Goal: Task Accomplishment & Management: Complete application form

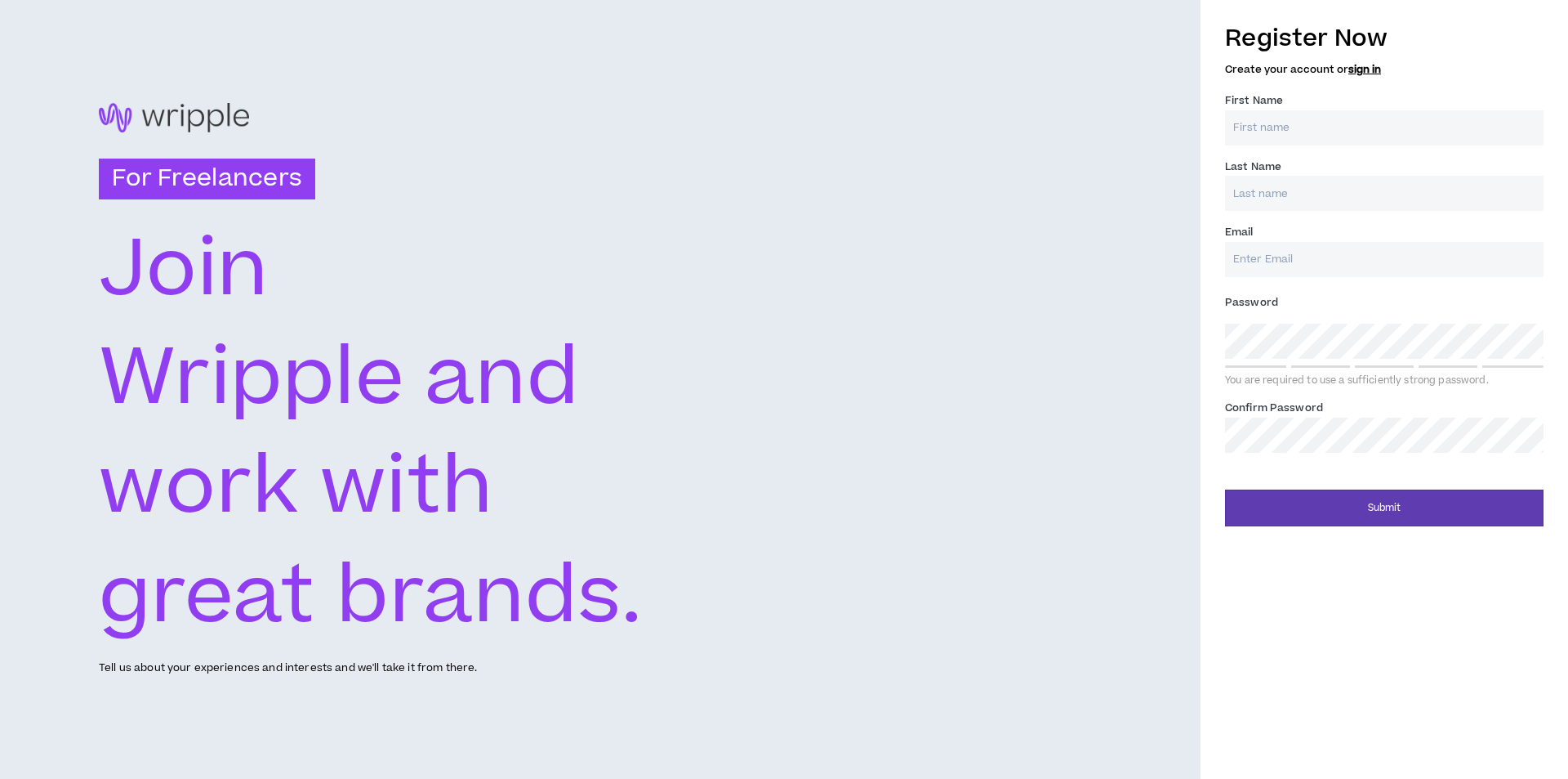
click at [1353, 131] on input "First Name *" at bounding box center [1384, 127] width 318 height 35
type input "Rodel"
type input "[PERSON_NAME]"
type input "[EMAIL_ADDRESS][DOMAIN_NAME]"
type input "[PERSON_NAME]"
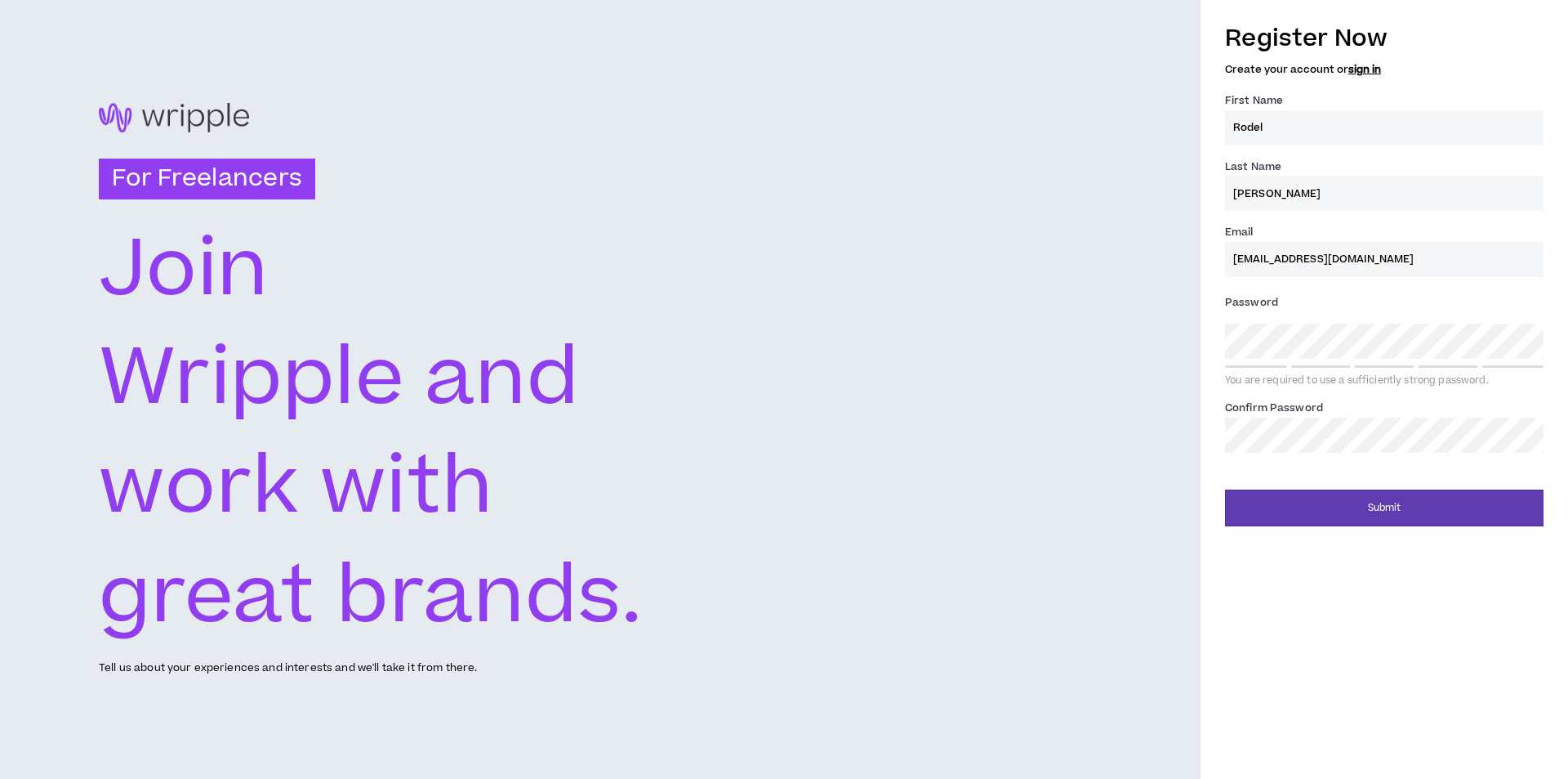
type input "[EMAIL_ADDRESS][DOMAIN_NAME]"
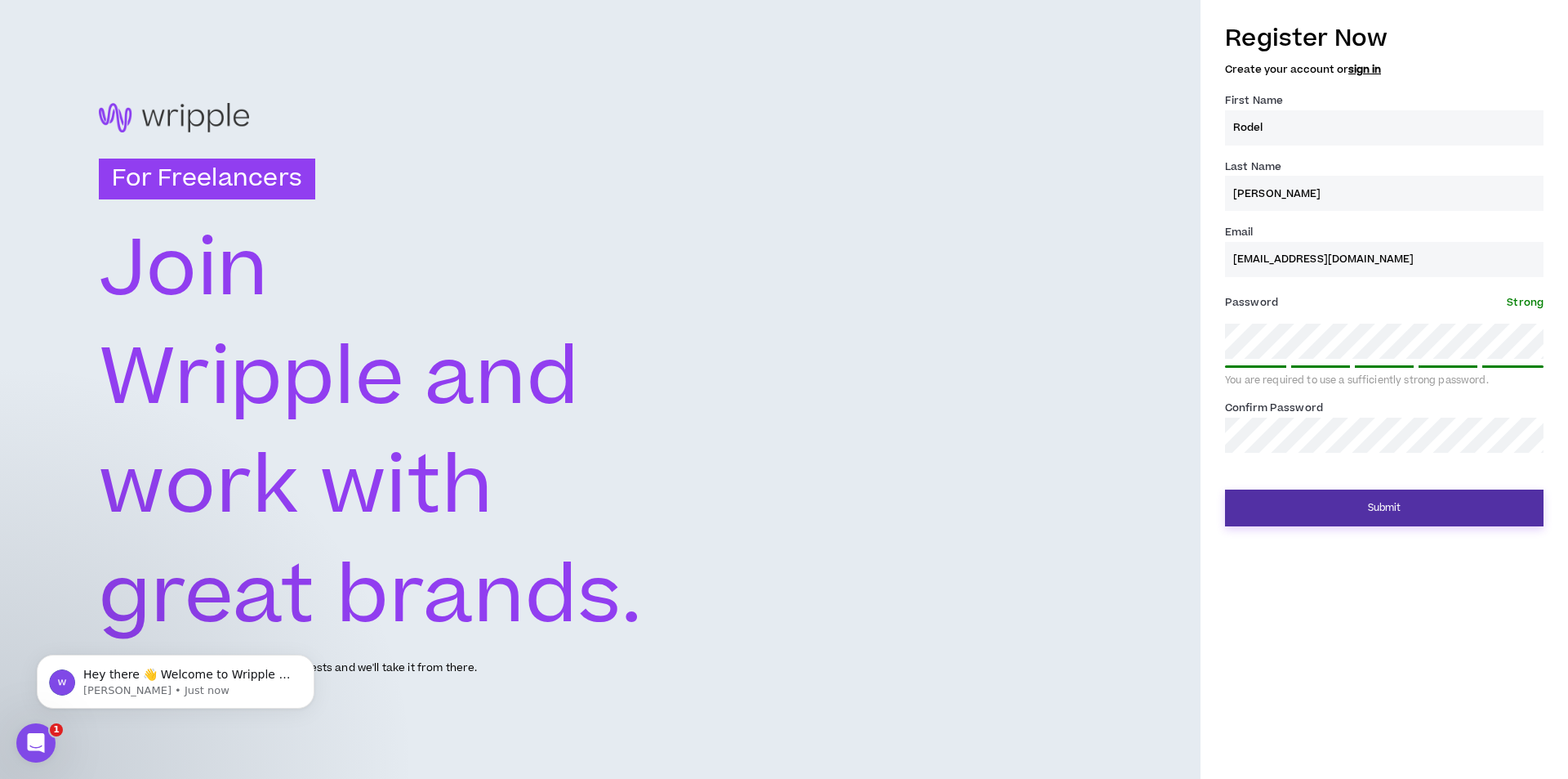
click at [1354, 505] on button "Submit" at bounding box center [1384, 507] width 318 height 37
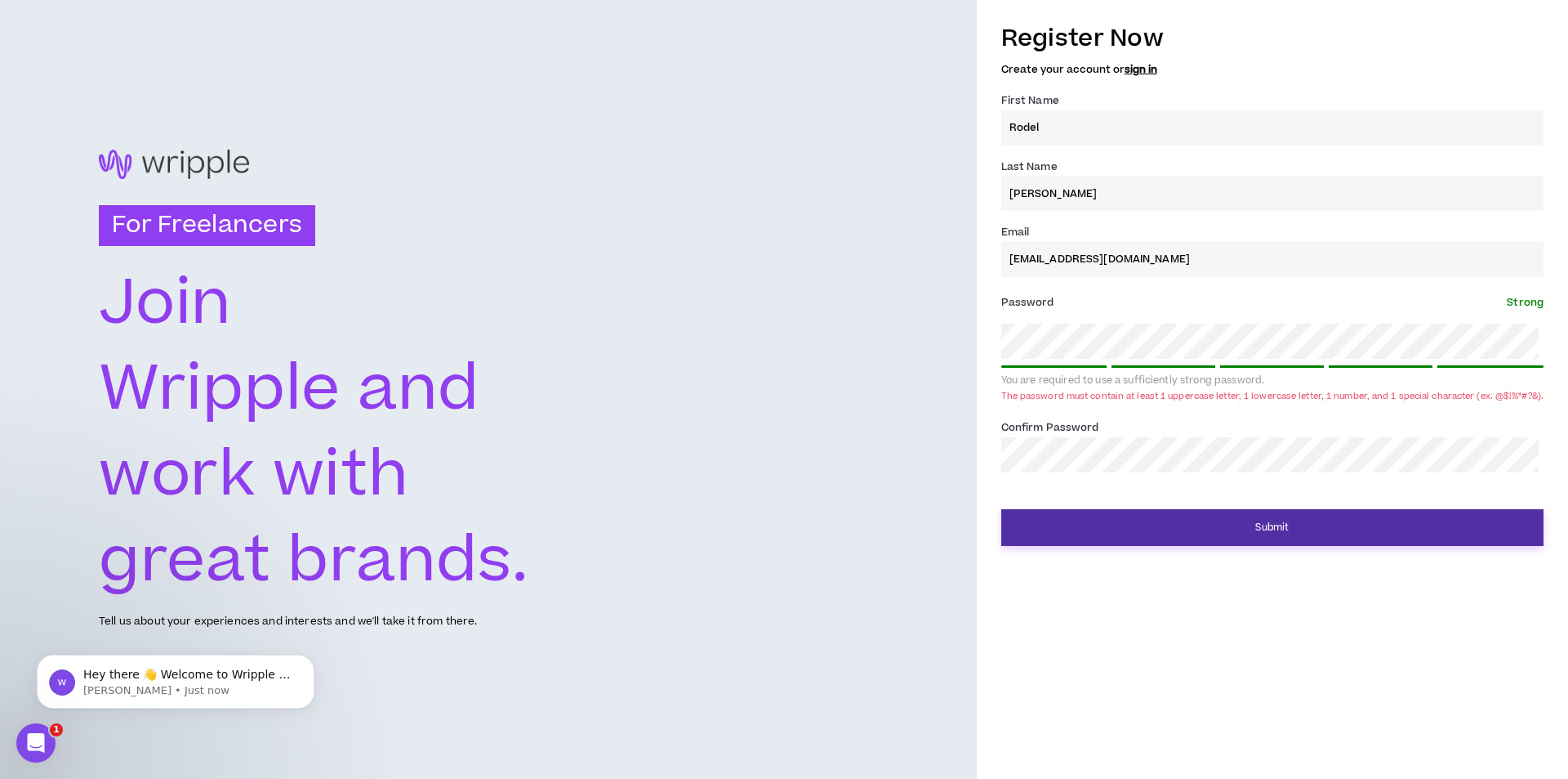
click at [1261, 544] on button "Submit" at bounding box center [1272, 527] width 542 height 37
click at [1120, 529] on button "Submit" at bounding box center [1272, 527] width 542 height 37
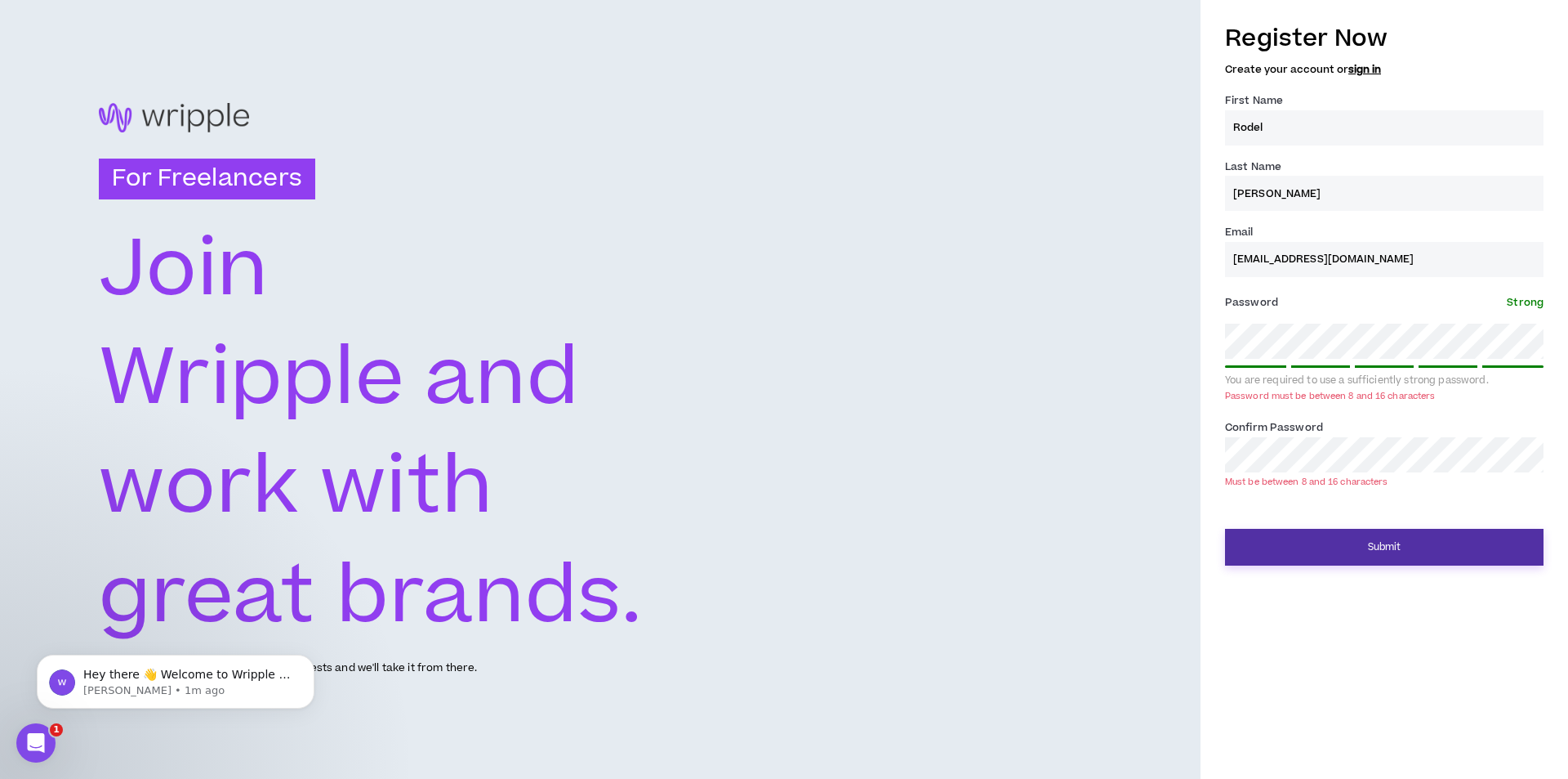
click at [1351, 547] on button "Submit" at bounding box center [1384, 547] width 318 height 37
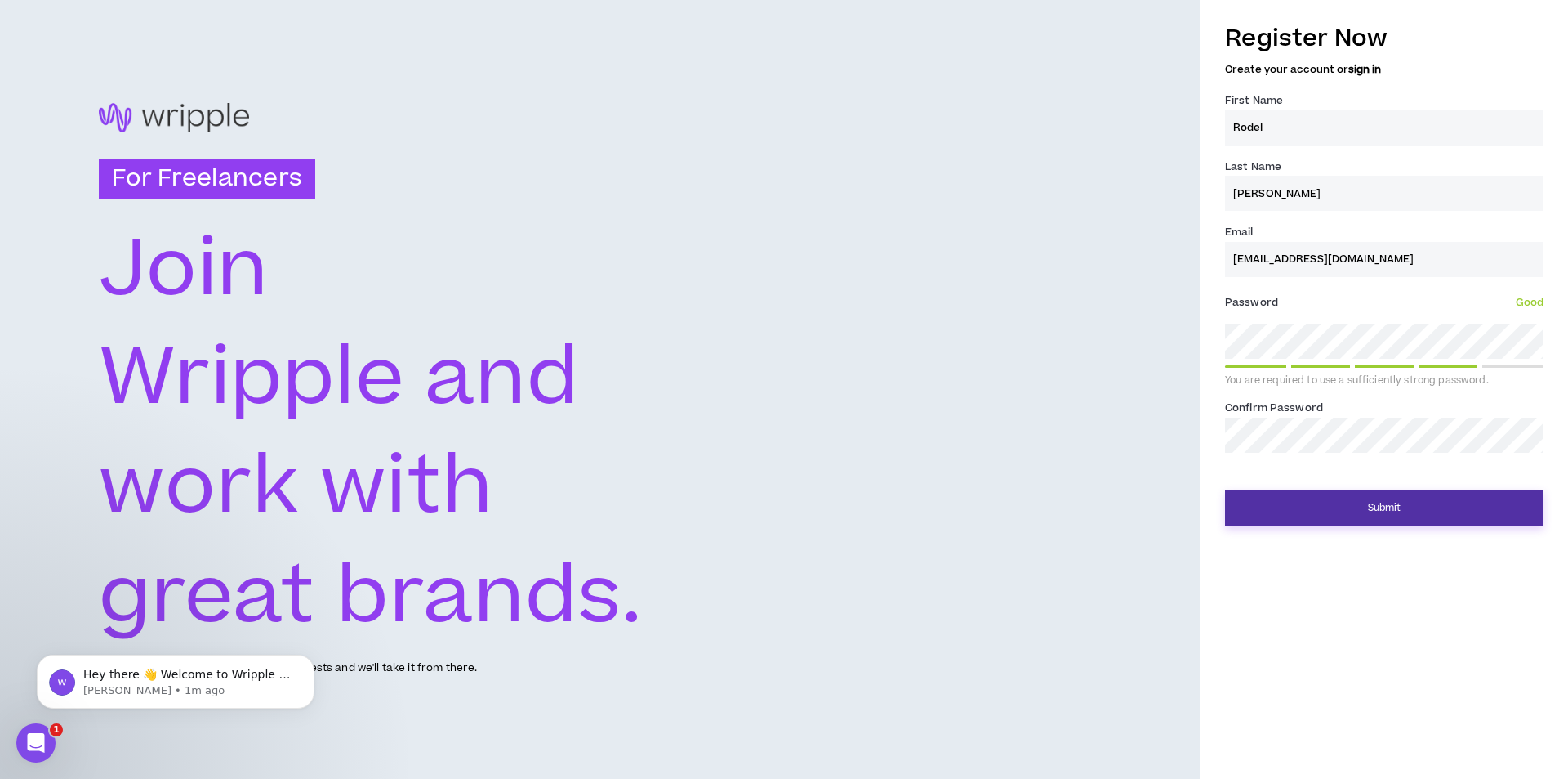
click at [1278, 491] on button "Submit" at bounding box center [1384, 507] width 318 height 37
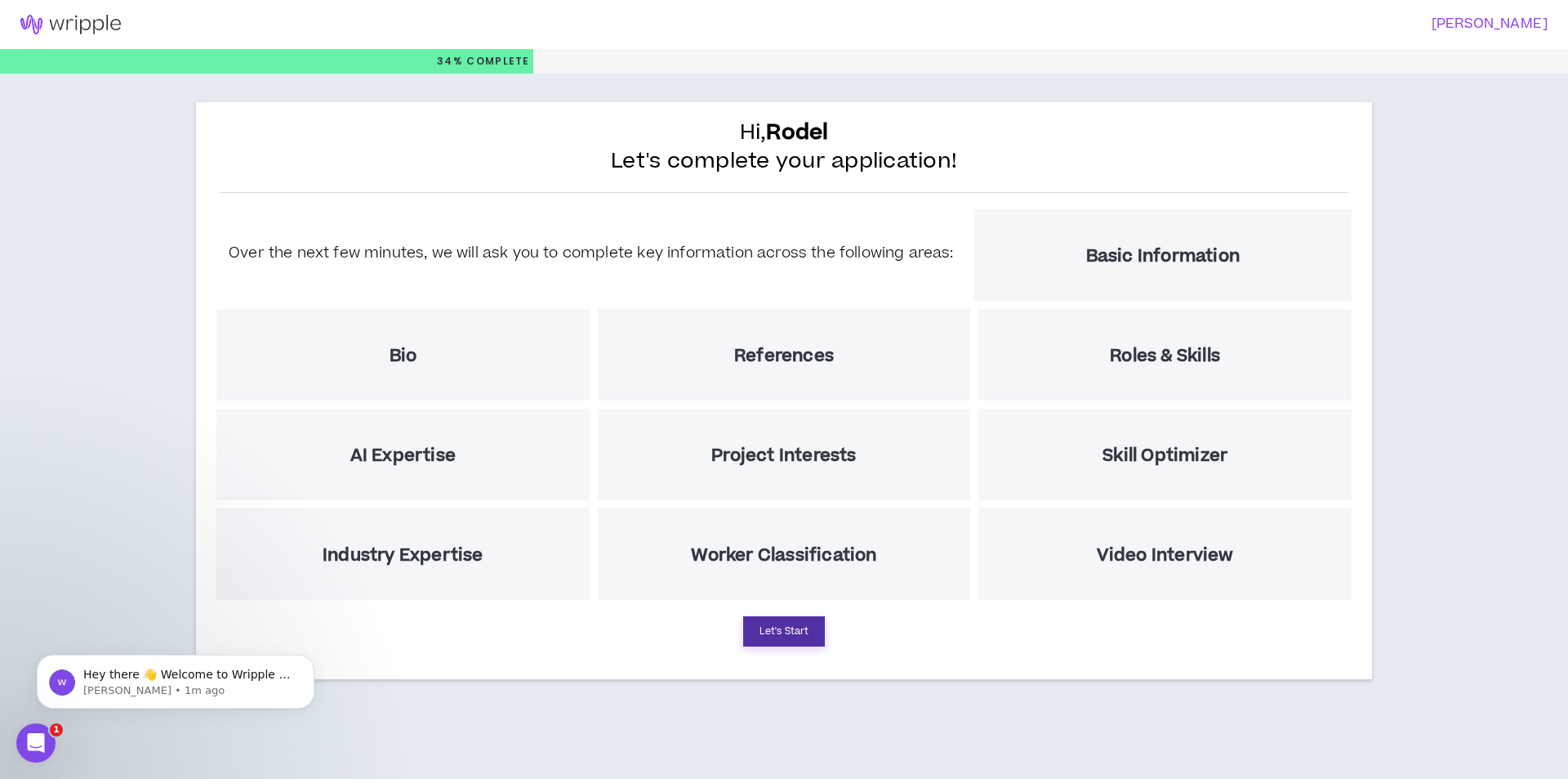
click at [785, 625] on button "Let's Start" at bounding box center [784, 630] width 82 height 30
select select "US"
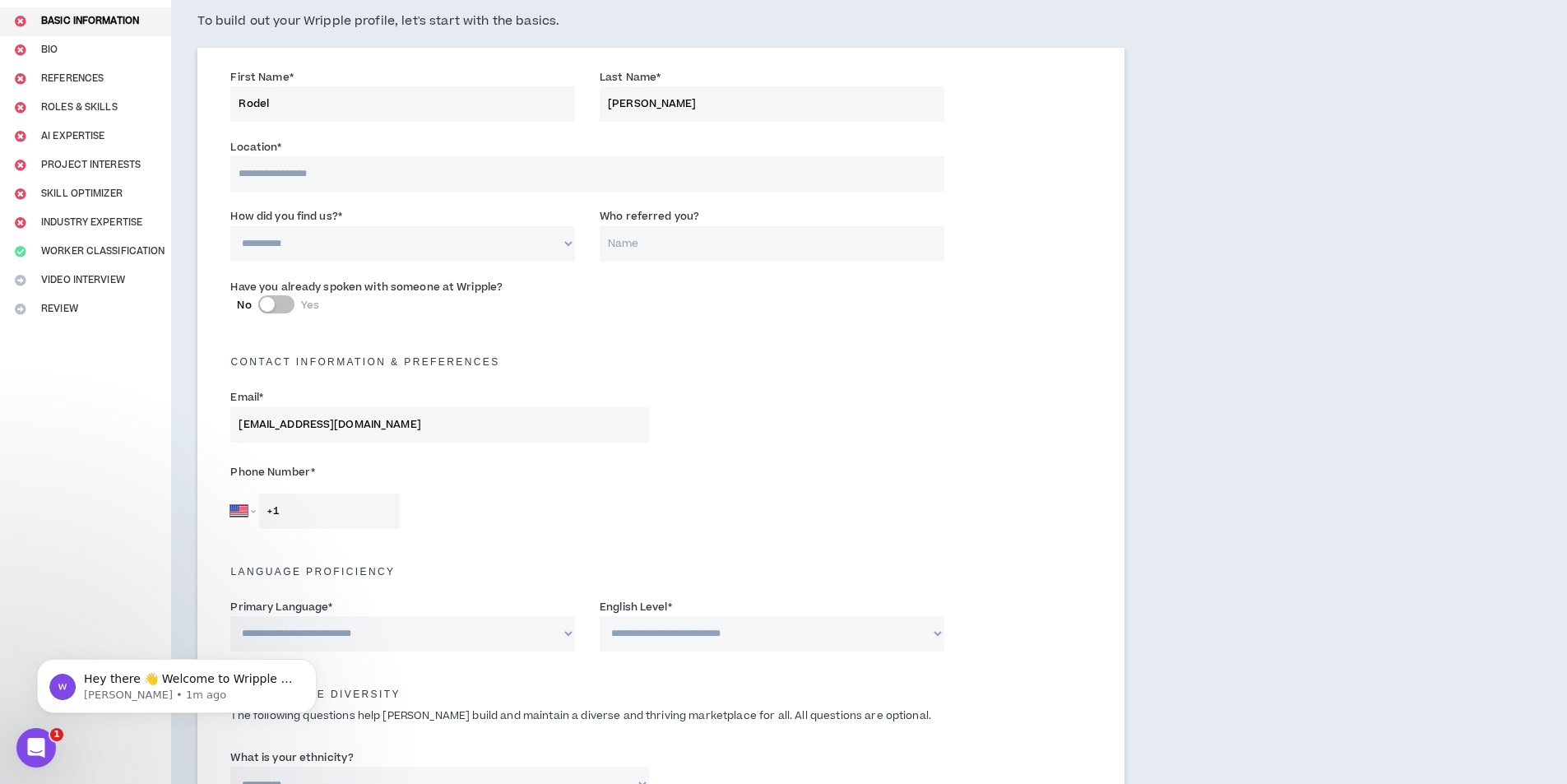
scroll to position [164, 0]
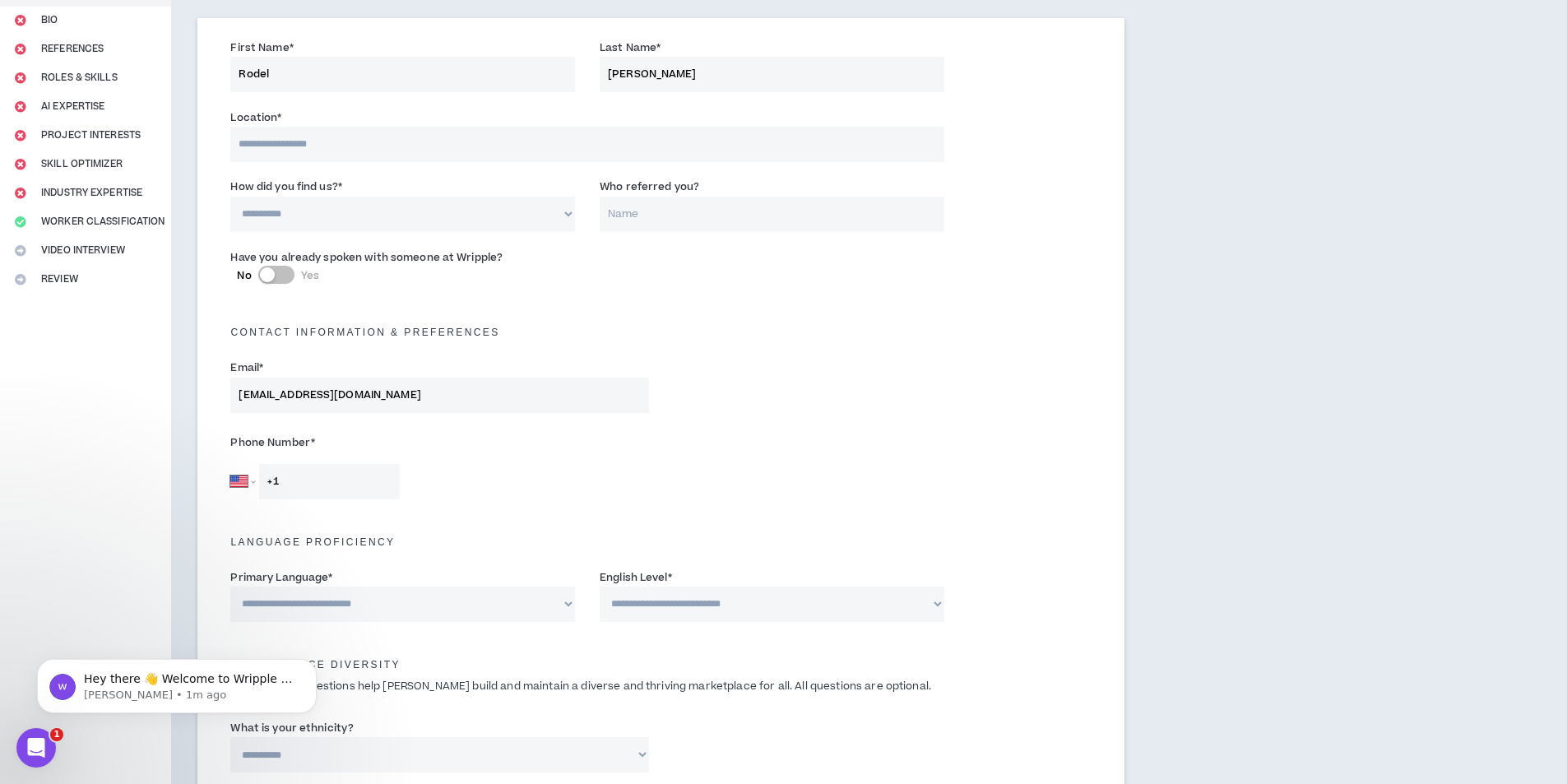
click at [271, 491] on input "+1" at bounding box center [329, 481] width 141 height 35
click at [297, 493] on input "+1" at bounding box center [329, 481] width 141 height 35
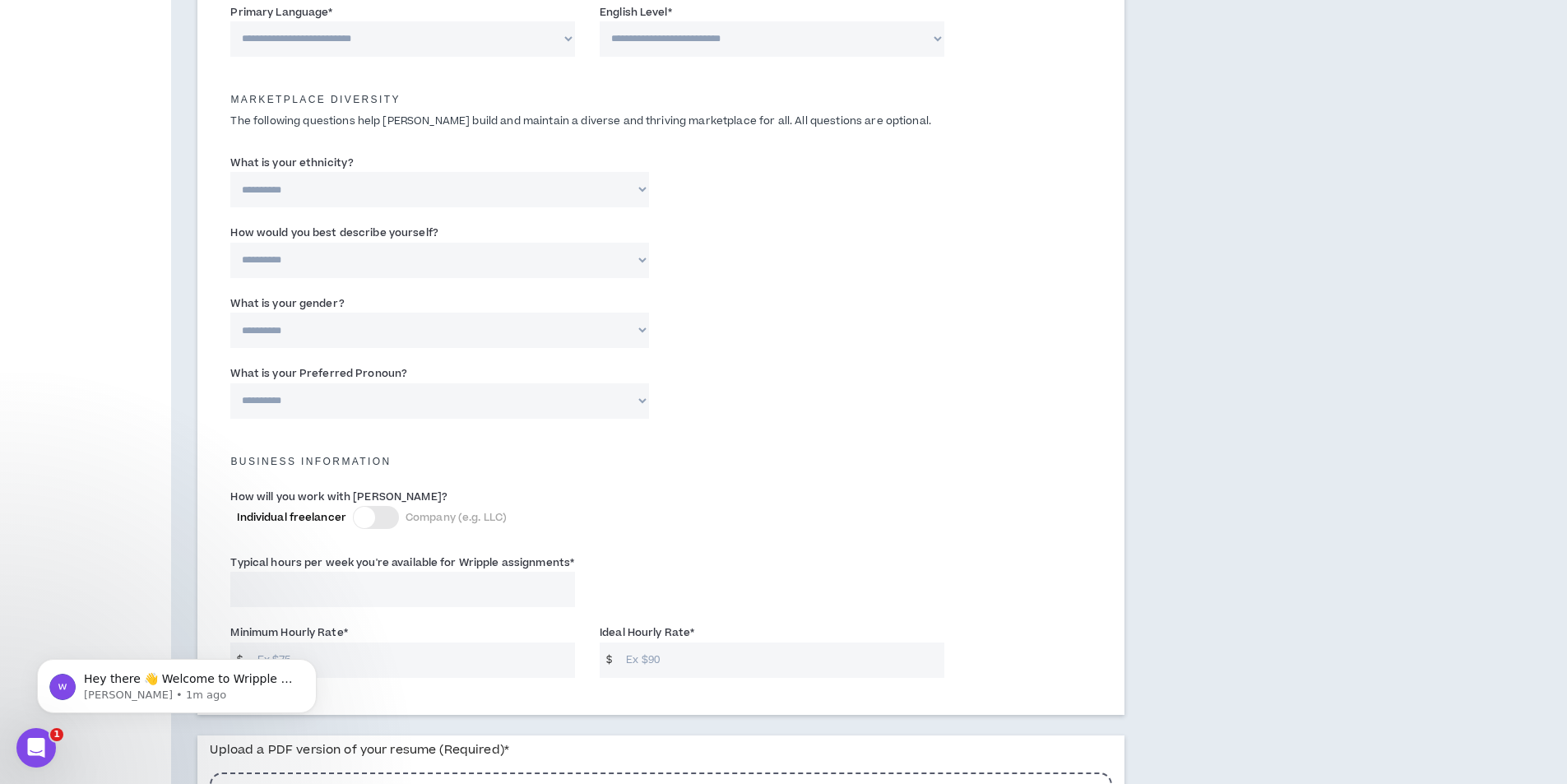
scroll to position [552, 0]
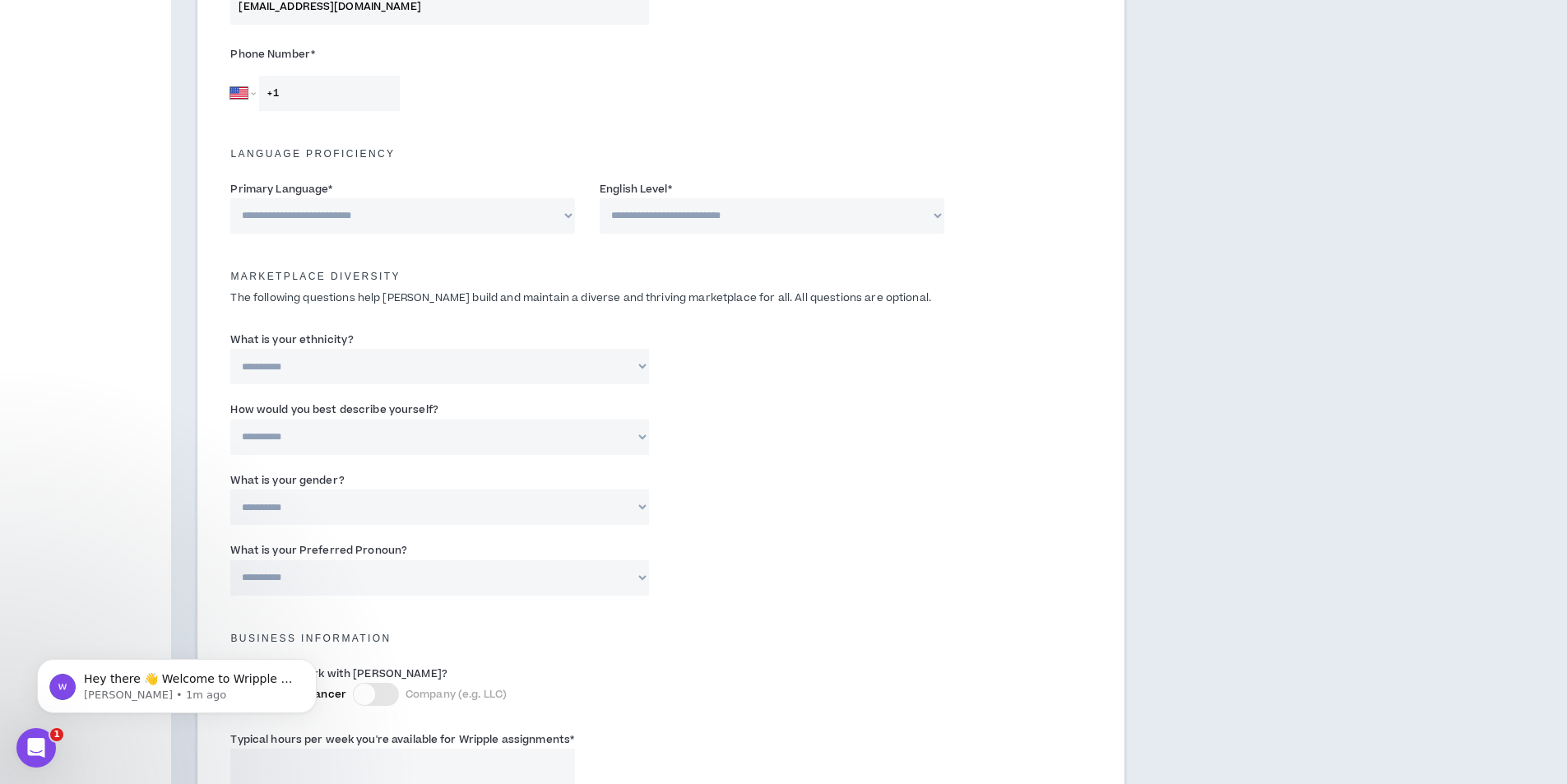
click at [358, 370] on select "**********" at bounding box center [439, 366] width 418 height 35
select select "**********"
click at [230, 349] on select "**********" at bounding box center [439, 366] width 418 height 35
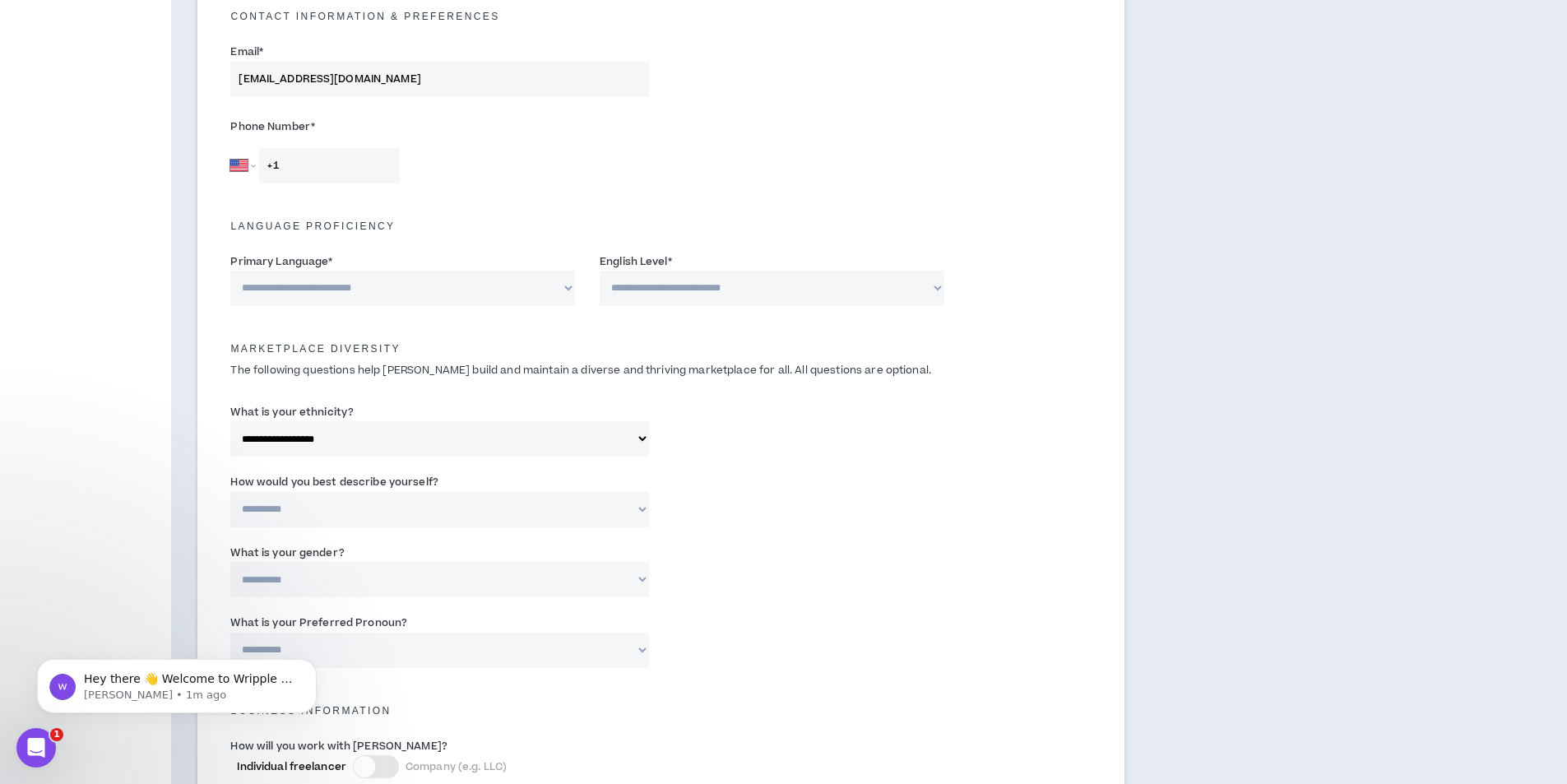
scroll to position [388, 0]
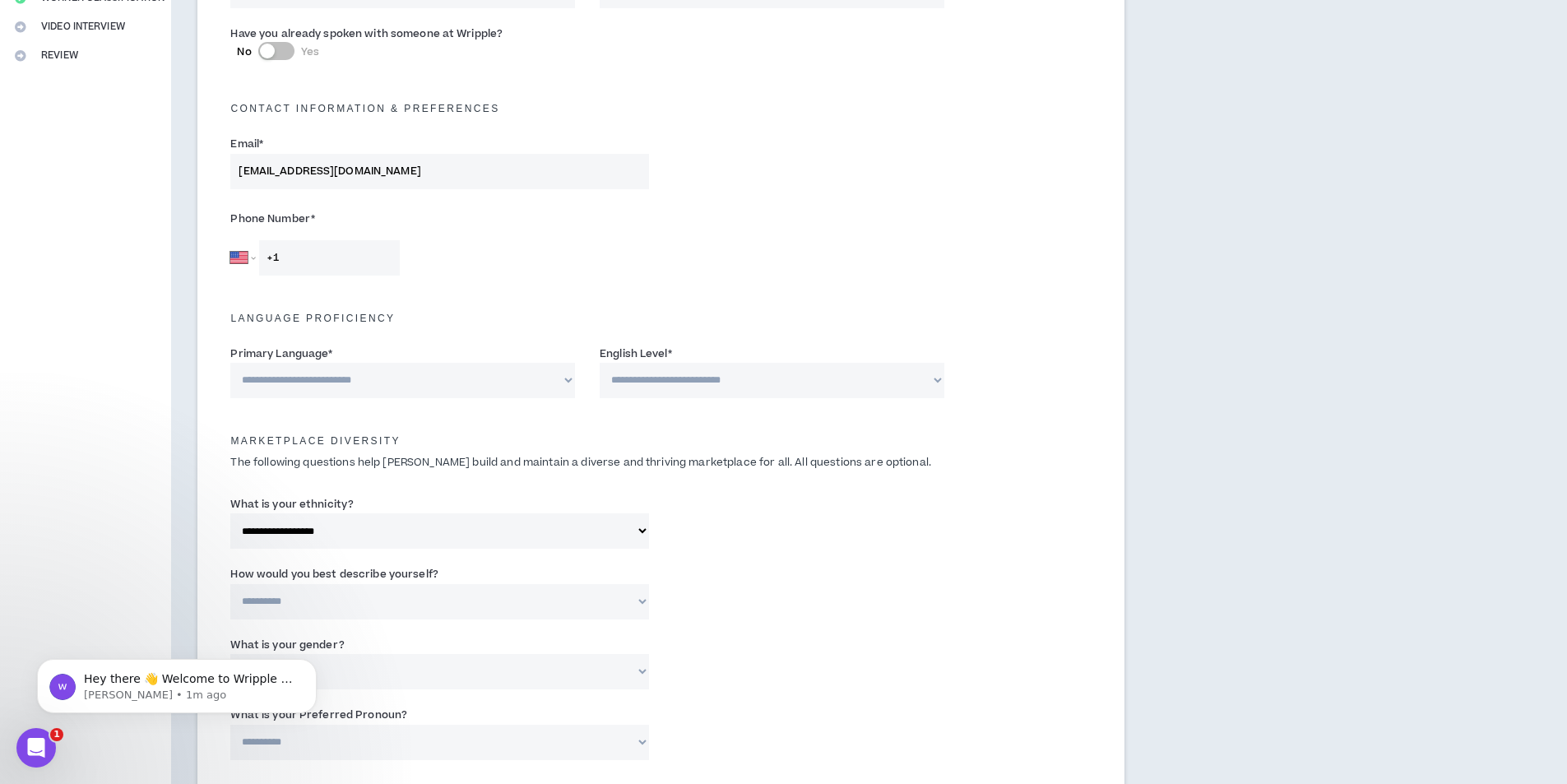
click at [373, 373] on select "**********" at bounding box center [402, 380] width 344 height 35
select select "*******"
click at [230, 362] on select "**********" at bounding box center [402, 380] width 344 height 35
click at [665, 382] on select "**********" at bounding box center [772, 380] width 344 height 35
select select "*"
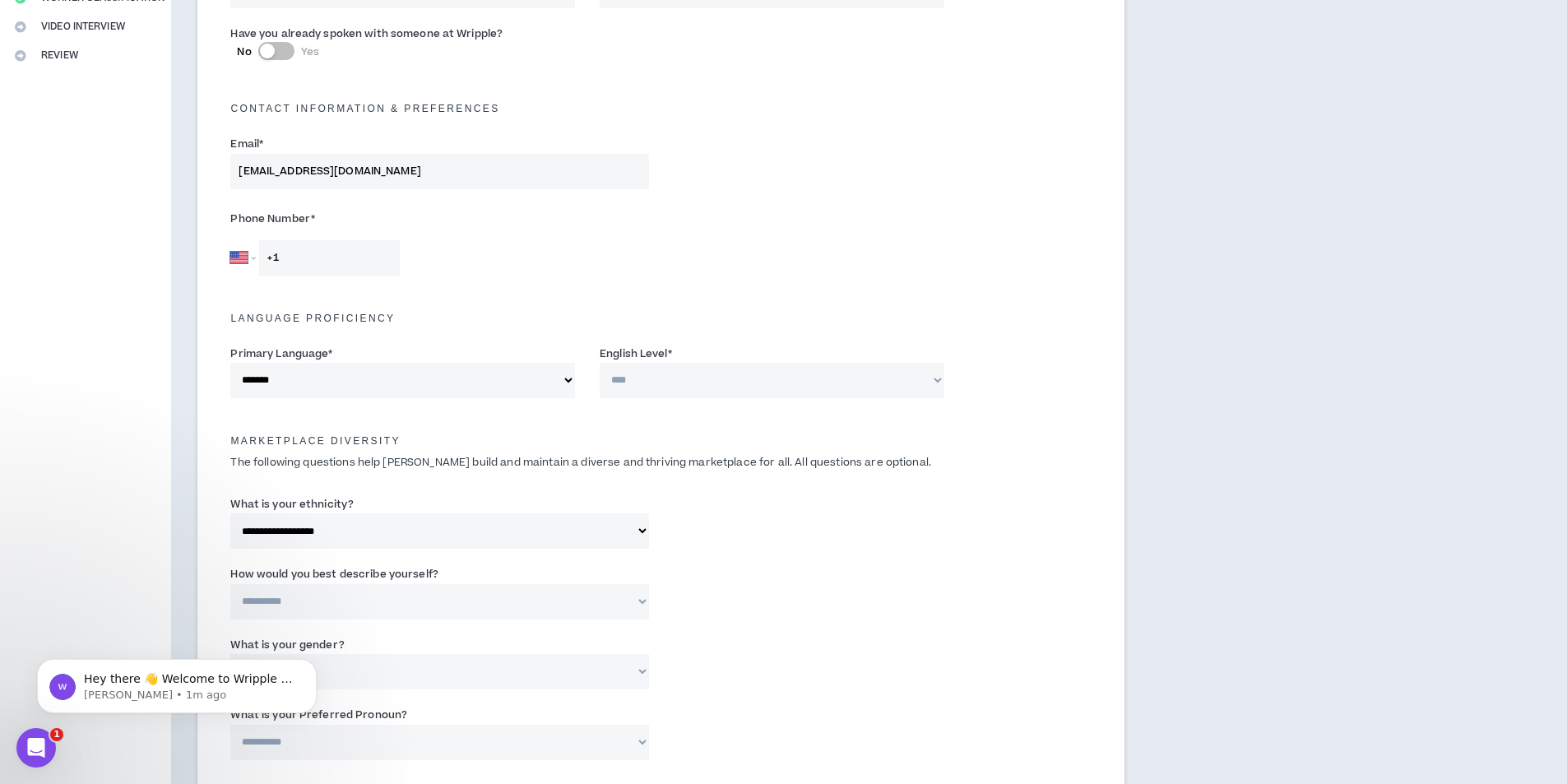
click at [600, 362] on select "**********" at bounding box center [772, 380] width 344 height 35
click at [352, 253] on input "+1" at bounding box center [329, 257] width 141 height 35
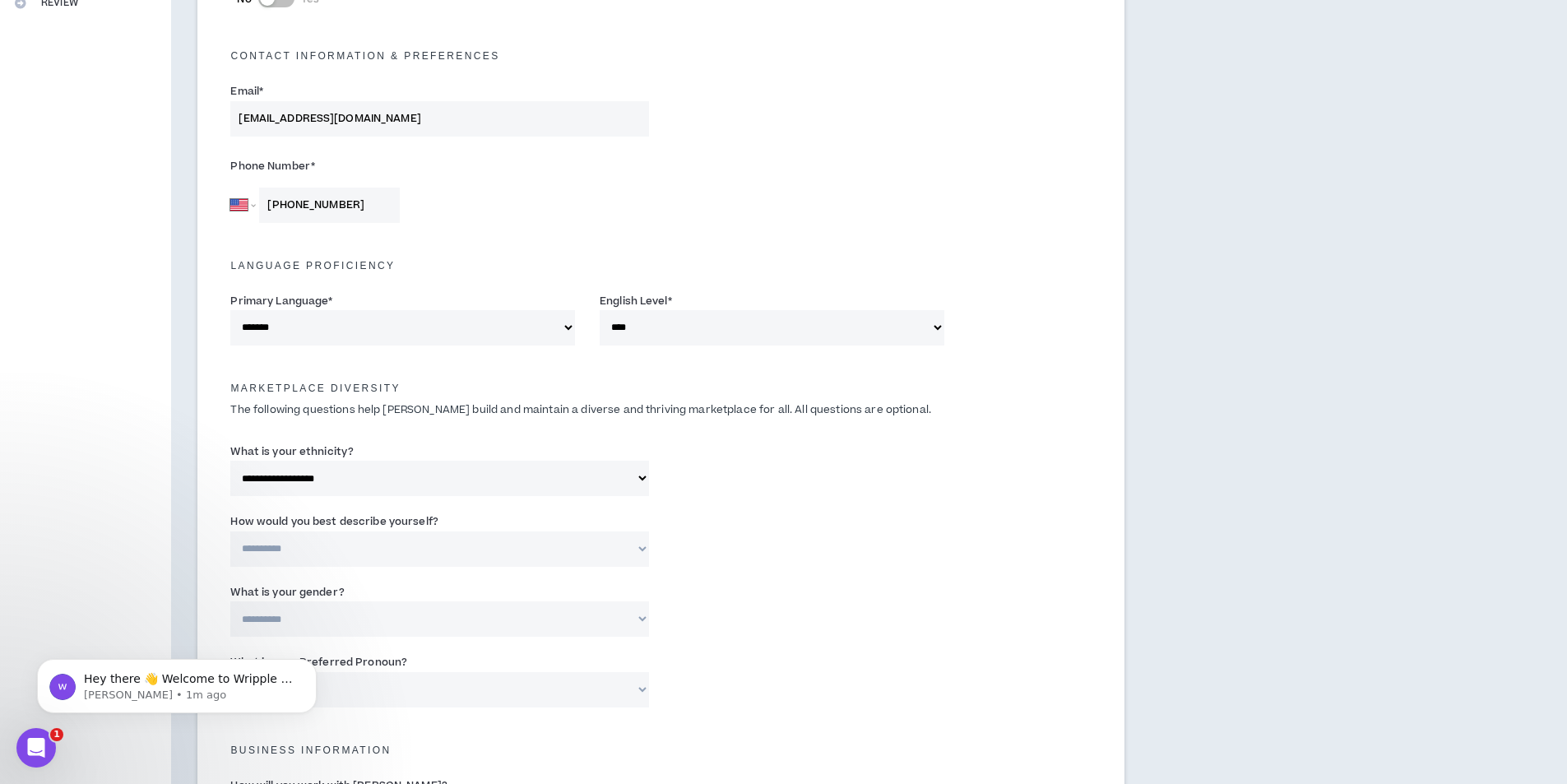
scroll to position [471, 0]
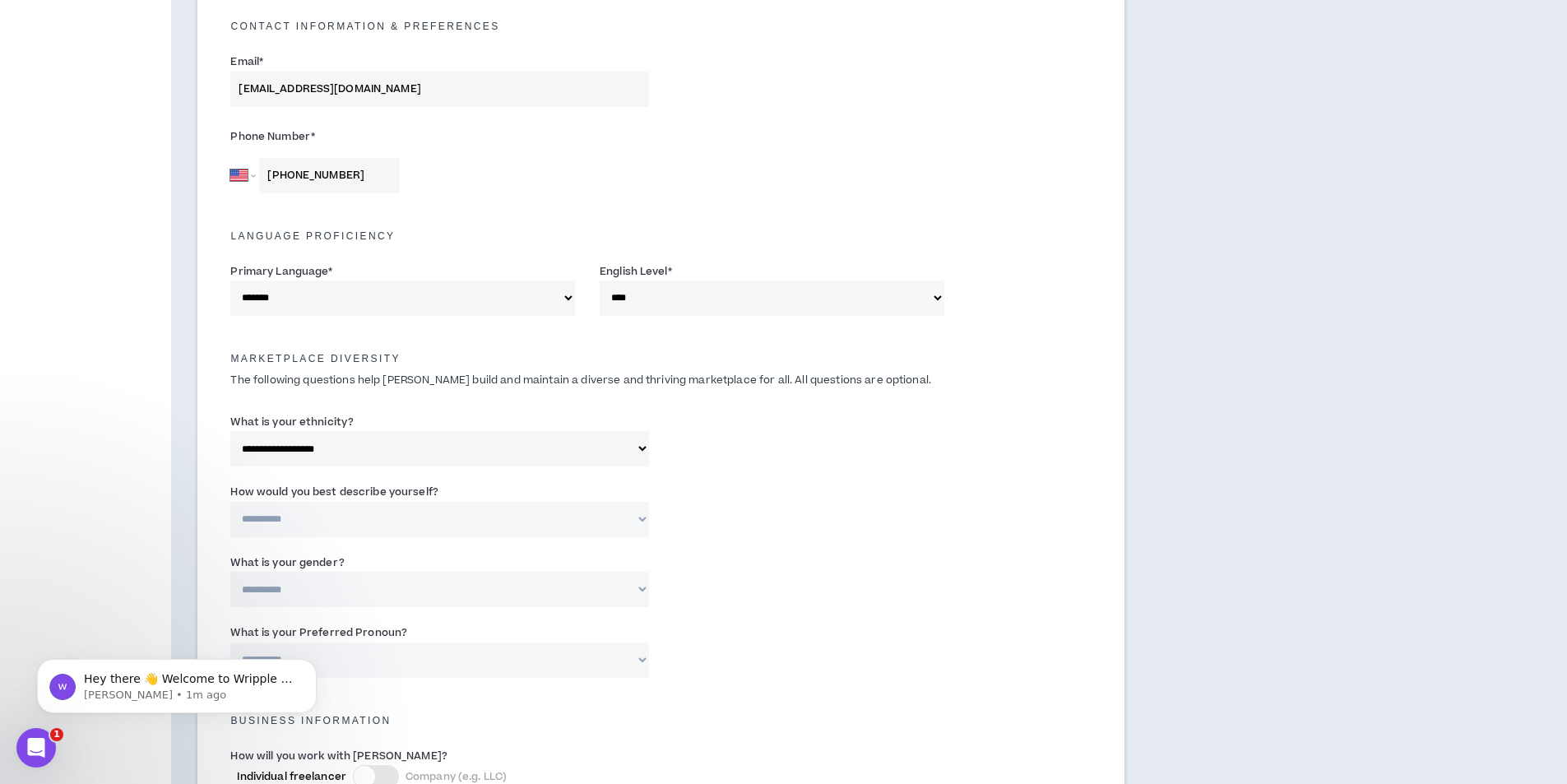
type input "+1 912 595 7625"
click at [316, 509] on select "**********" at bounding box center [439, 519] width 418 height 35
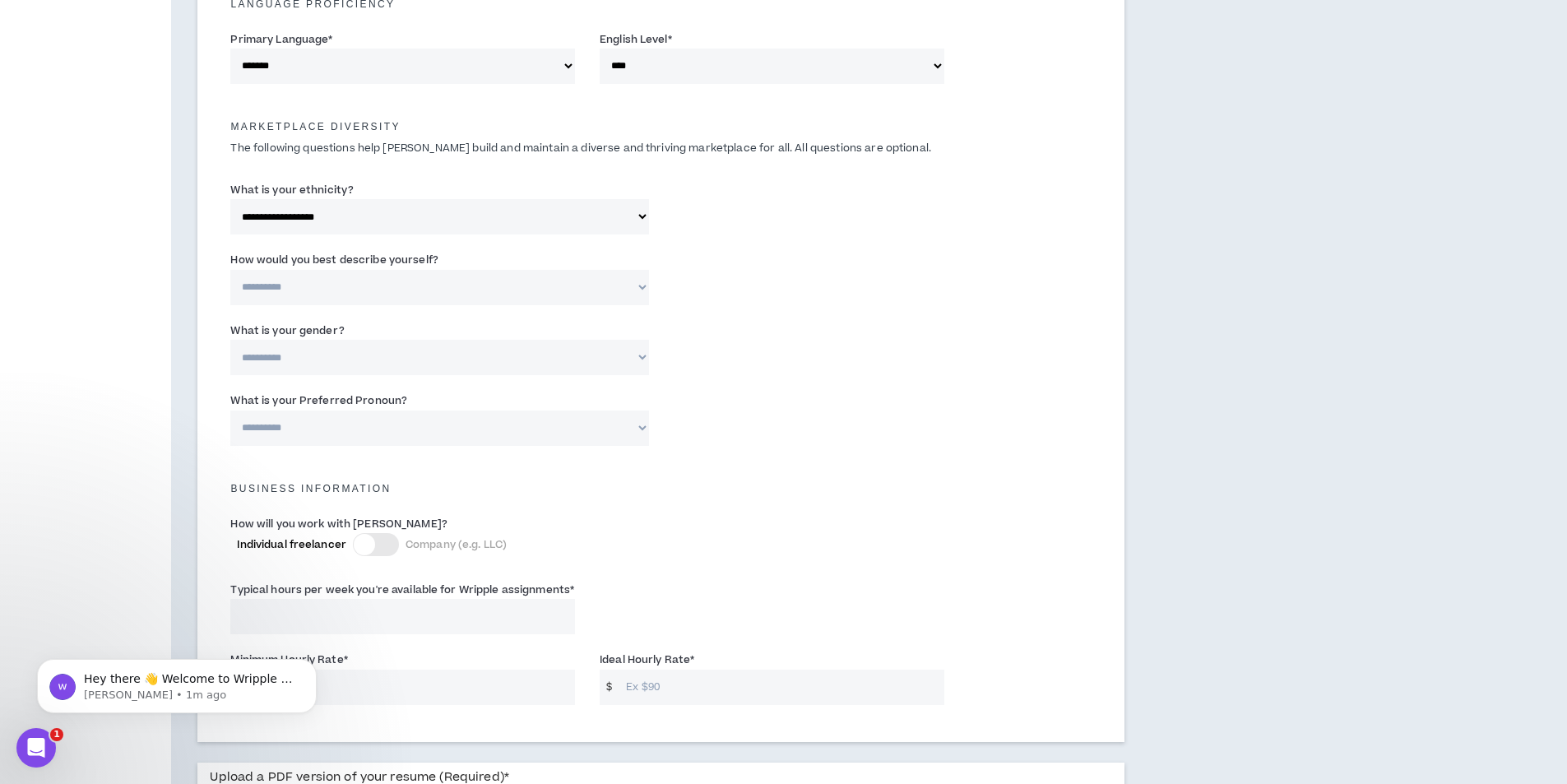
scroll to position [717, 0]
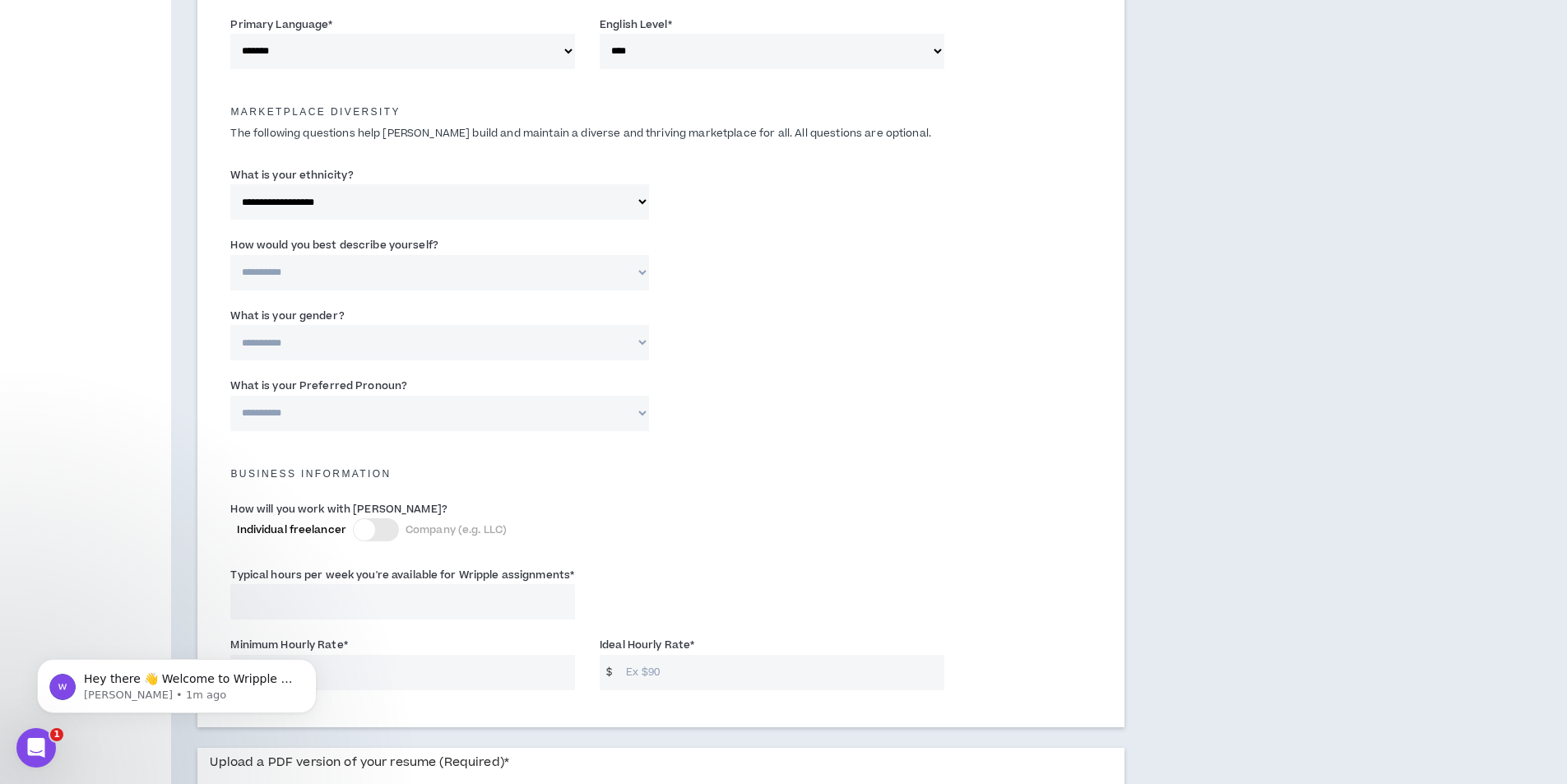
click at [455, 286] on select "**********" at bounding box center [439, 273] width 418 height 35
click at [230, 255] on select "**********" at bounding box center [439, 273] width 418 height 35
click at [724, 290] on div "**********" at bounding box center [661, 266] width 886 height 70
click at [725, 283] on input "Please specify *" at bounding box center [809, 273] width 271 height 35
click at [621, 274] on select "**********" at bounding box center [439, 273] width 418 height 35
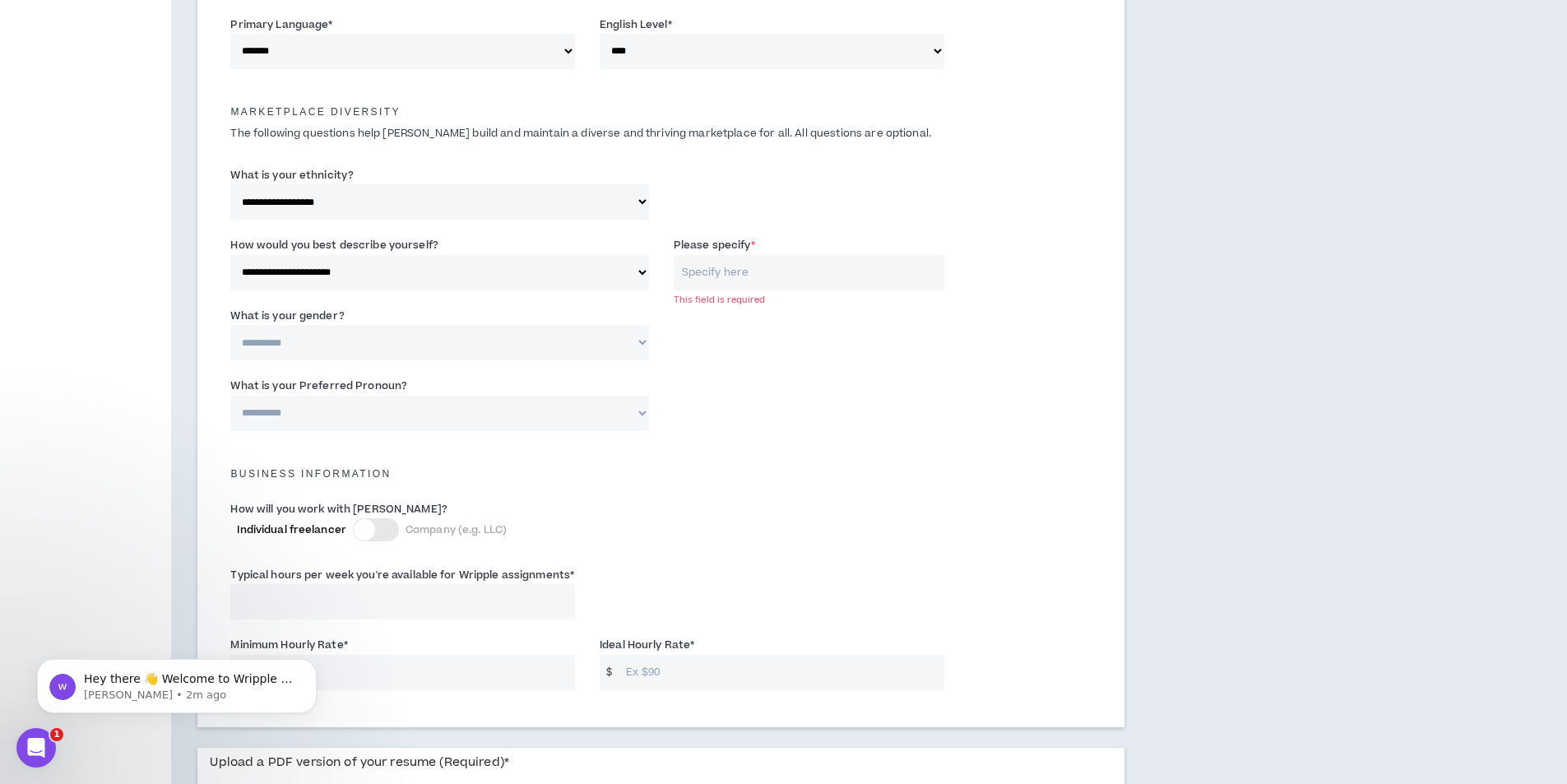
select select "**********"
click at [230, 255] on select "**********" at bounding box center [439, 273] width 418 height 35
click at [389, 336] on select "**********" at bounding box center [439, 342] width 418 height 35
select select "***"
click at [230, 324] on select "**********" at bounding box center [439, 342] width 418 height 35
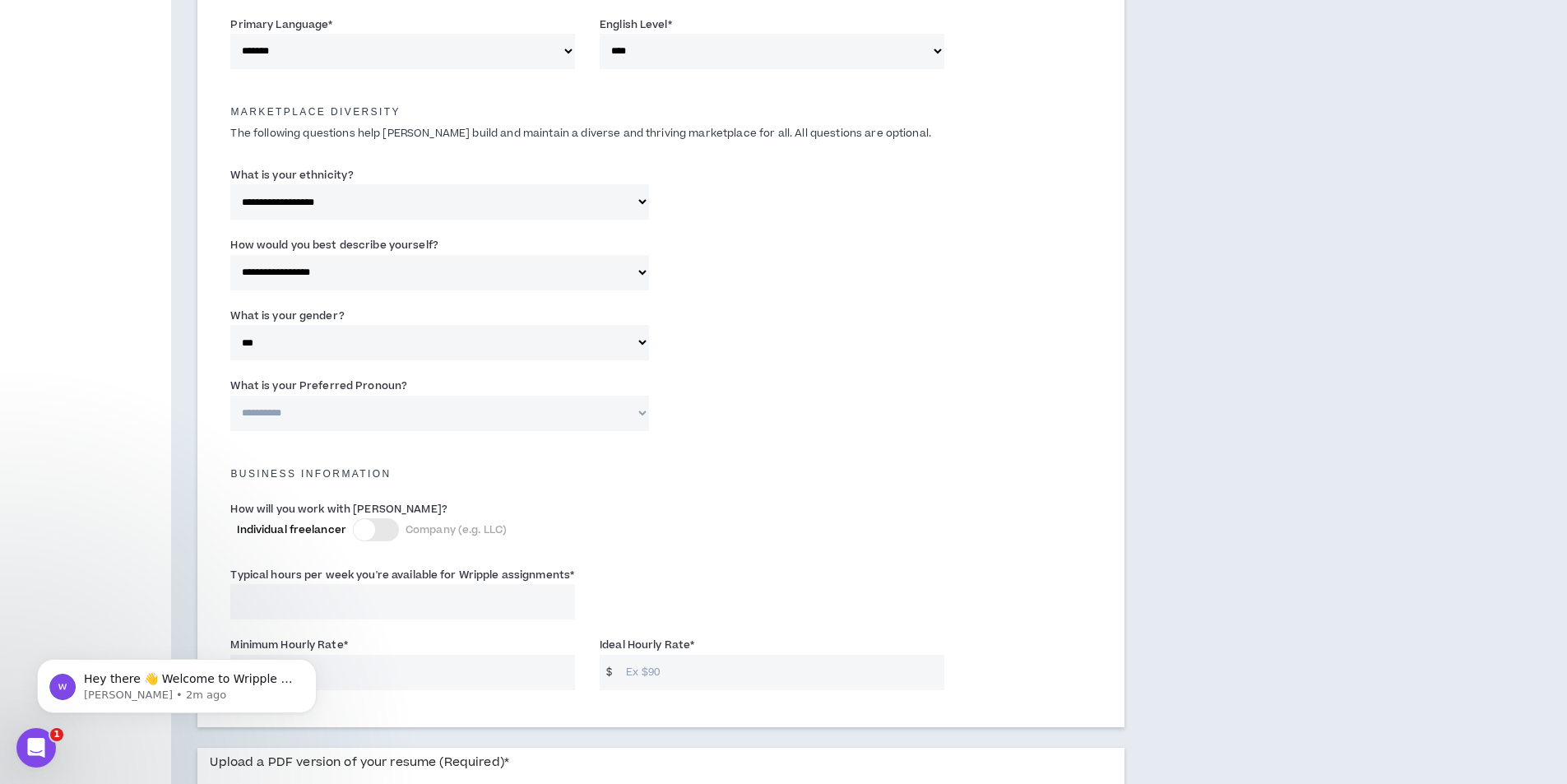
click at [378, 402] on select "**********" at bounding box center [439, 412] width 418 height 35
select select "**********"
click at [230, 395] on select "**********" at bounding box center [439, 412] width 418 height 35
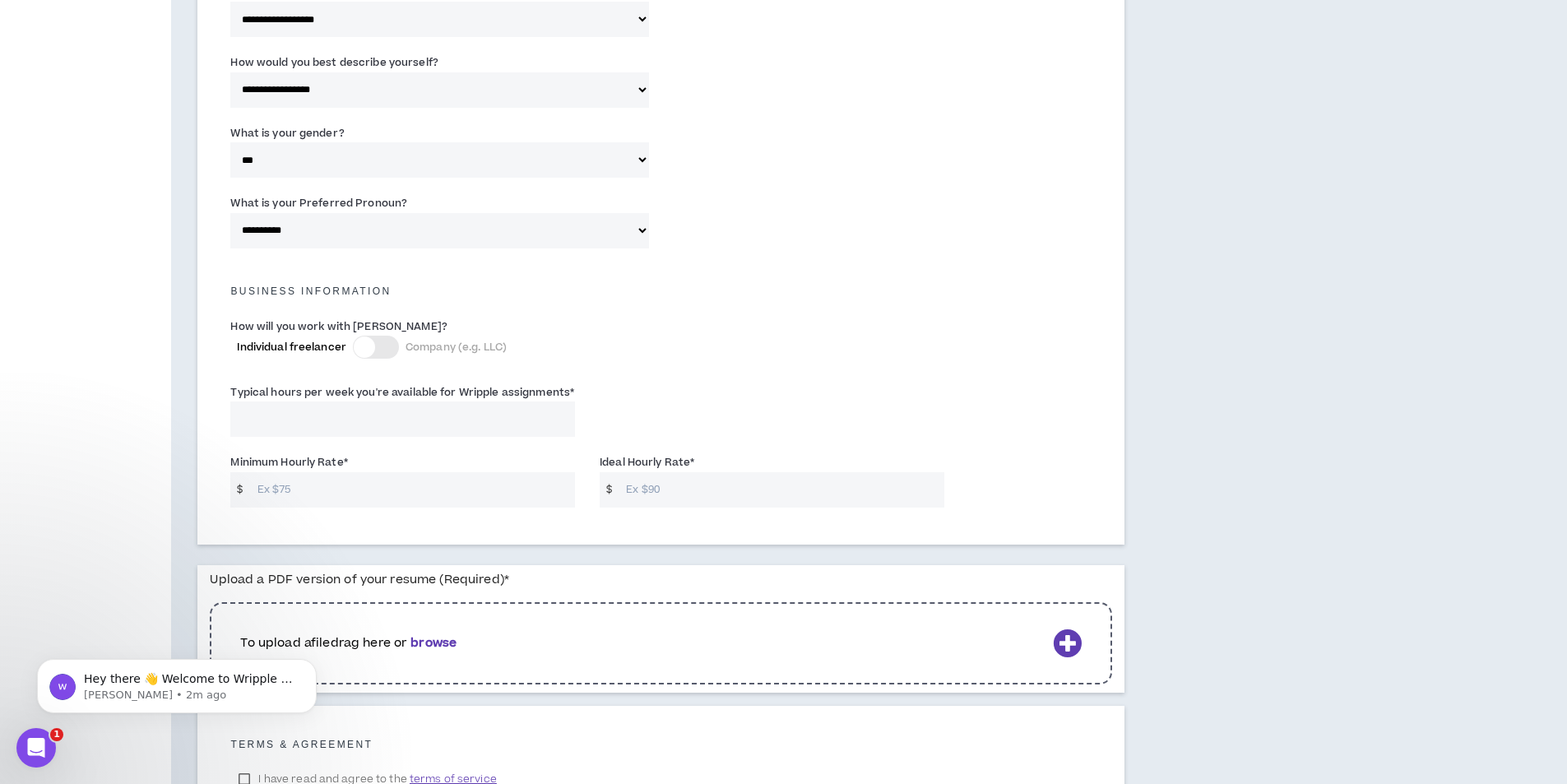
scroll to position [964, 0]
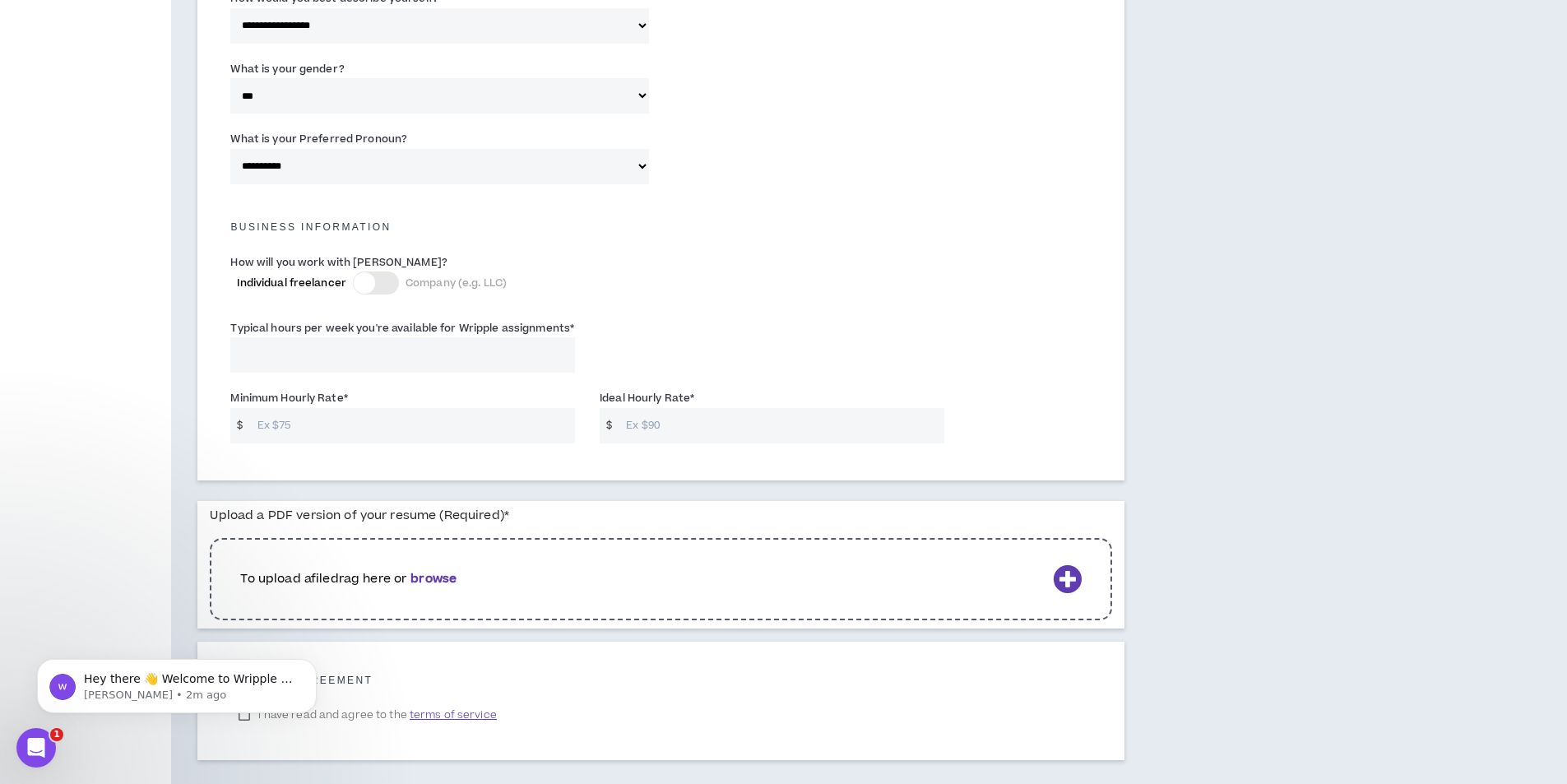
click at [376, 362] on input "Typical hours per week you're available for Wripple assignments *" at bounding box center [402, 354] width 344 height 35
type input "30"
click at [360, 432] on input "Minimum Hourly Rate *" at bounding box center [412, 425] width 325 height 35
type input "35"
click at [695, 426] on input "Ideal Hourly Rate *" at bounding box center [781, 425] width 325 height 35
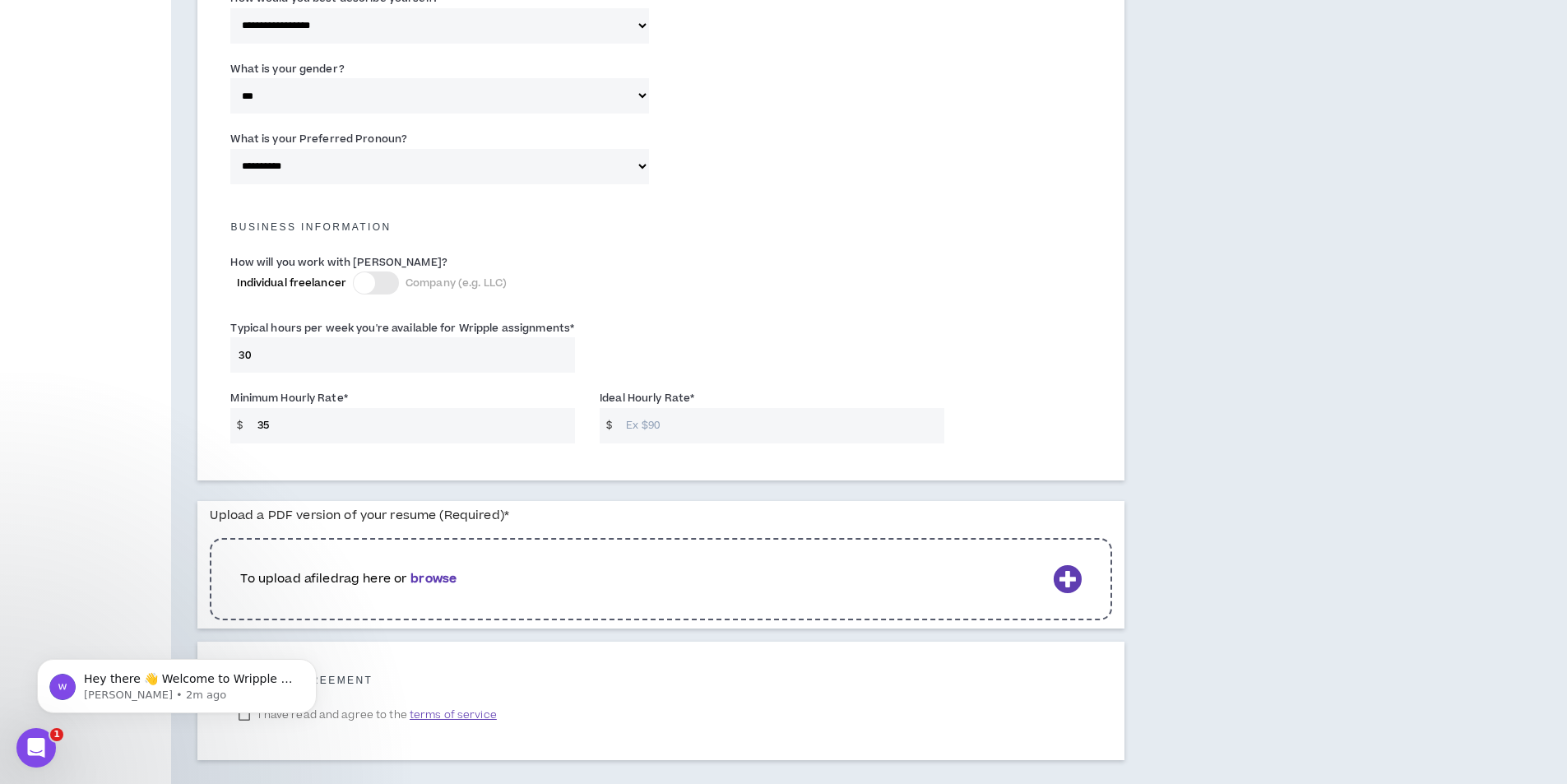
type input "3"
type input "45"
click at [429, 571] on b "browse" at bounding box center [434, 578] width 46 height 17
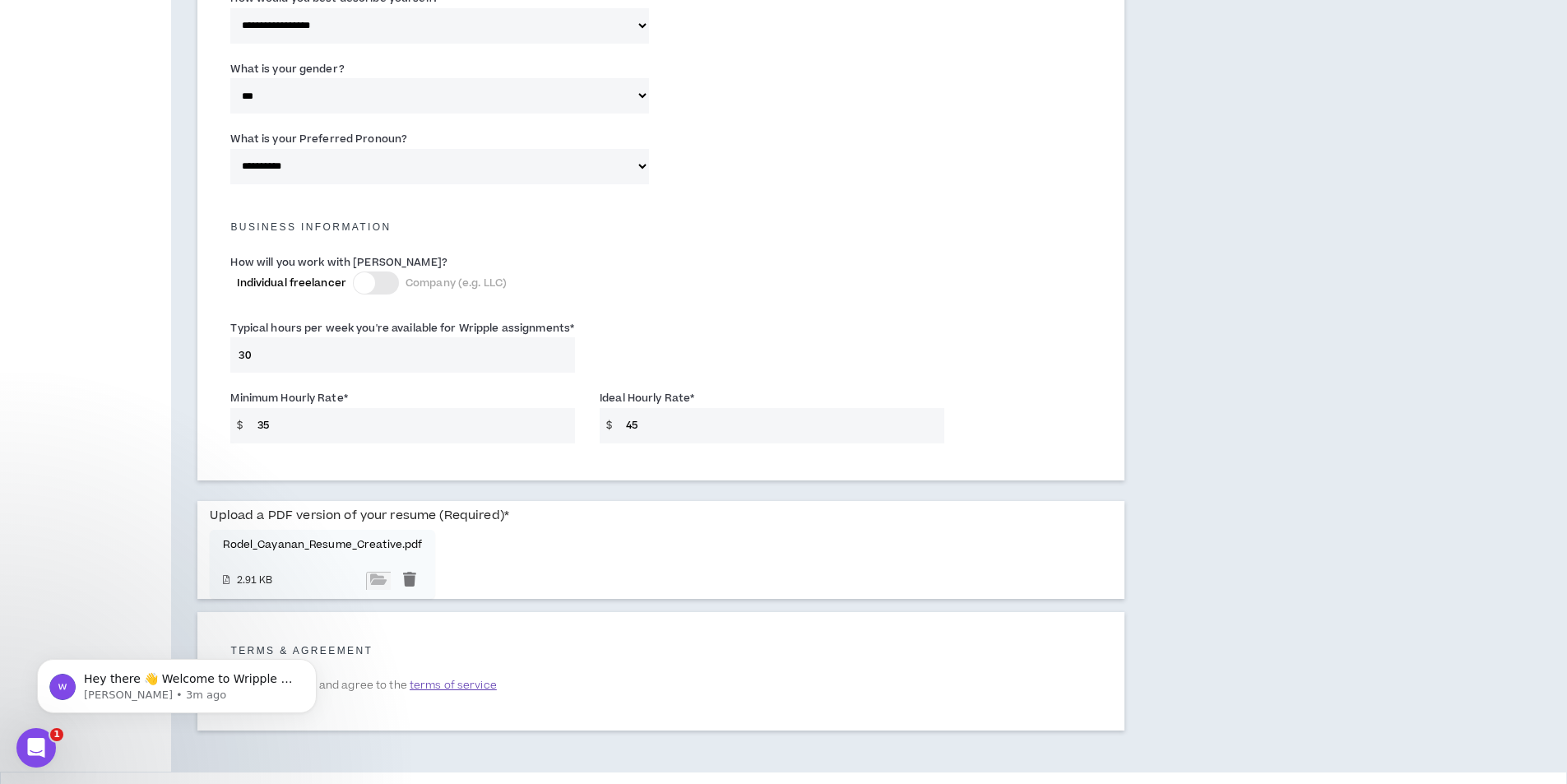
scroll to position [1017, 0]
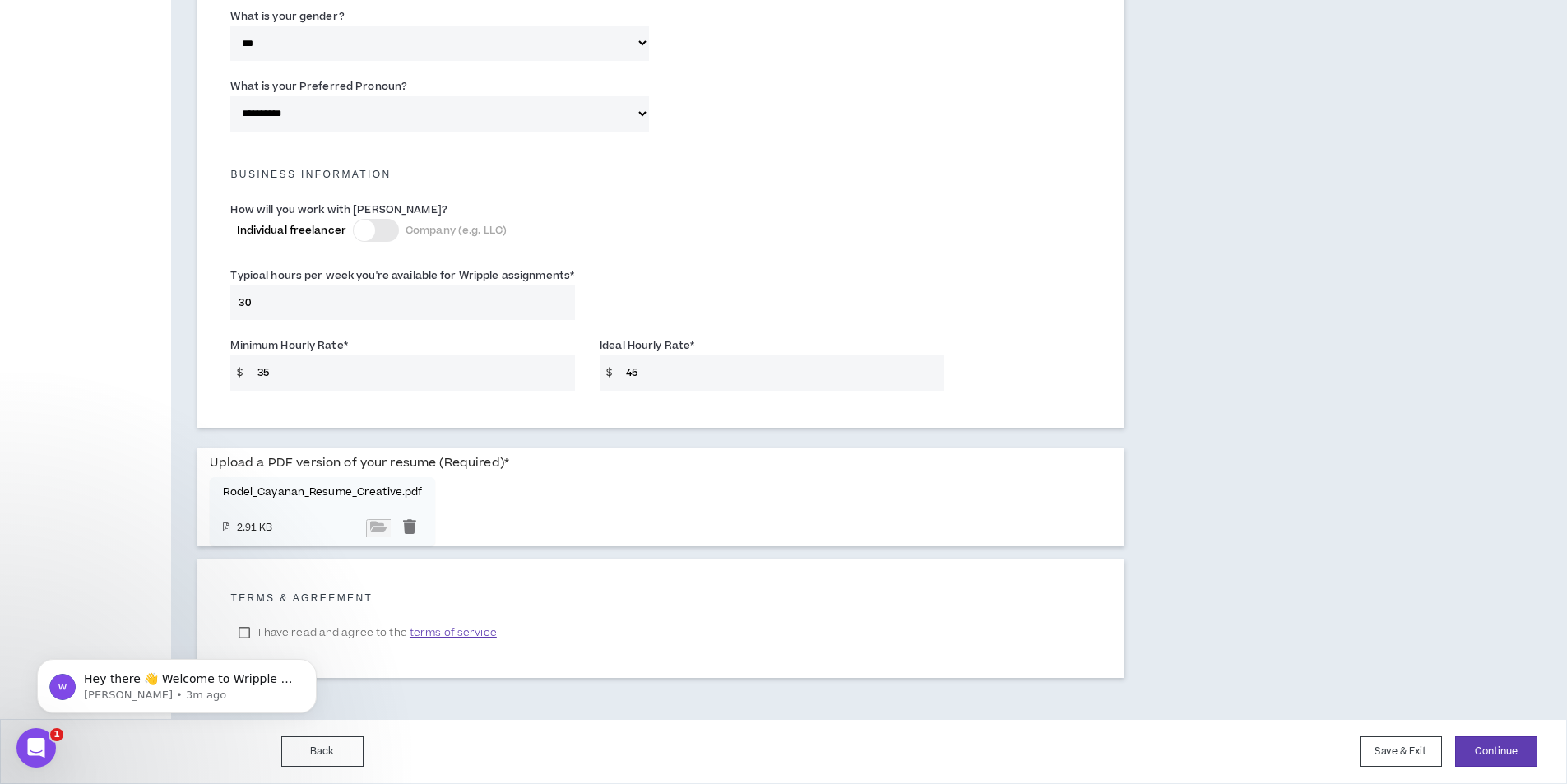
click at [249, 626] on html "Hey there 👋 Welcome to Wripple 🙌 Take a look around! If you have any questions,…" at bounding box center [177, 681] width 329 height 115
click at [244, 626] on html "Hey there 👋 Welcome to Wripple 🙌 Take a look around! If you have any questions,…" at bounding box center [177, 681] width 329 height 115
click at [244, 638] on body "Hey there 👋 Welcome to Wripple 🙌 Take a look around! If you have any questions,…" at bounding box center [177, 681] width 316 height 102
click at [245, 629] on html "Hey there 👋 Welcome to Wripple 🙌 Take a look around! If you have any questions,…" at bounding box center [177, 681] width 329 height 115
click at [247, 629] on html "Hey there 👋 Welcome to Wripple 🙌 Take a look around! If you have any questions,…" at bounding box center [177, 681] width 329 height 115
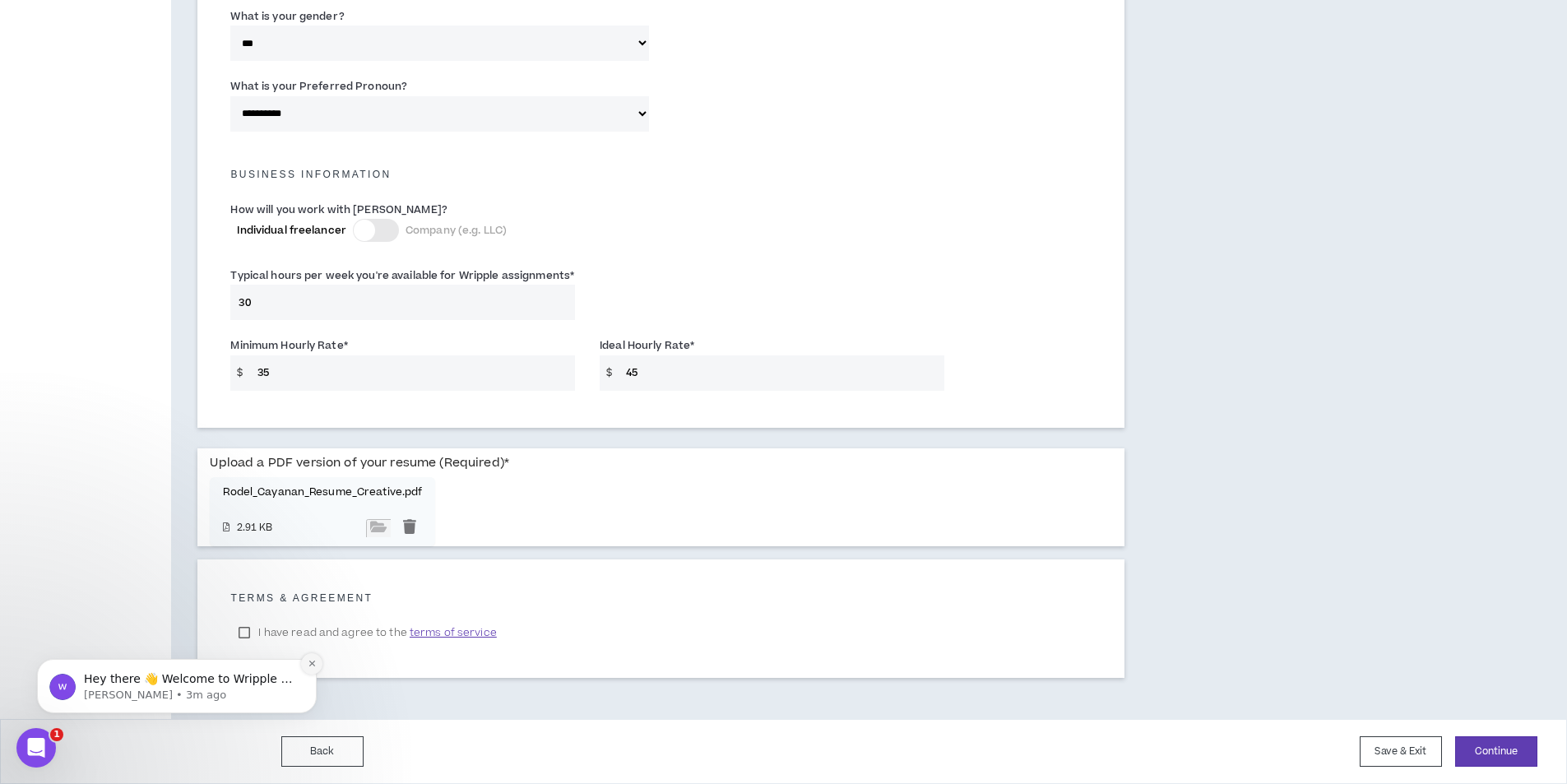
click at [314, 667] on icon "Dismiss notification" at bounding box center [312, 663] width 9 height 9
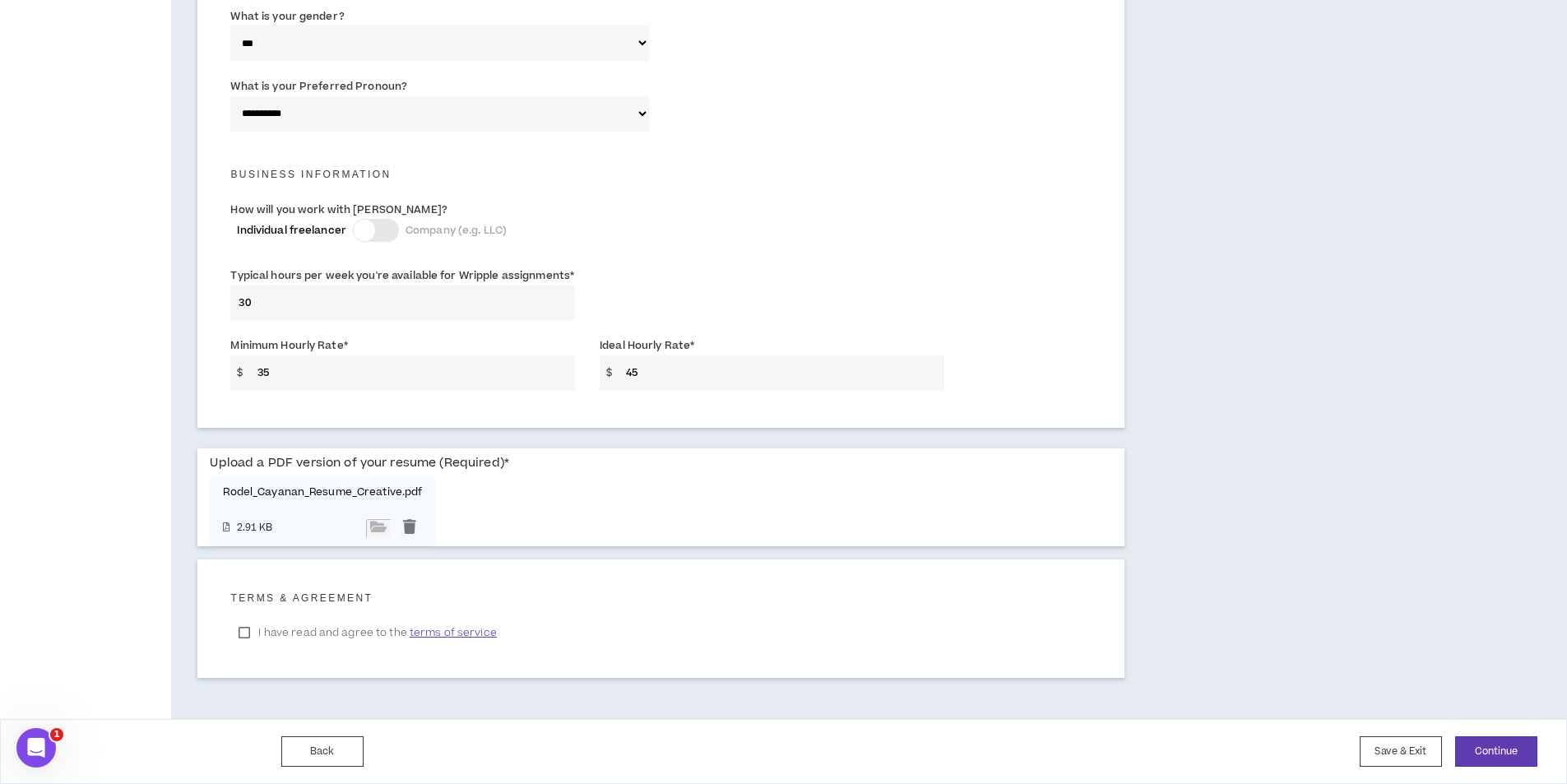
click at [247, 630] on label "I have read and agree to the terms of service" at bounding box center [366, 631] width 274 height 25
click at [1527, 761] on button "Continue" at bounding box center [1496, 750] width 83 height 30
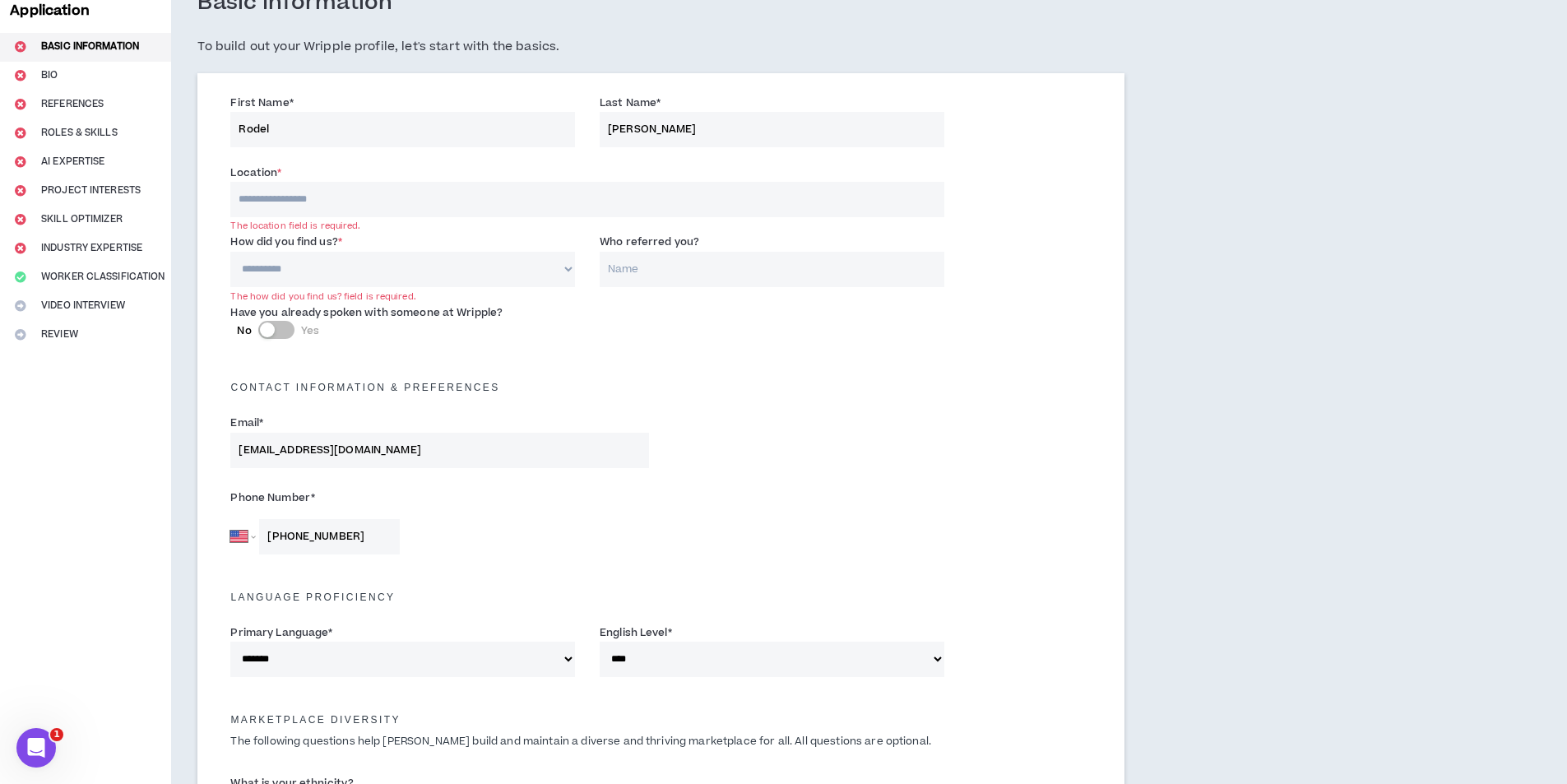
scroll to position [0, 0]
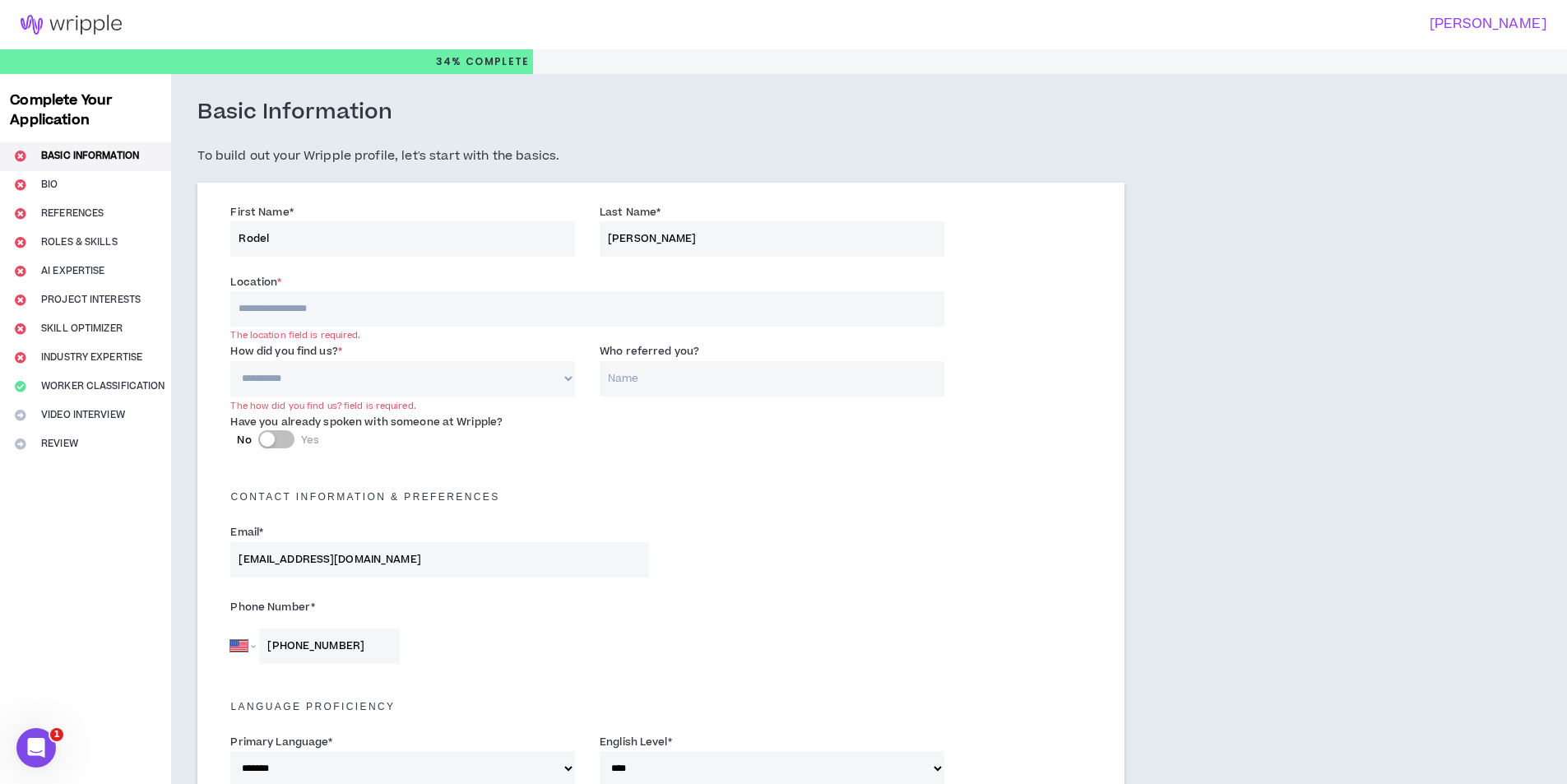
click at [308, 385] on select "**********" at bounding box center [402, 378] width 344 height 35
click at [230, 361] on select "**********" at bounding box center [402, 378] width 344 height 35
click at [655, 367] on input "Who referred you?" at bounding box center [772, 378] width 344 height 35
click at [509, 375] on select "**********" at bounding box center [402, 378] width 344 height 35
select select "*"
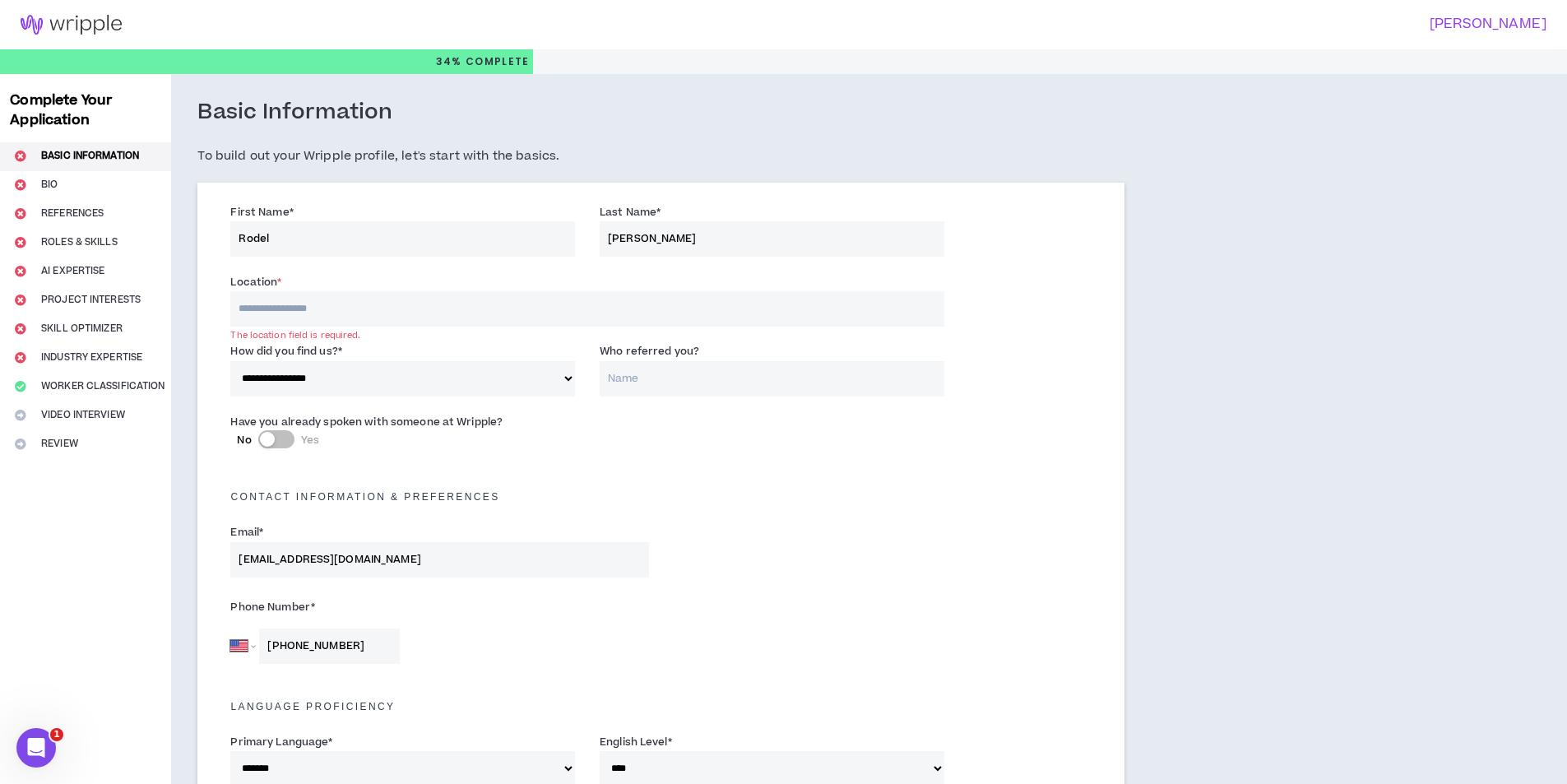
click at [230, 361] on select "**********" at bounding box center [402, 378] width 344 height 35
click at [660, 384] on input "Who referred you?" at bounding box center [772, 378] width 344 height 35
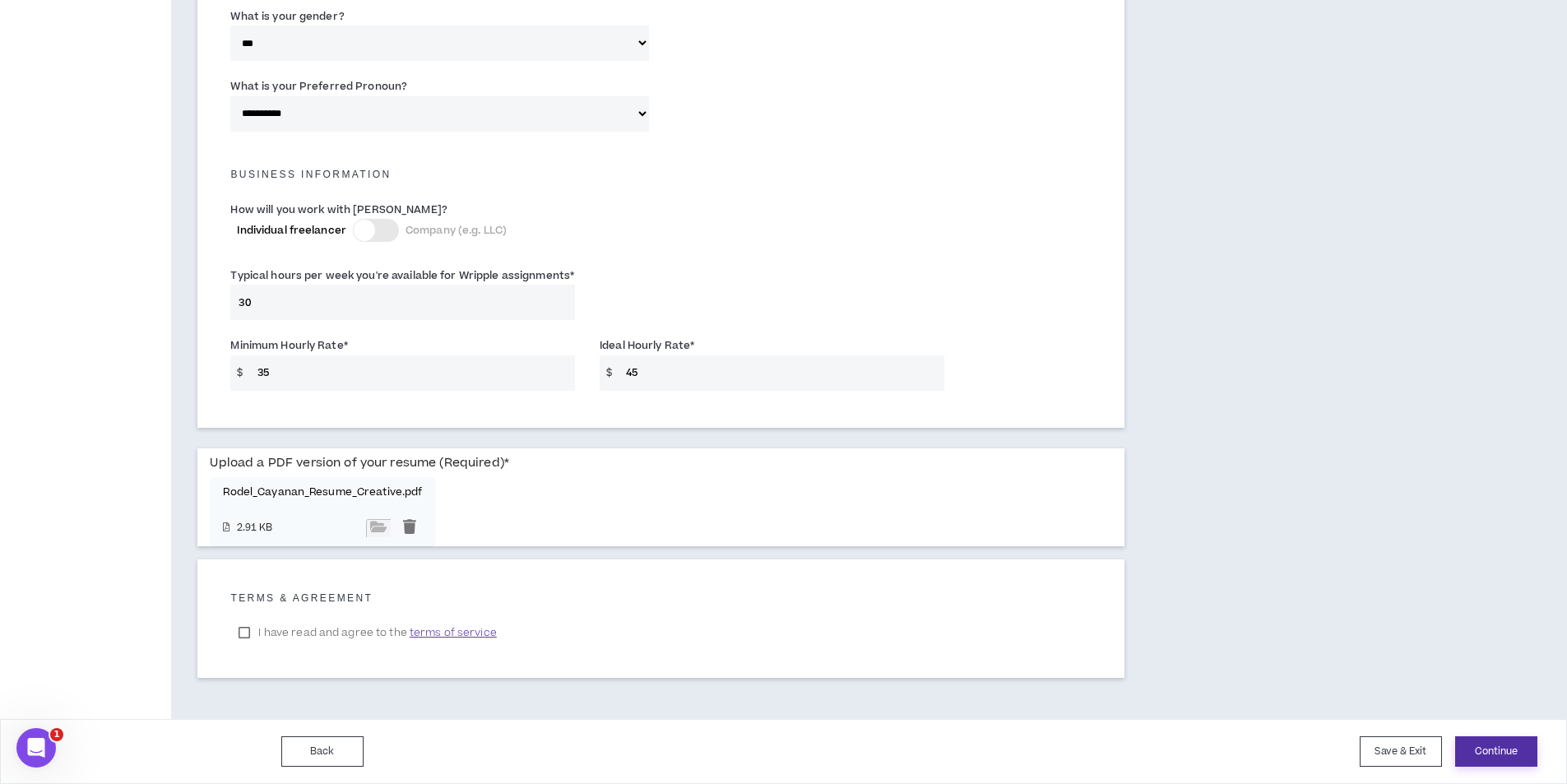
type input "Rodel"
click at [1519, 755] on button "Continue" at bounding box center [1496, 750] width 83 height 30
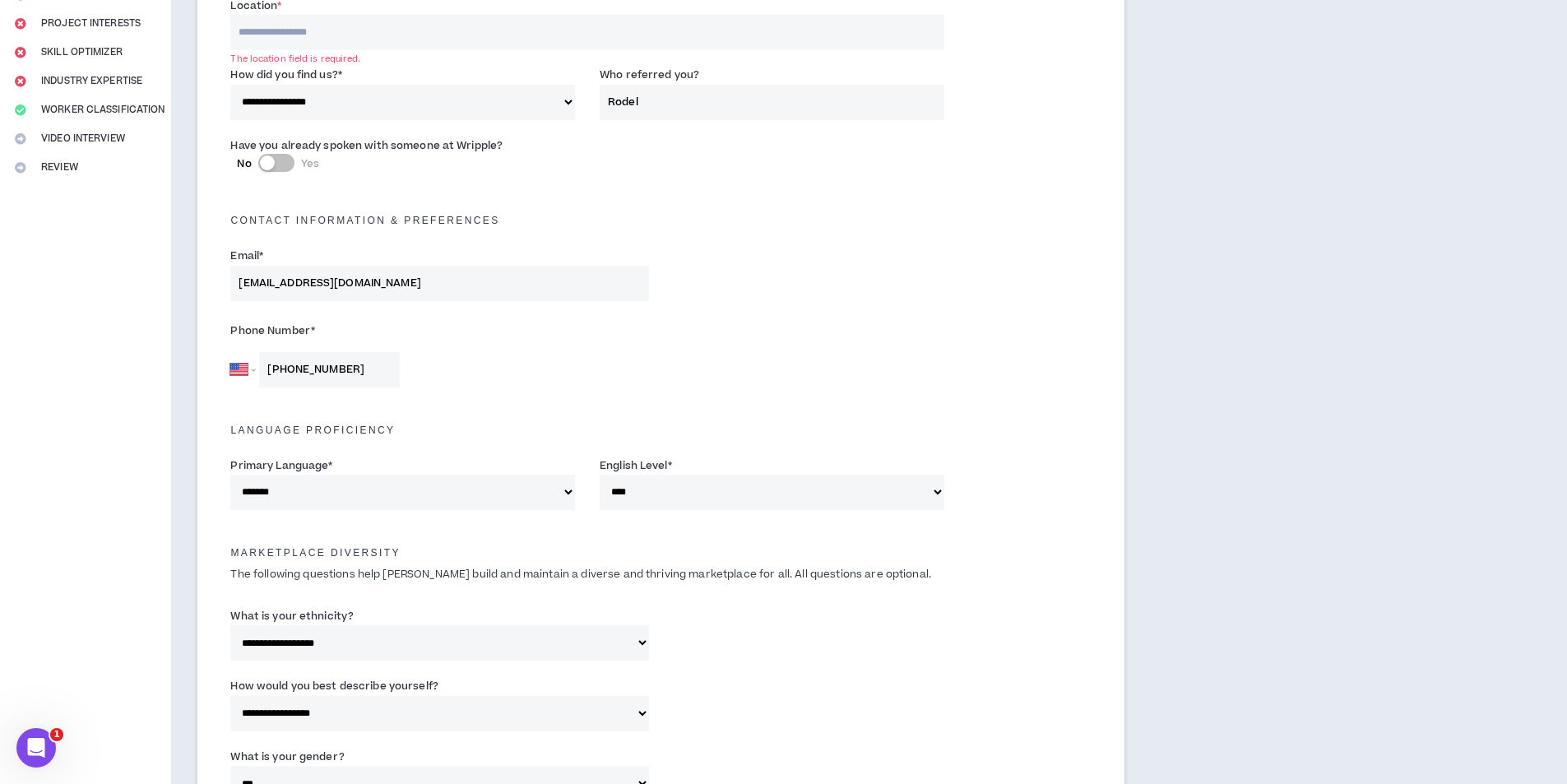
scroll to position [273, 0]
click at [382, 36] on input at bounding box center [586, 35] width 714 height 35
type input "********"
select select "PH"
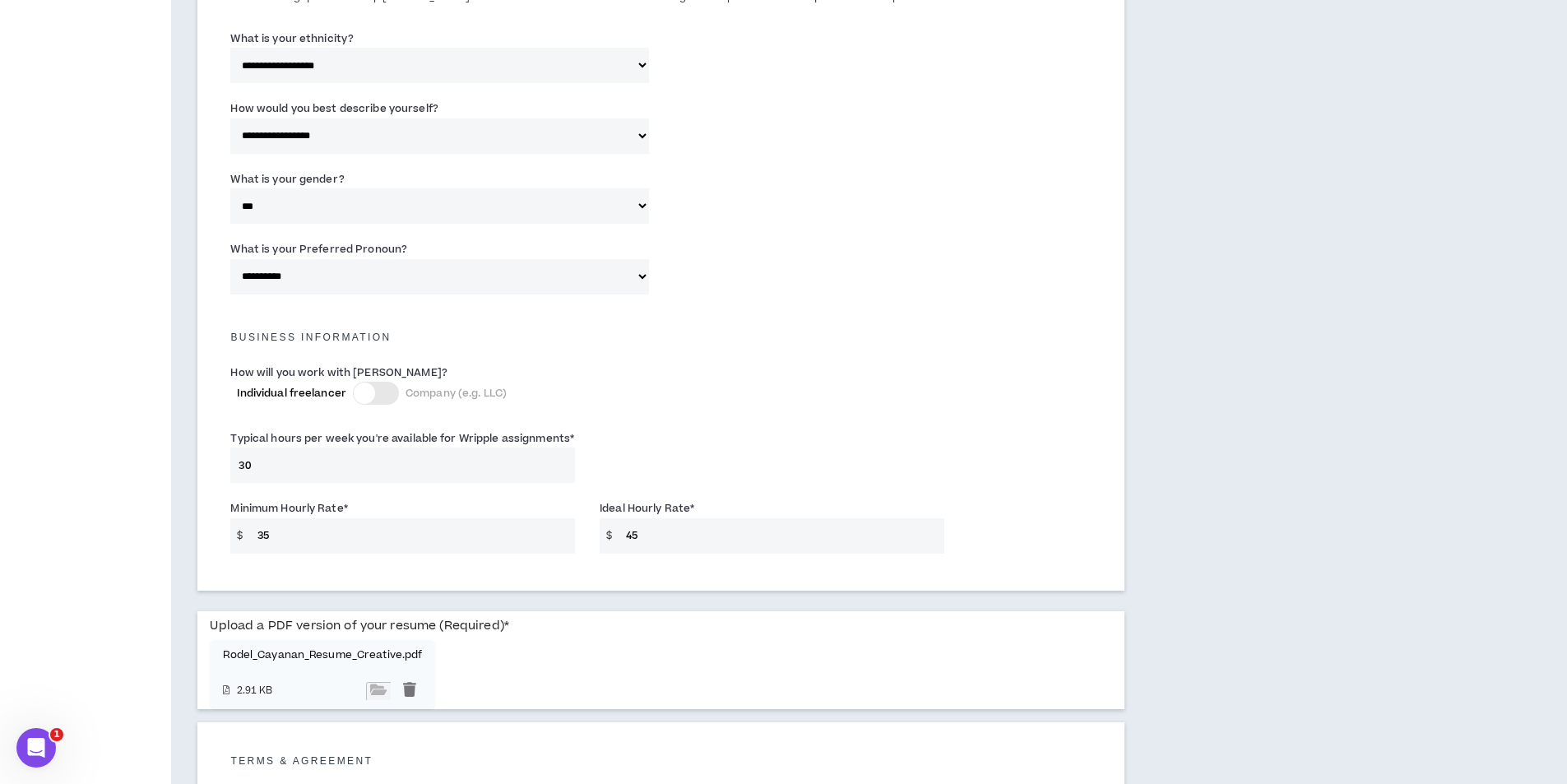
scroll to position [1017, 0]
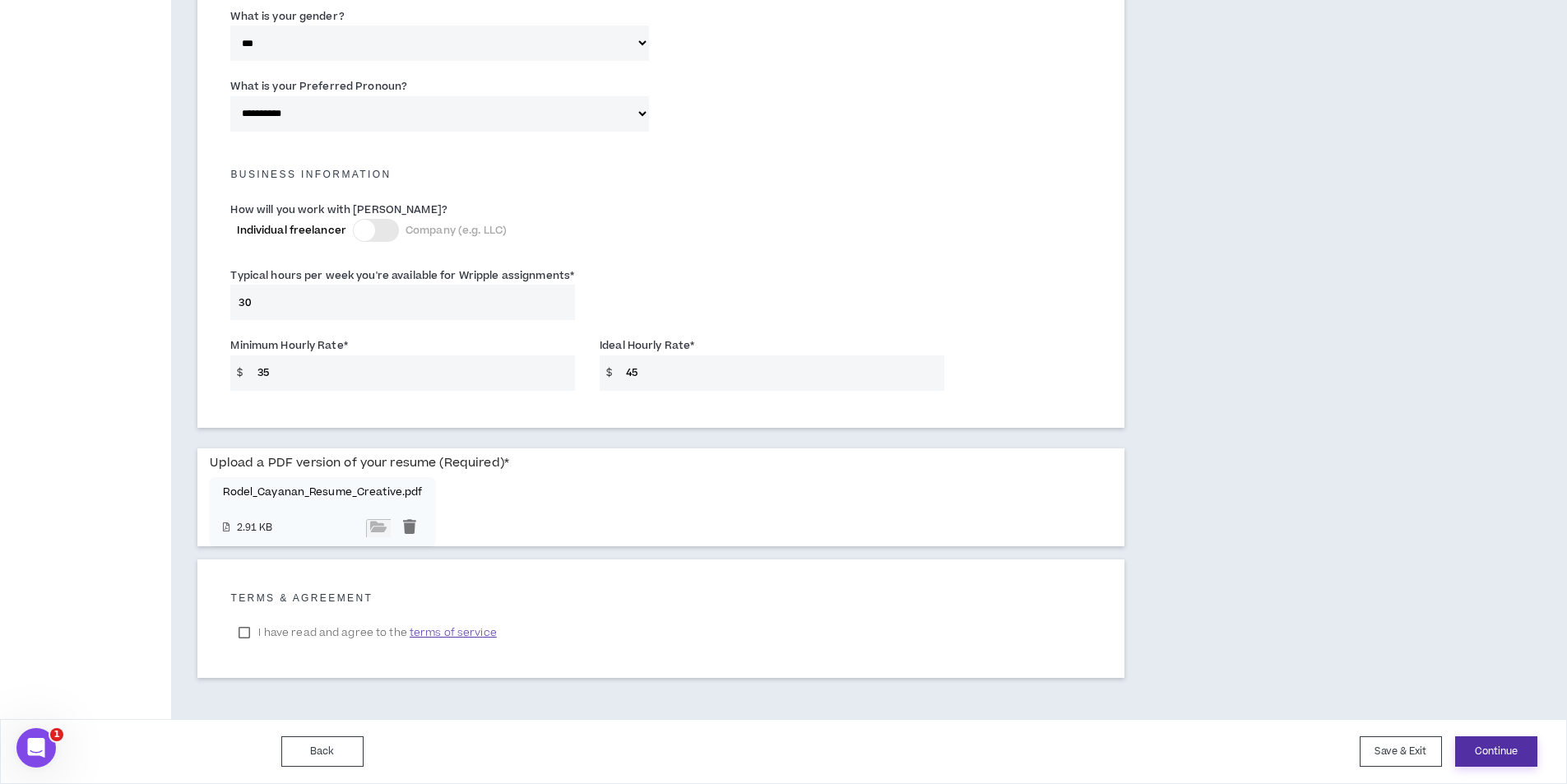
type input "+63 32 159 5354"
click at [1472, 739] on button "Continue" at bounding box center [1496, 750] width 83 height 30
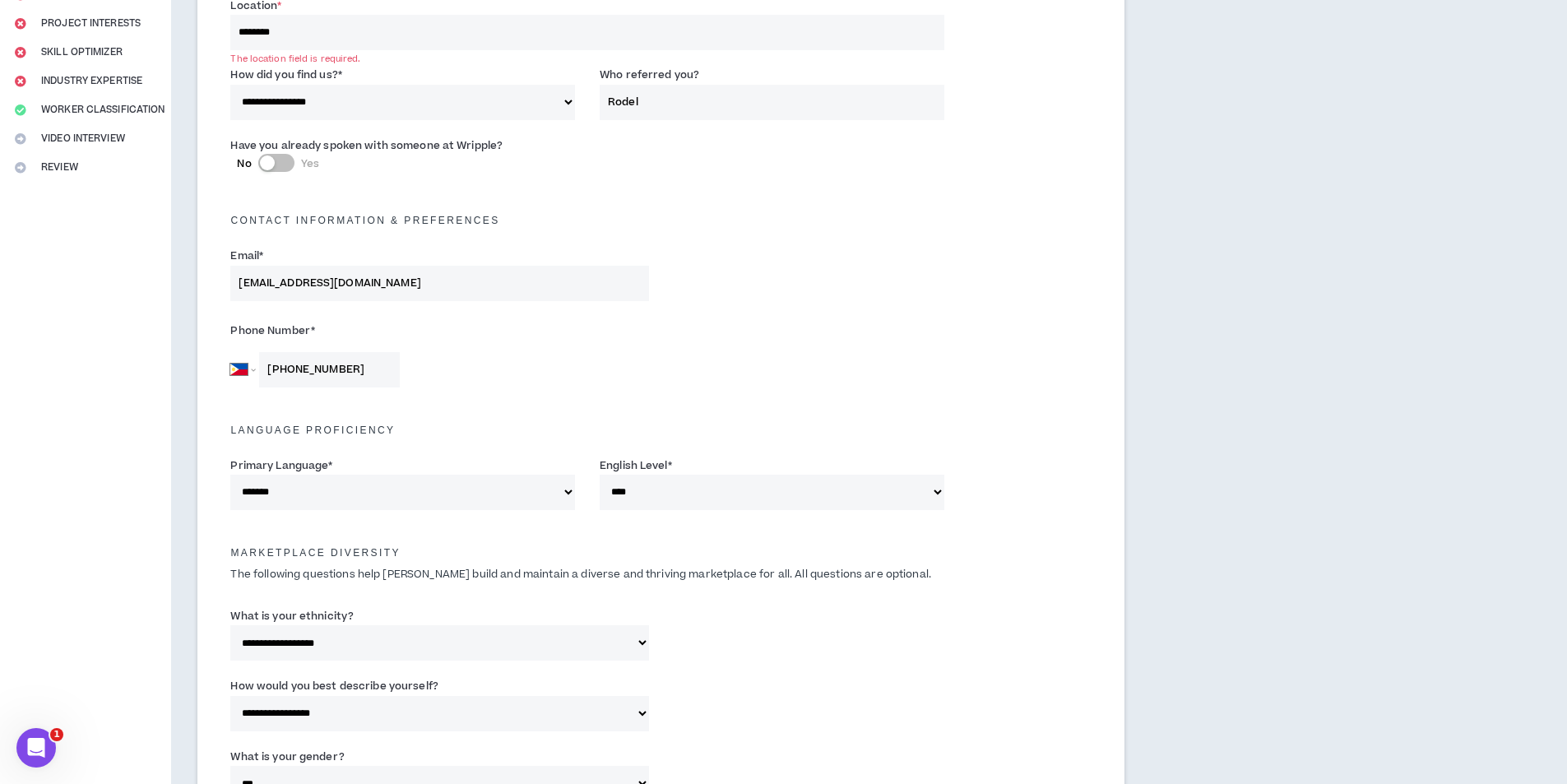
scroll to position [273, 0]
click at [334, 93] on select "**********" at bounding box center [402, 105] width 344 height 35
click at [360, 45] on input "********" at bounding box center [586, 35] width 714 height 35
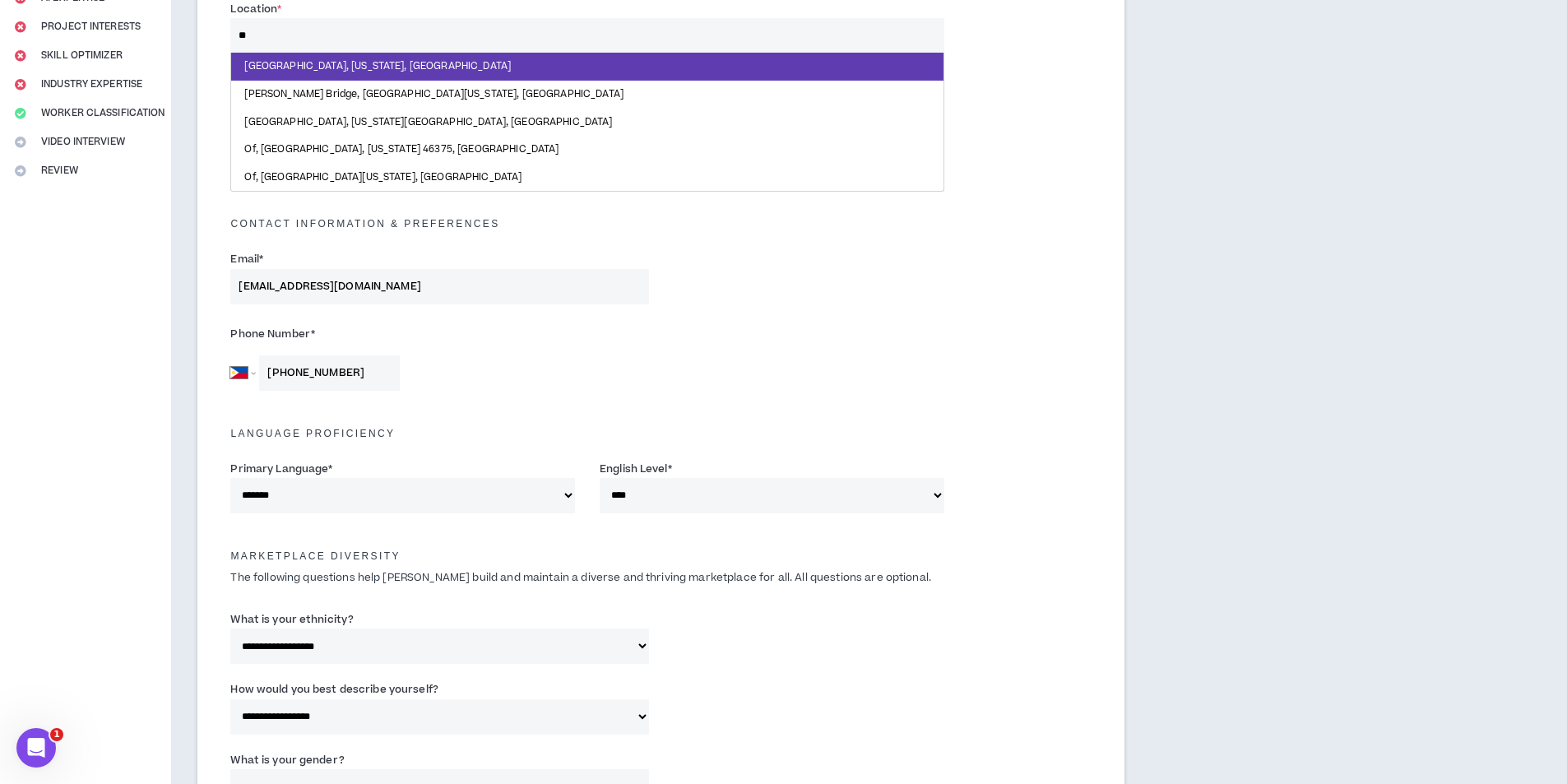
type input "*"
type input "*********"
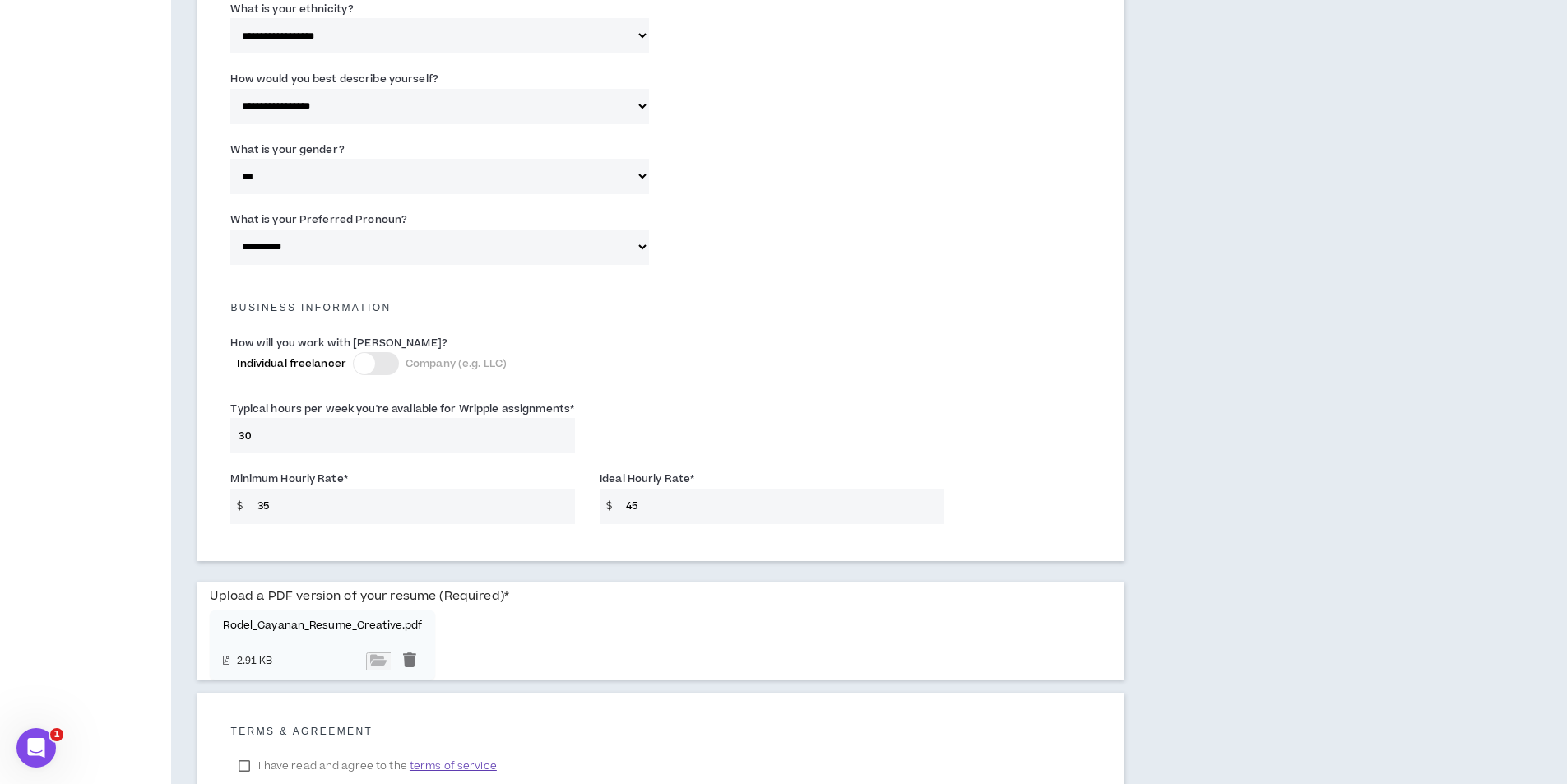
scroll to position [1017, 0]
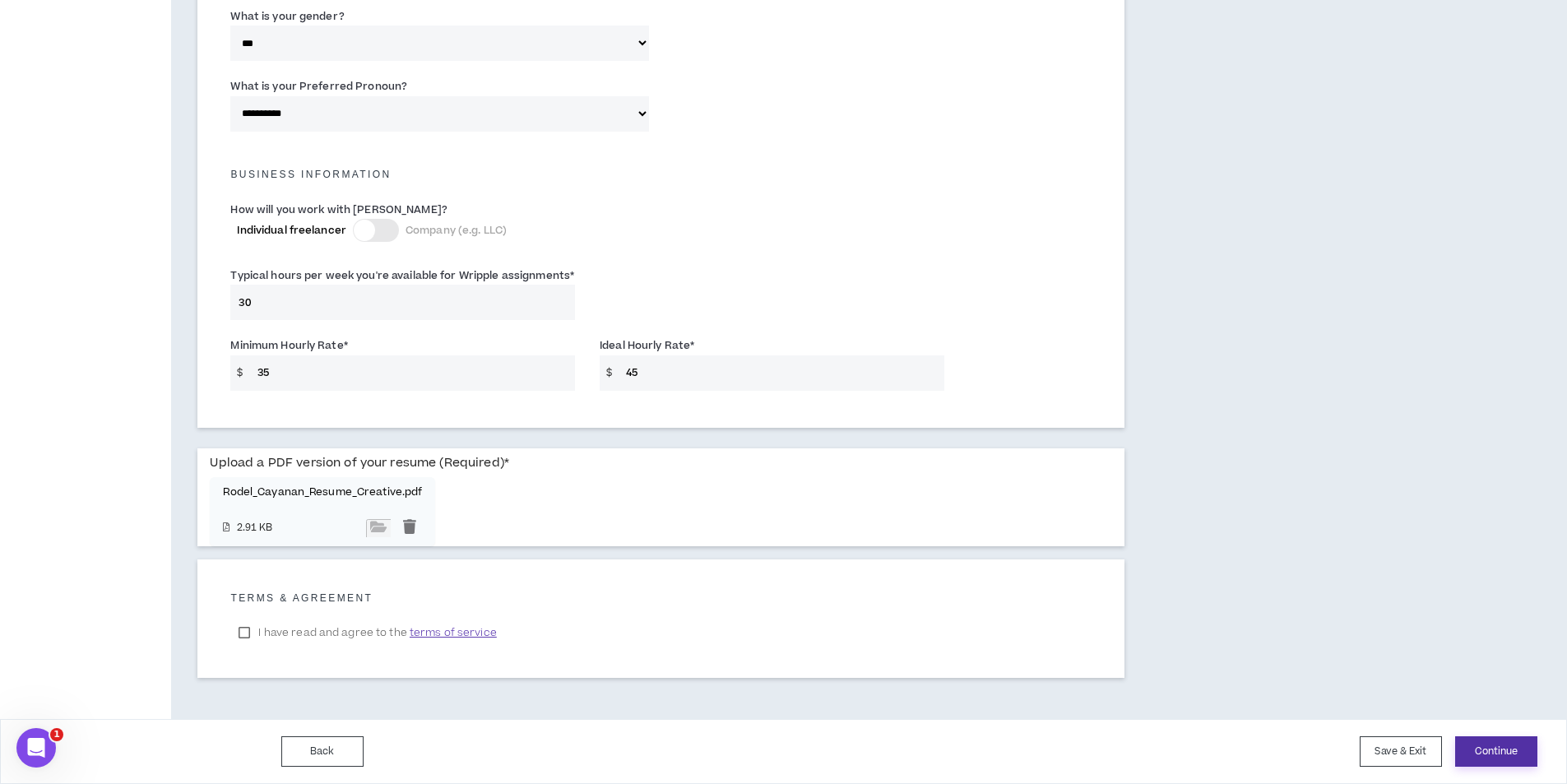
click at [1500, 749] on button "Continue" at bounding box center [1496, 750] width 83 height 30
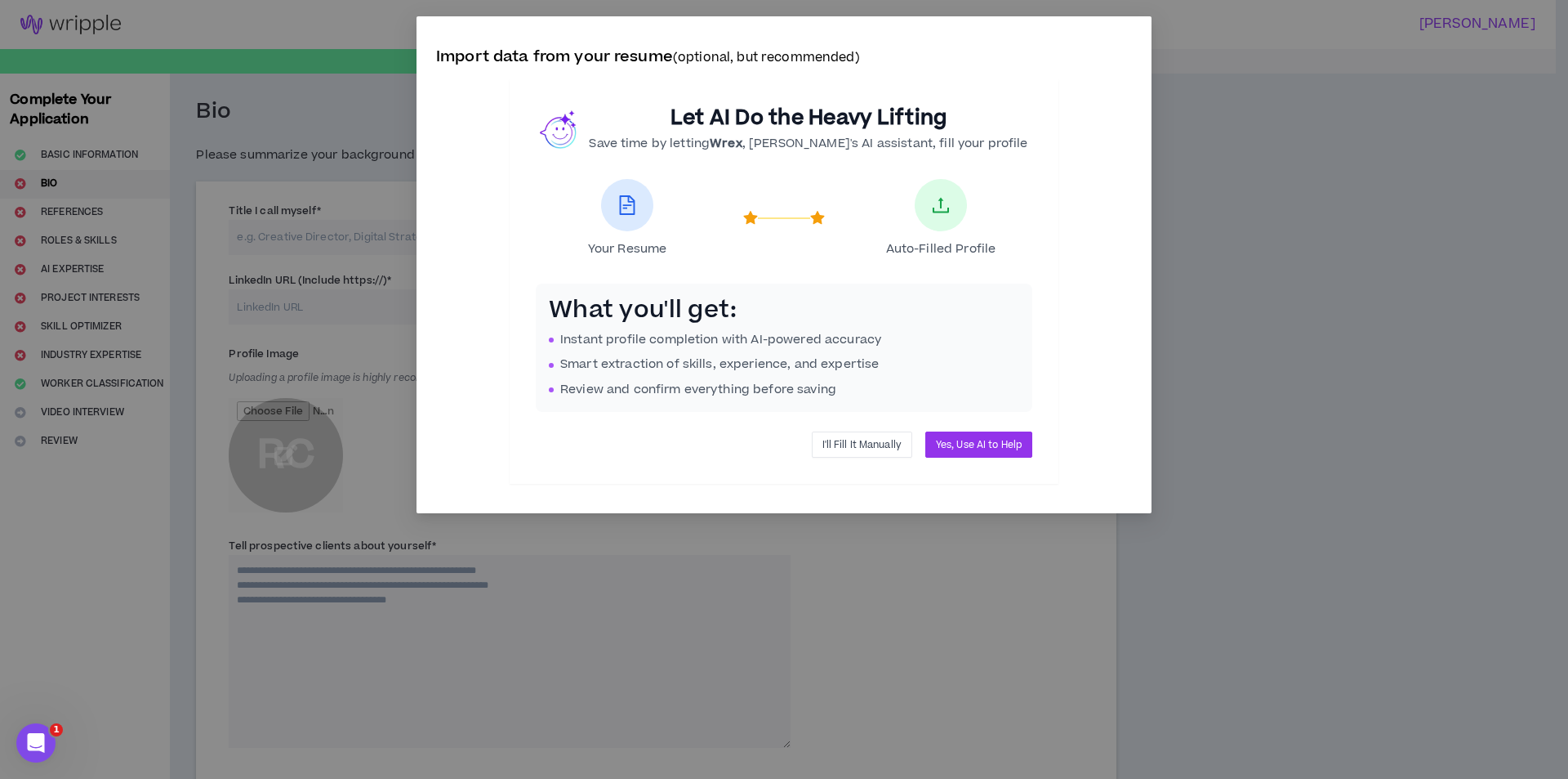
click at [868, 442] on span "I'll Fill It Manually" at bounding box center [862, 444] width 79 height 15
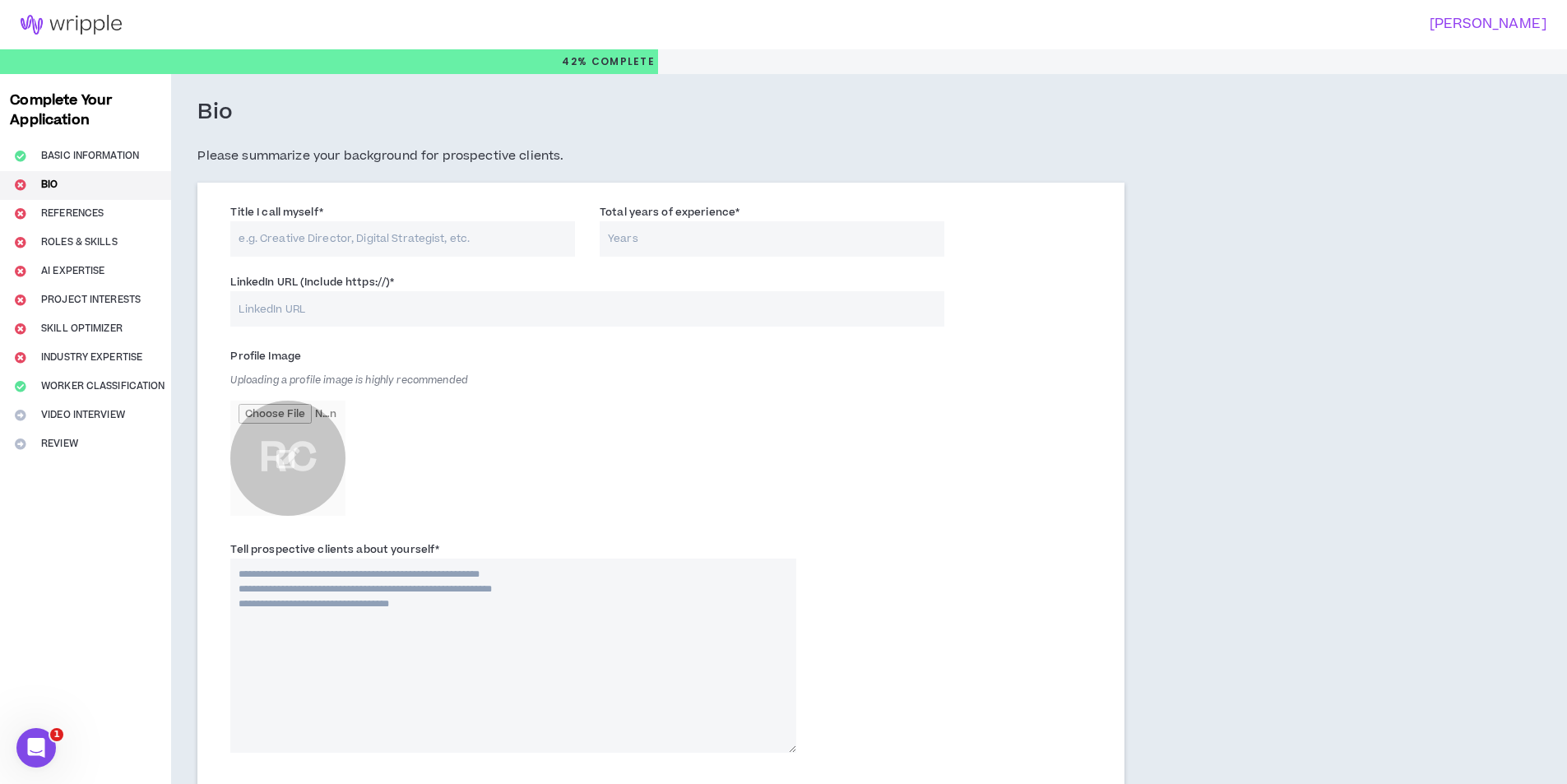
click at [117, 247] on div "Complete Your Application Basic Information Bio References Roles & Skills AI Ex…" at bounding box center [85, 678] width 171 height 1208
click at [345, 226] on input "Title I call myself *" at bounding box center [402, 238] width 344 height 35
type input "Senior Elite Developer"
click at [638, 249] on input "Total years of experience *" at bounding box center [772, 238] width 344 height 35
type input "8"
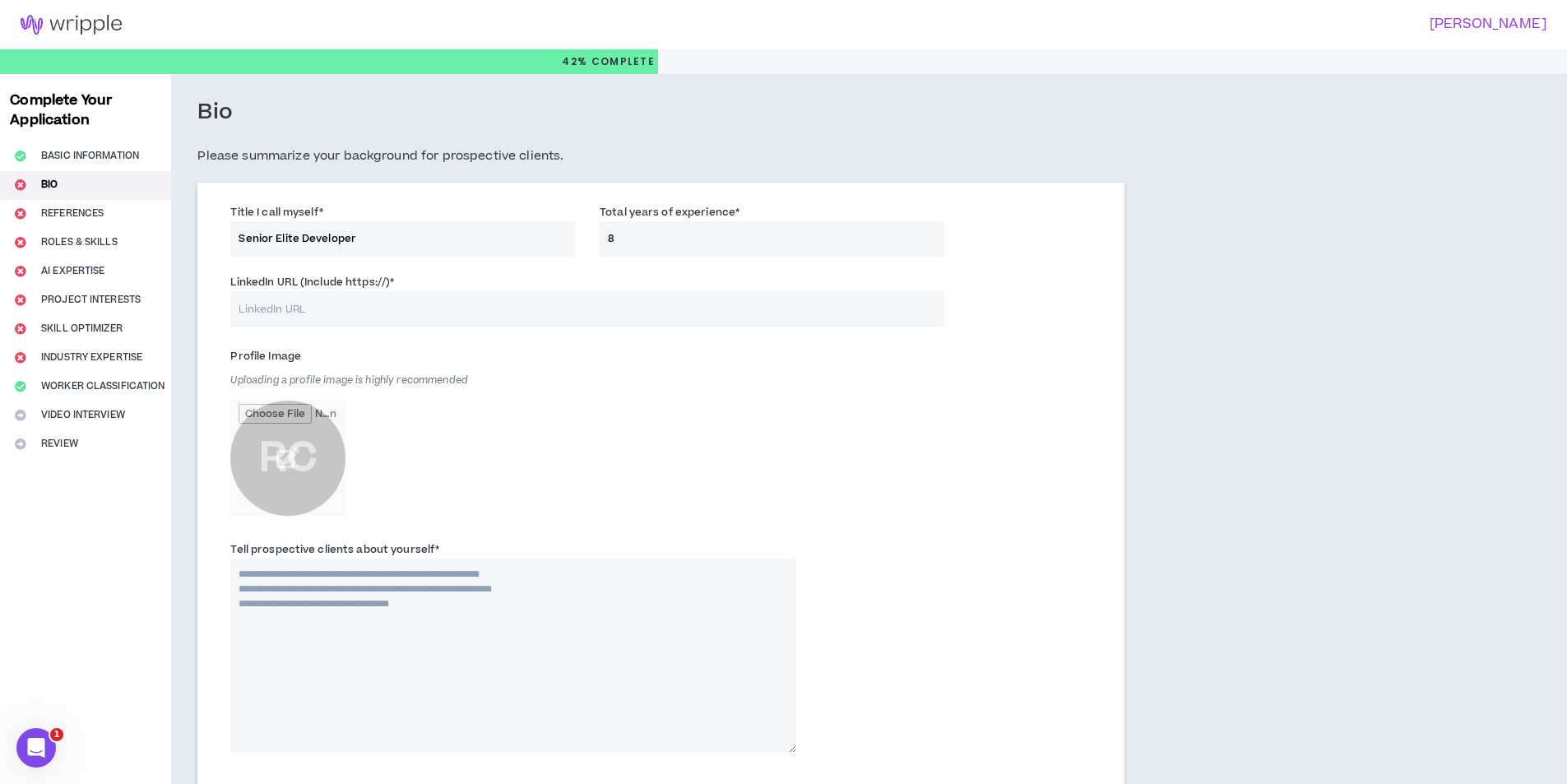
click at [533, 296] on input "LinkedIn URL (Include https://) *" at bounding box center [586, 308] width 714 height 35
type input "w"
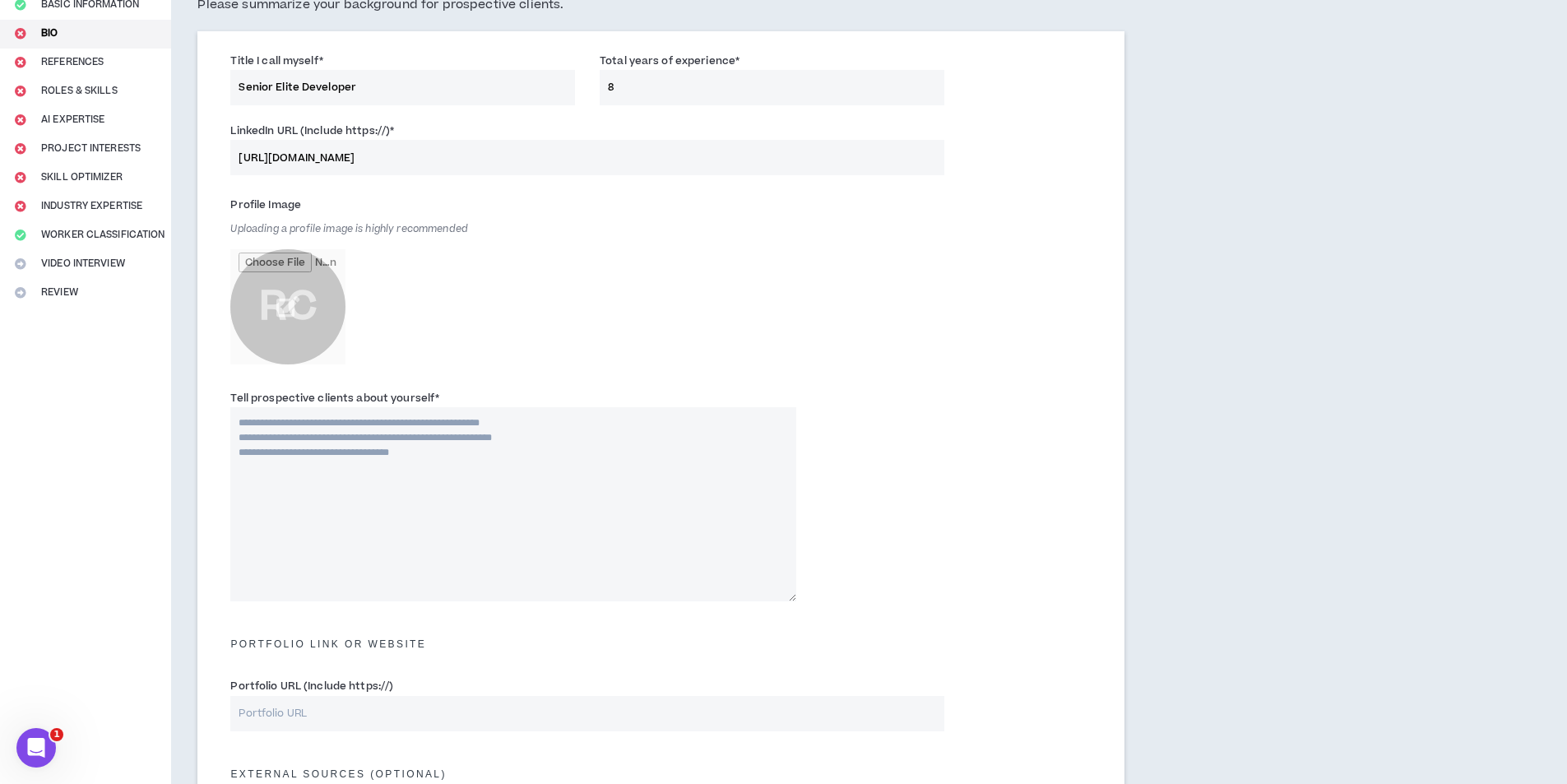
scroll to position [329, 0]
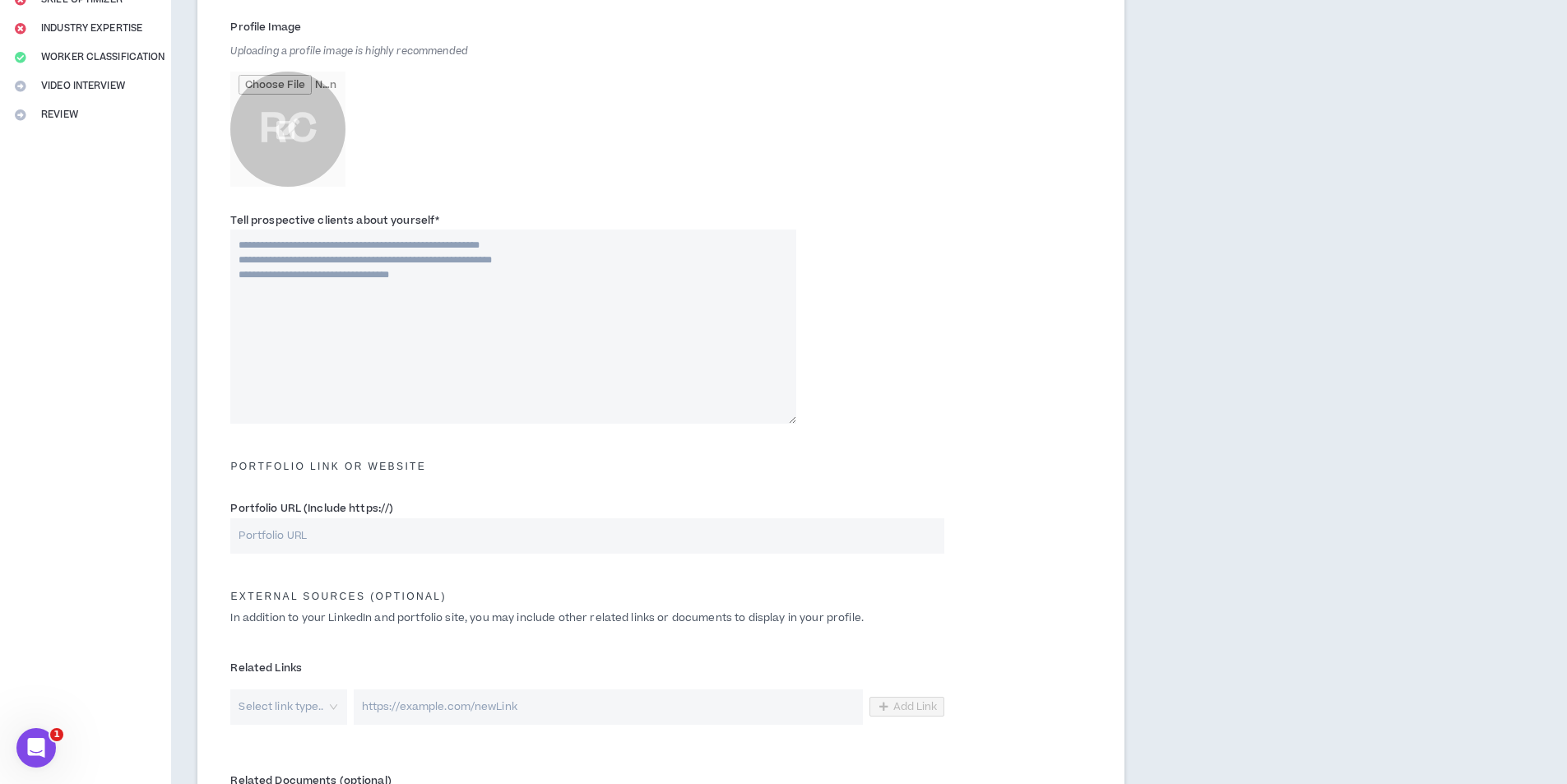
type input "http://linkedin/rodels.com"
click at [559, 321] on textarea "Tell prospective clients about yourself *" at bounding box center [513, 327] width 566 height 194
click at [573, 311] on textarea "Tell prospective clients about yourself *" at bounding box center [513, 327] width 566 height 194
paste textarea "**********"
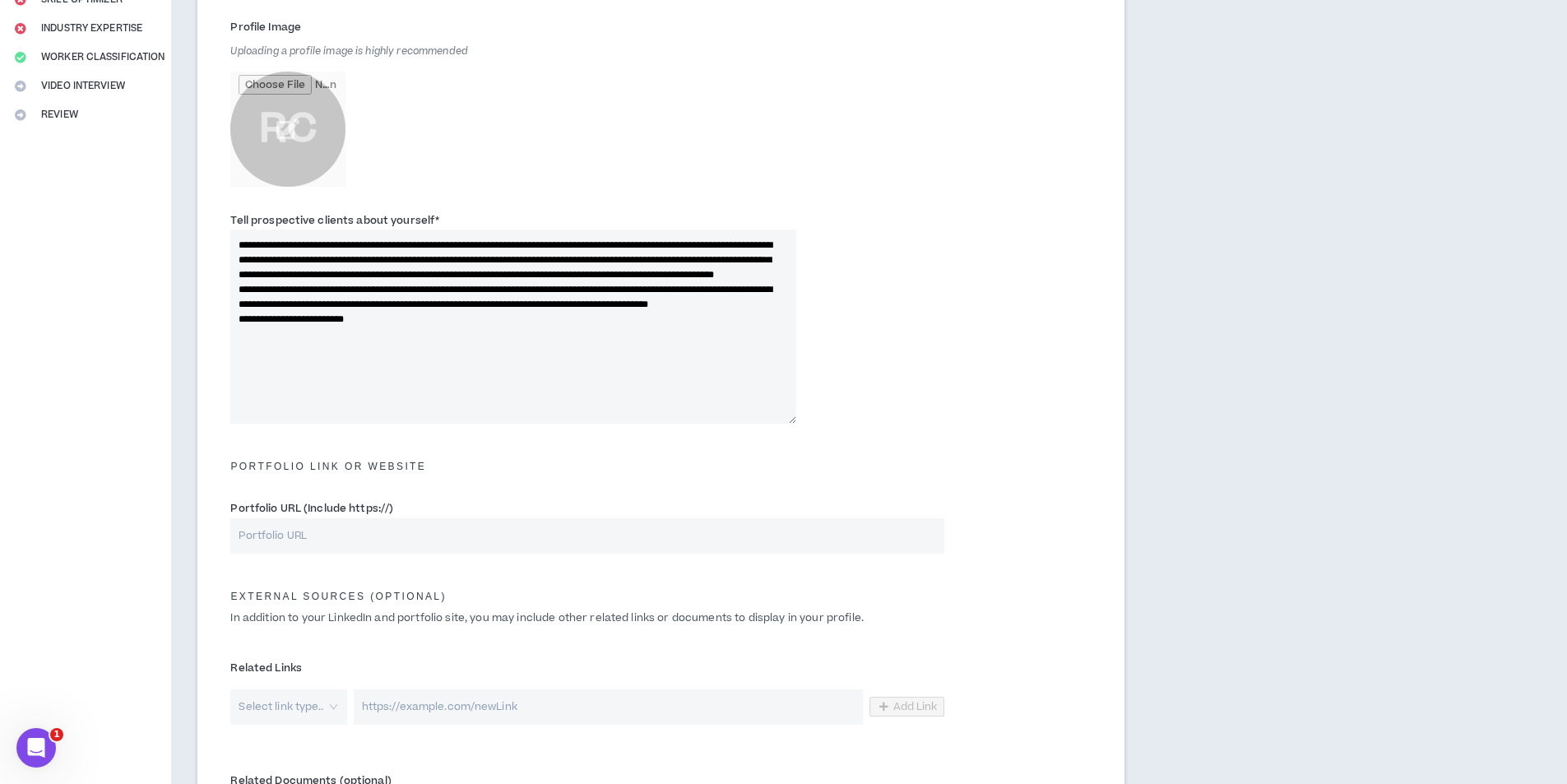
type textarea "**********"
click at [374, 529] on input "Portfolio URL (Include https://)" at bounding box center [586, 535] width 714 height 35
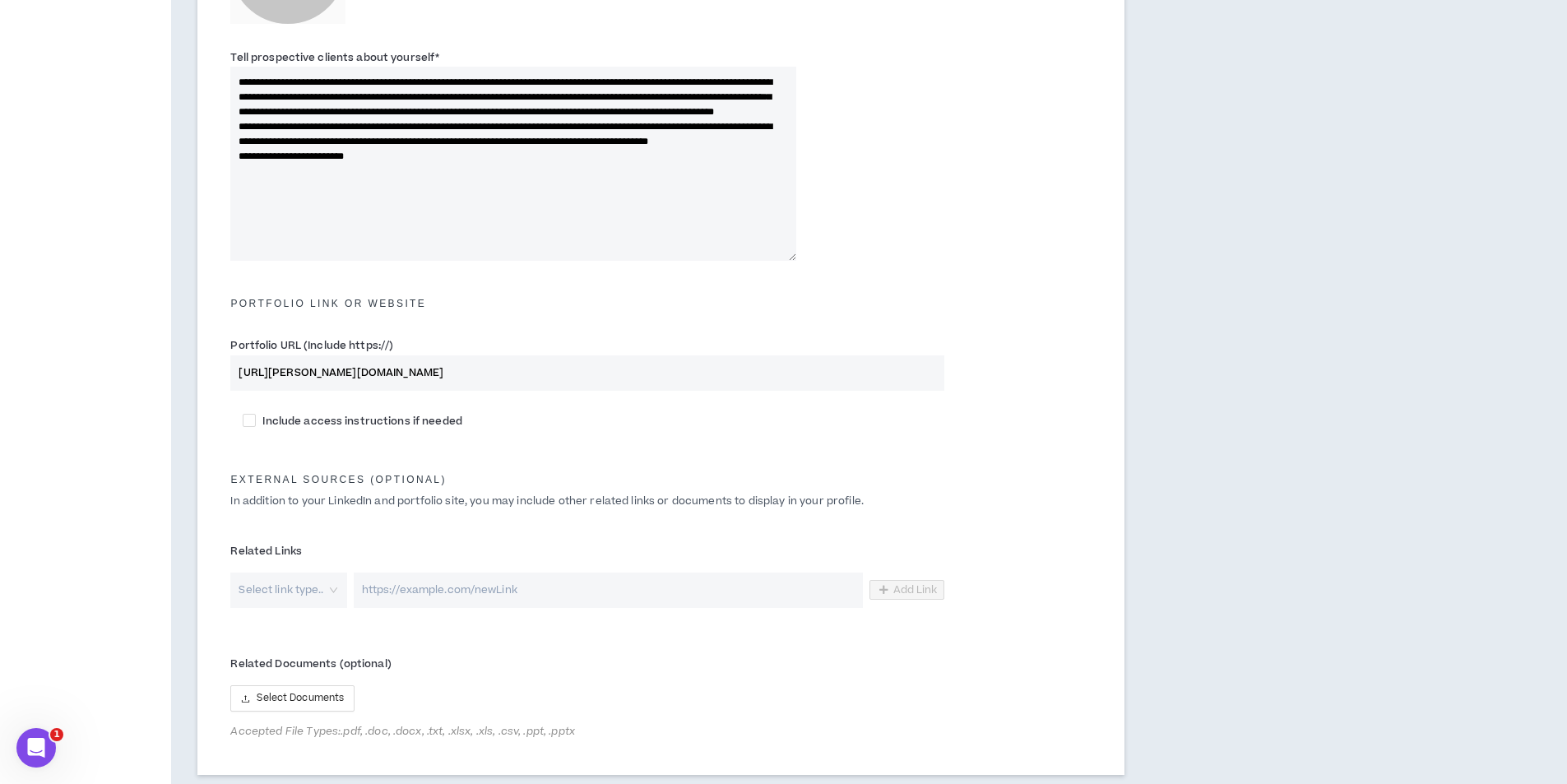
scroll to position [493, 0]
type input "http://github/redel.com"
click at [314, 593] on input "search" at bounding box center [282, 588] width 86 height 35
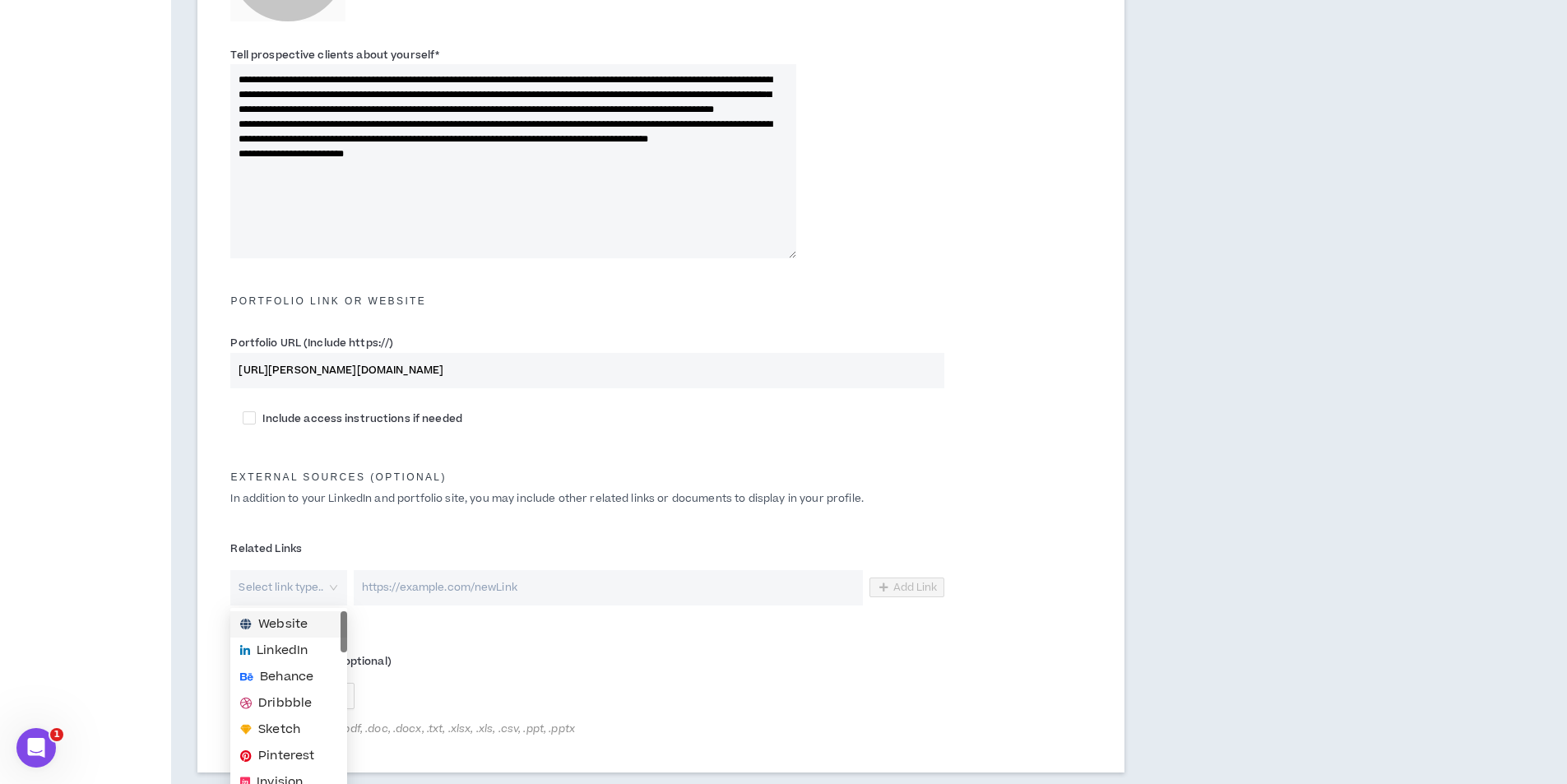
scroll to position [610, 0]
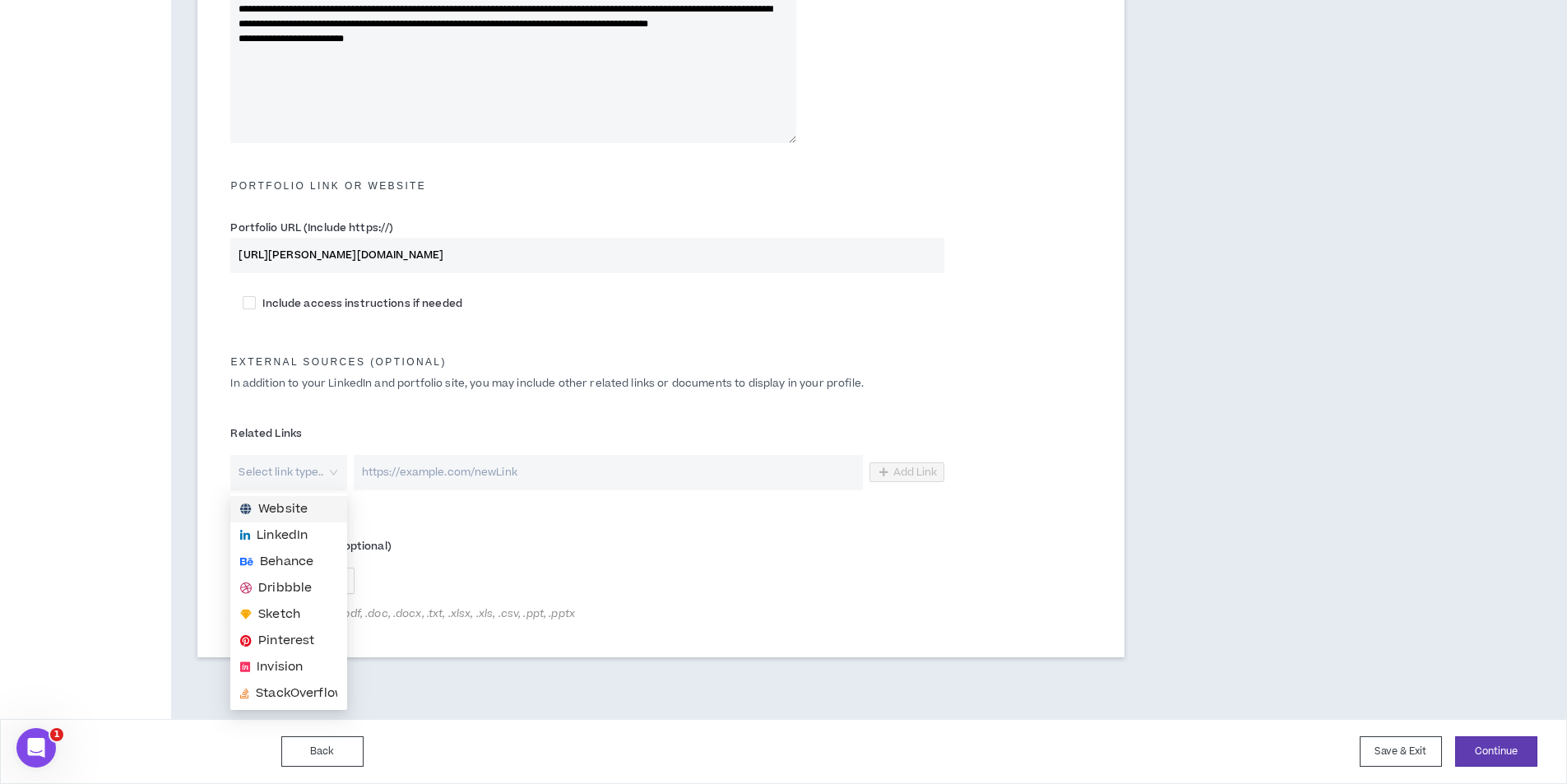
click at [436, 515] on form "**********" at bounding box center [661, 111] width 886 height 1043
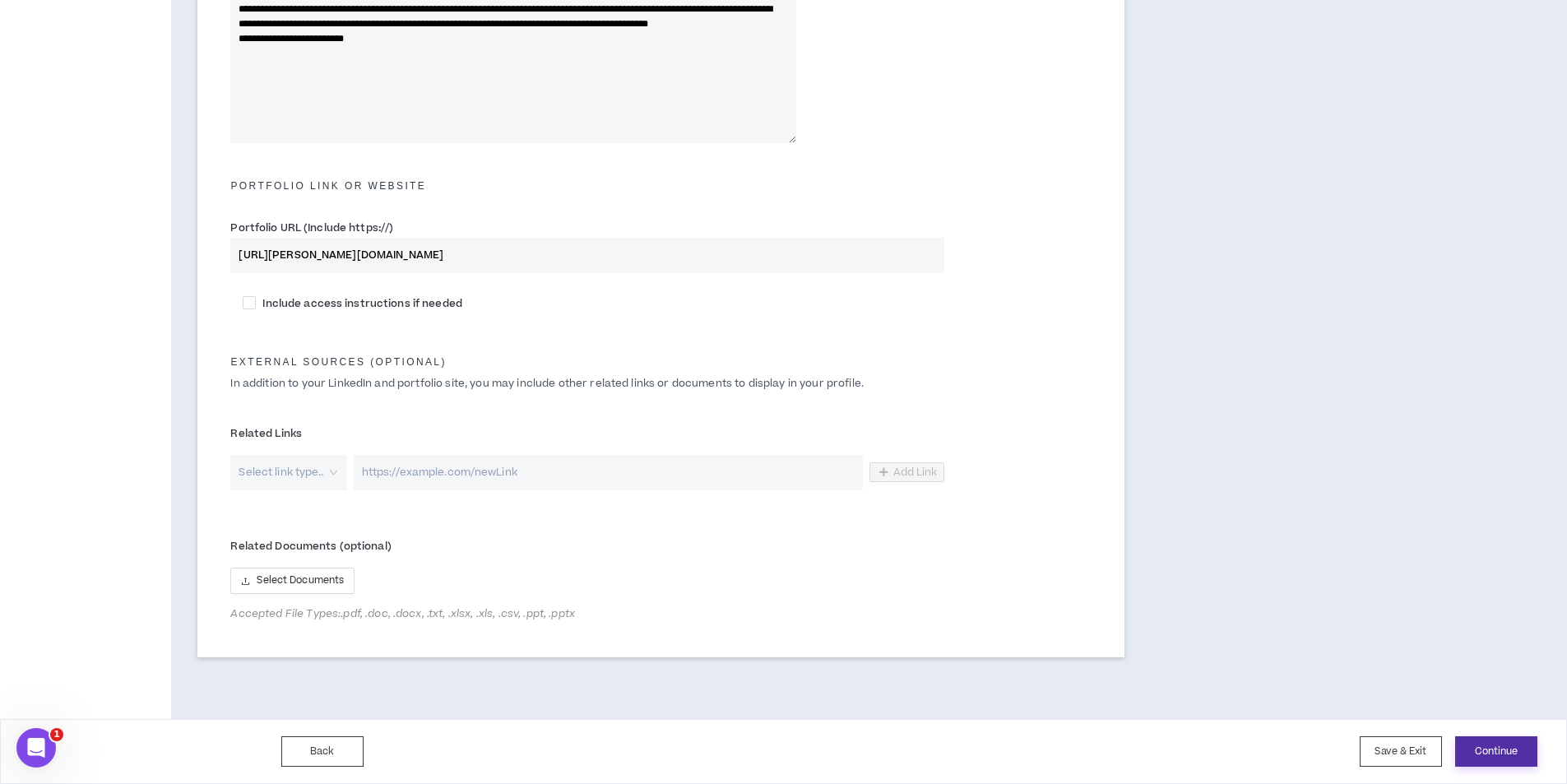
click at [1505, 756] on button "Continue" at bounding box center [1496, 750] width 83 height 30
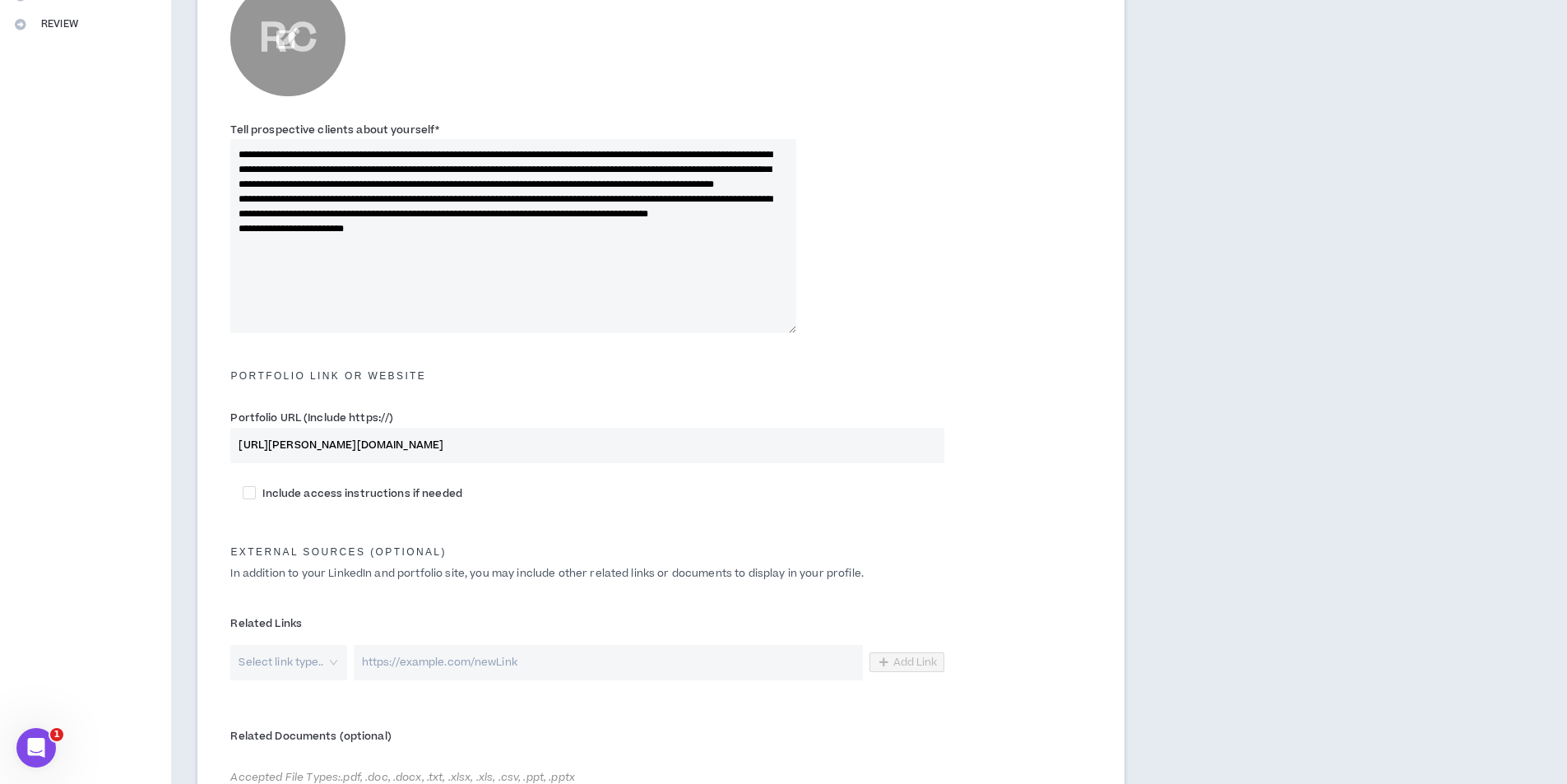
scroll to position [419, 0]
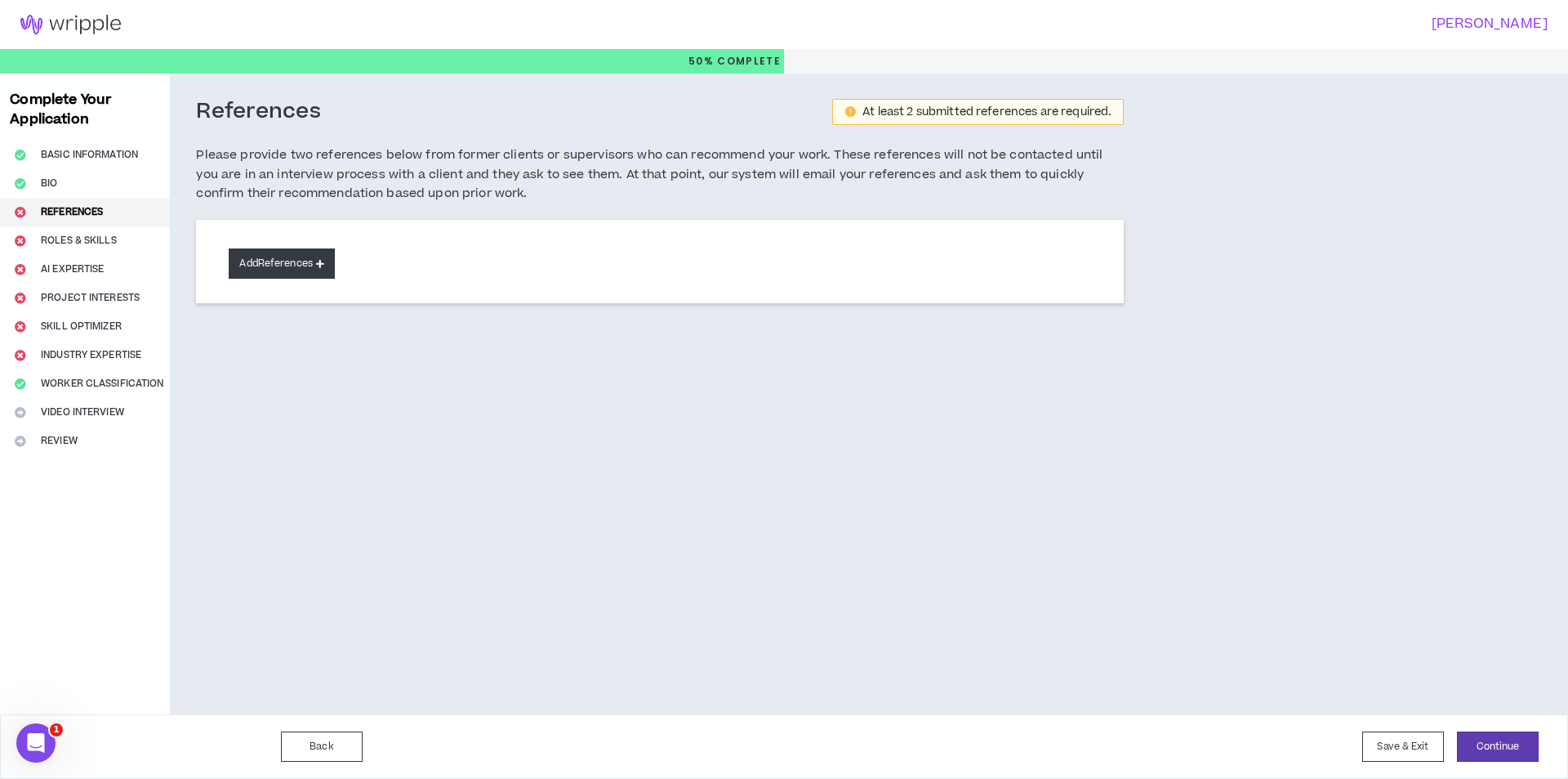
click at [279, 275] on button "Add References" at bounding box center [281, 263] width 106 height 30
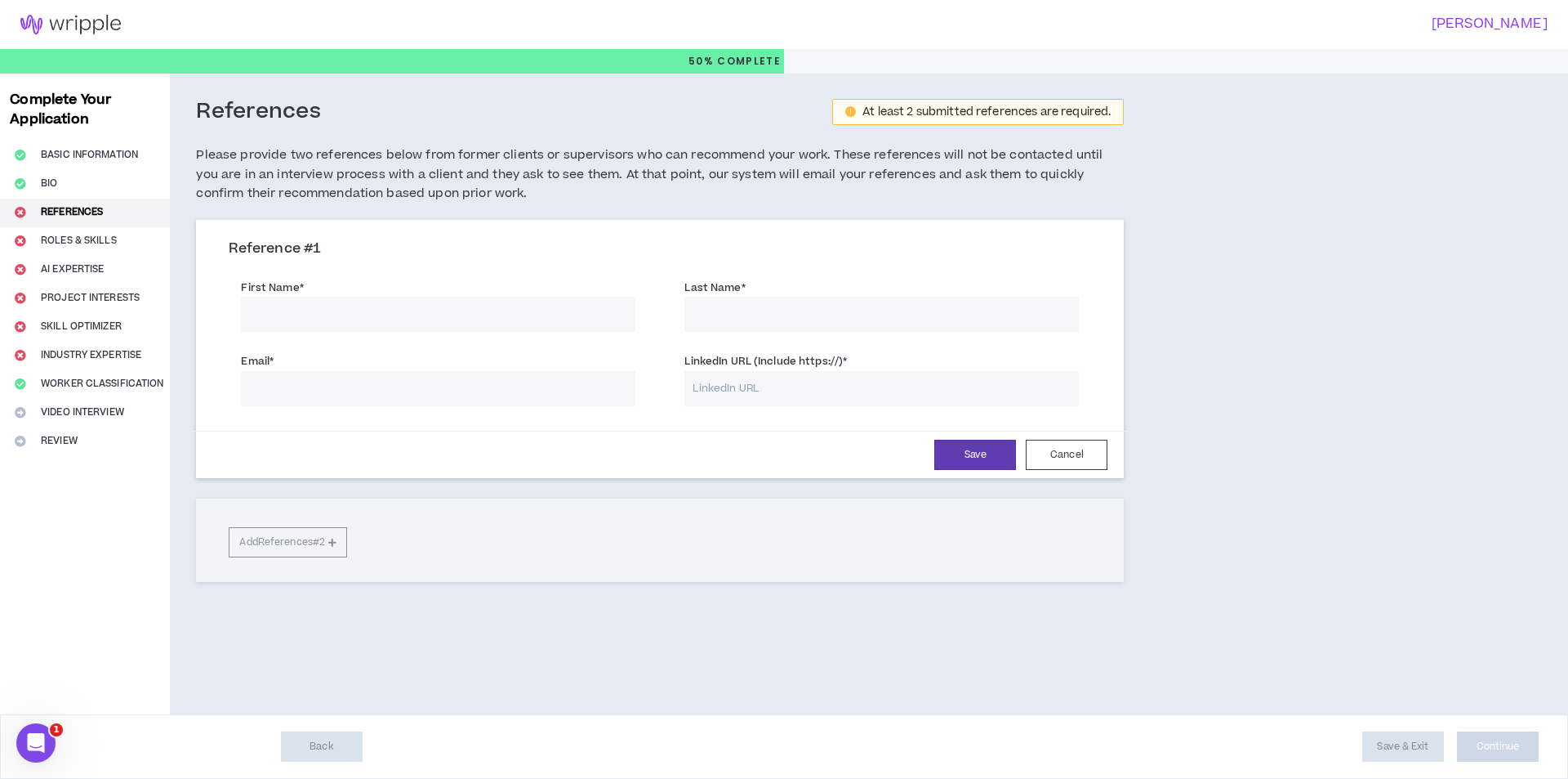
click at [309, 306] on input "First Name *" at bounding box center [438, 314] width 394 height 35
type input "Rodel"
type input "Cayanan"
type input "highlightgroup325@gmail.com"
type input "Cayanan"
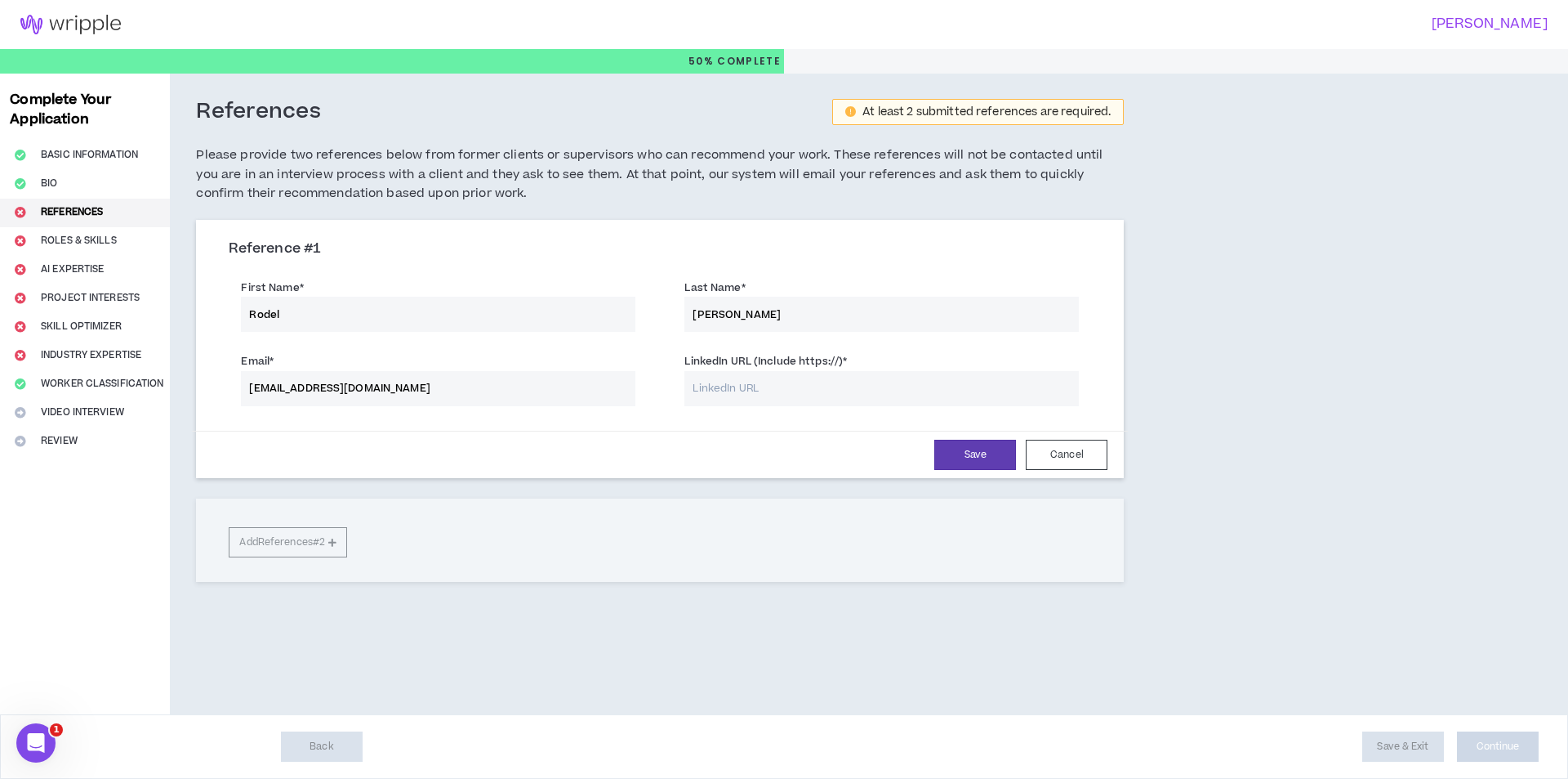
type input "highlightgroup325@gmail.com"
click at [791, 376] on input "LinkedIn URL (Include https://) *" at bounding box center [881, 388] width 394 height 35
type input "http://linkedin/rodels.com"
click at [942, 463] on button "Save" at bounding box center [974, 454] width 82 height 30
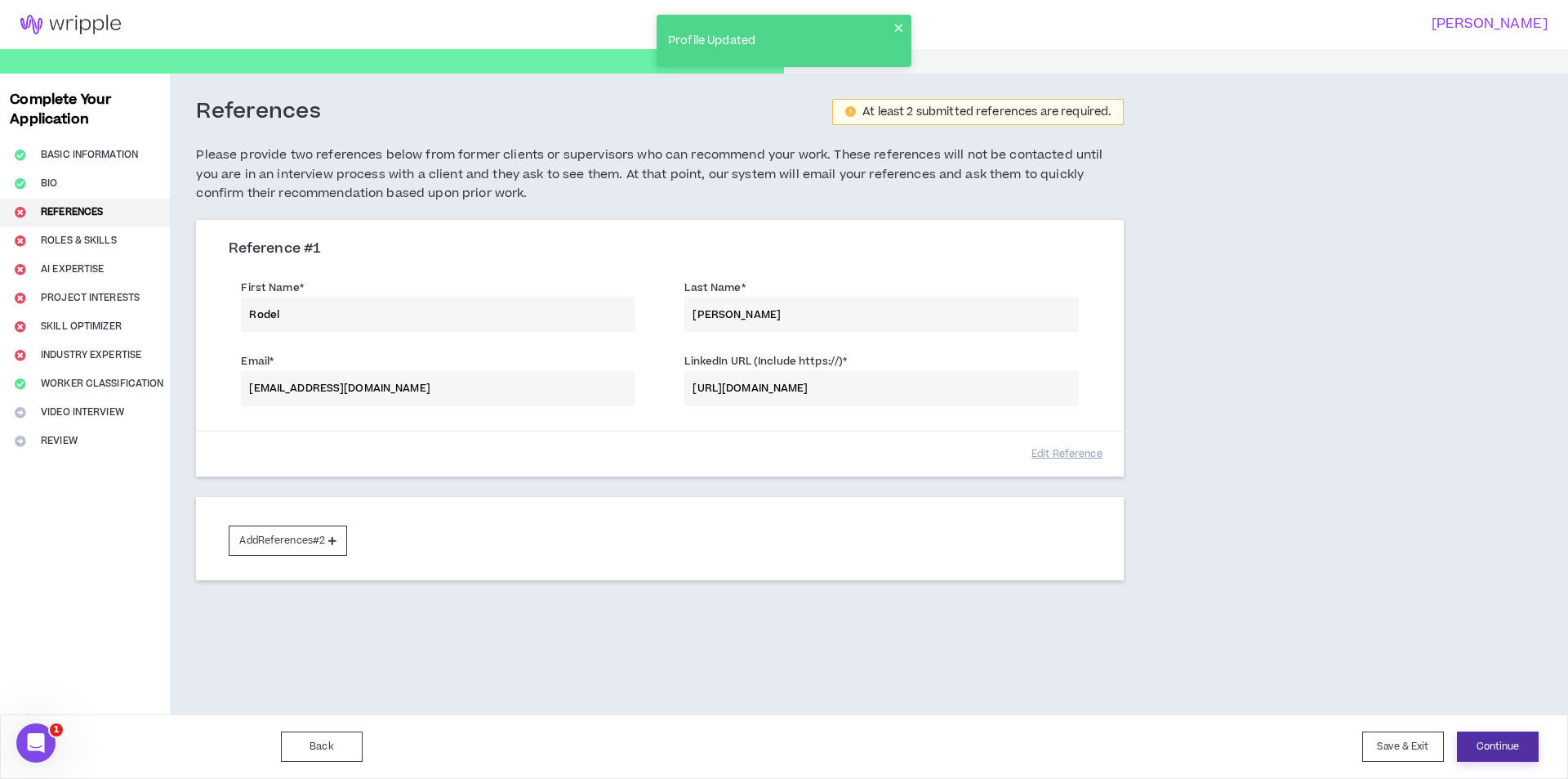
click at [1467, 753] on button "Continue" at bounding box center [1498, 746] width 82 height 30
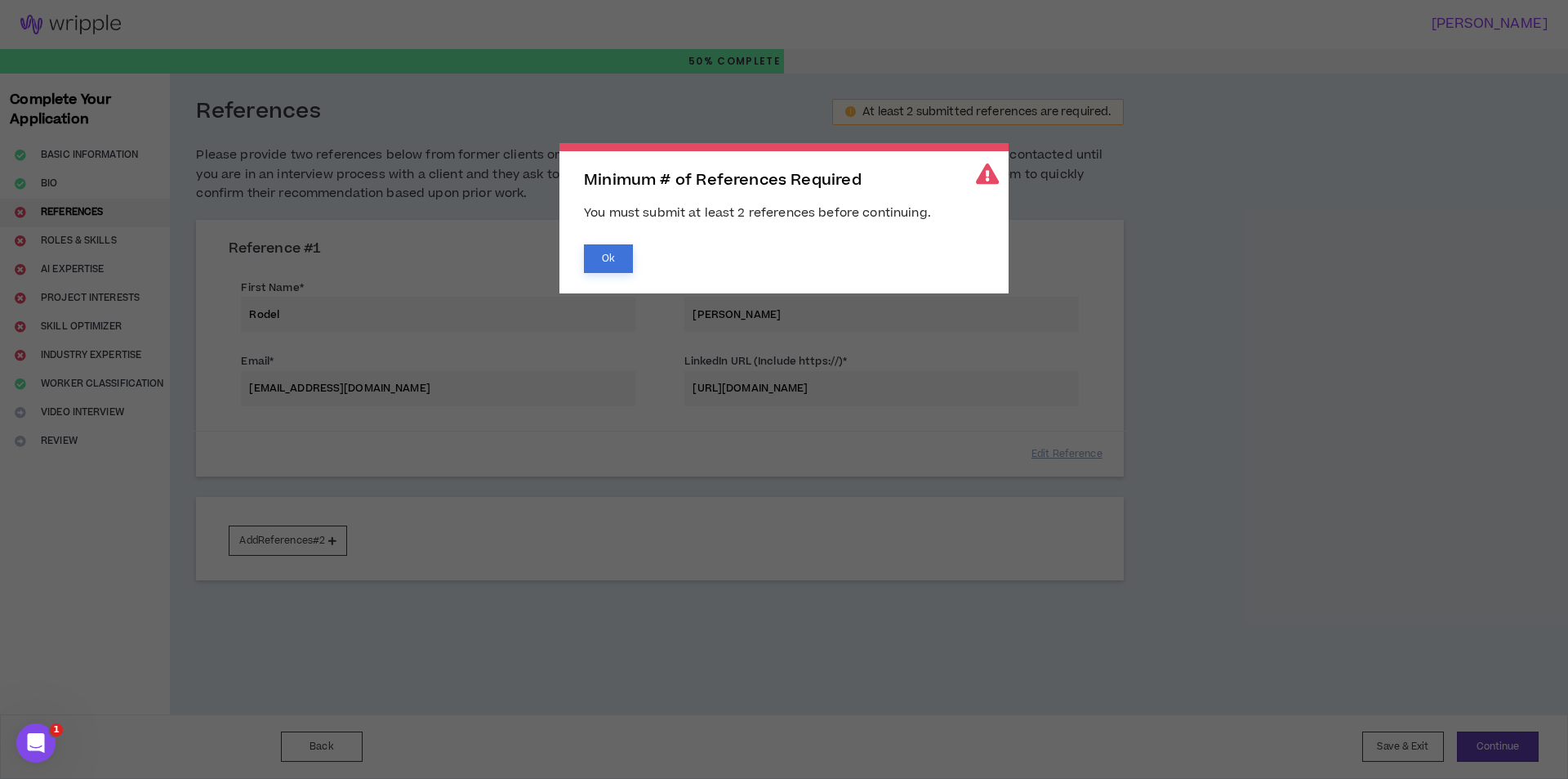
click at [611, 254] on button "Ok" at bounding box center [608, 259] width 49 height 29
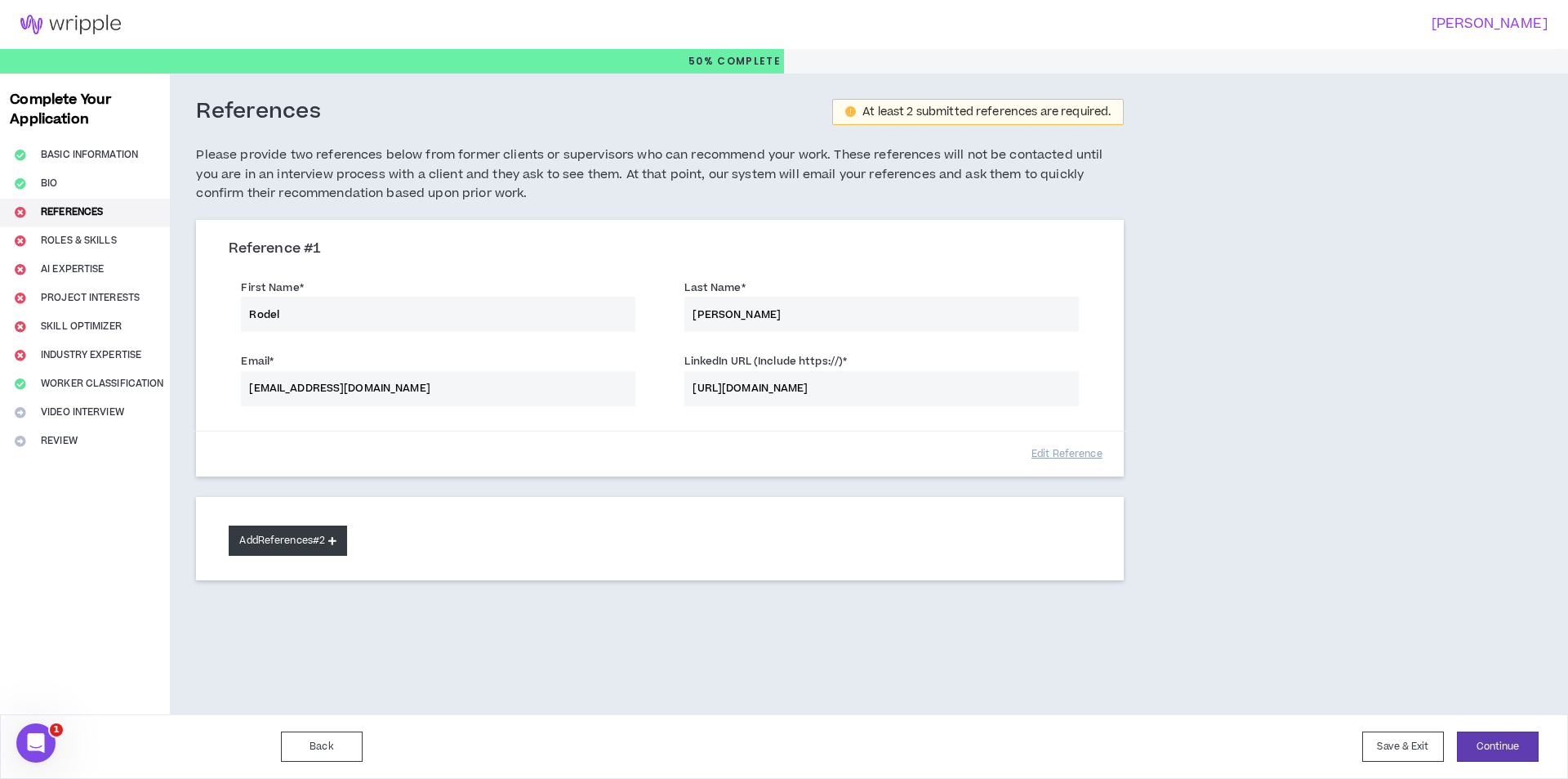
click at [321, 534] on button "Add References #2" at bounding box center [287, 540] width 118 height 30
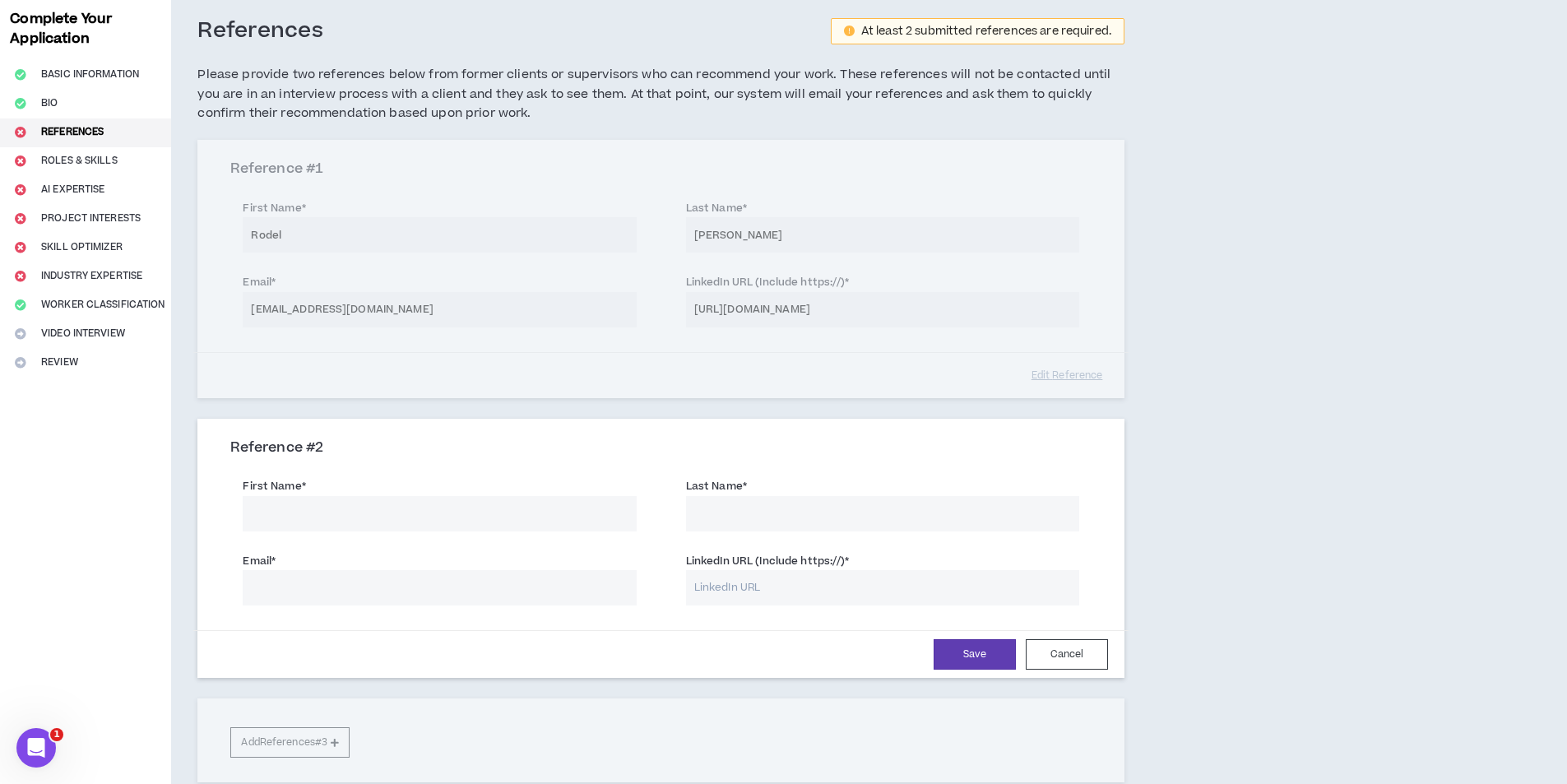
scroll to position [83, 0]
click at [392, 512] on input "First Name *" at bounding box center [439, 512] width 394 height 35
type input "Rodel"
type input "Cayanan"
type input "highlightgroup325@gmail.com"
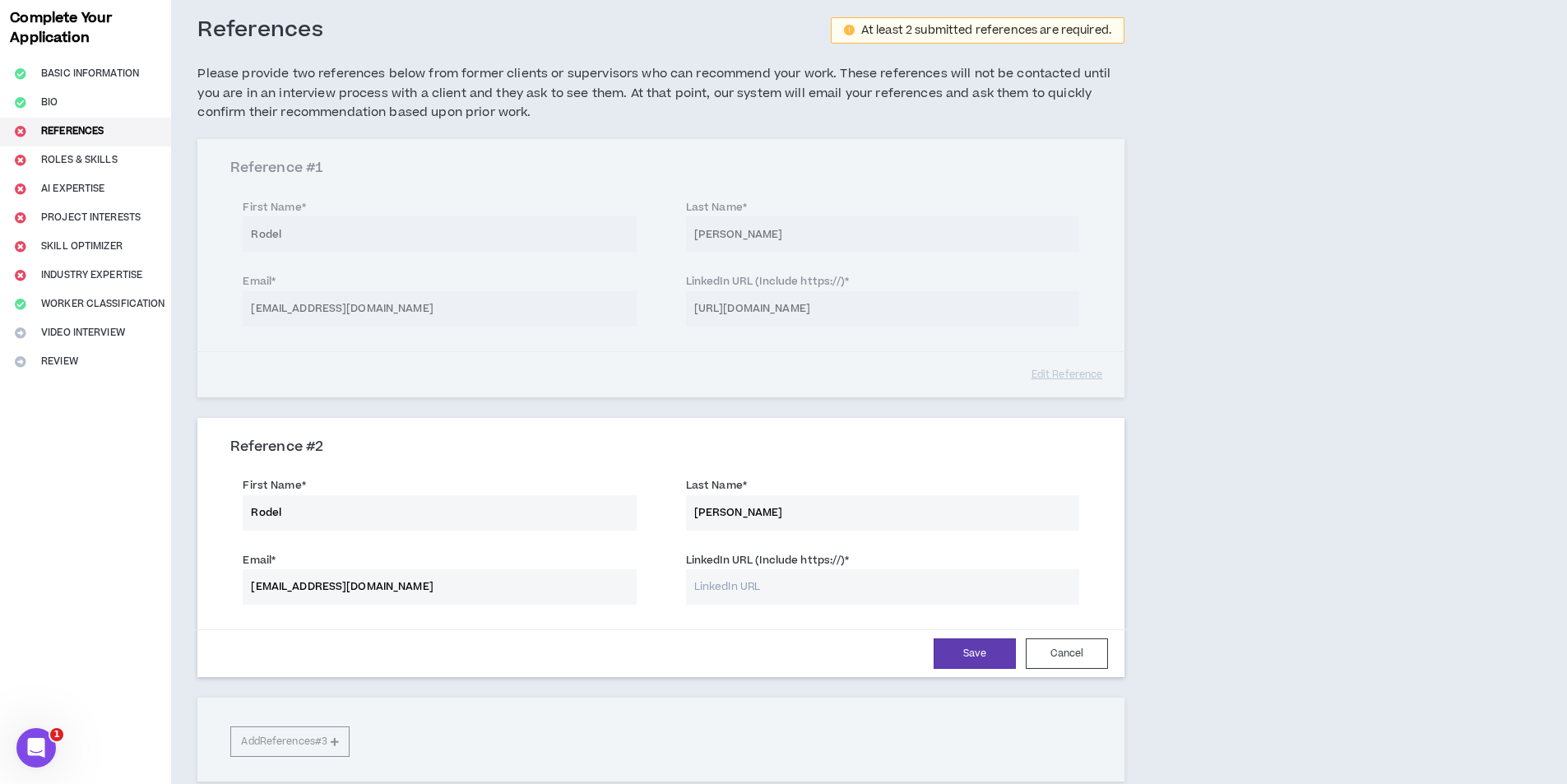
type input "Cayanan"
type input "highlightgroup325@gmail.com"
click at [766, 584] on input "LinkedIn URL (Include https://) *" at bounding box center [883, 586] width 394 height 35
click at [504, 590] on input "highlightgroup325@gmail.com" at bounding box center [439, 586] width 394 height 35
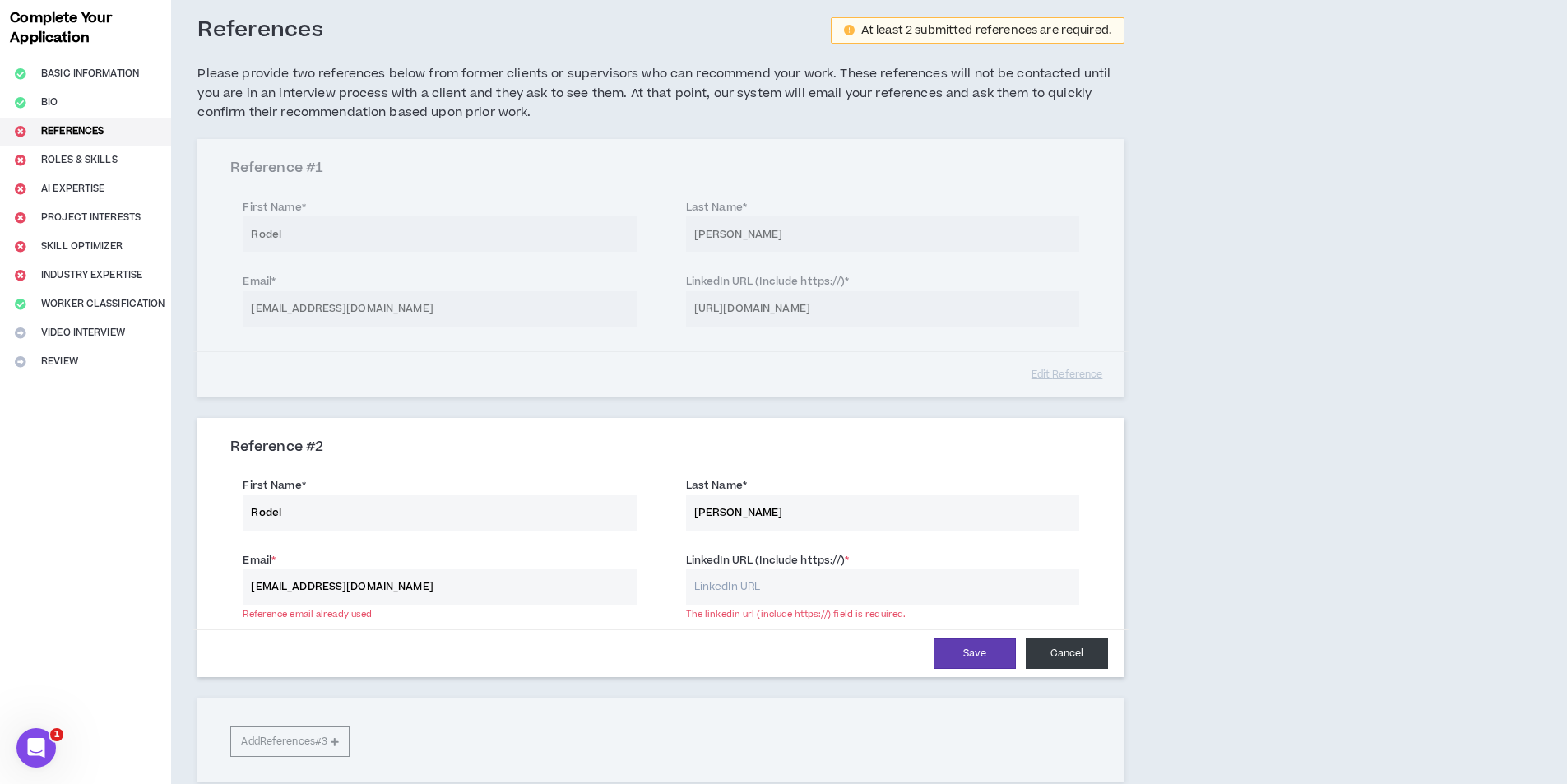
click at [1078, 668] on button "Cancel" at bounding box center [1067, 652] width 83 height 30
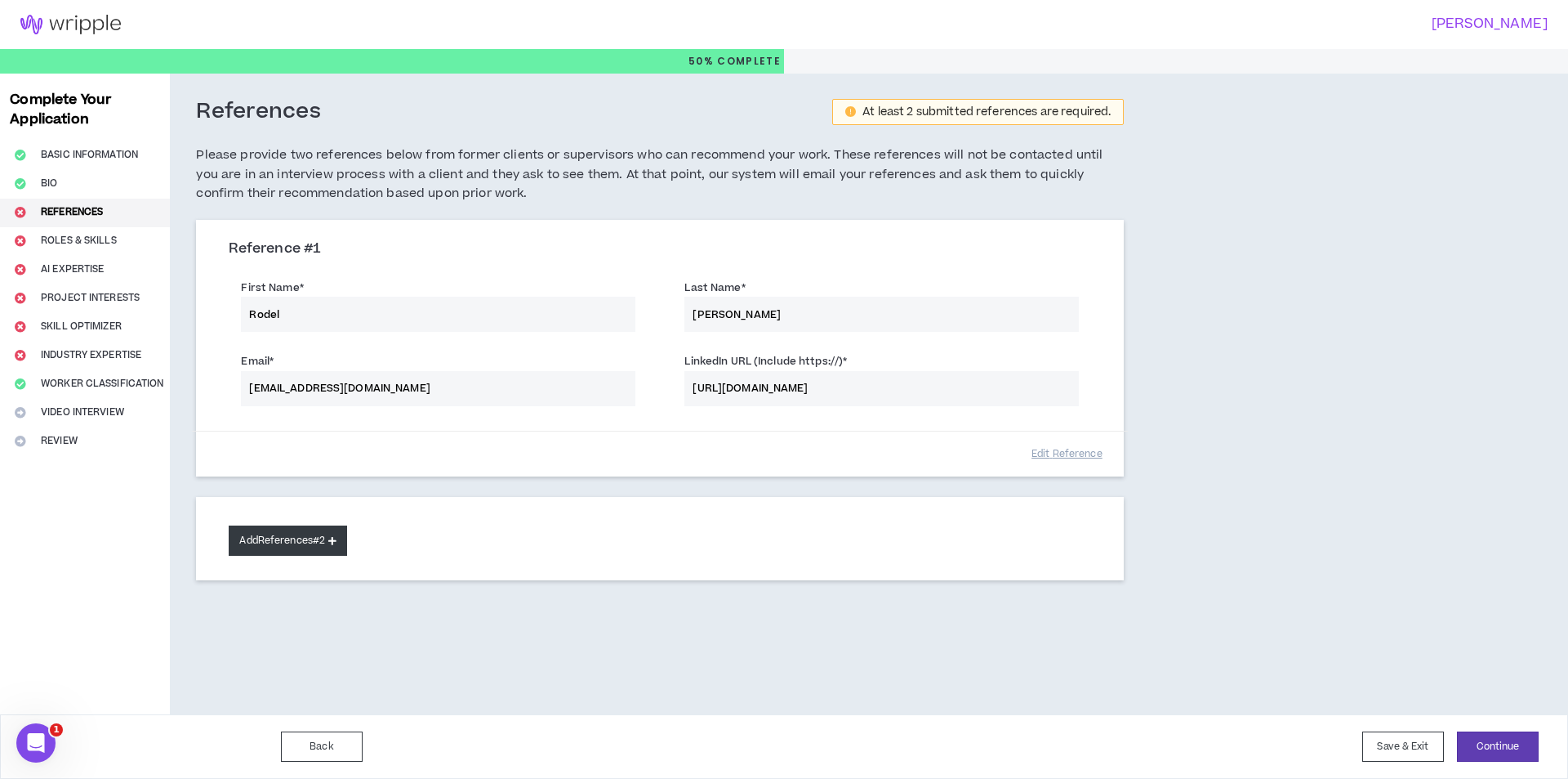
click at [281, 546] on button "Add References #2" at bounding box center [287, 540] width 118 height 30
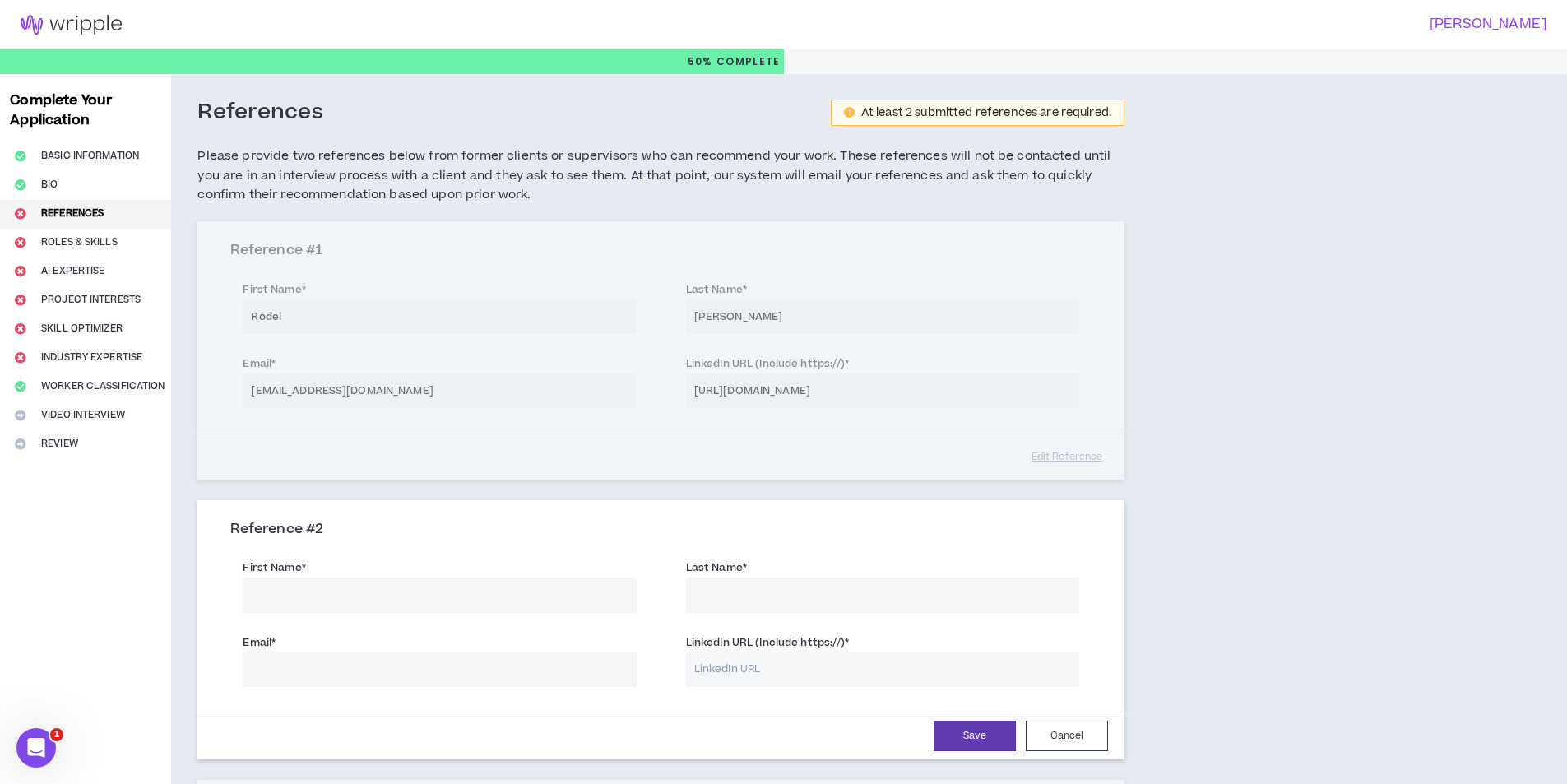
click at [359, 604] on input "First Name *" at bounding box center [439, 594] width 394 height 35
type input "Rodel"
type input "Cayanan"
type input "highlightgroup325@gmail.com"
type input "Cayanan"
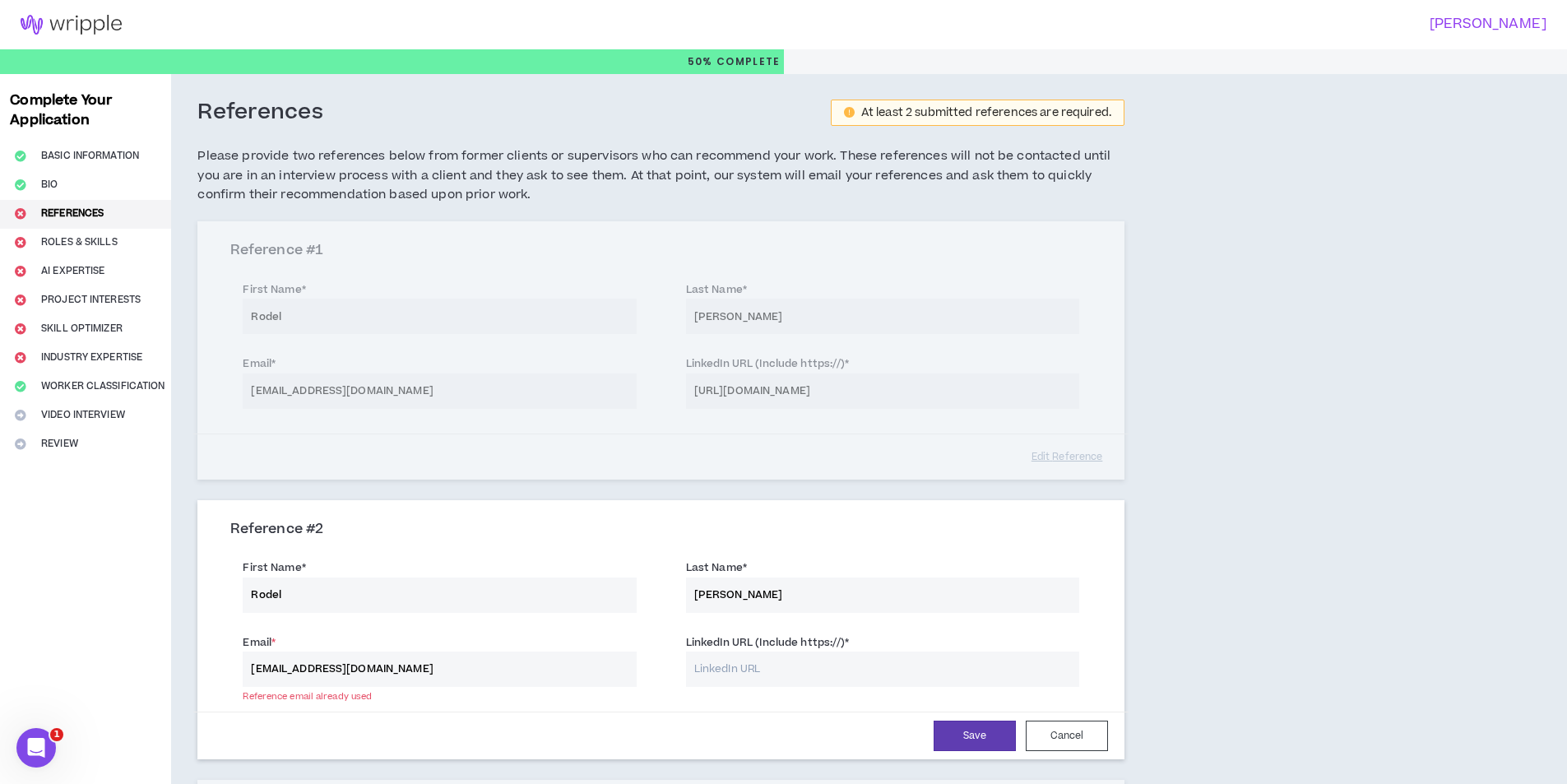
click at [433, 668] on input "highlightgroup325@gmail.com" at bounding box center [439, 669] width 394 height 35
paste input "laraqelyan271"
type input "laraqelyan271@gmail.com"
click at [797, 676] on input "LinkedIn URL (Include https://) *" at bounding box center [883, 669] width 394 height 35
click at [804, 661] on input "http://linkedin/rodels.com" at bounding box center [883, 669] width 394 height 35
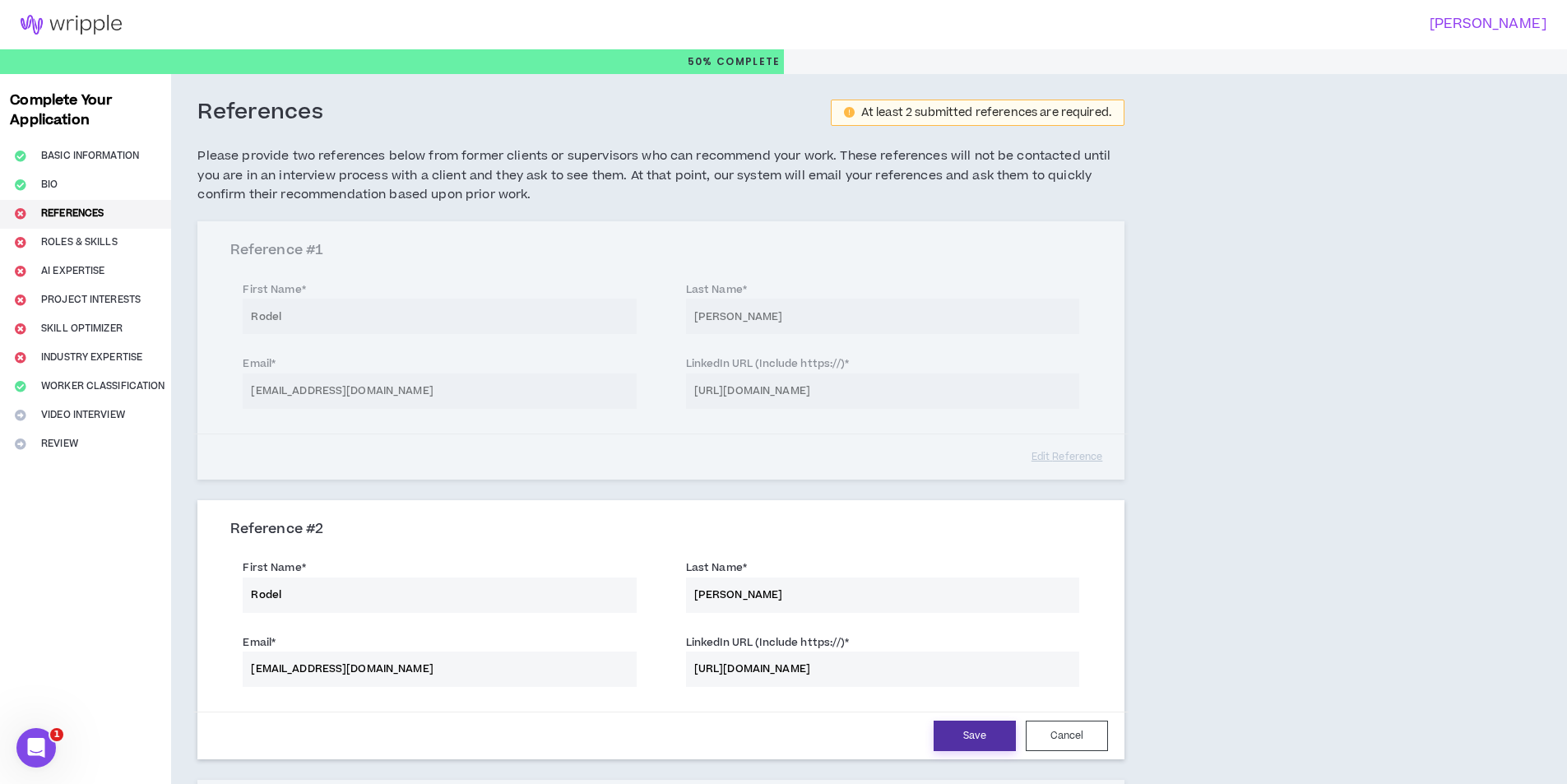
type input "http://linkedin/rodeles.com"
click at [953, 720] on button "Save" at bounding box center [974, 735] width 83 height 30
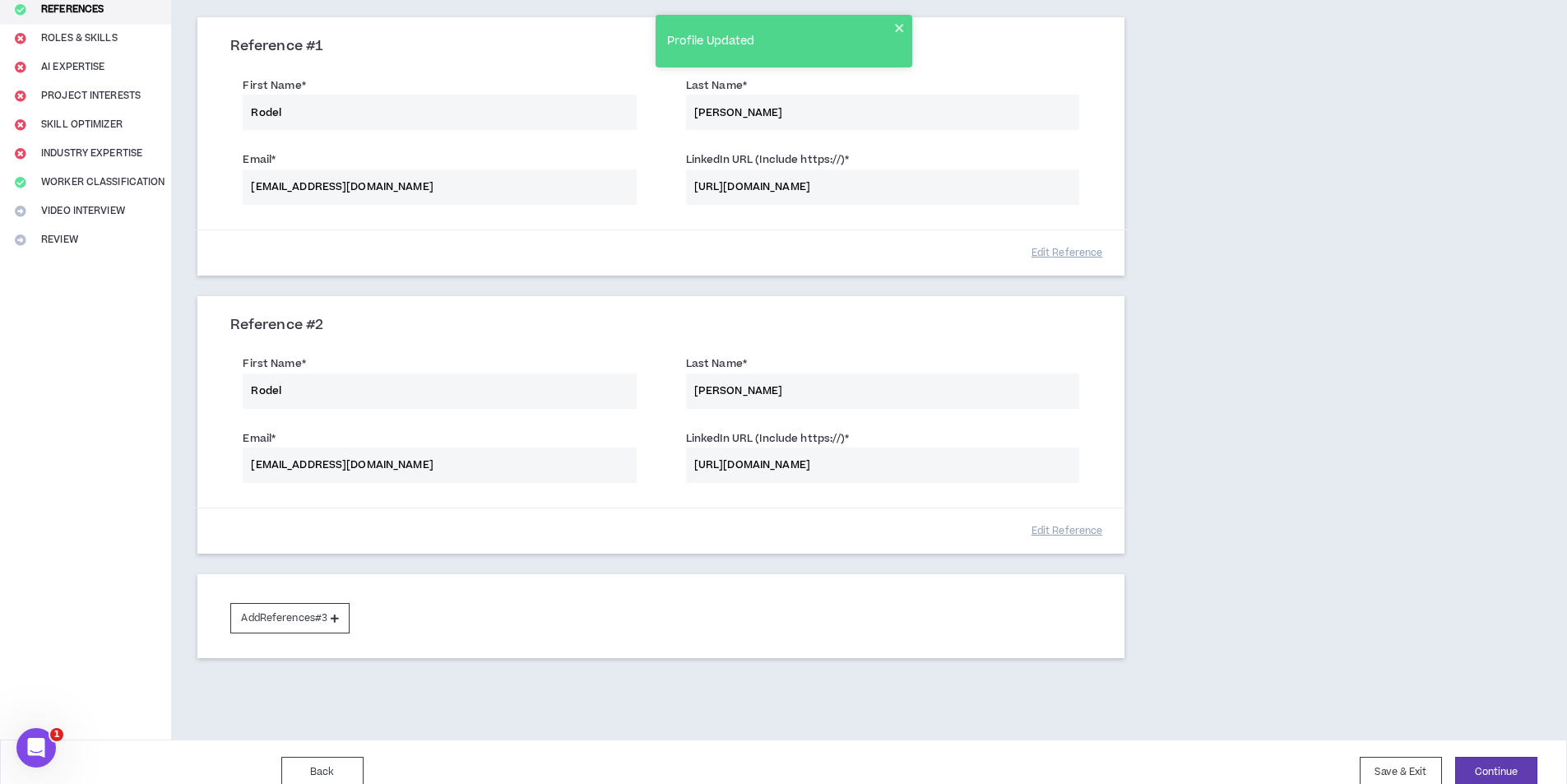
scroll to position [224, 0]
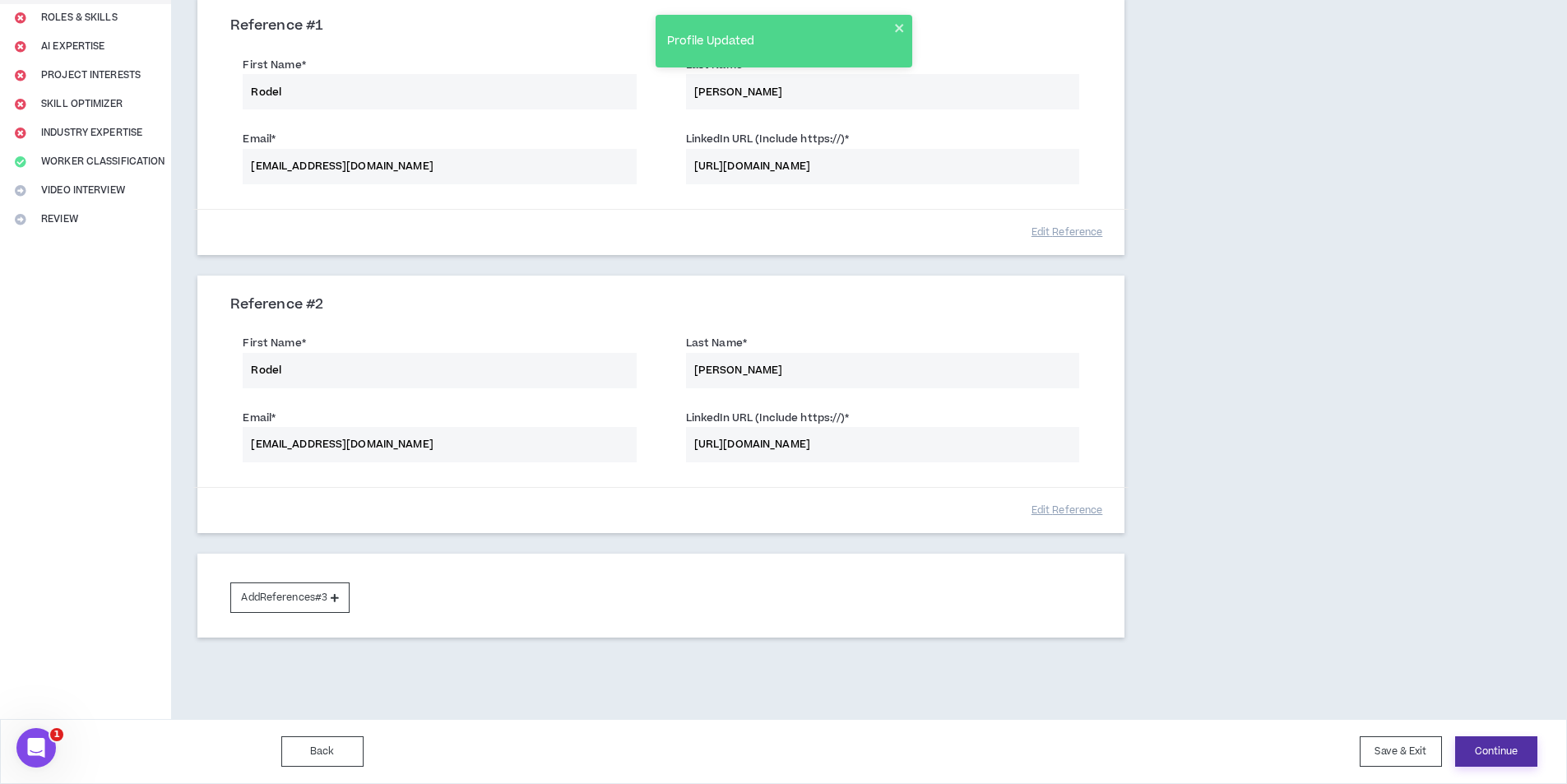
click at [1512, 740] on button "Continue" at bounding box center [1496, 750] width 83 height 30
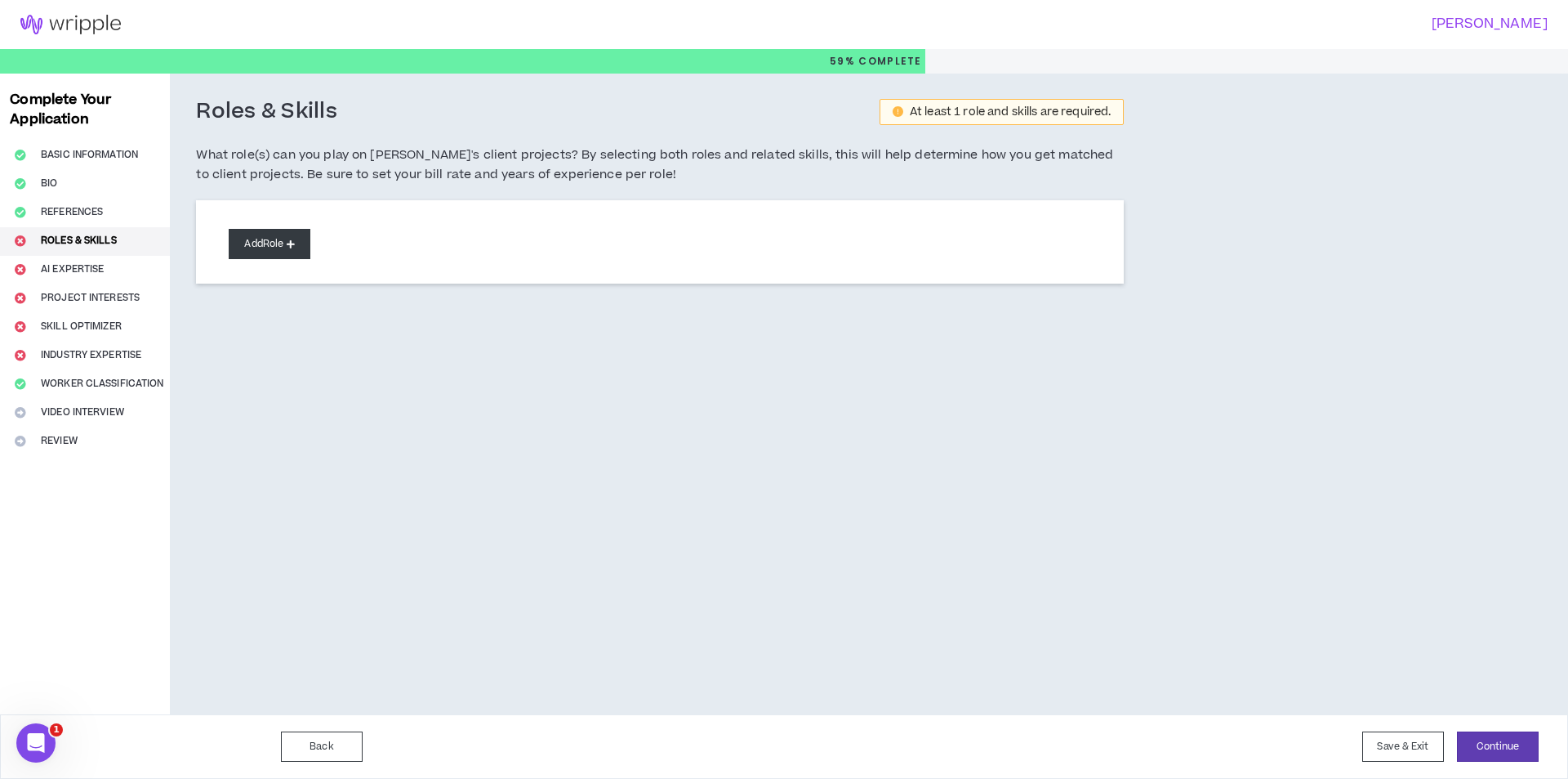
click at [291, 235] on button "Add Role" at bounding box center [269, 243] width 82 height 30
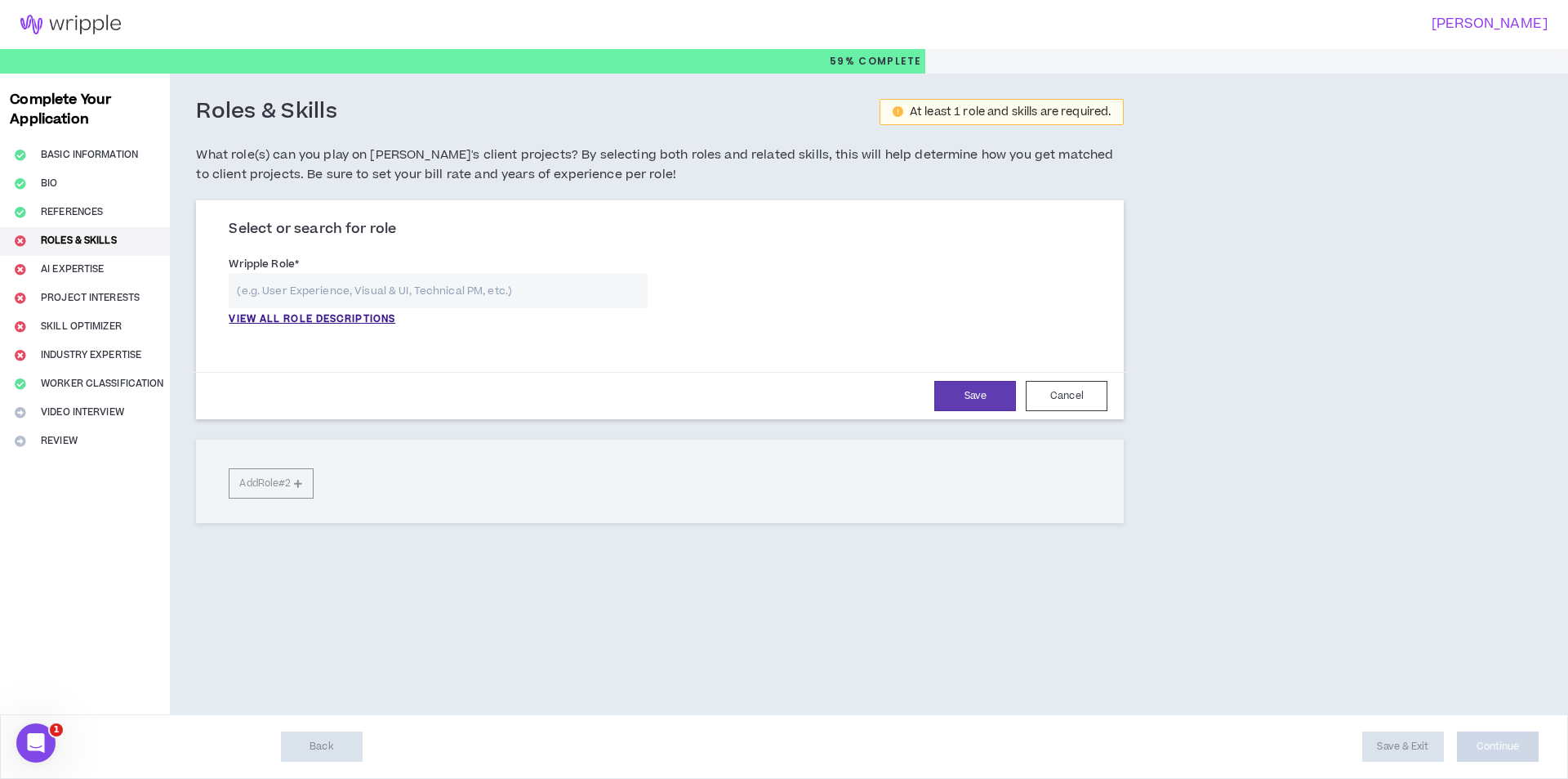
click at [484, 284] on input "text" at bounding box center [438, 290] width 419 height 35
type input "P"
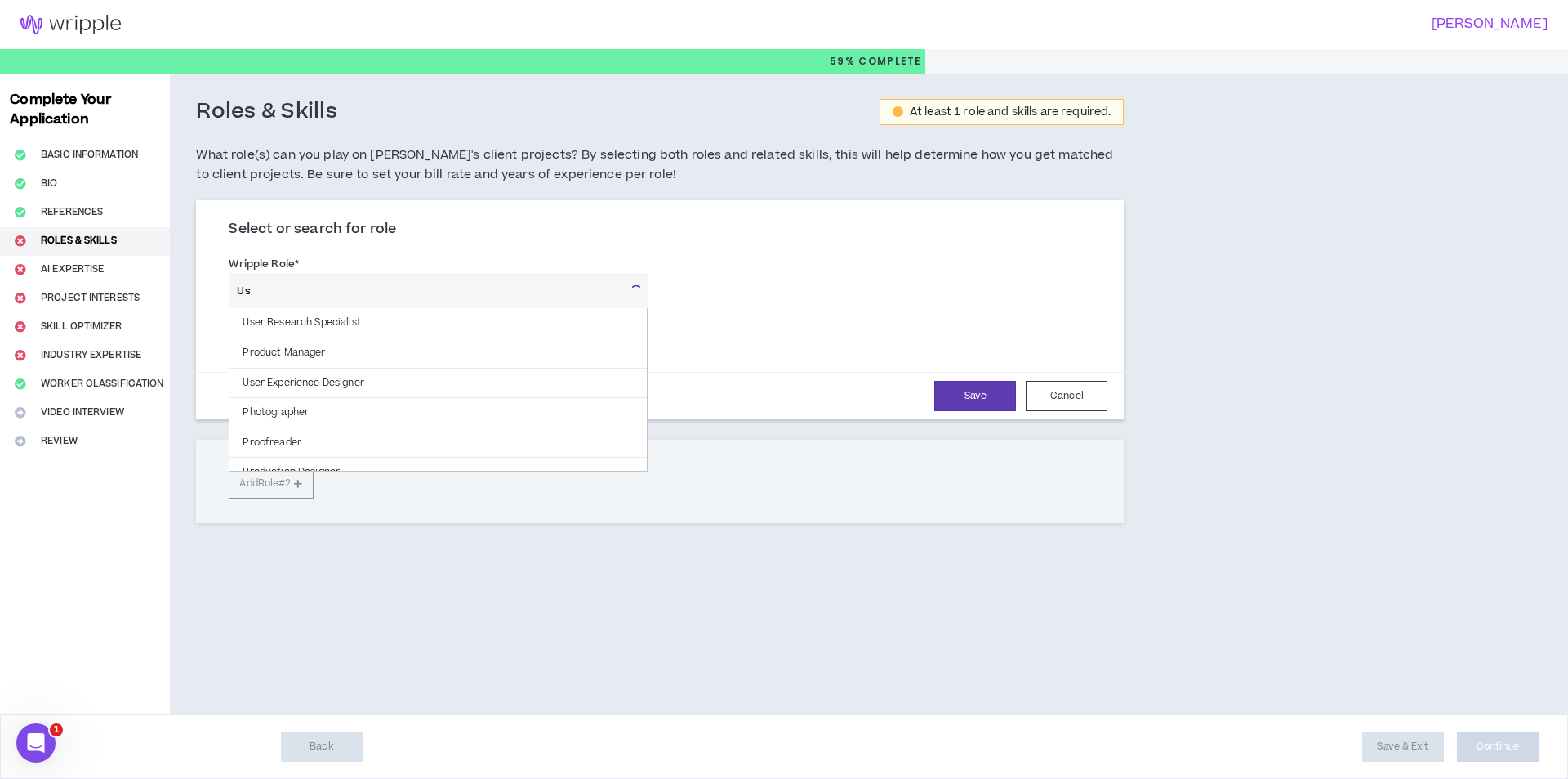
type input "U"
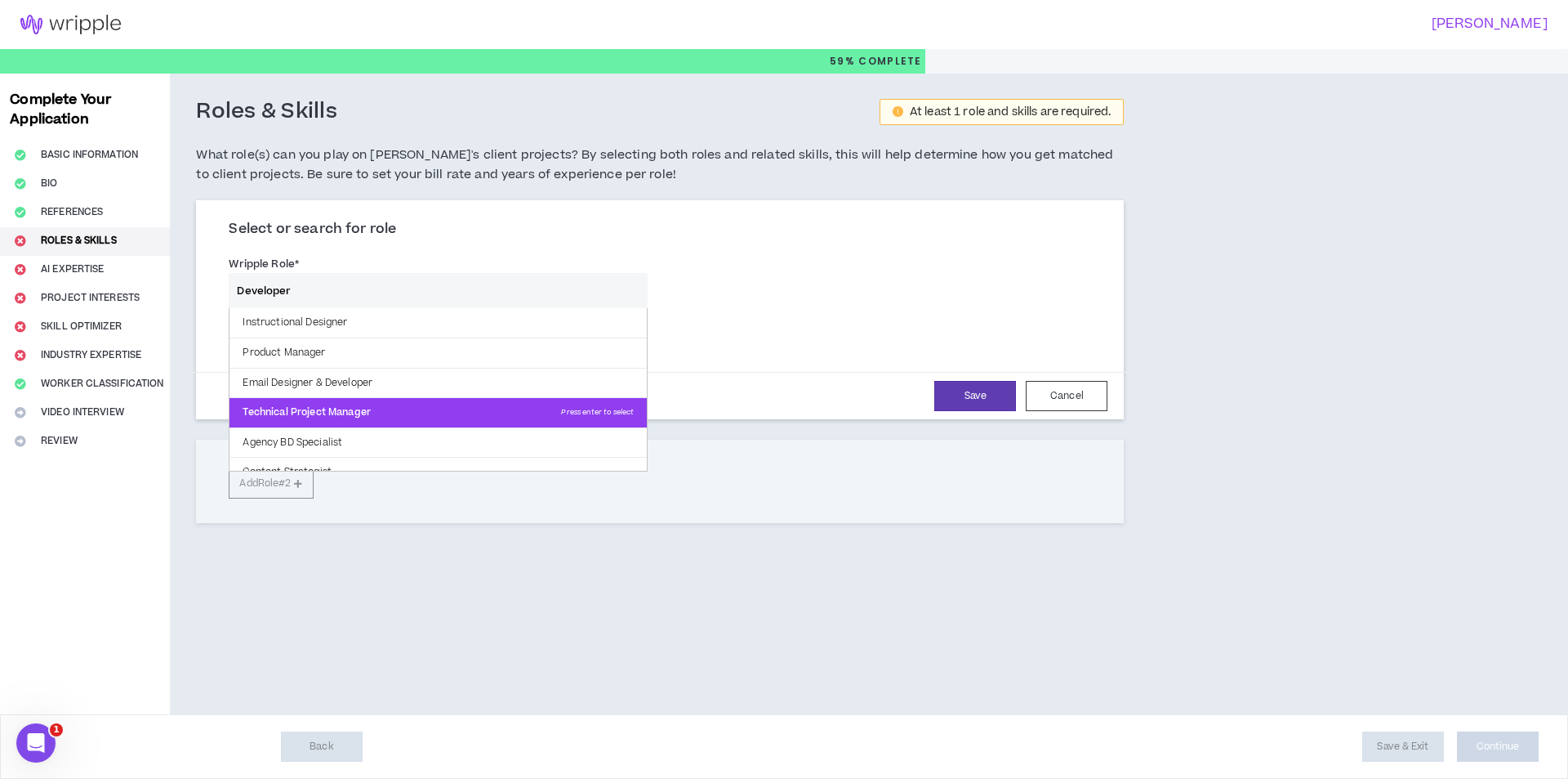
click at [529, 405] on p "Technical Project Manager Press enter to select" at bounding box center [438, 413] width 417 height 30
type input "Technical Project Manager"
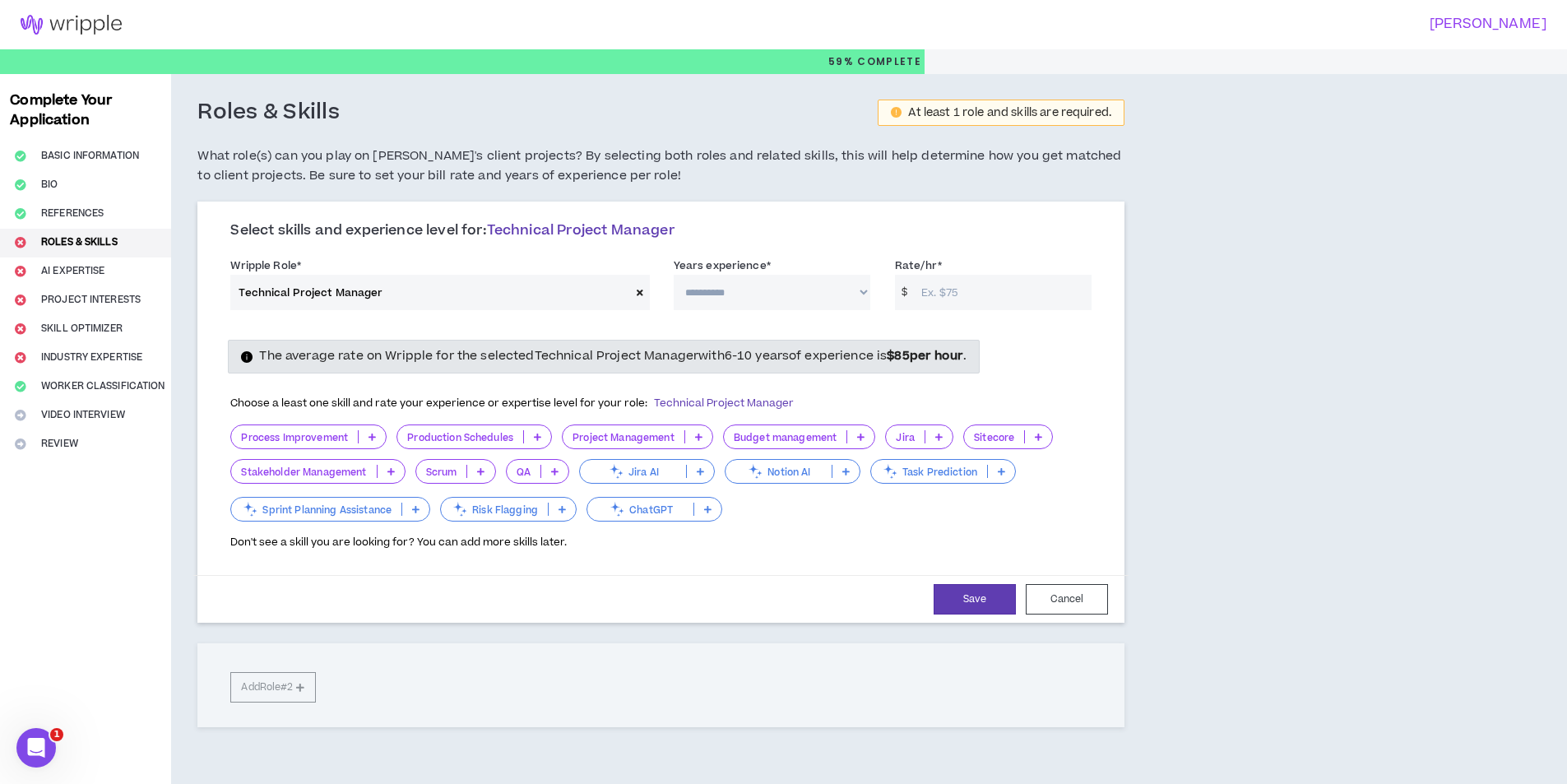
click at [640, 297] on icon at bounding box center [640, 293] width 6 height 9
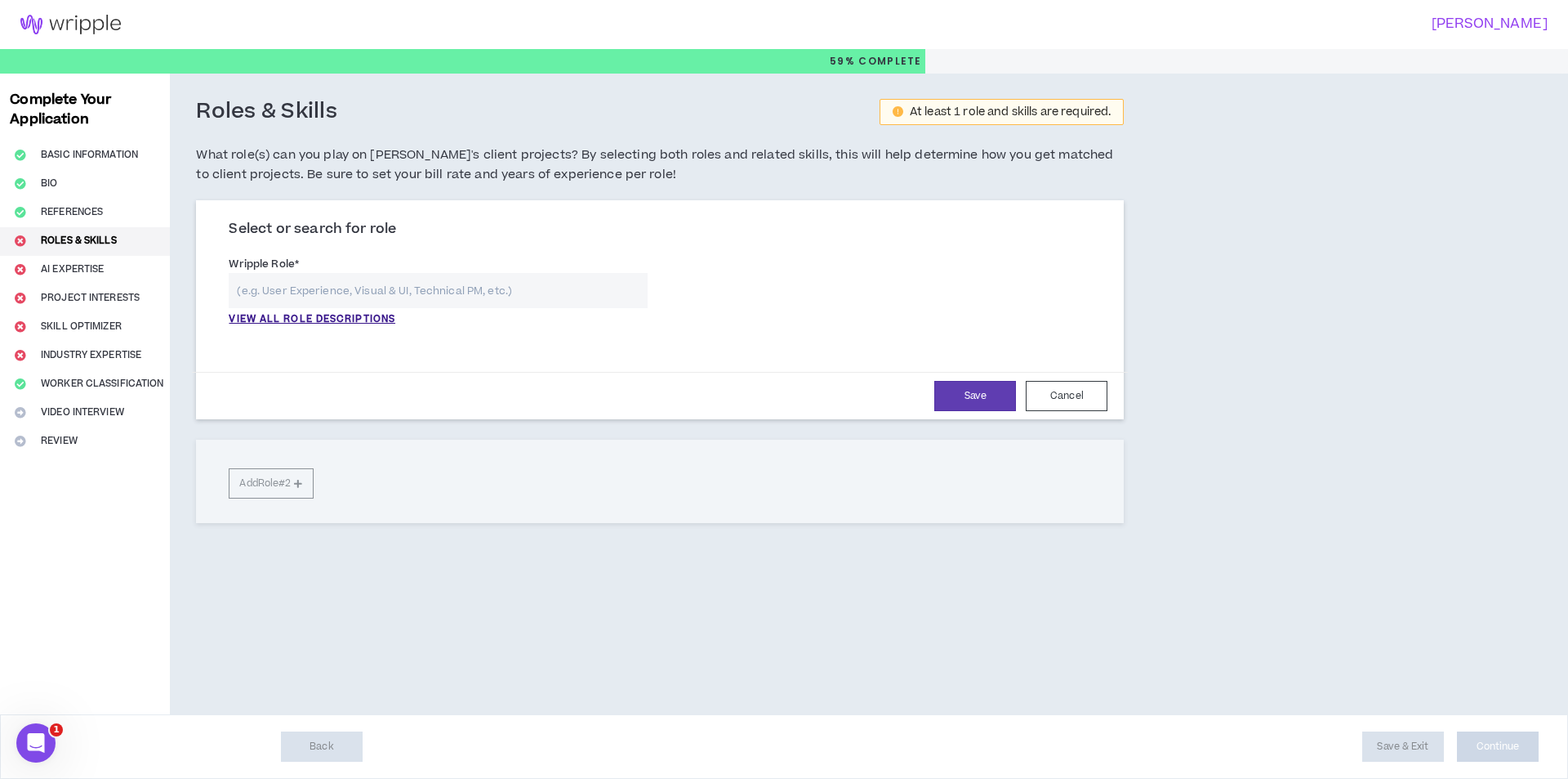
click at [512, 291] on input "text" at bounding box center [438, 290] width 419 height 35
type input "s"
type input "R"
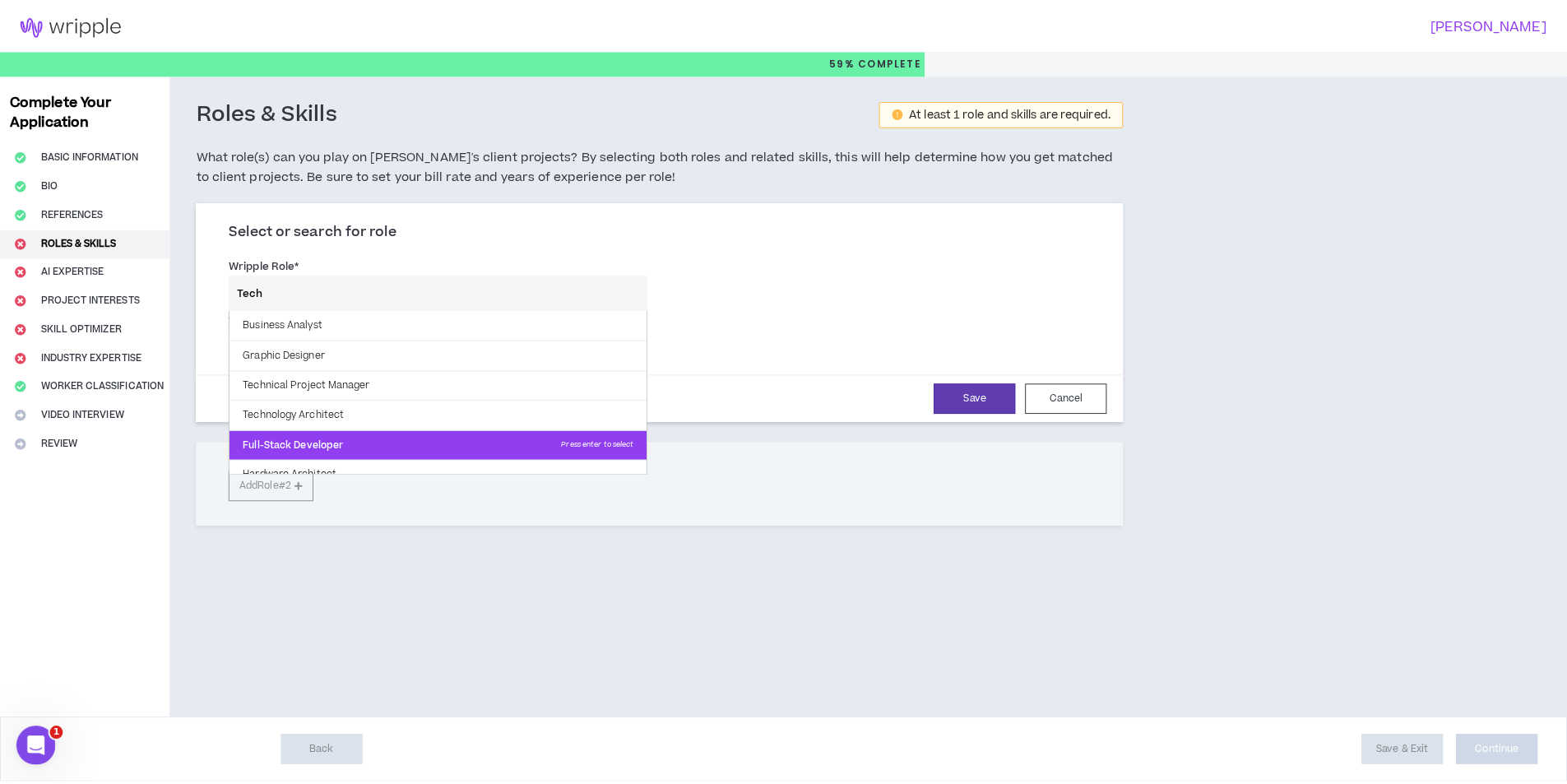
scroll to position [16, 0]
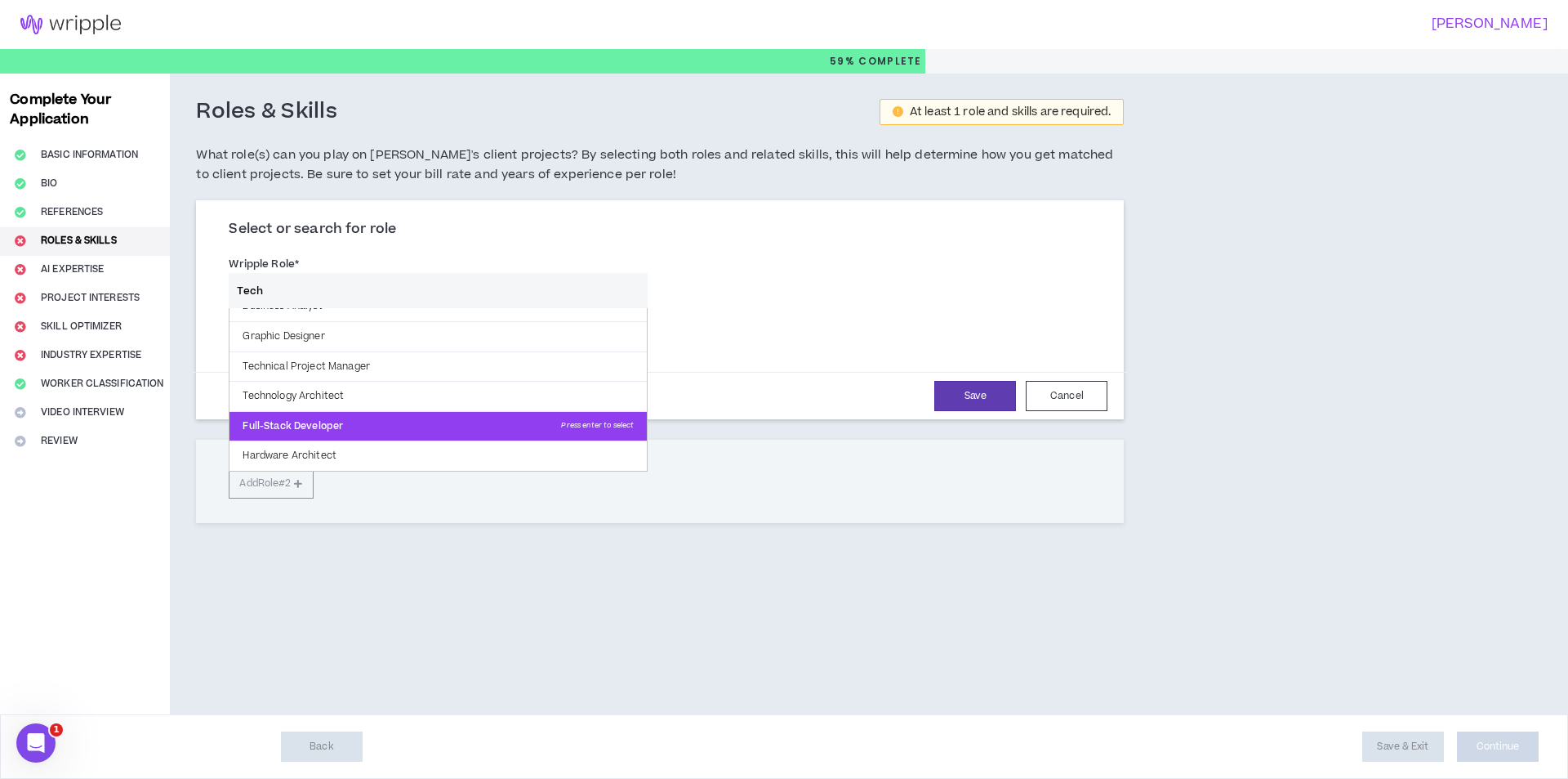
click at [474, 424] on p "Full-Stack Developer Press enter to select" at bounding box center [438, 426] width 417 height 30
type input "Full-Stack Developer"
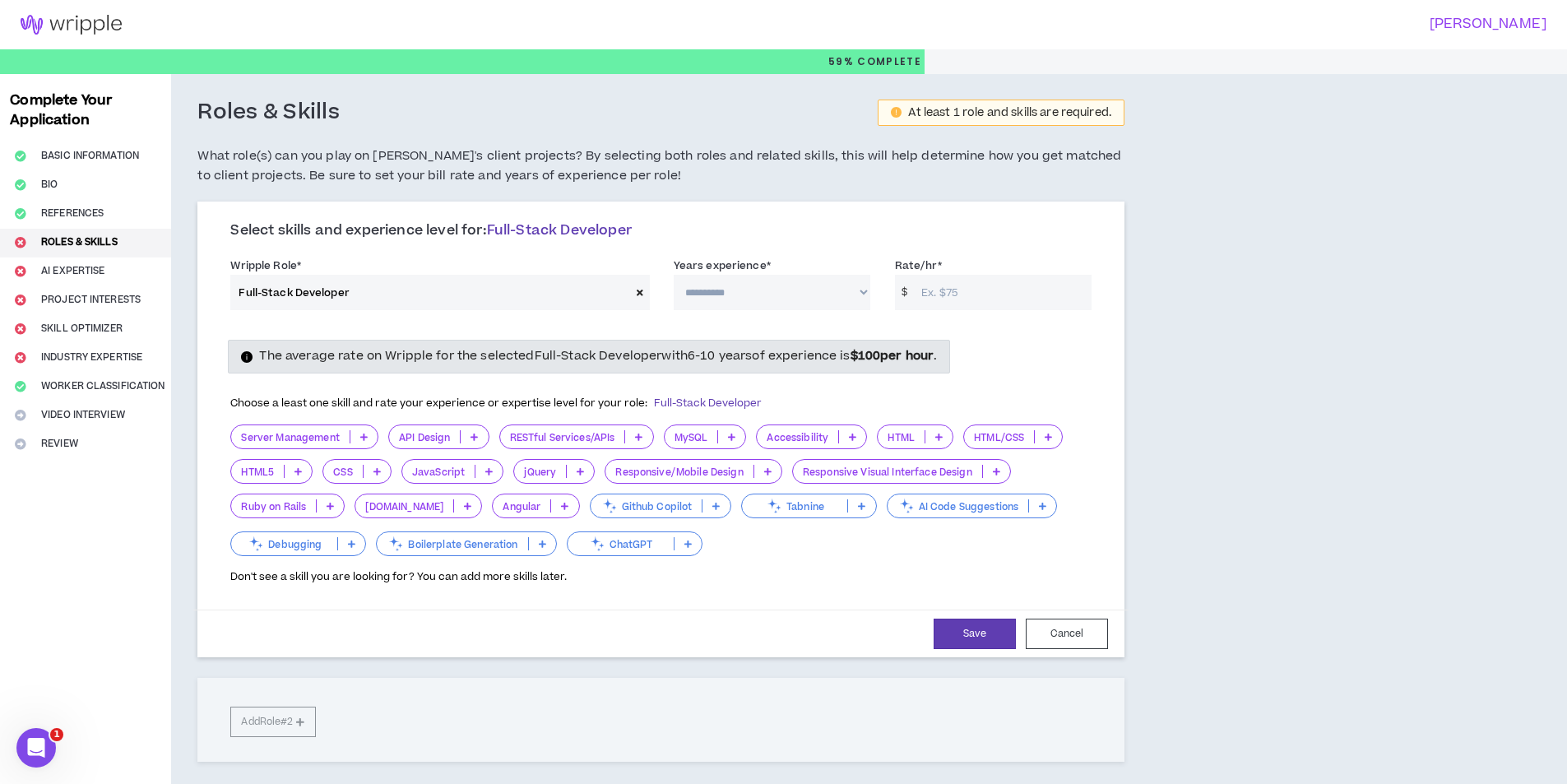
click at [355, 431] on p at bounding box center [364, 436] width 27 height 13
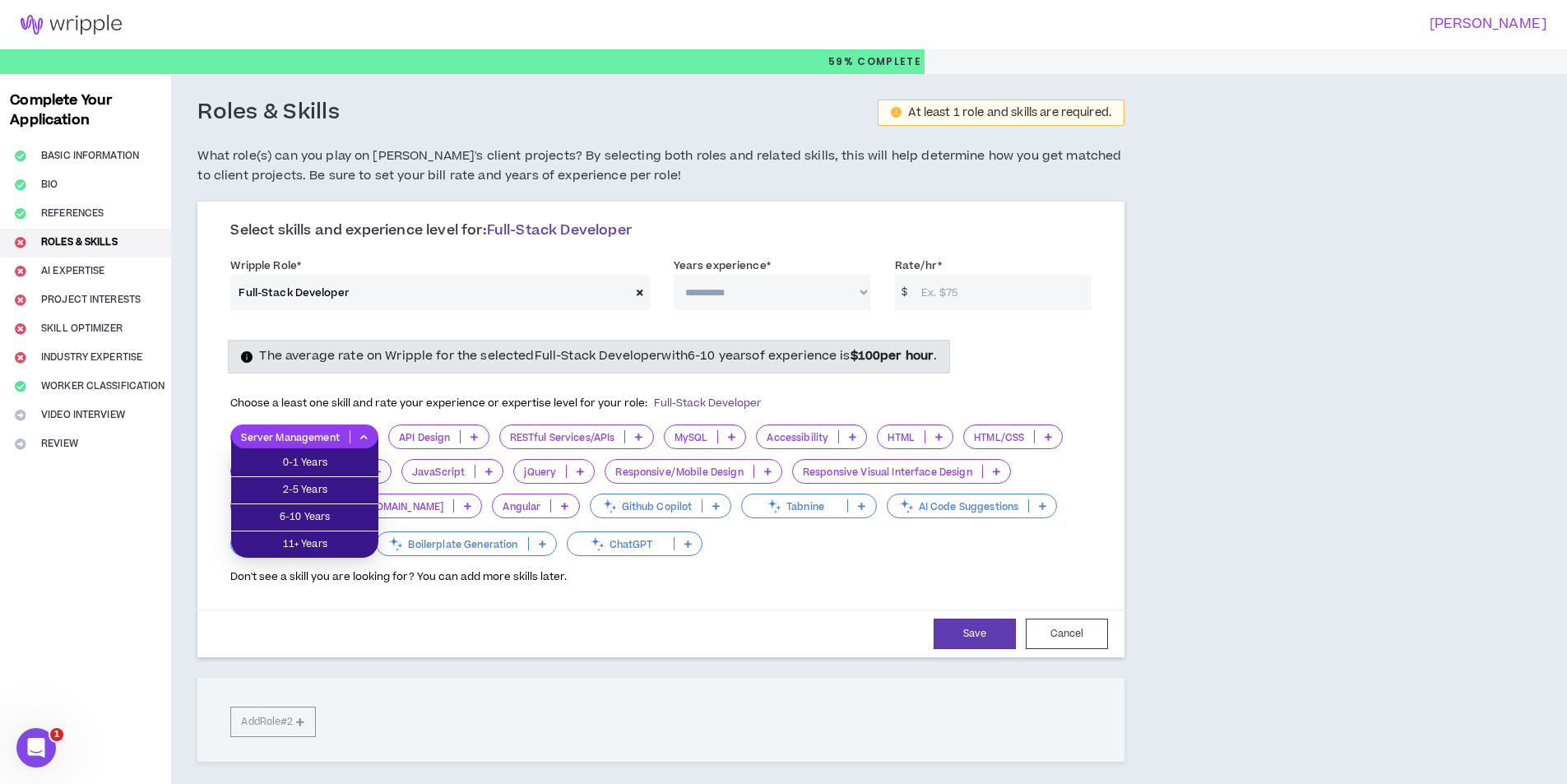
click at [750, 282] on select "**********" at bounding box center [772, 292] width 196 height 35
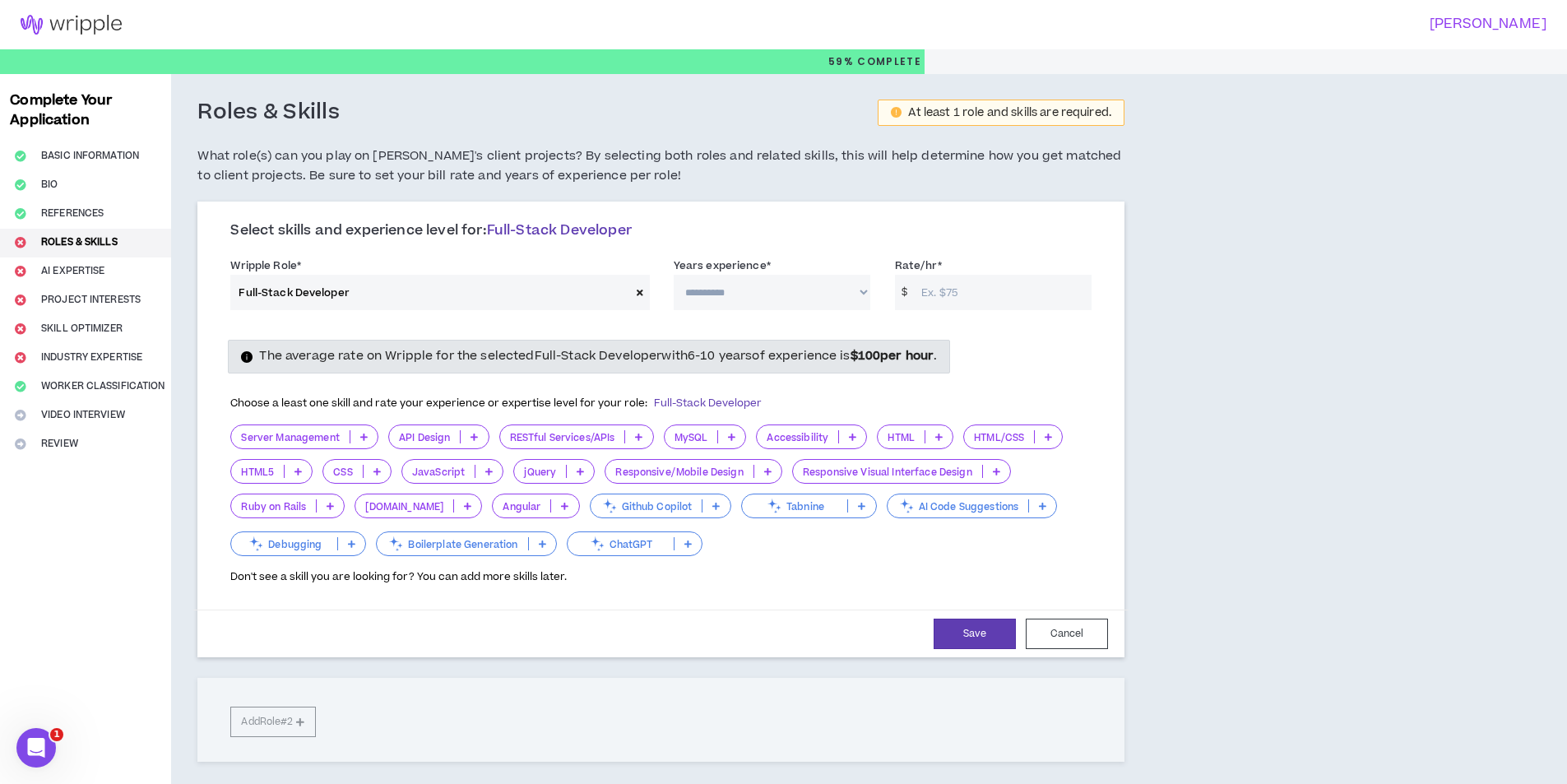
select select "**"
click at [674, 274] on select "**********" at bounding box center [772, 292] width 196 height 35
click at [970, 293] on input "Rate/hr *" at bounding box center [1003, 292] width 178 height 35
click at [983, 288] on input "45" at bounding box center [1003, 292] width 178 height 35
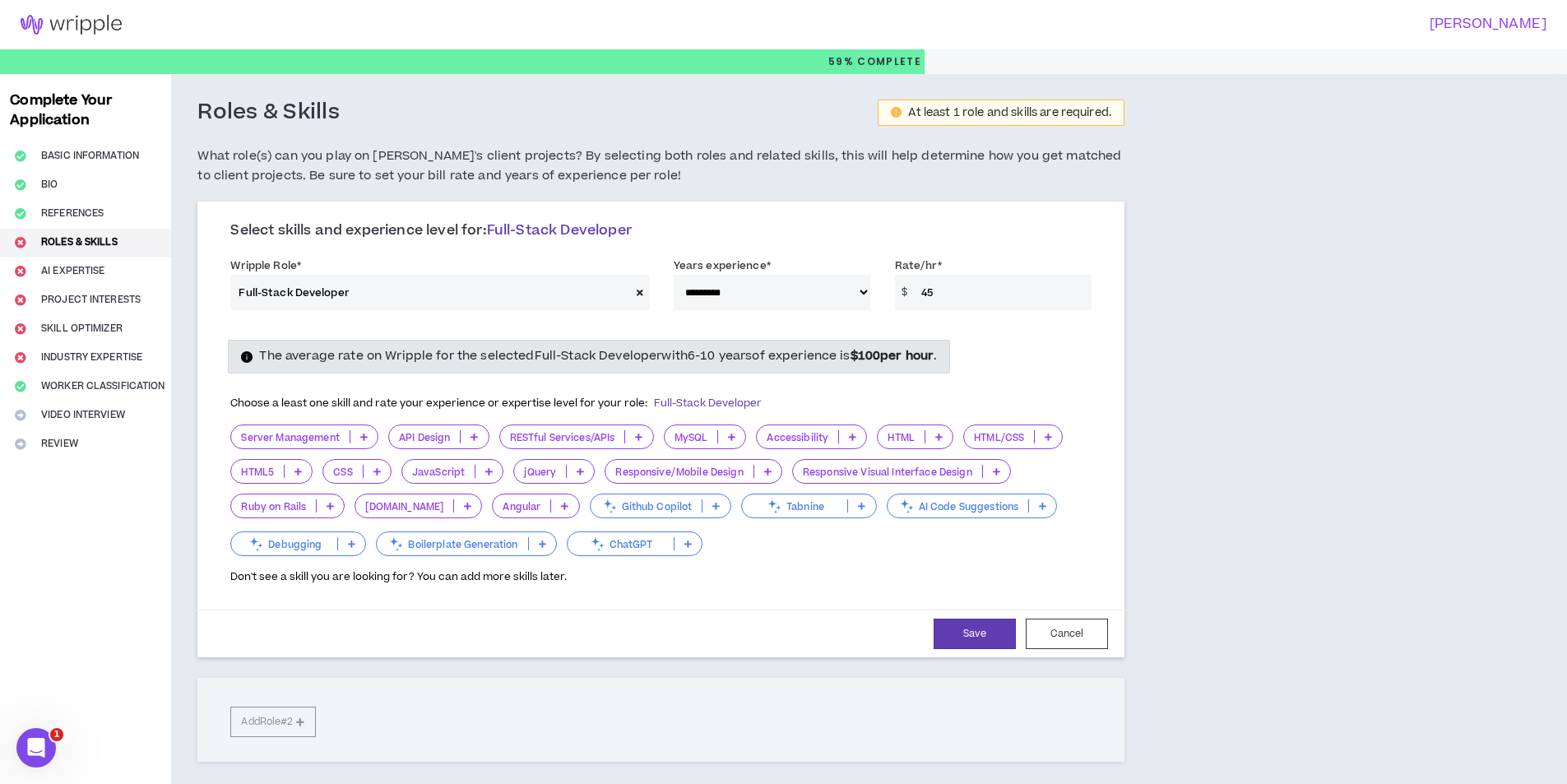
click at [983, 288] on input "45" at bounding box center [1003, 292] width 178 height 35
type input "90"
click at [264, 442] on p "Server Management" at bounding box center [289, 437] width 117 height 13
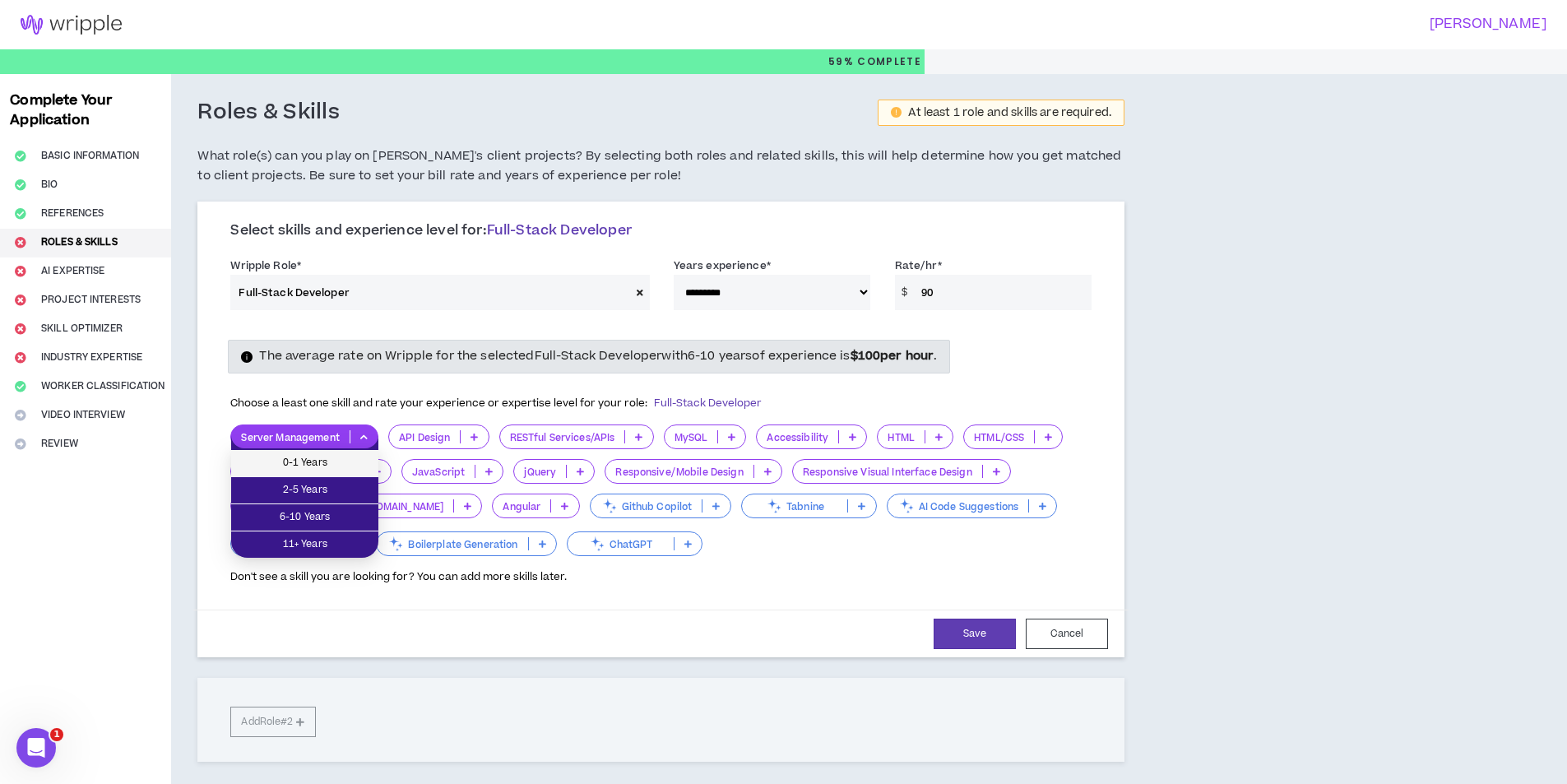
click at [323, 464] on span "0-1 Years" at bounding box center [304, 463] width 127 height 18
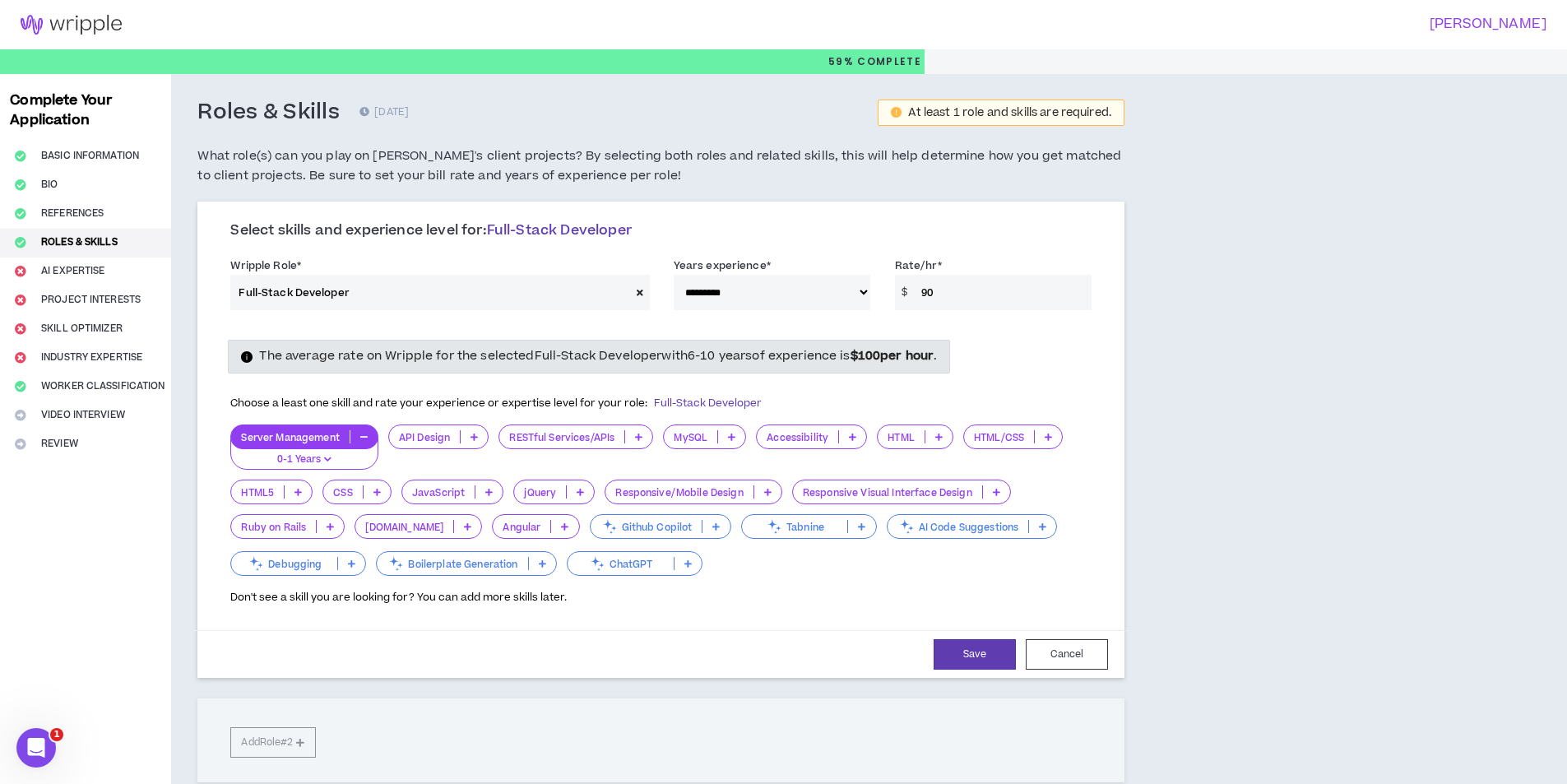
click at [320, 429] on div "Server Management" at bounding box center [304, 436] width 147 height 25
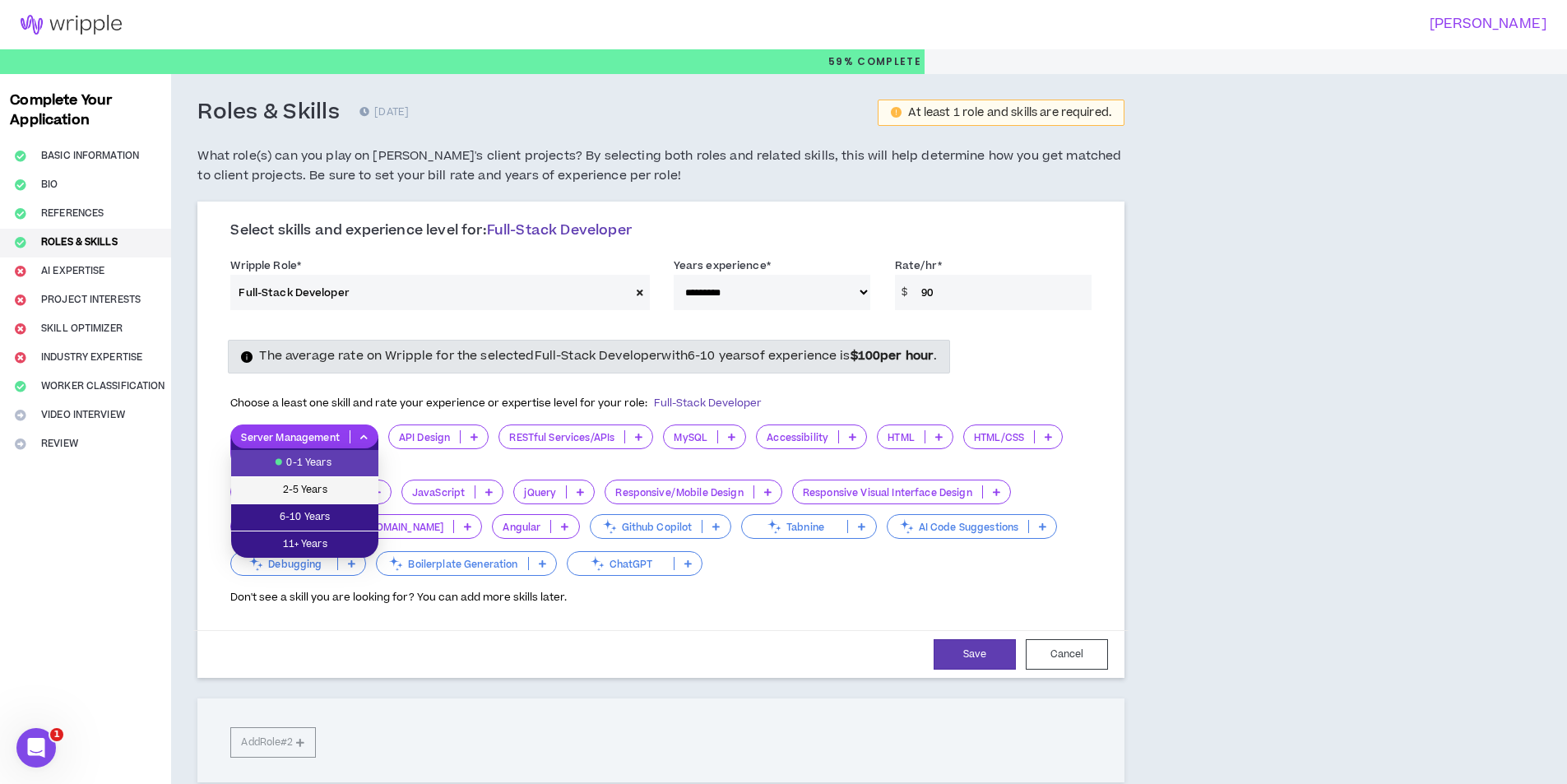
click at [307, 492] on span "2-5 Years" at bounding box center [304, 490] width 127 height 18
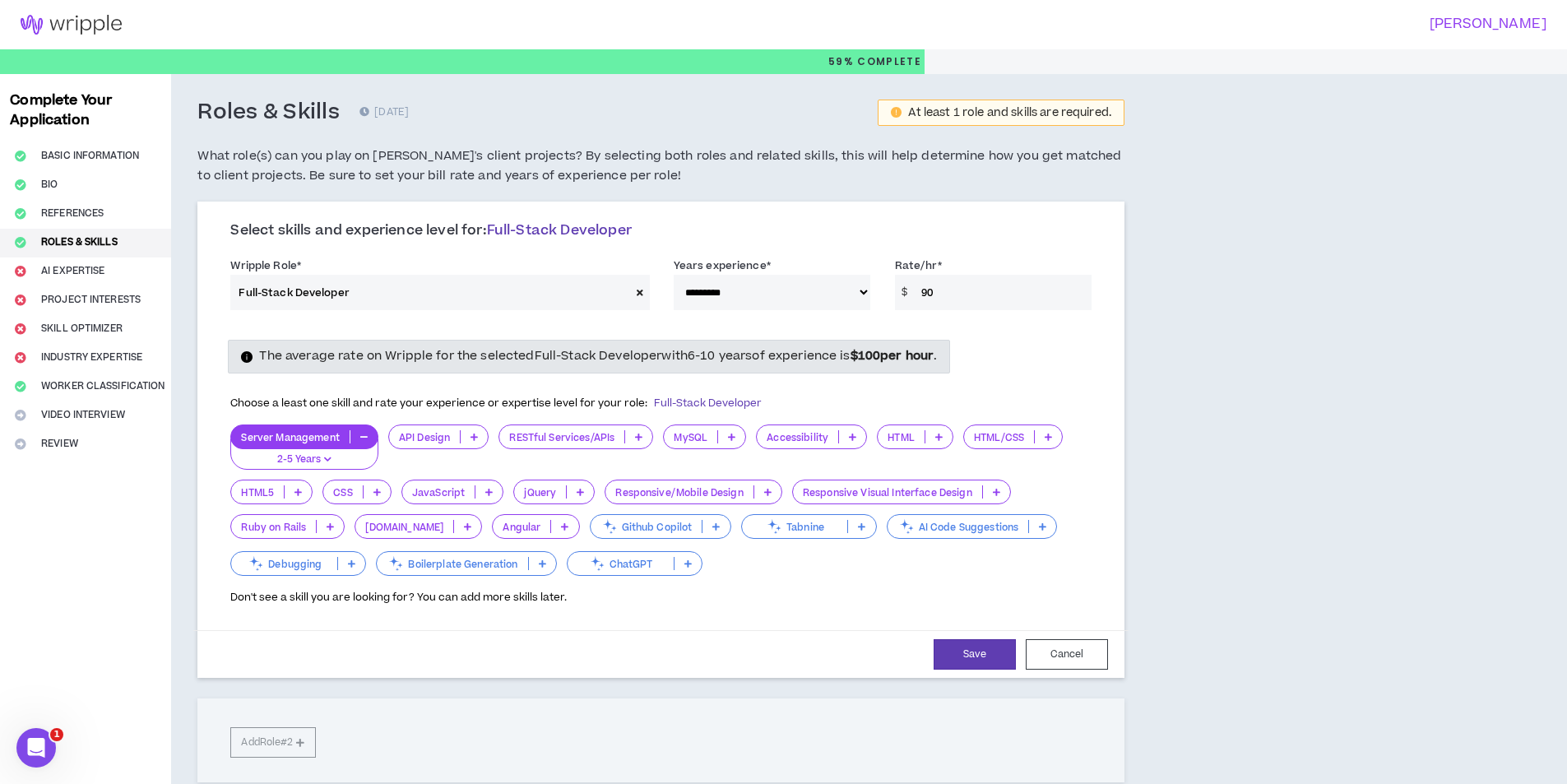
drag, startPoint x: 733, startPoint y: 453, endPoint x: 734, endPoint y: 442, distance: 11.0
click at [734, 453] on div "MySQL" at bounding box center [704, 447] width 83 height 45
click at [737, 436] on p at bounding box center [732, 436] width 27 height 13
click at [707, 501] on li "2-5 Years" at bounding box center [706, 491] width 82 height 27
click at [940, 434] on icon at bounding box center [939, 436] width 7 height 8
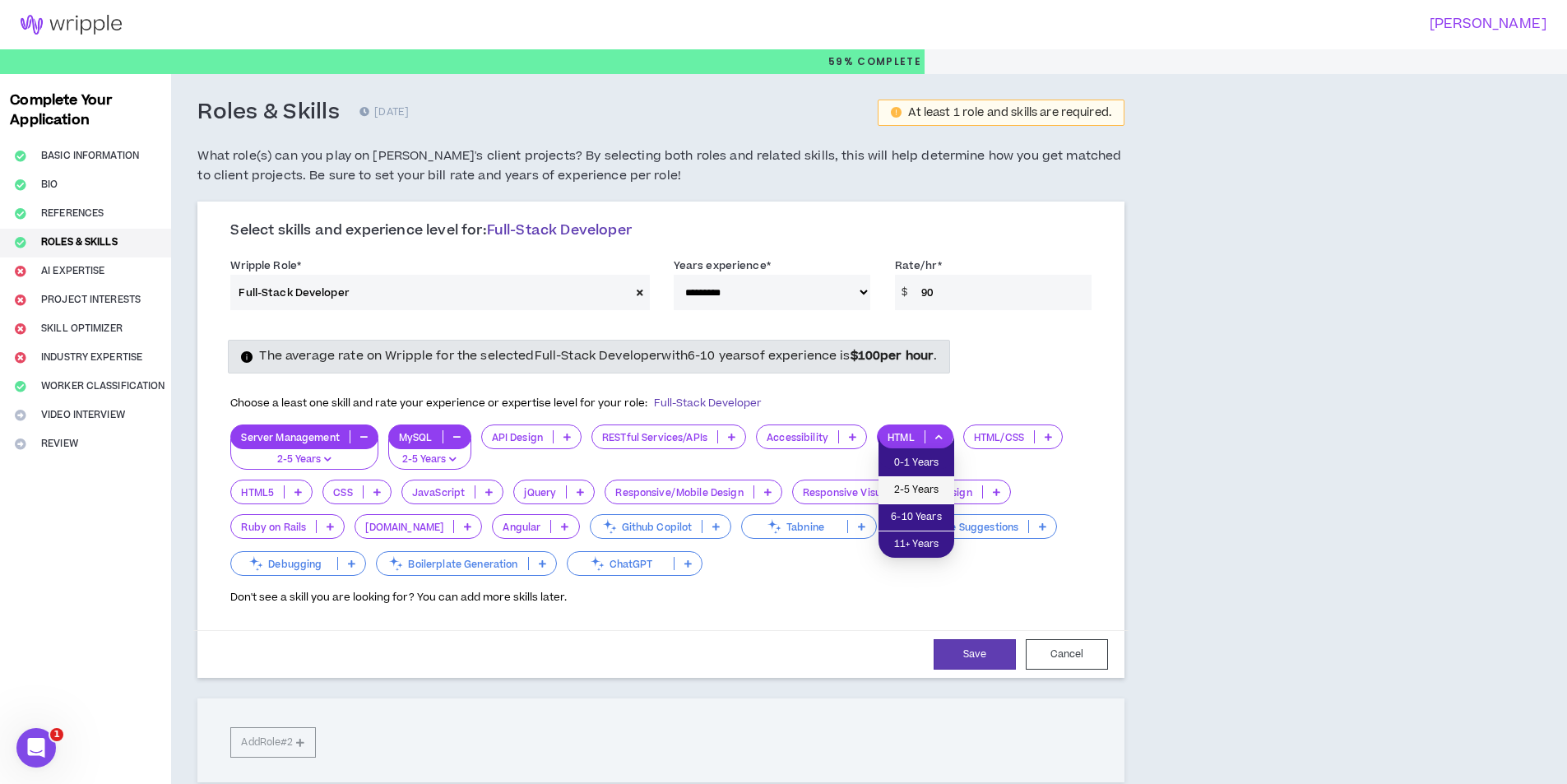
click at [930, 502] on li "2-5 Years" at bounding box center [916, 491] width 75 height 27
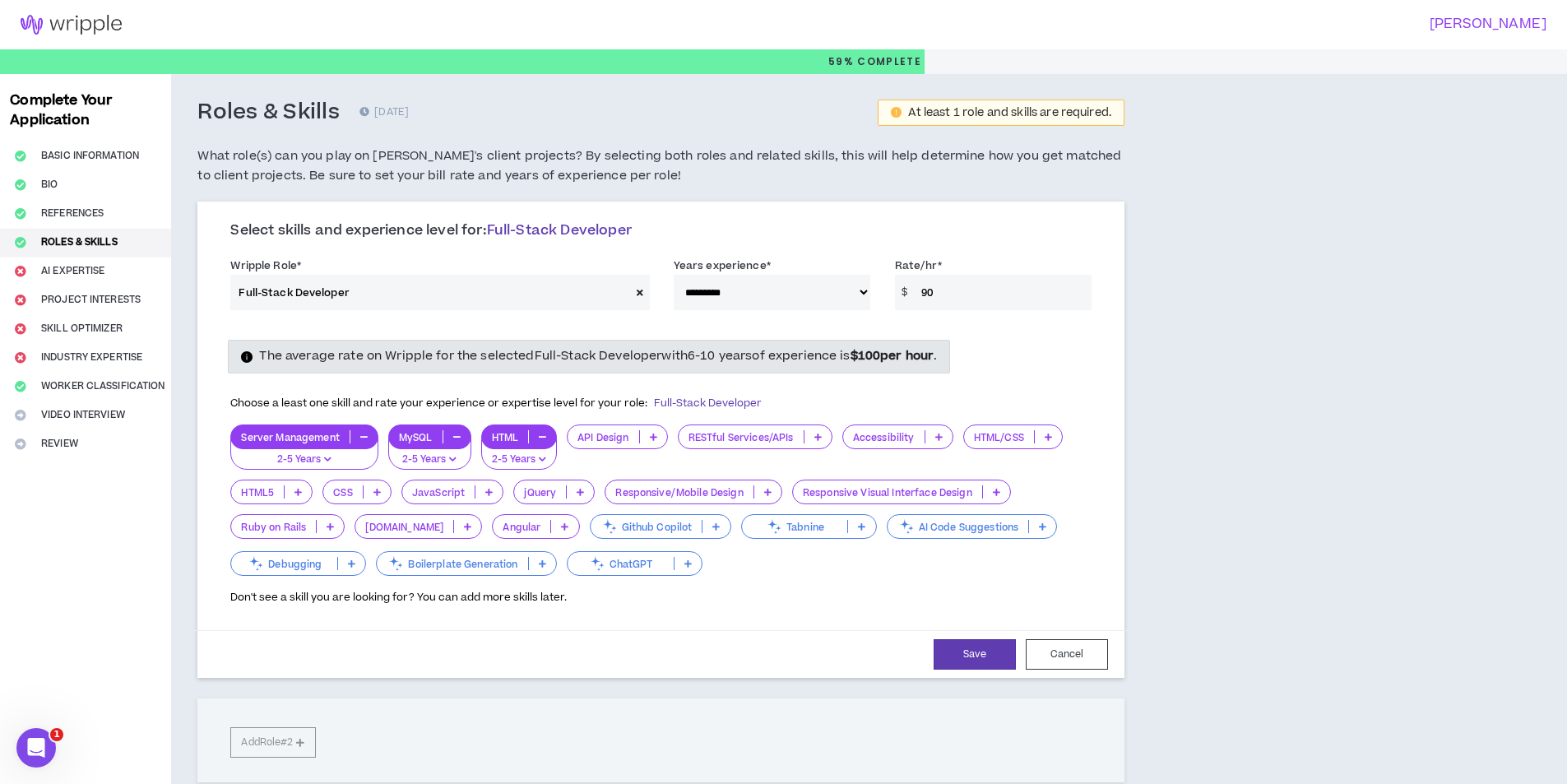
click at [533, 443] on button "button" at bounding box center [543, 436] width 27 height 13
click at [950, 436] on p at bounding box center [939, 436] width 27 height 13
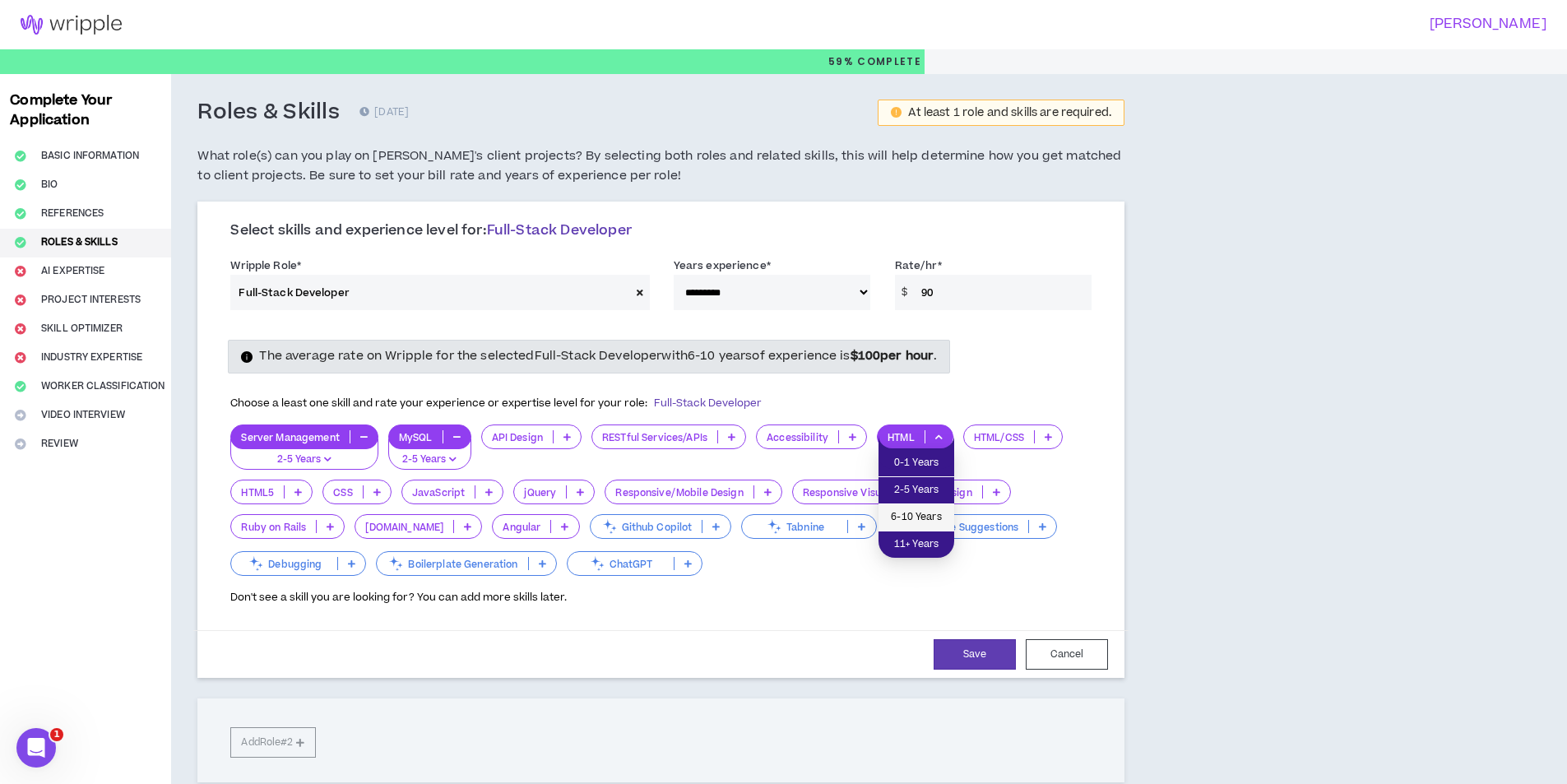
click at [914, 520] on span "6-10 Years" at bounding box center [916, 517] width 56 height 18
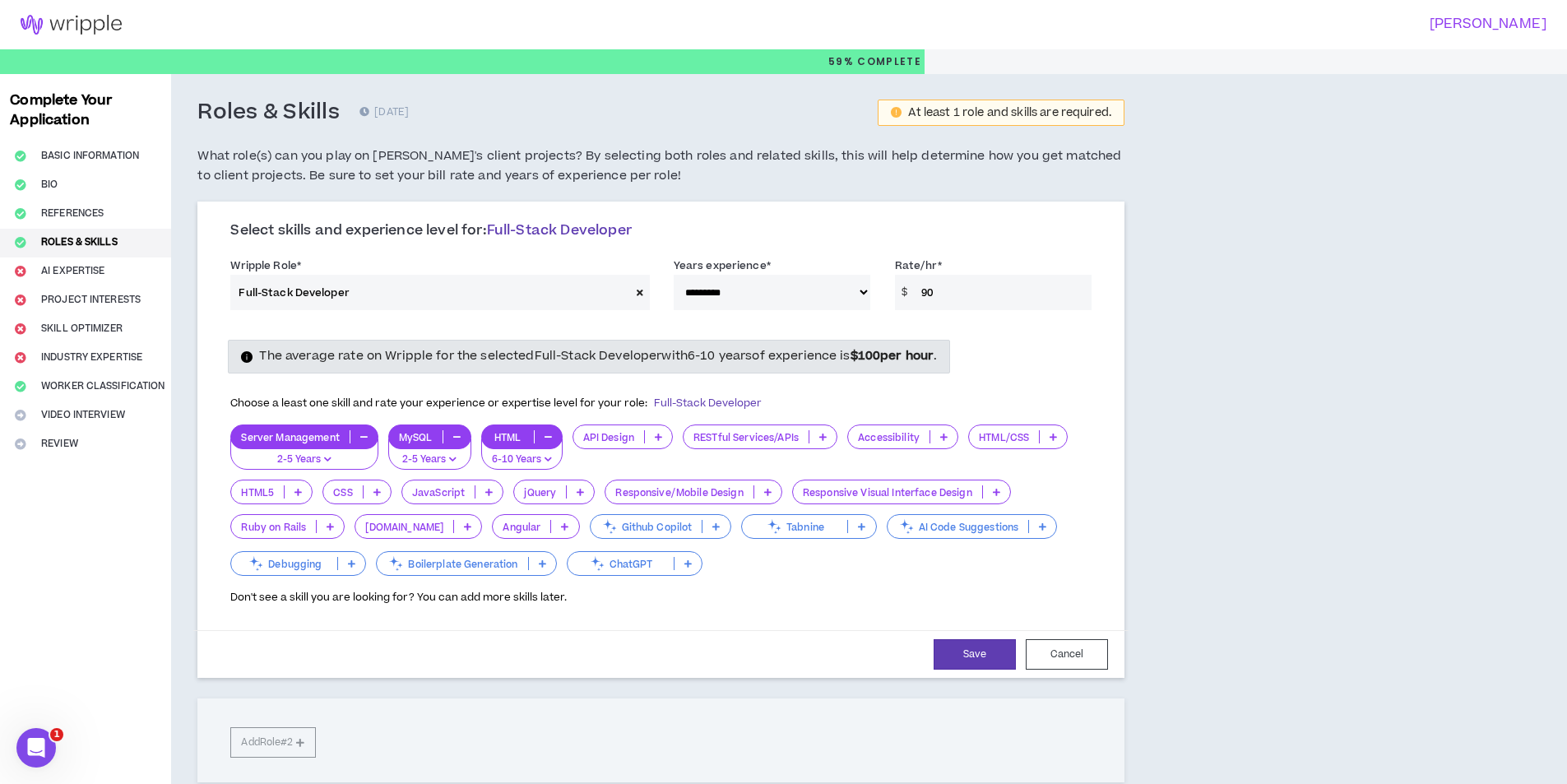
click at [1057, 434] on icon at bounding box center [1053, 436] width 7 height 8
click at [1030, 509] on span "6-10 Years" at bounding box center [1020, 517] width 80 height 18
click at [561, 483] on div "jQuery" at bounding box center [554, 491] width 82 height 25
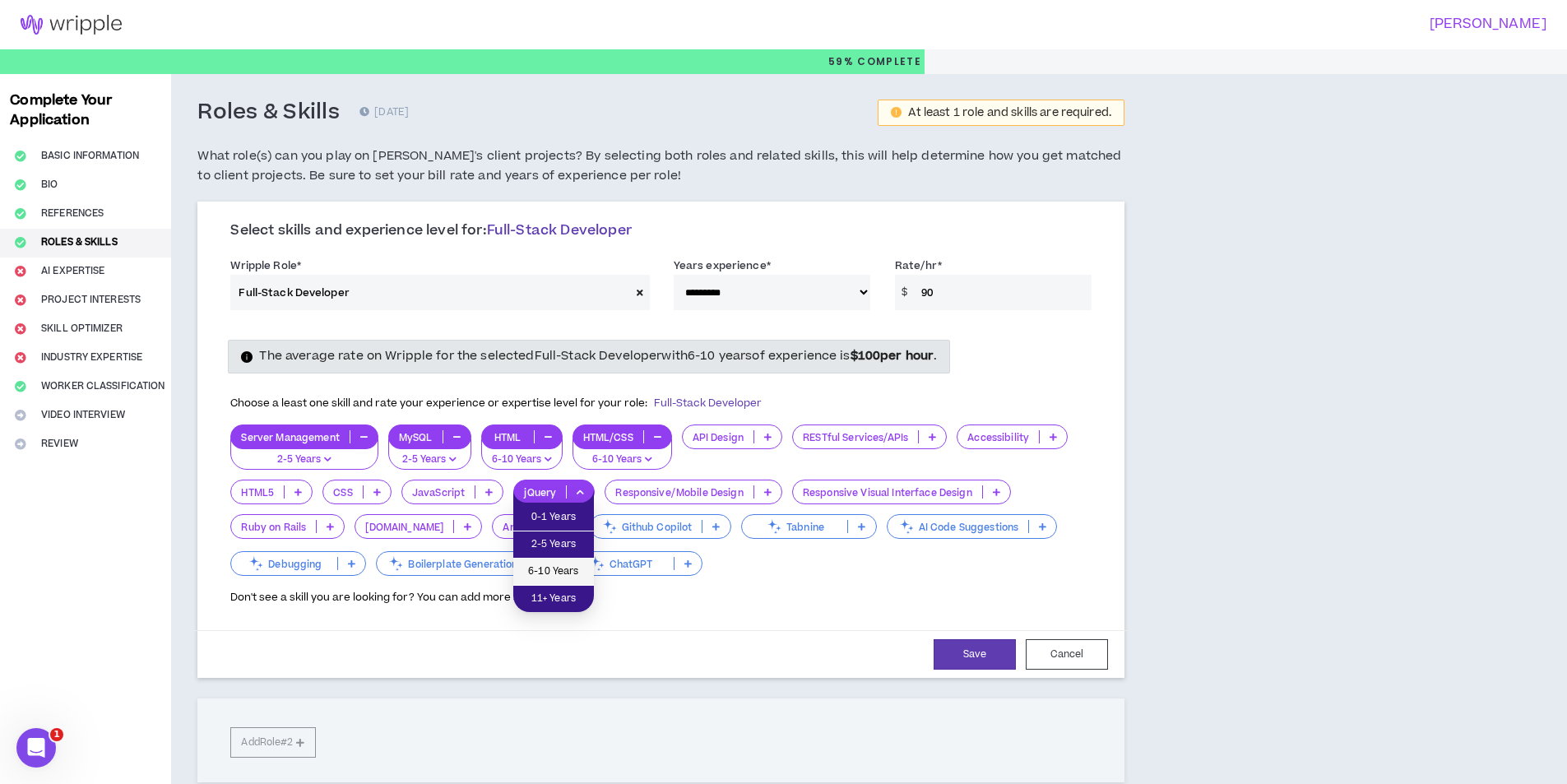
click at [556, 576] on span "6-10 Years" at bounding box center [554, 571] width 61 height 18
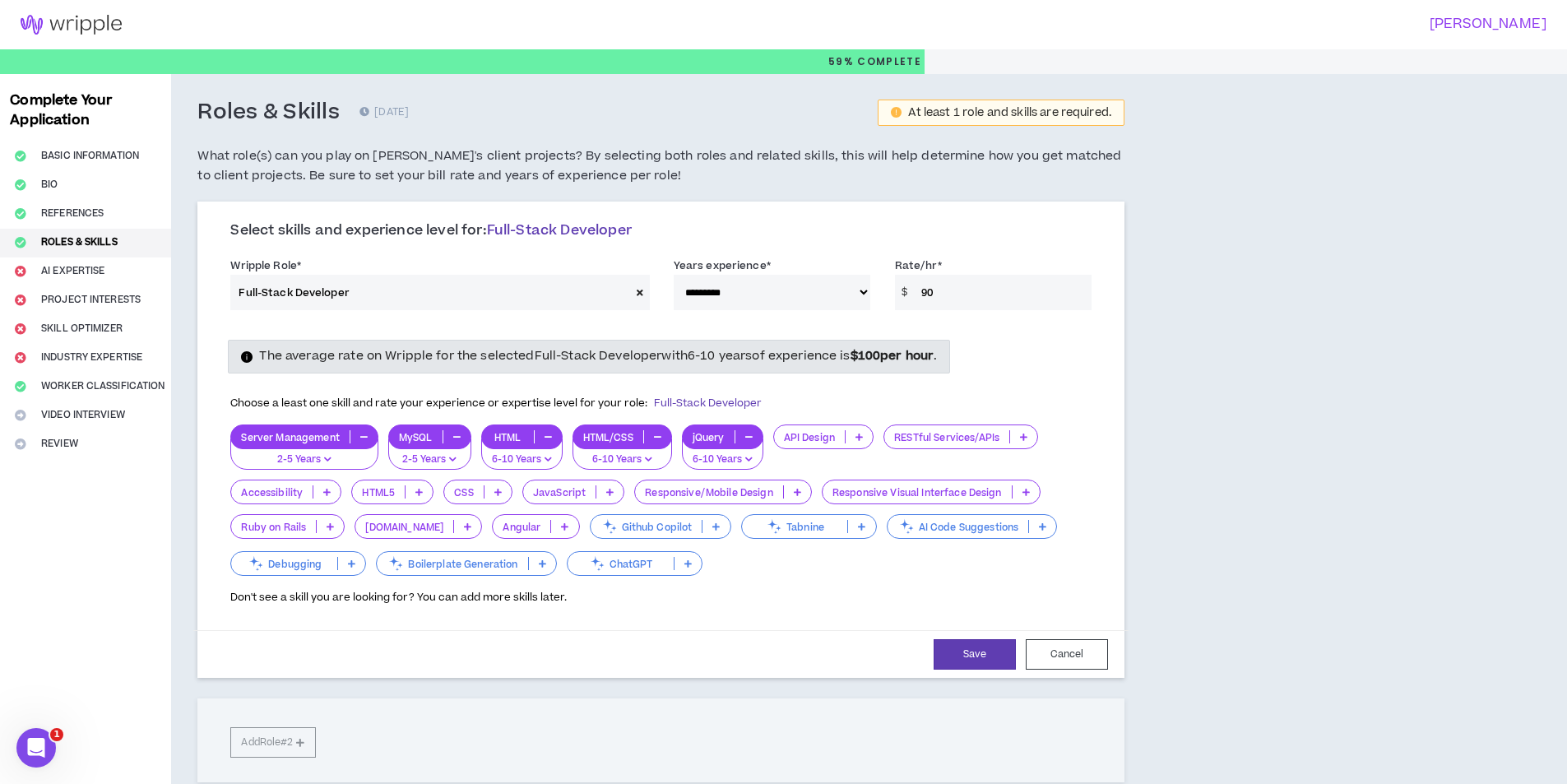
click at [606, 491] on icon at bounding box center [610, 491] width 7 height 8
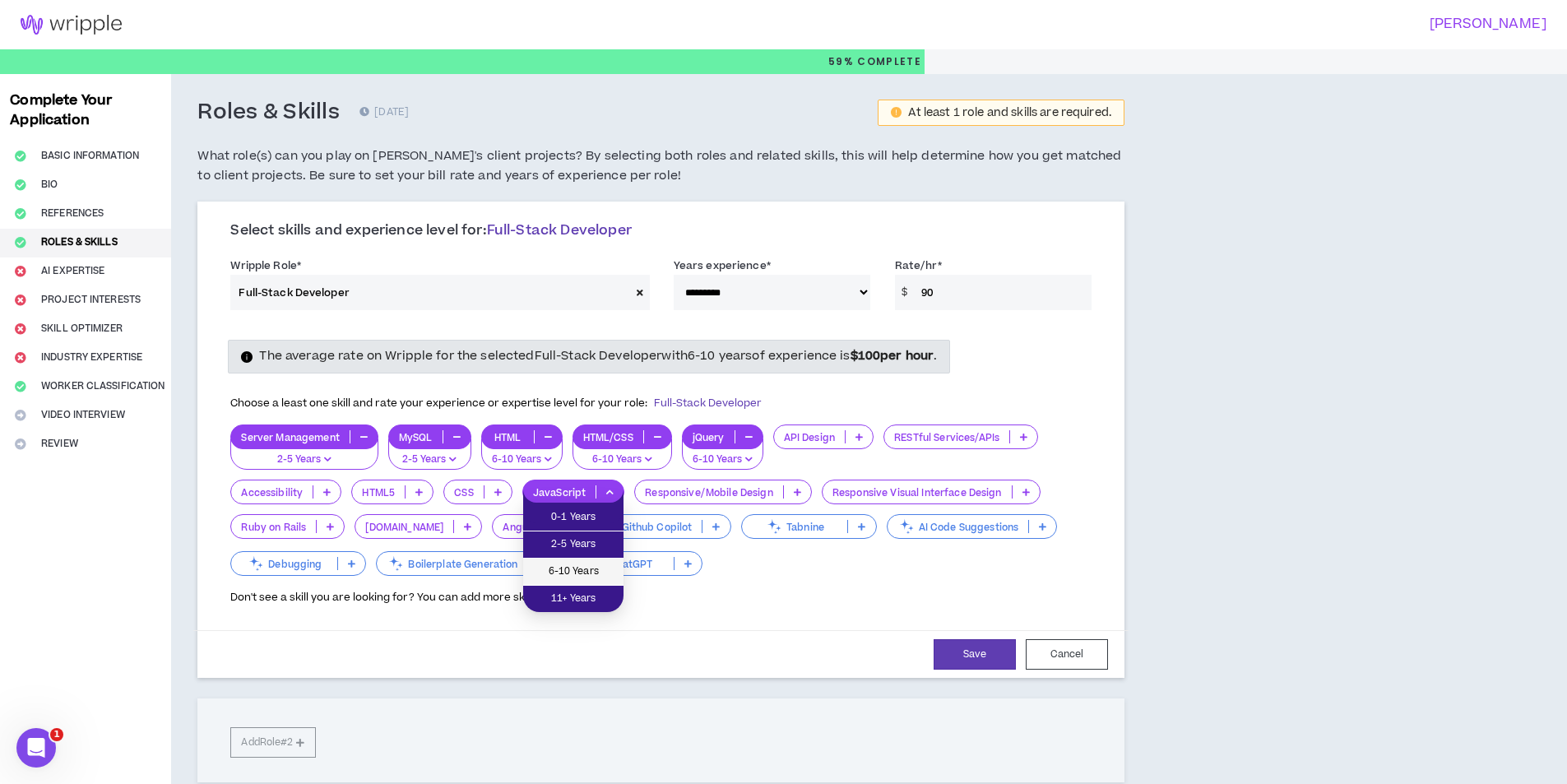
click at [593, 563] on span "6-10 Years" at bounding box center [573, 571] width 81 height 18
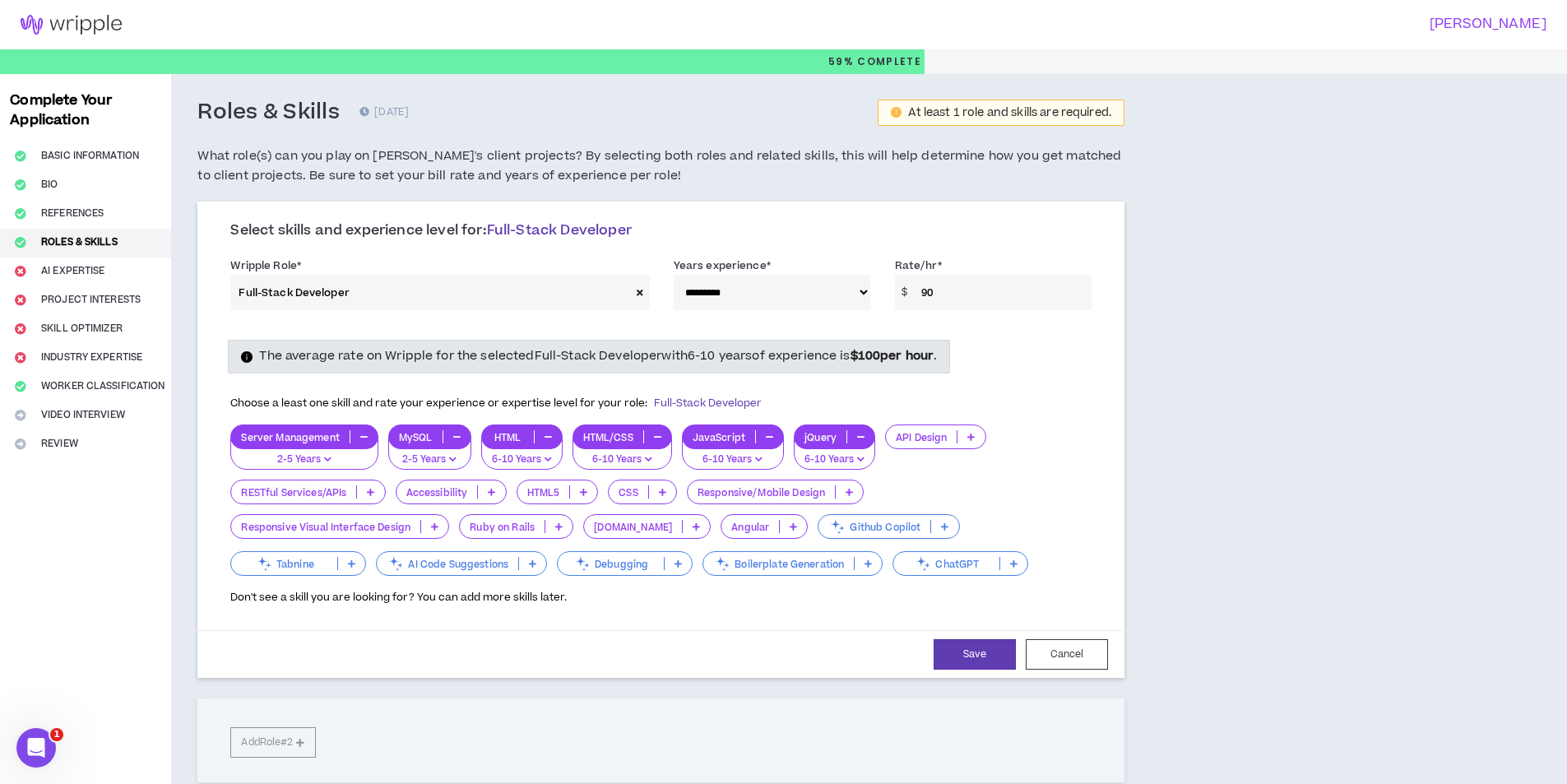
click at [646, 483] on div "CSS" at bounding box center [643, 491] width 69 height 25
click at [654, 566] on span "6-10 Years" at bounding box center [644, 571] width 50 height 18
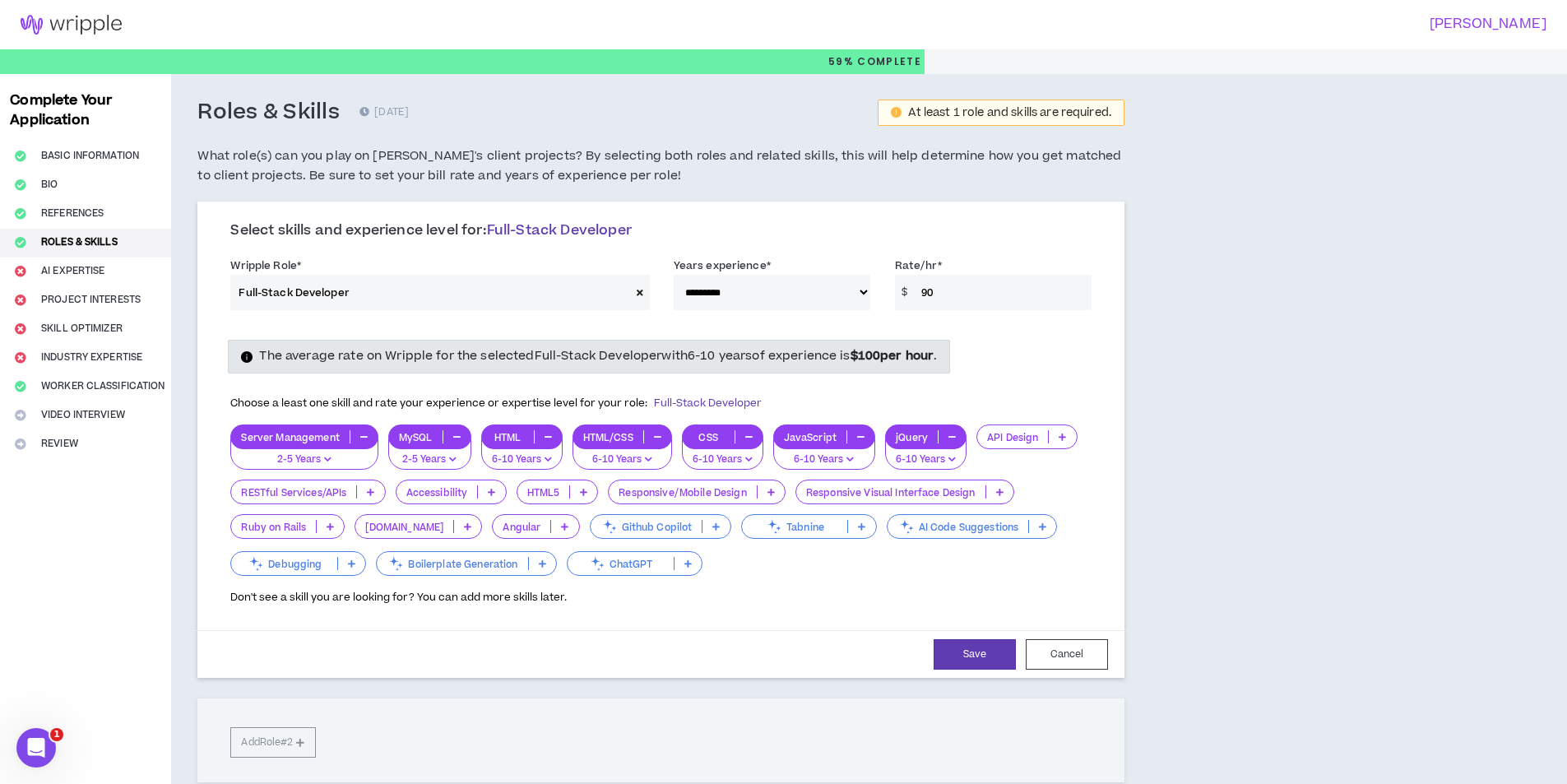
click at [564, 495] on p "HTML5" at bounding box center [544, 492] width 53 height 13
click at [571, 560] on li "6-10 Years" at bounding box center [558, 572] width 82 height 27
click at [638, 570] on p "ChatGPT" at bounding box center [620, 564] width 106 height 13
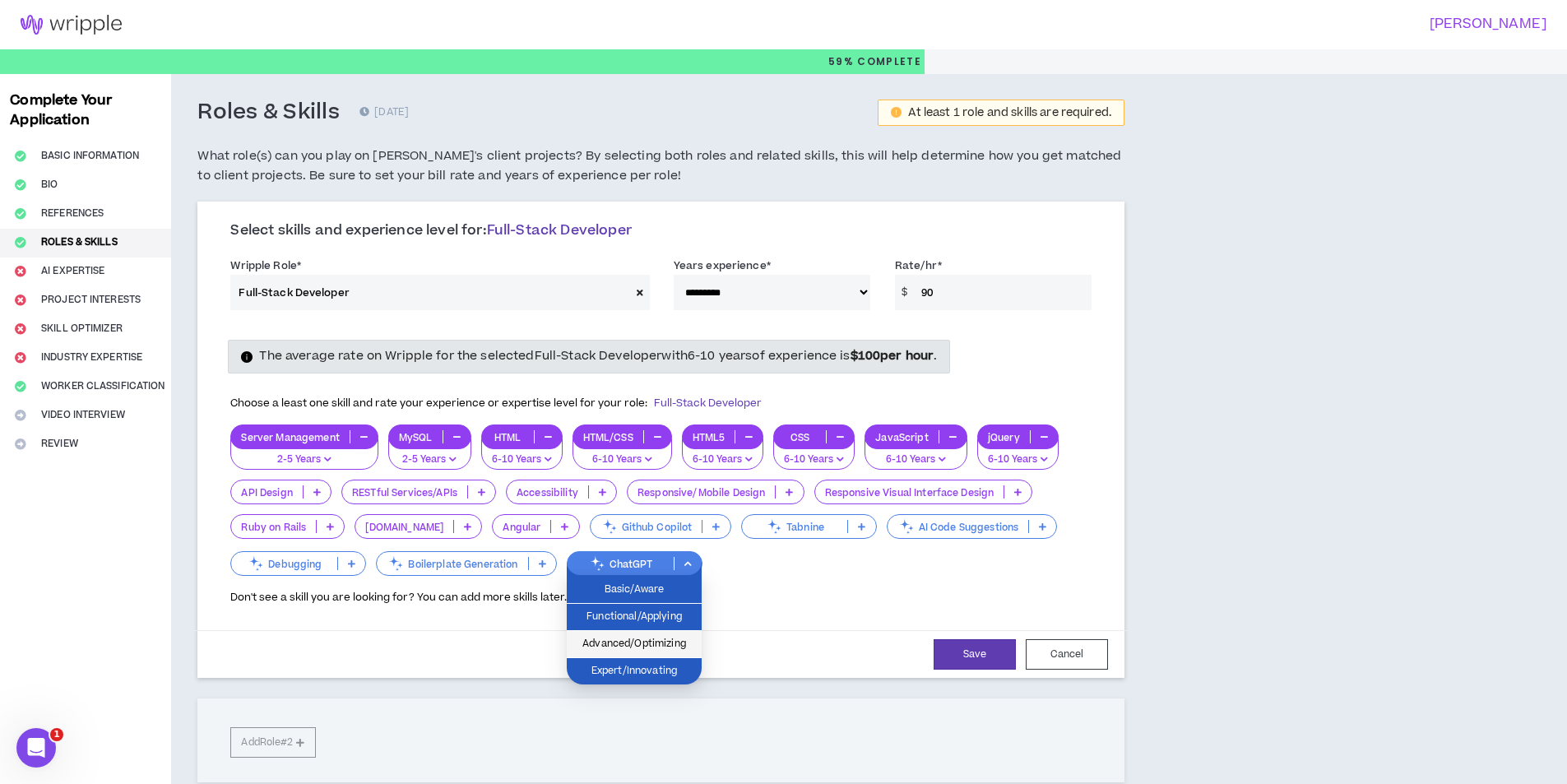
click at [646, 637] on span "Advanced/Optimizing" at bounding box center [634, 644] width 115 height 18
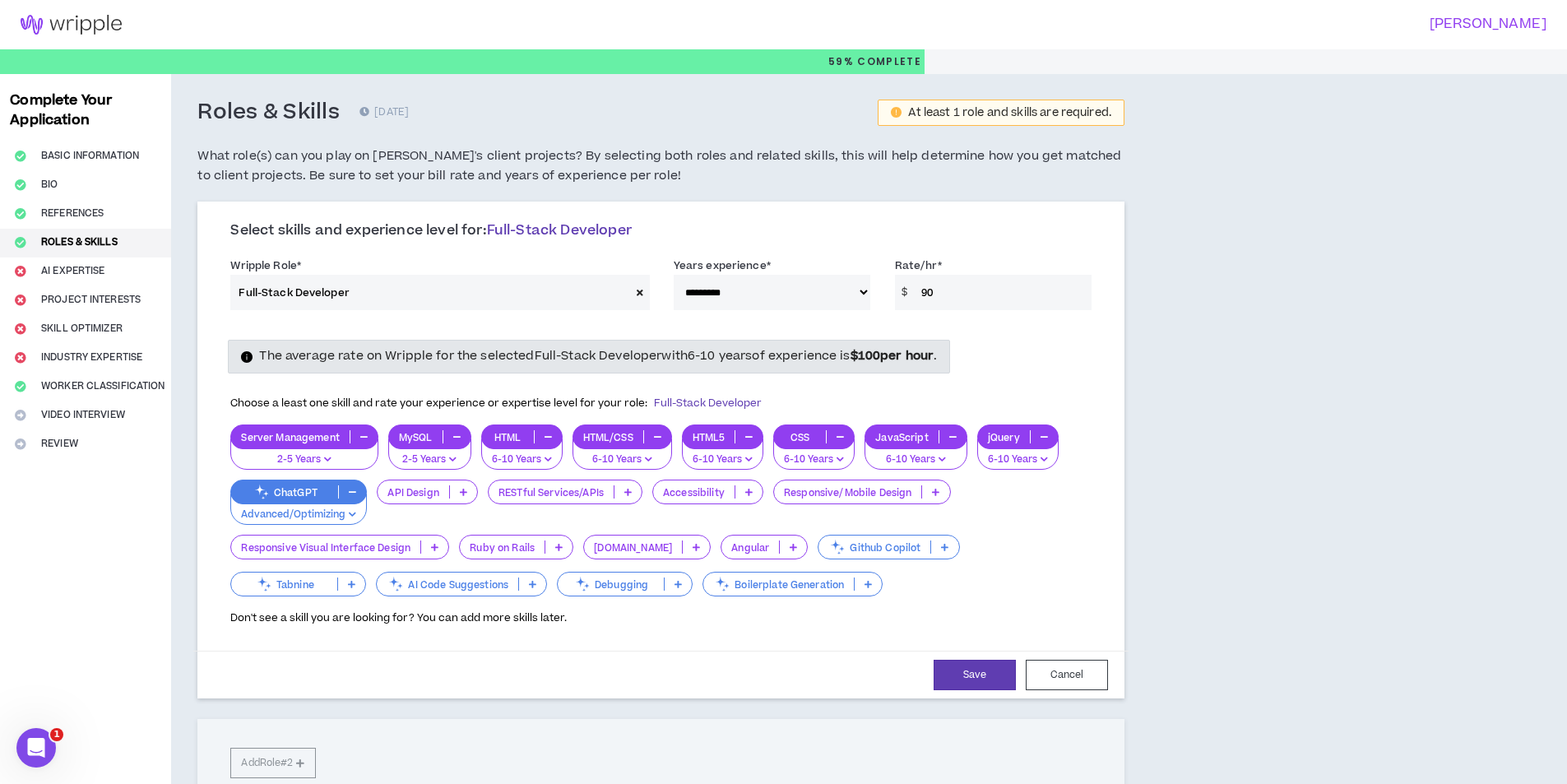
click at [818, 555] on div "Github Copilot" at bounding box center [889, 546] width 142 height 25
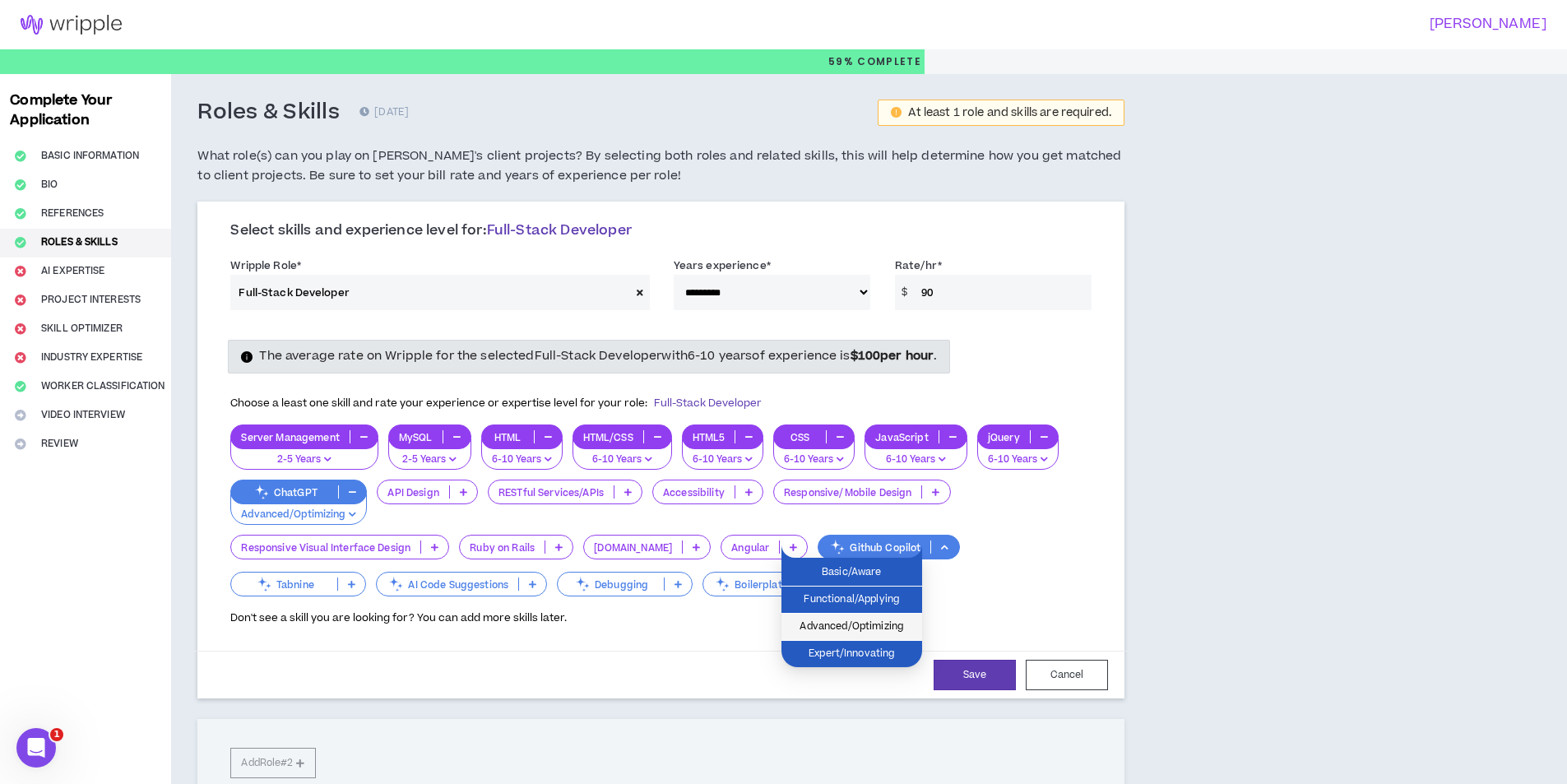
click at [815, 628] on span "Advanced/Optimizing" at bounding box center [852, 627] width 121 height 18
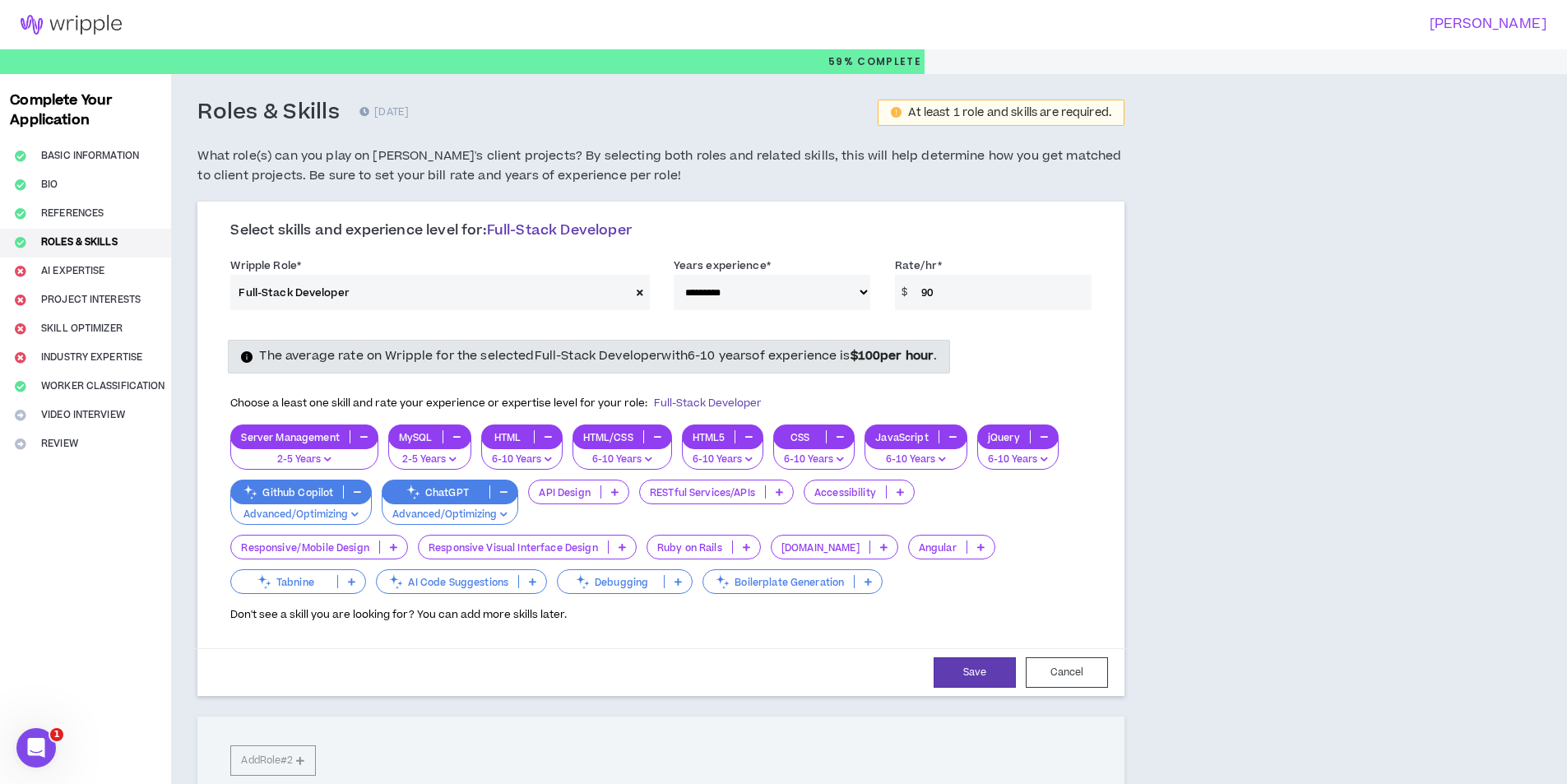
click at [531, 590] on div "AI Code Suggestions" at bounding box center [462, 581] width 171 height 25
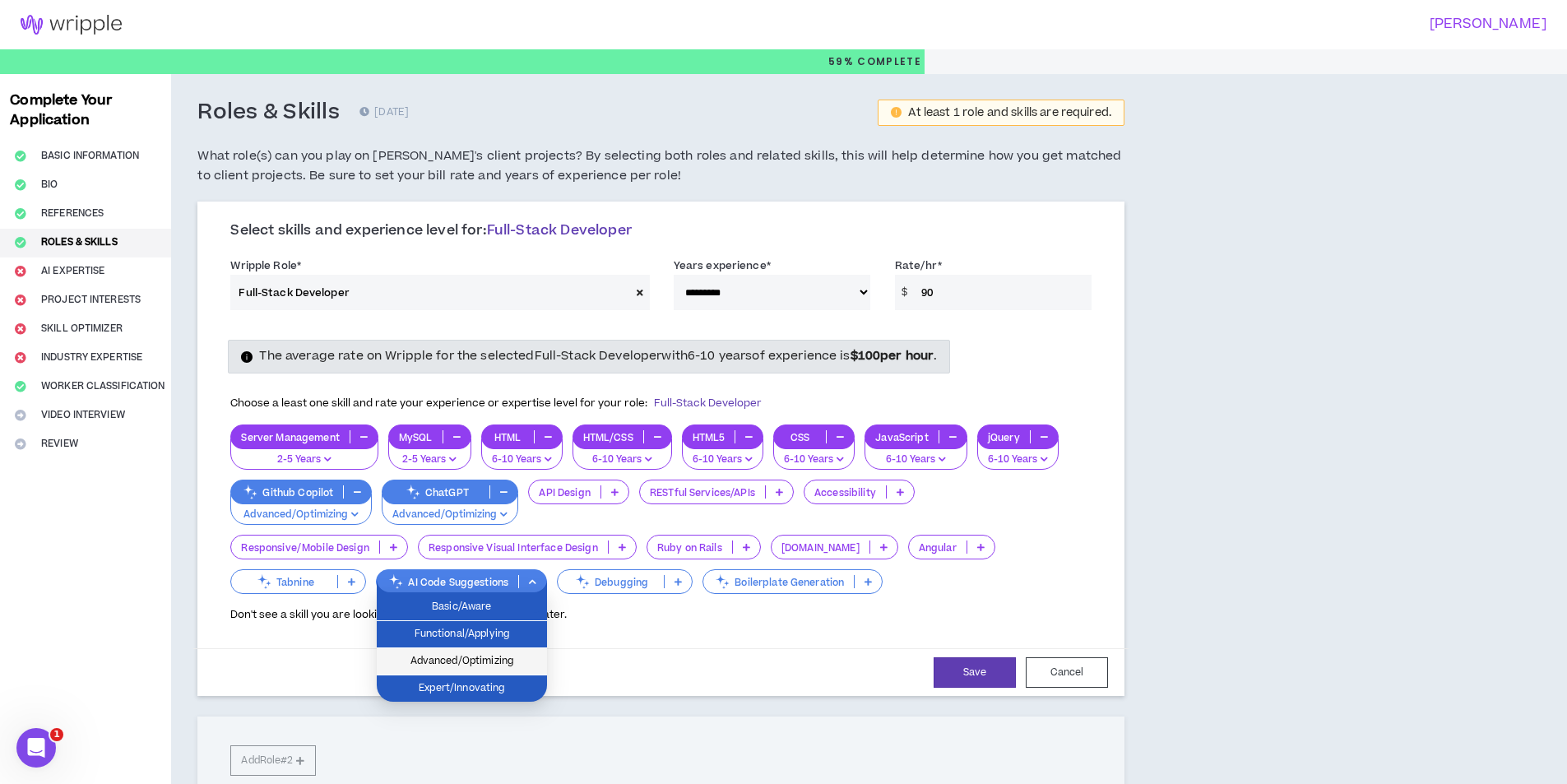
click at [487, 650] on li "Advanced/Optimizing" at bounding box center [462, 661] width 170 height 27
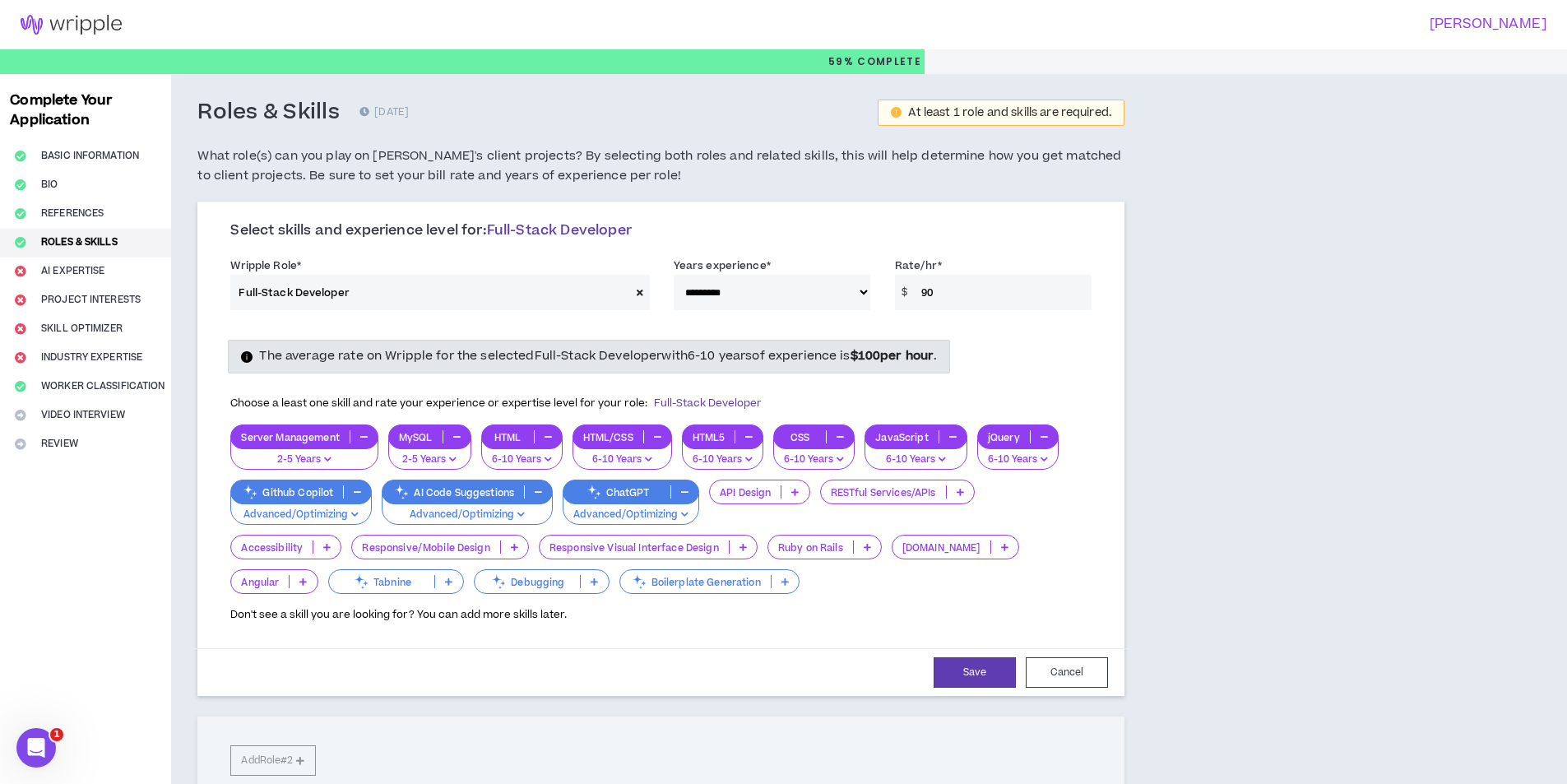
click at [749, 491] on p "API Design" at bounding box center [745, 492] width 71 height 13
click at [749, 558] on li "2-5 Years" at bounding box center [758, 545] width 100 height 27
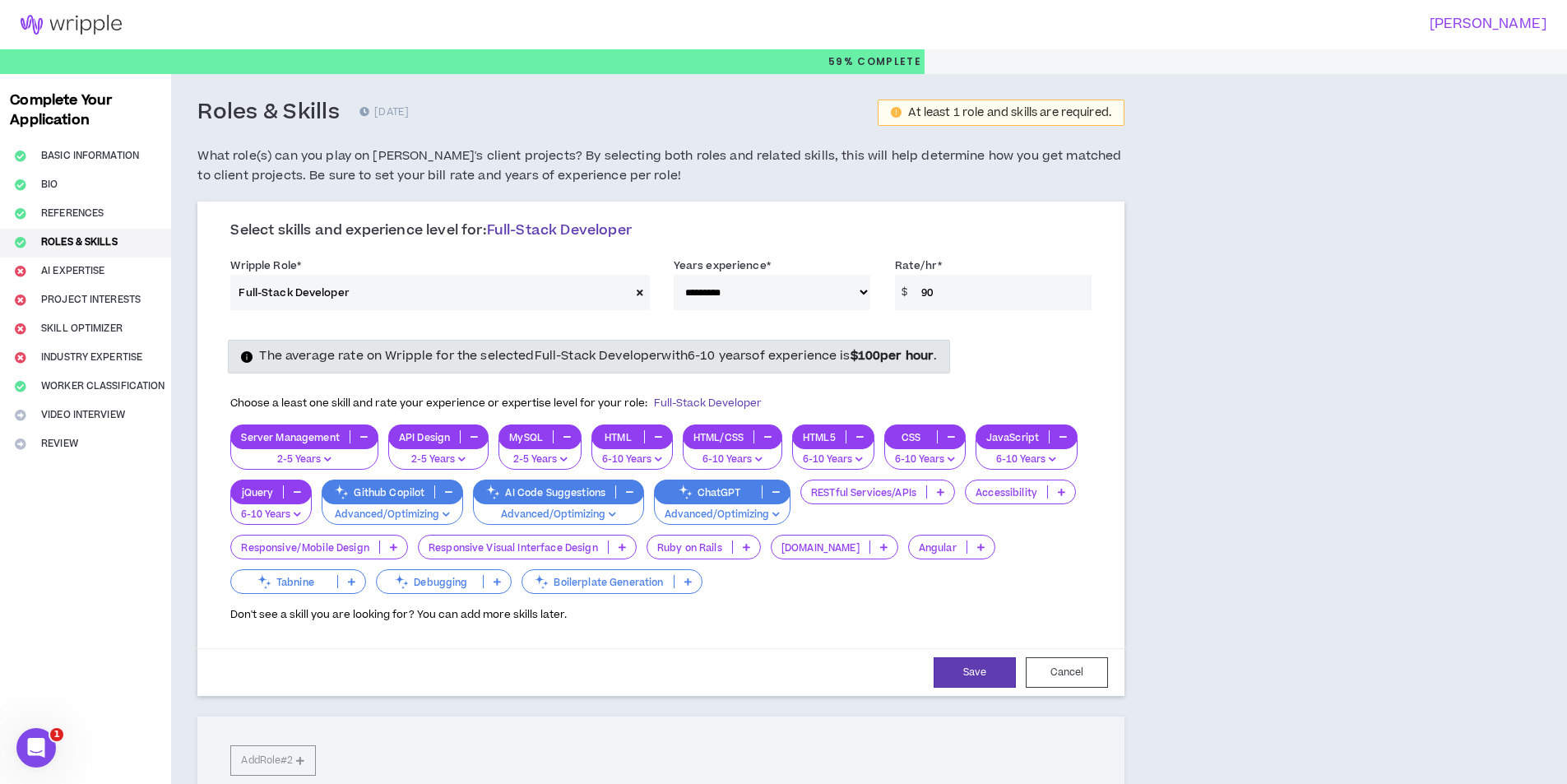
click at [897, 507] on div "RESTful Services/APIs" at bounding box center [878, 502] width 155 height 45
click at [919, 487] on p "RESTful Services/APIs" at bounding box center [864, 492] width 125 height 13
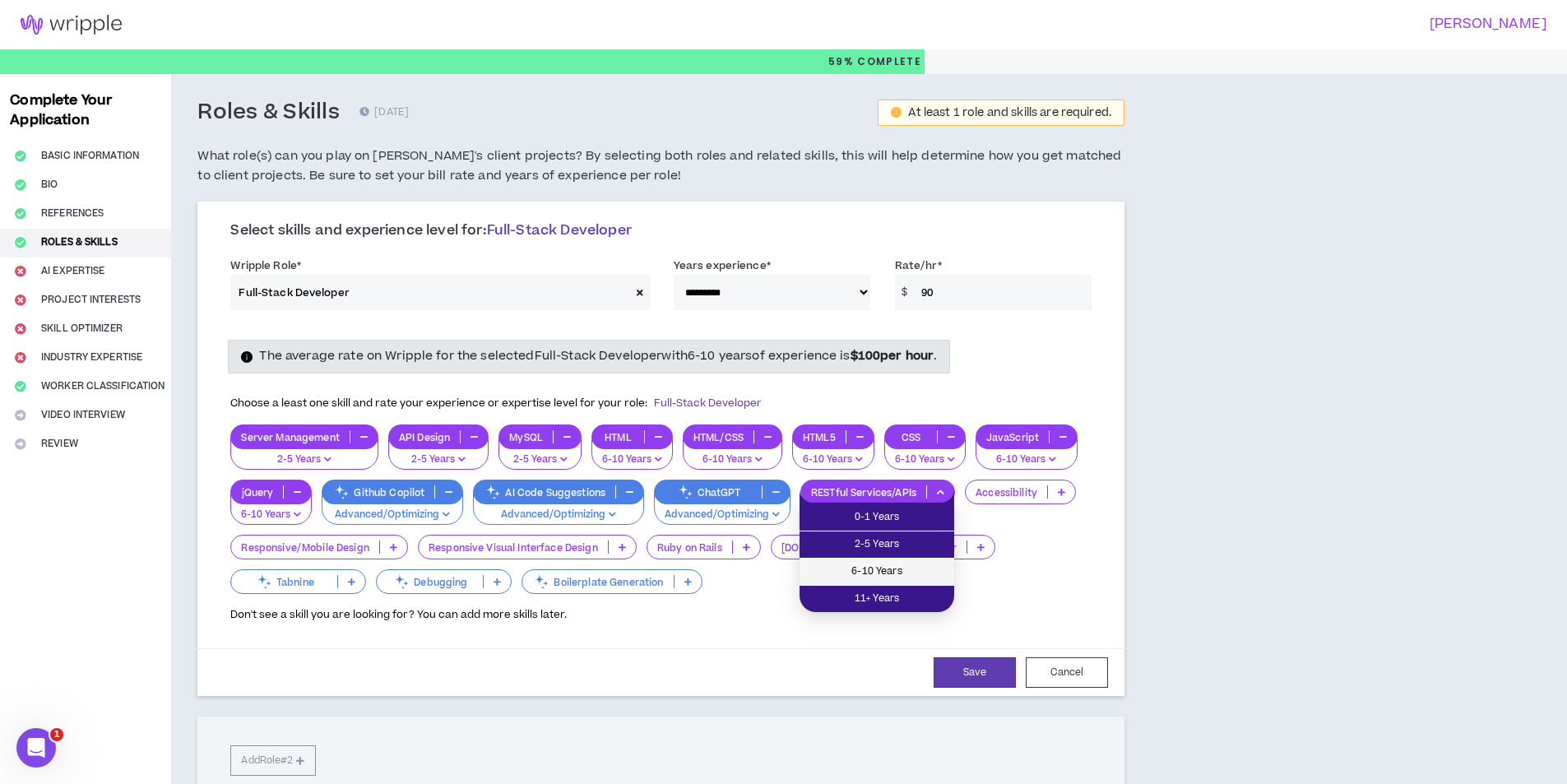
click at [862, 569] on span "6-10 Years" at bounding box center [877, 571] width 135 height 18
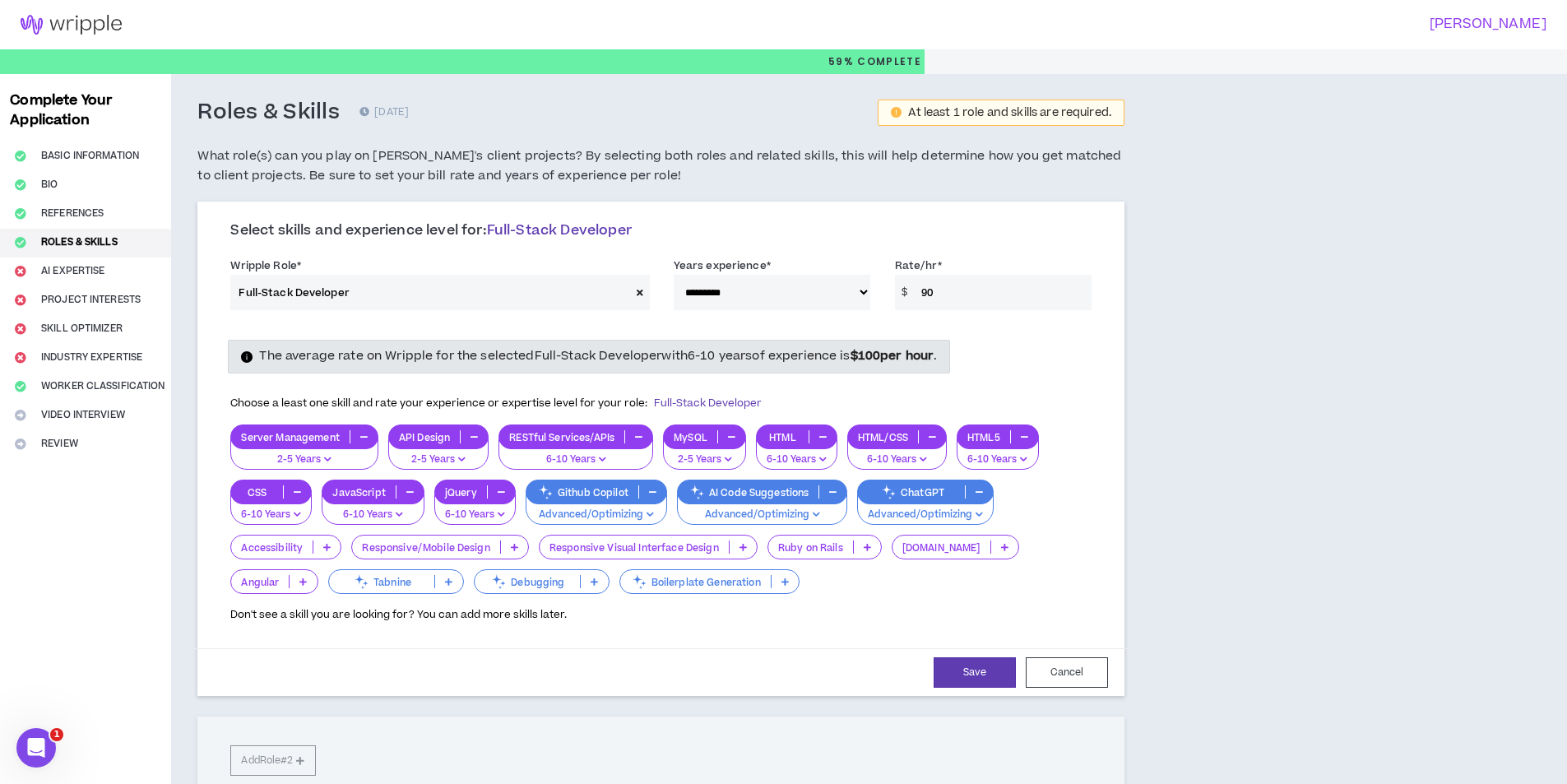
click at [805, 545] on p "Ruby on Rails" at bounding box center [810, 548] width 85 height 13
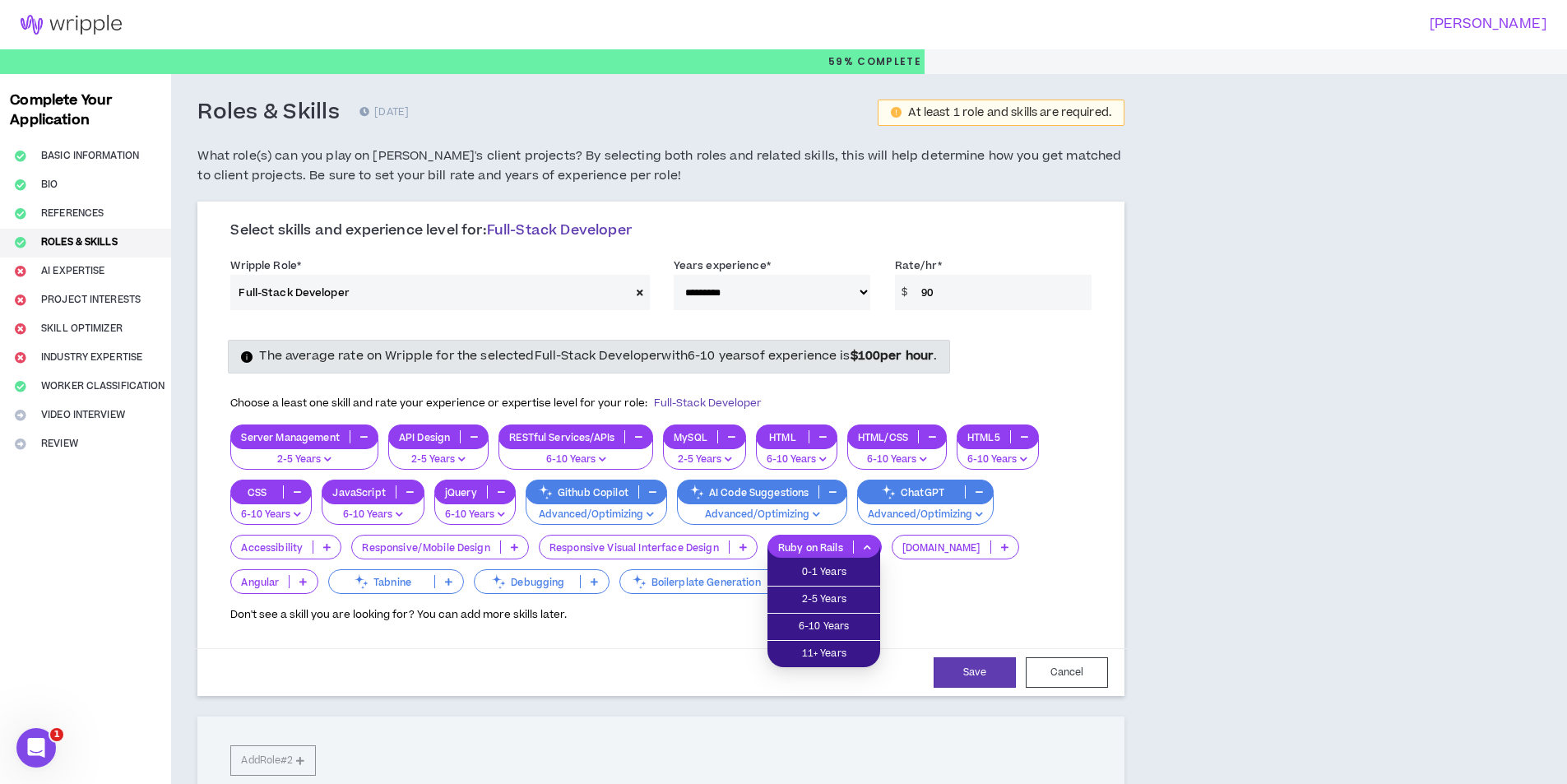
click at [936, 553] on p "ASP.NET" at bounding box center [942, 548] width 98 height 13
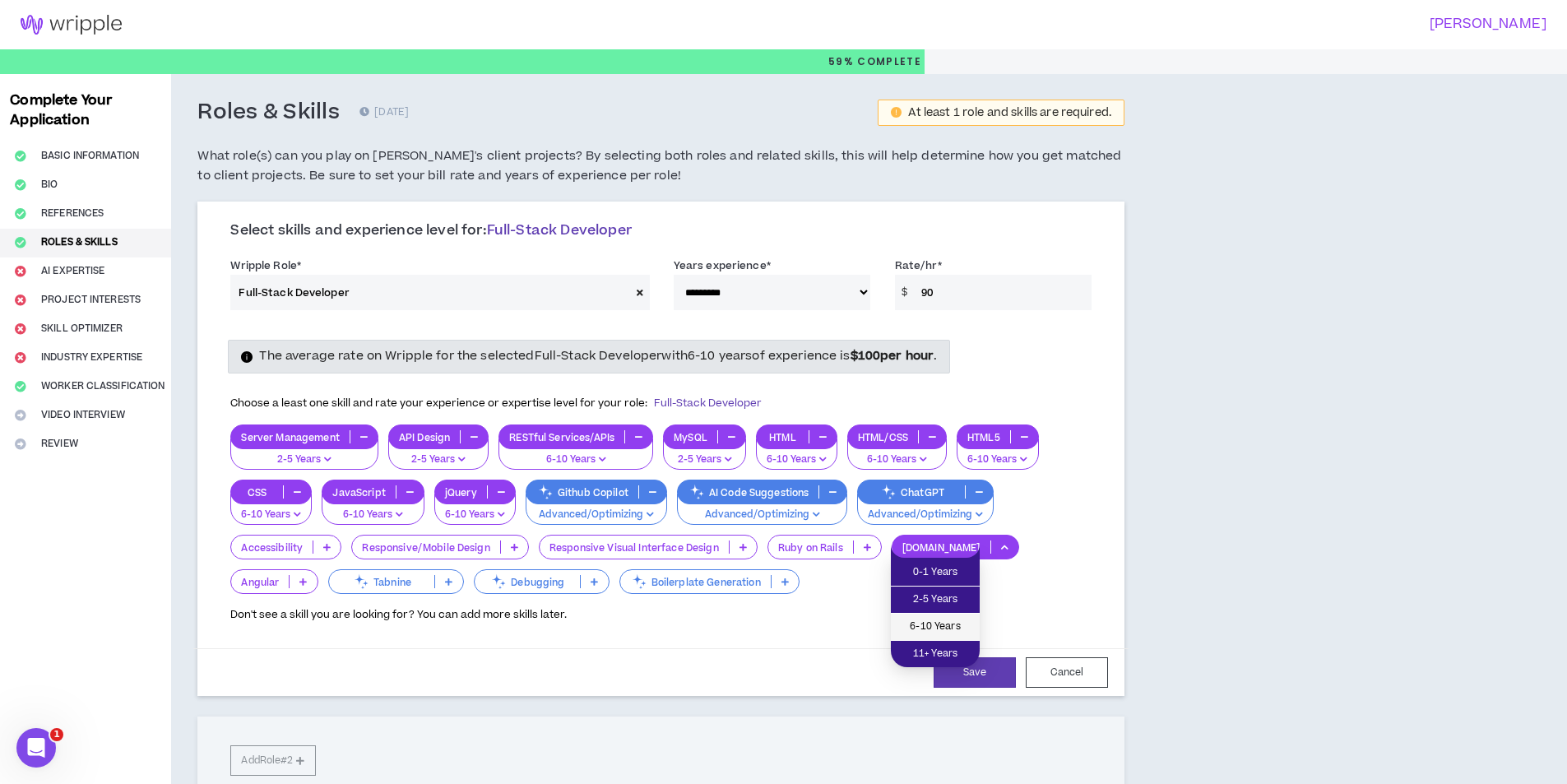
click at [926, 617] on li "6-10 Years" at bounding box center [935, 627] width 89 height 27
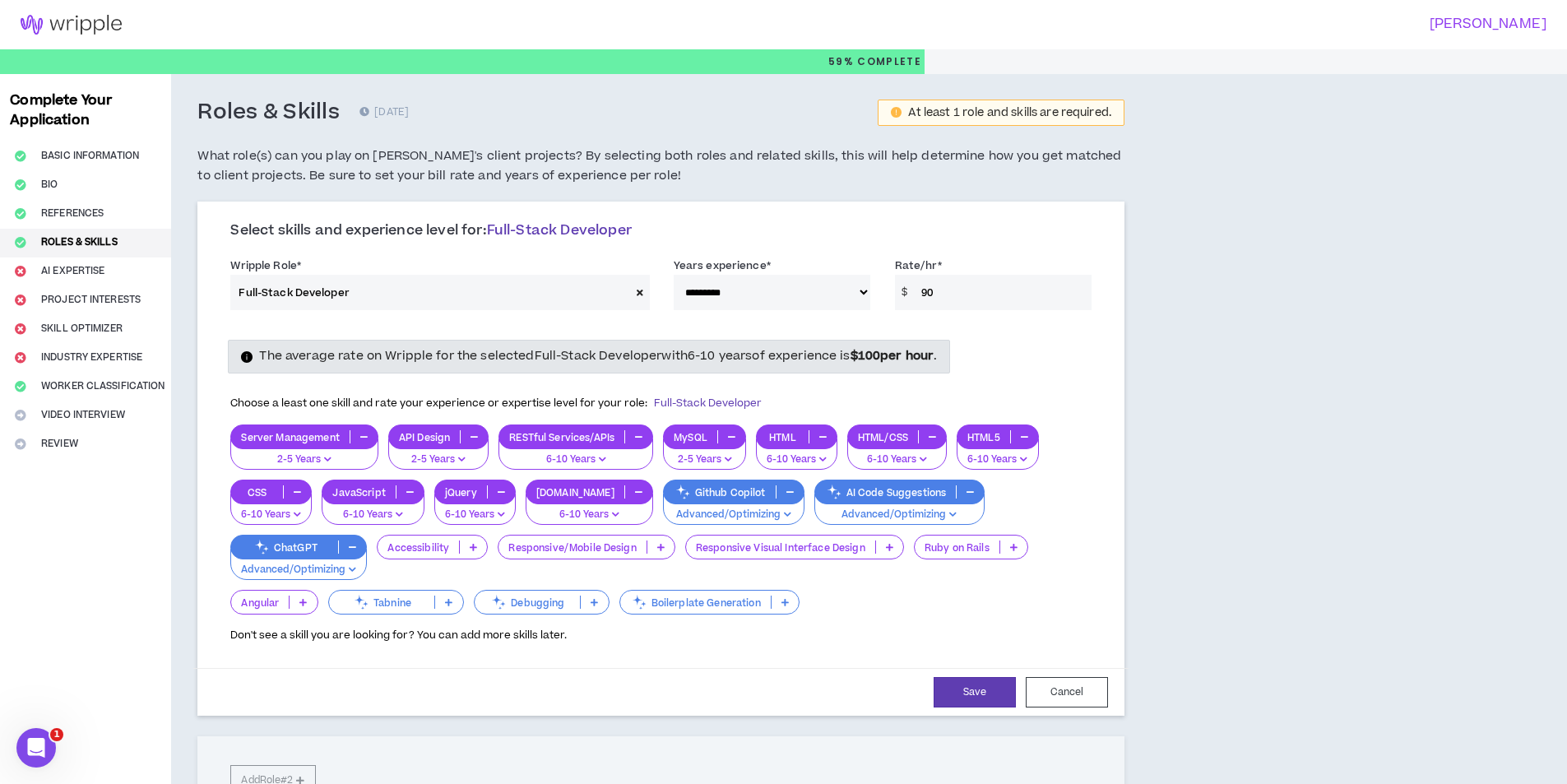
click at [289, 596] on p "Angular" at bounding box center [259, 602] width 57 height 13
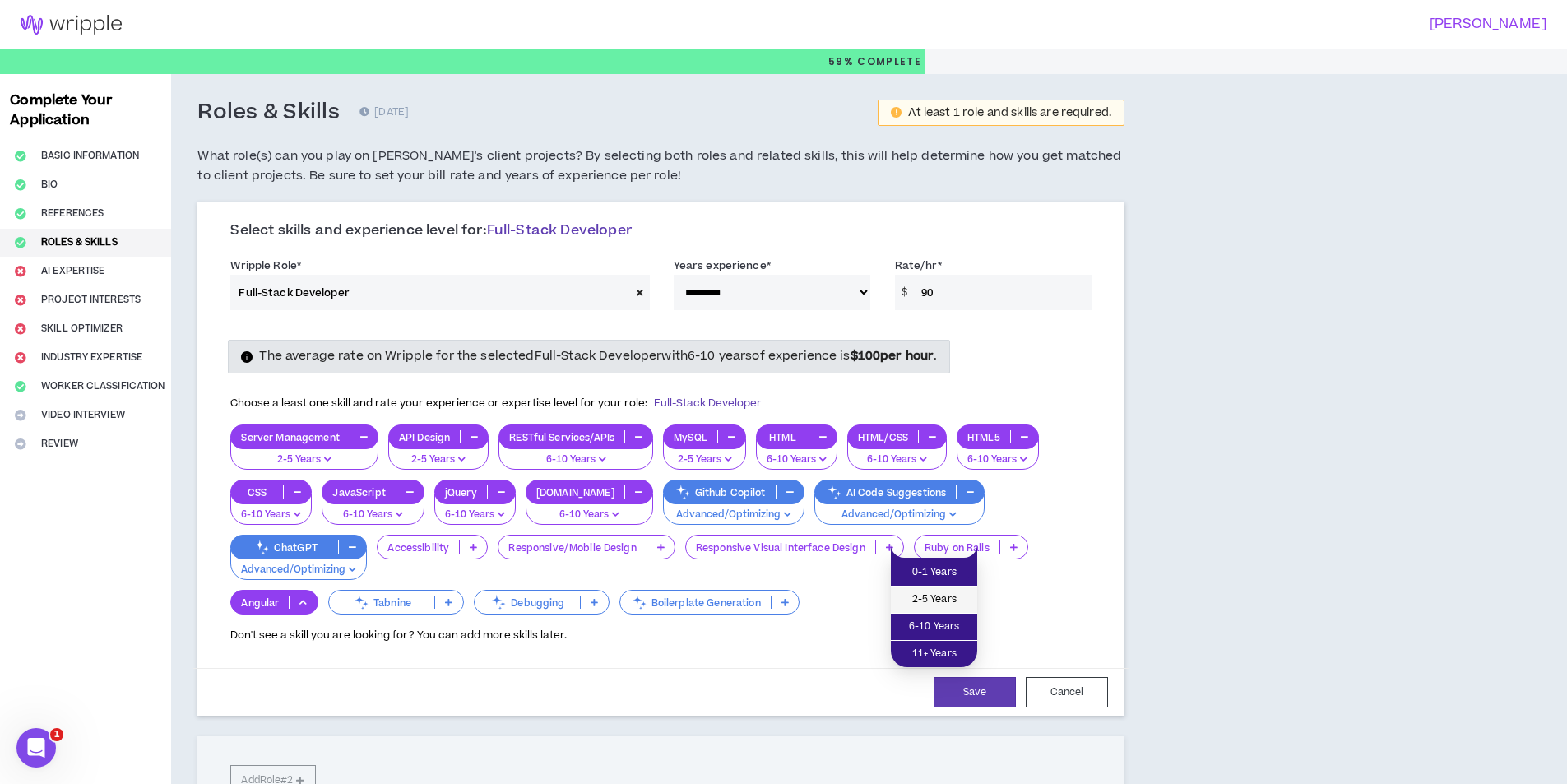
click at [936, 590] on span "2-5 Years" at bounding box center [933, 600] width 66 height 18
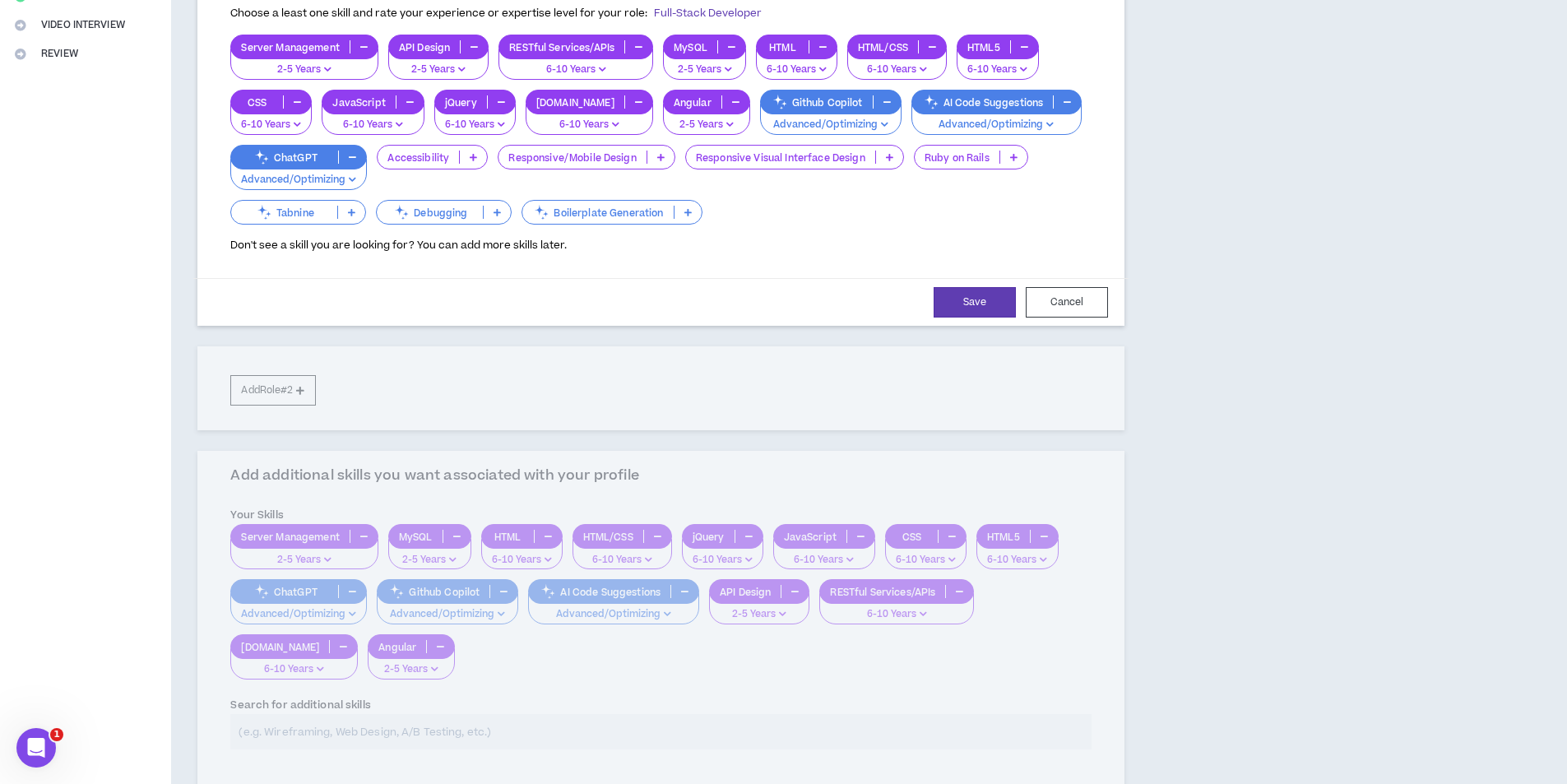
scroll to position [412, 0]
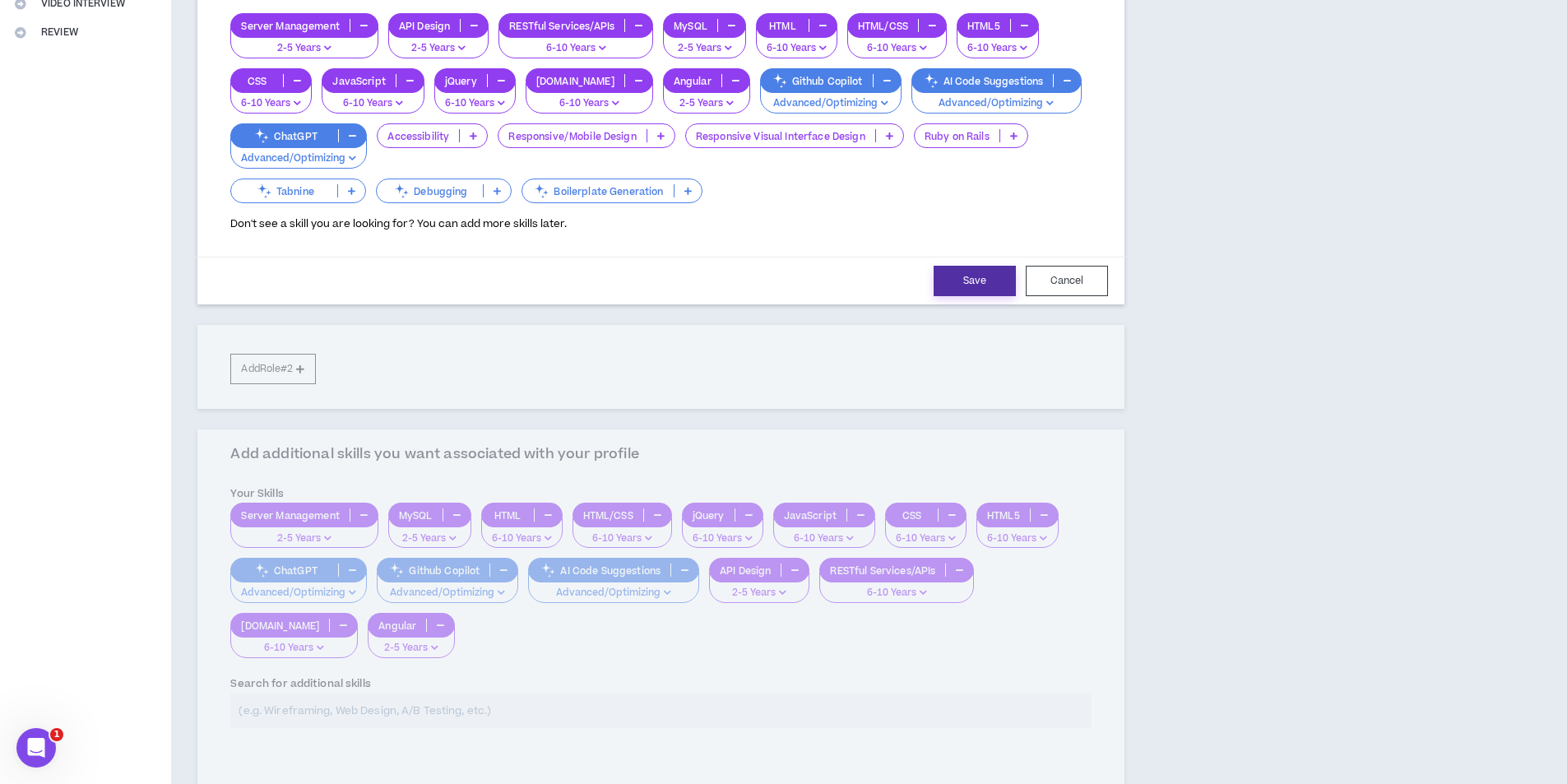
click at [971, 278] on button "Save" at bounding box center [974, 280] width 83 height 30
select select "**"
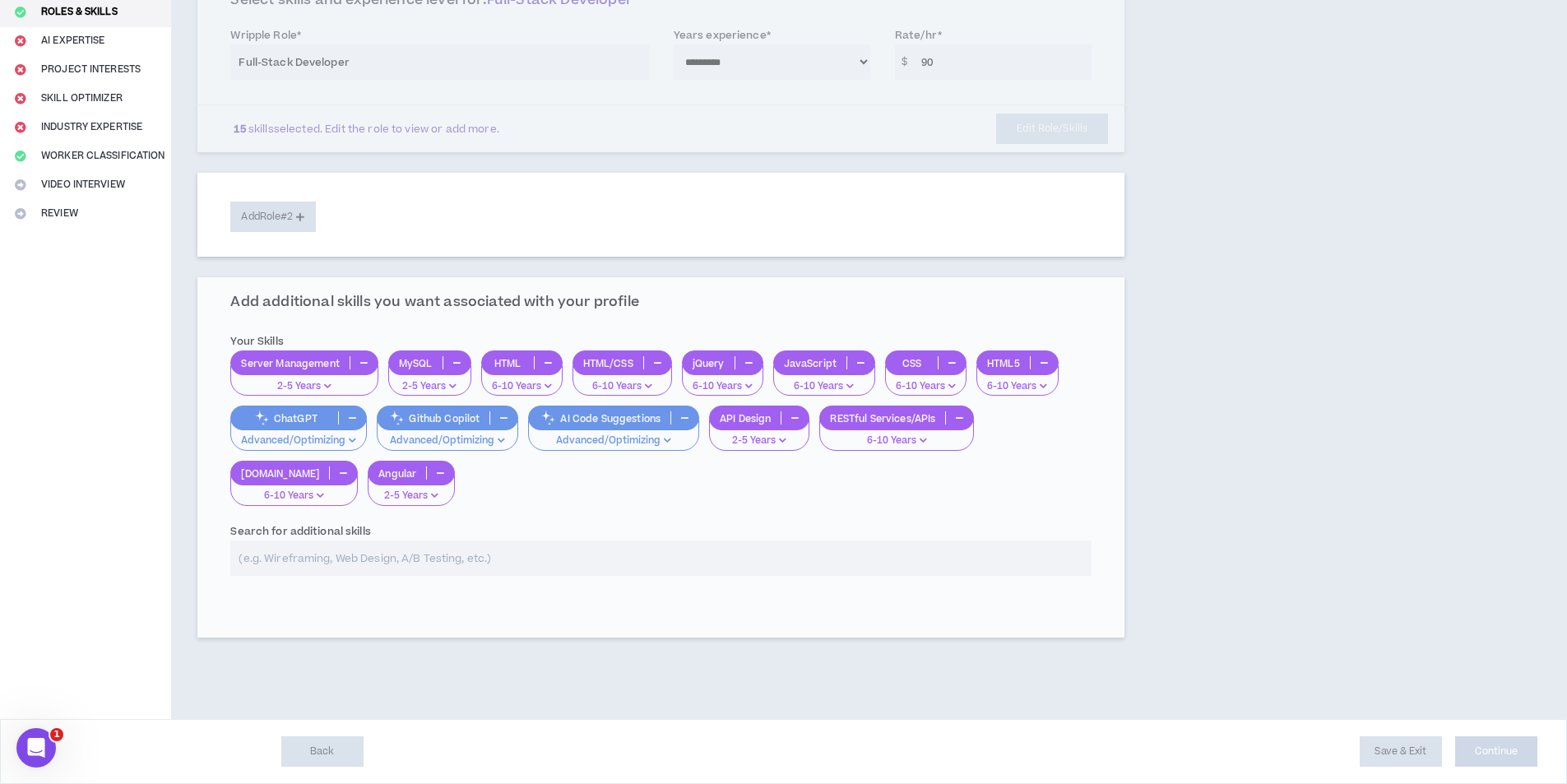
scroll to position [230, 0]
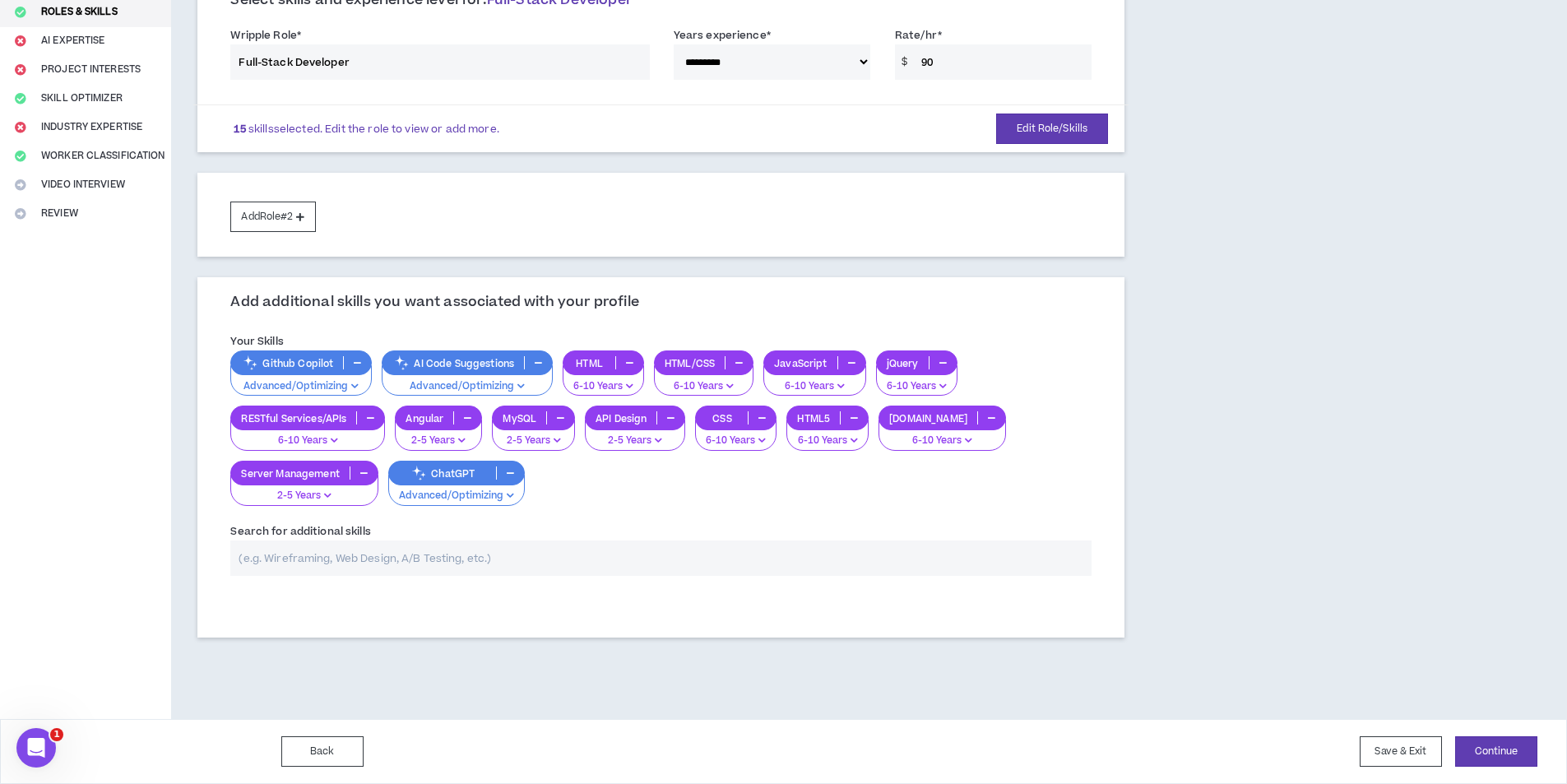
click at [481, 558] on input "text" at bounding box center [661, 558] width 862 height 35
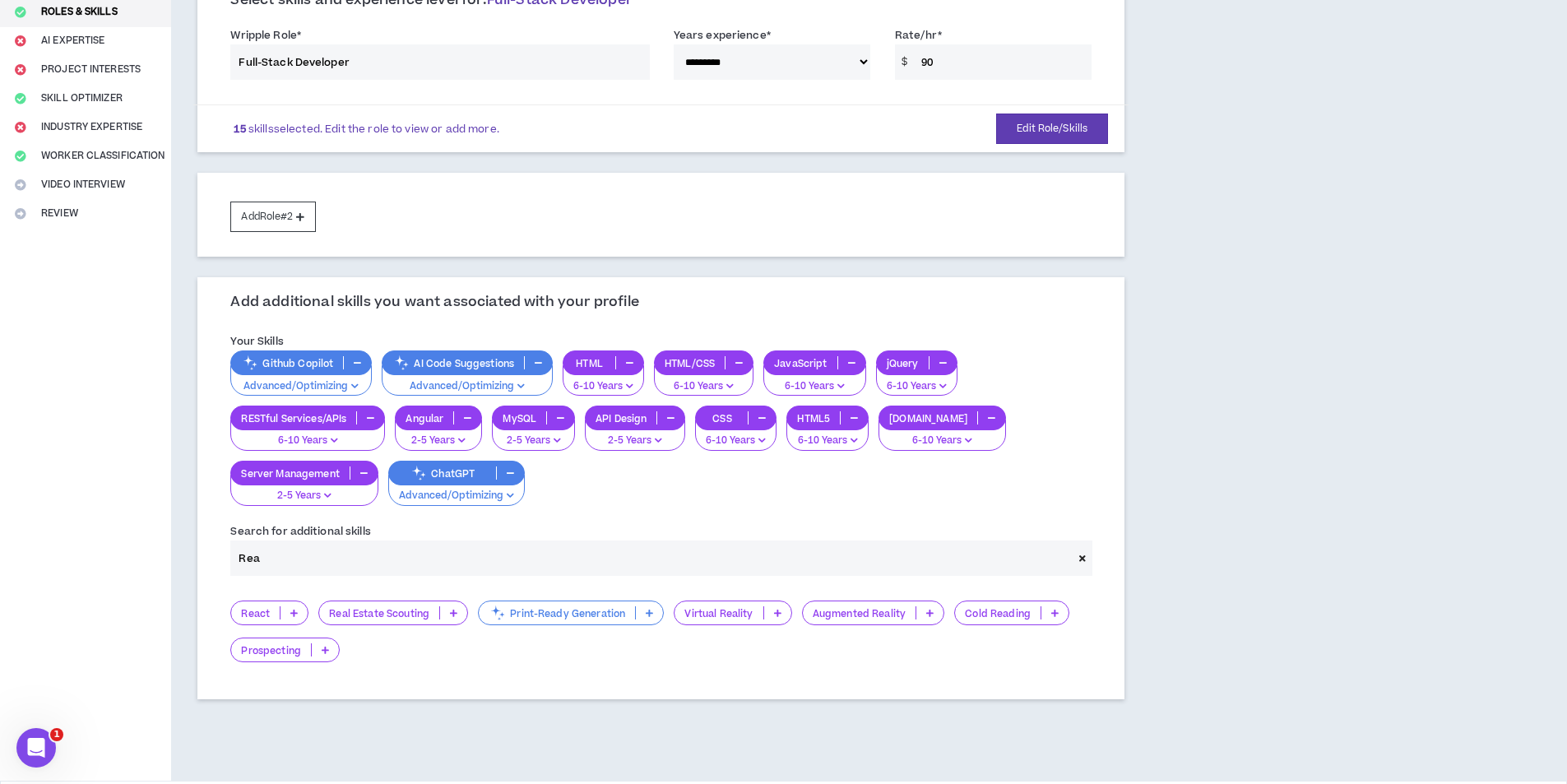
click at [294, 609] on icon at bounding box center [294, 612] width 7 height 8
click at [278, 693] on span "6-10 Years" at bounding box center [269, 693] width 56 height 18
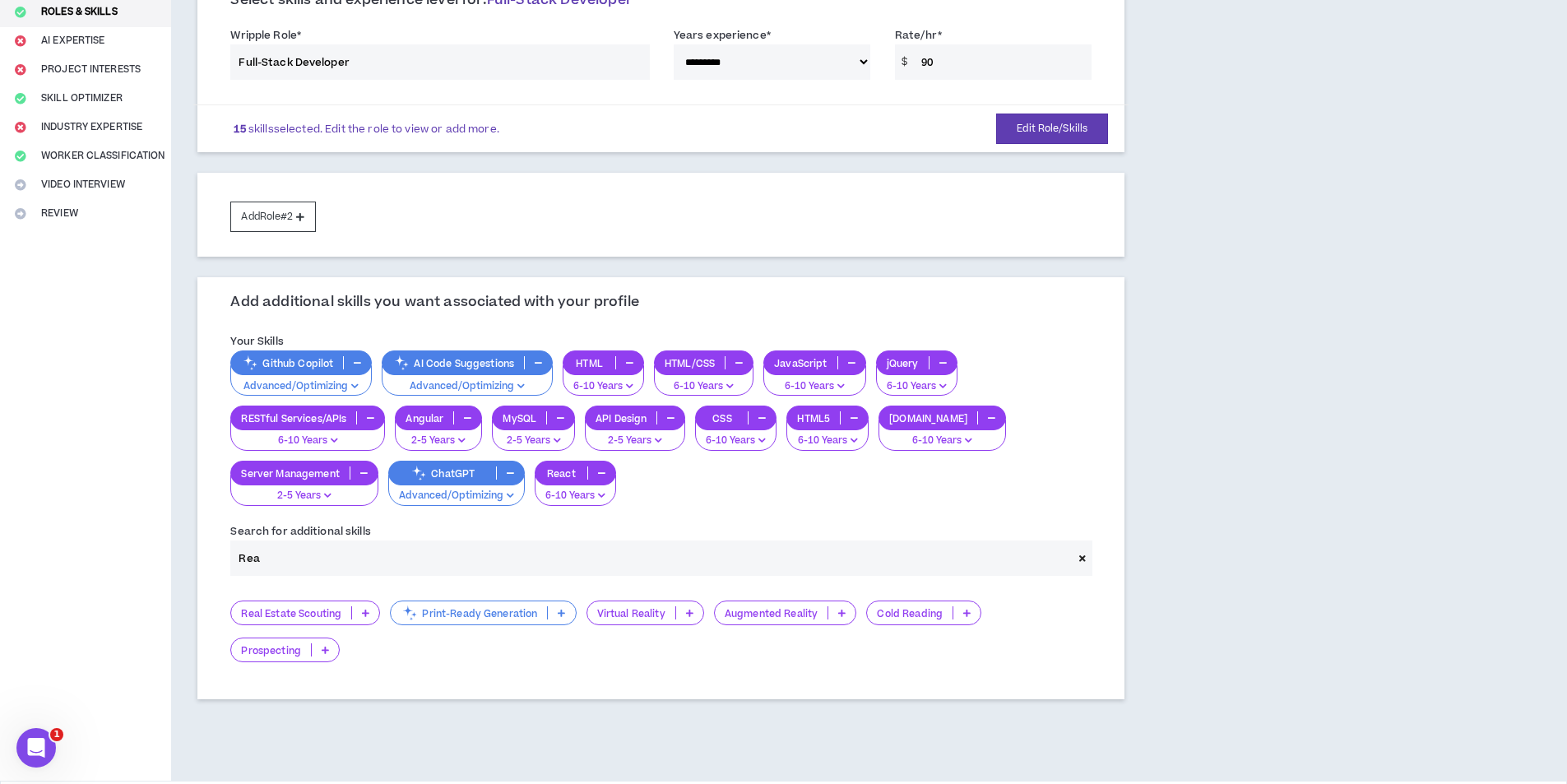
click at [359, 567] on input "Rea" at bounding box center [651, 558] width 842 height 35
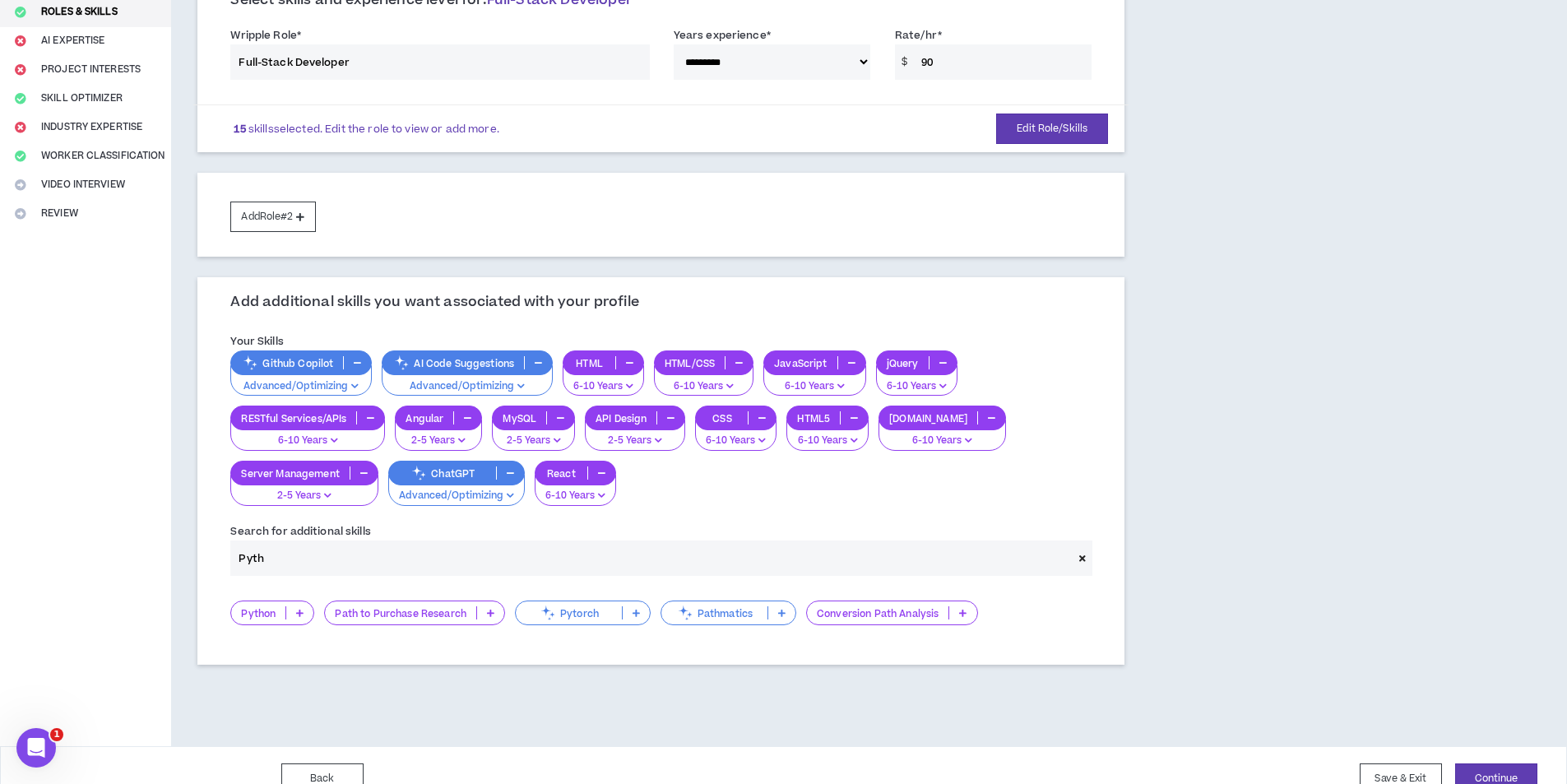
type input "Pyth"
click at [300, 610] on icon at bounding box center [300, 612] width 7 height 8
click at [262, 666] on span "2-5 Years" at bounding box center [273, 666] width 65 height 18
click at [1516, 775] on button "Continue" at bounding box center [1496, 778] width 83 height 30
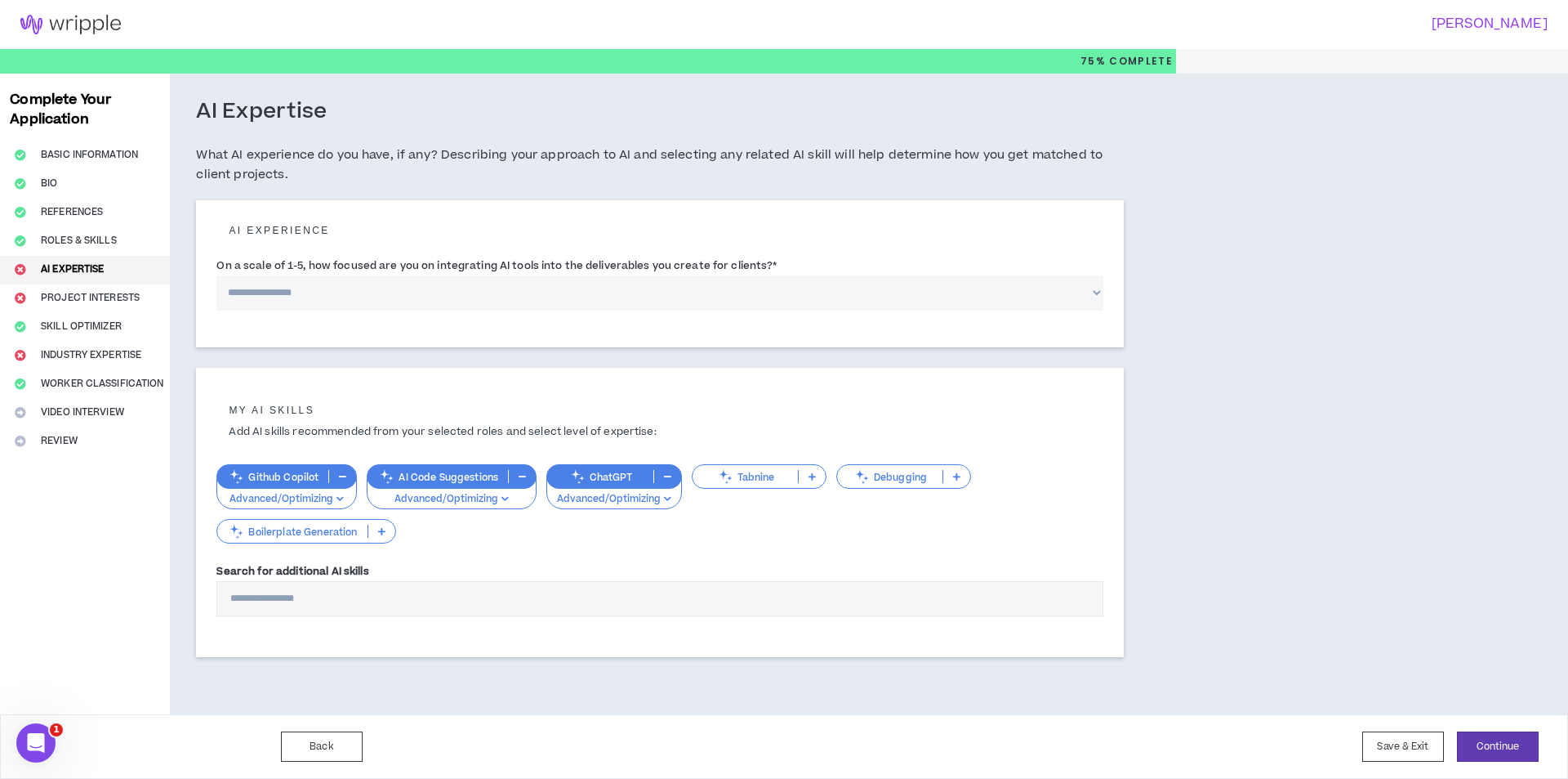
click at [300, 291] on select "**********" at bounding box center [659, 292] width 887 height 35
select select "*"
click at [217, 275] on select "**********" at bounding box center [659, 292] width 887 height 35
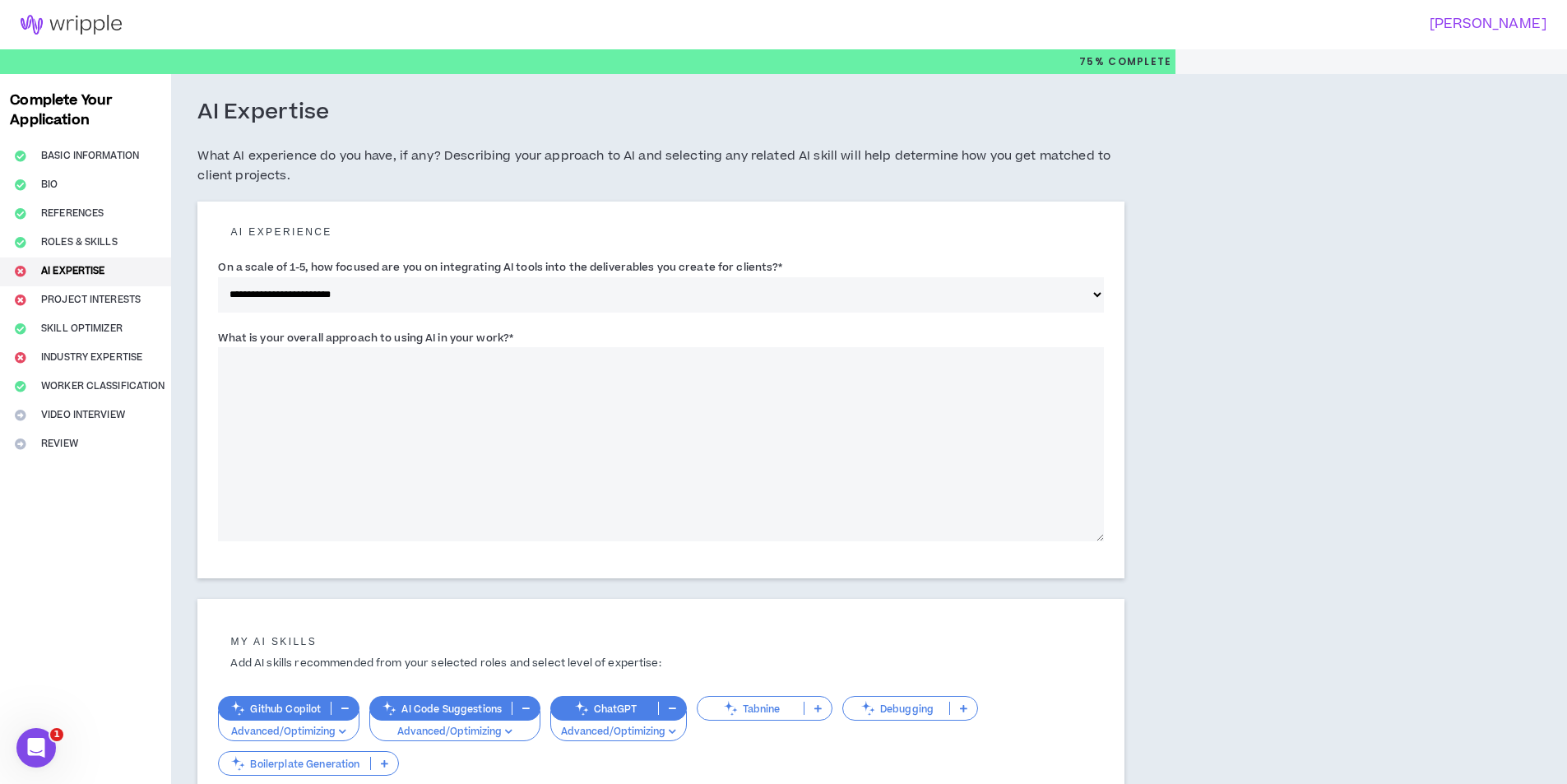
click at [484, 500] on textarea "What is your overall approach to using AI in your work? *" at bounding box center [661, 444] width 886 height 194
drag, startPoint x: 516, startPoint y: 335, endPoint x: 255, endPoint y: 320, distance: 261.4
click at [255, 320] on form "**********" at bounding box center [661, 385] width 886 height 335
copy form "**********"
click at [595, 435] on textarea "What is your overall approach to using AI in your work? *" at bounding box center [661, 444] width 886 height 194
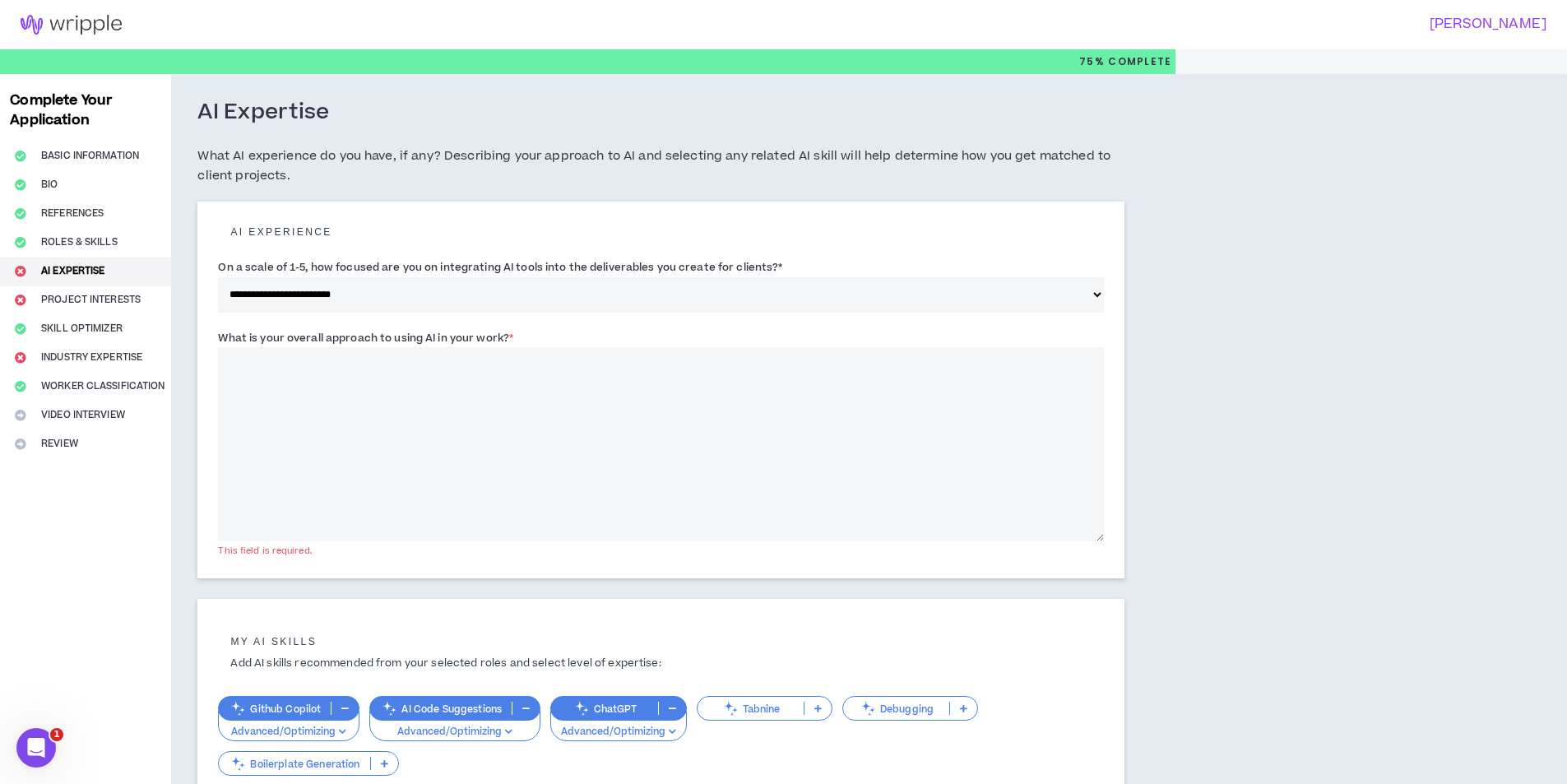
click at [541, 426] on textarea "What is your overall approach to using AI in your work? *" at bounding box center [661, 444] width 886 height 194
paste textarea "**********"
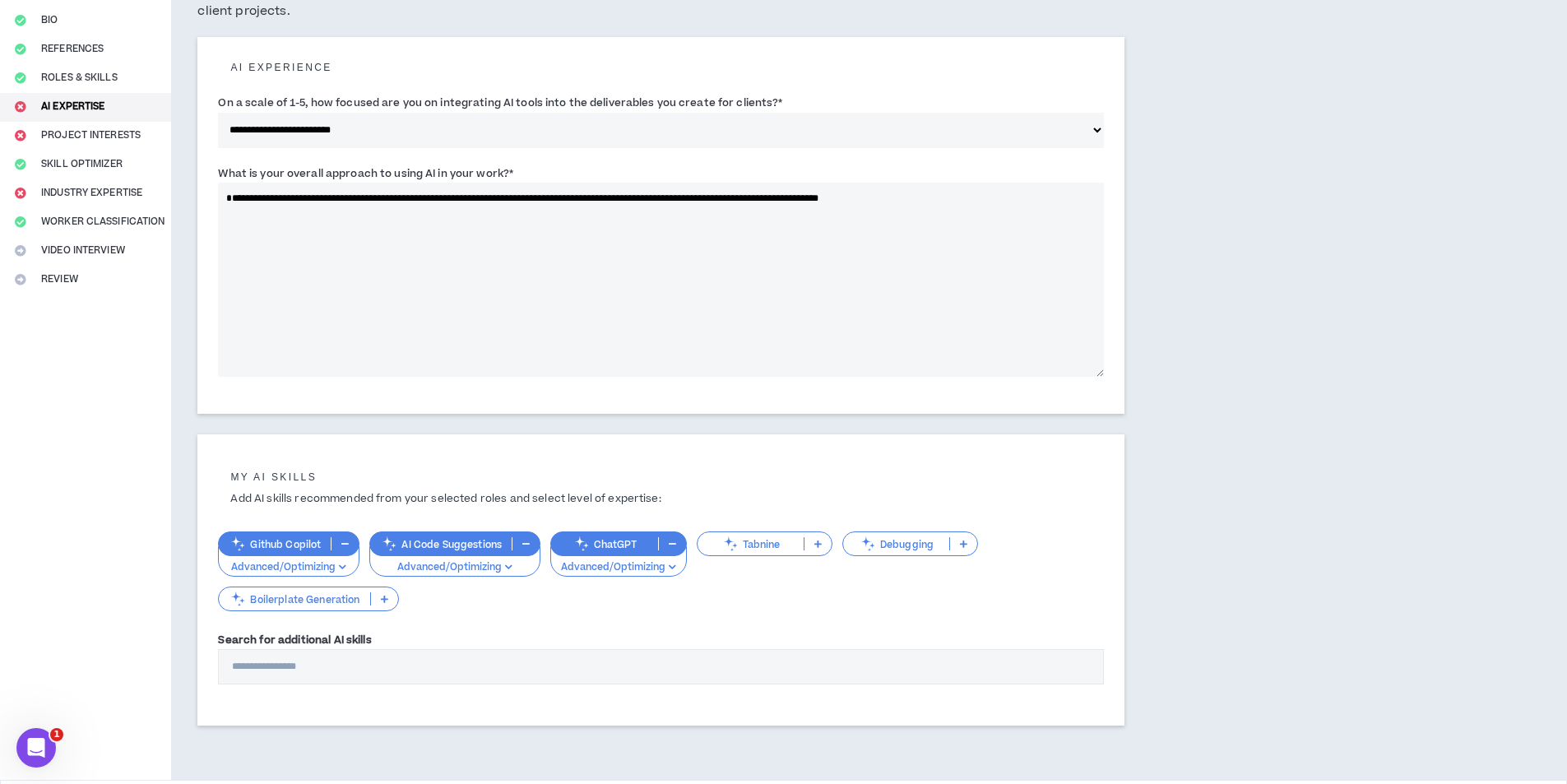
scroll to position [225, 0]
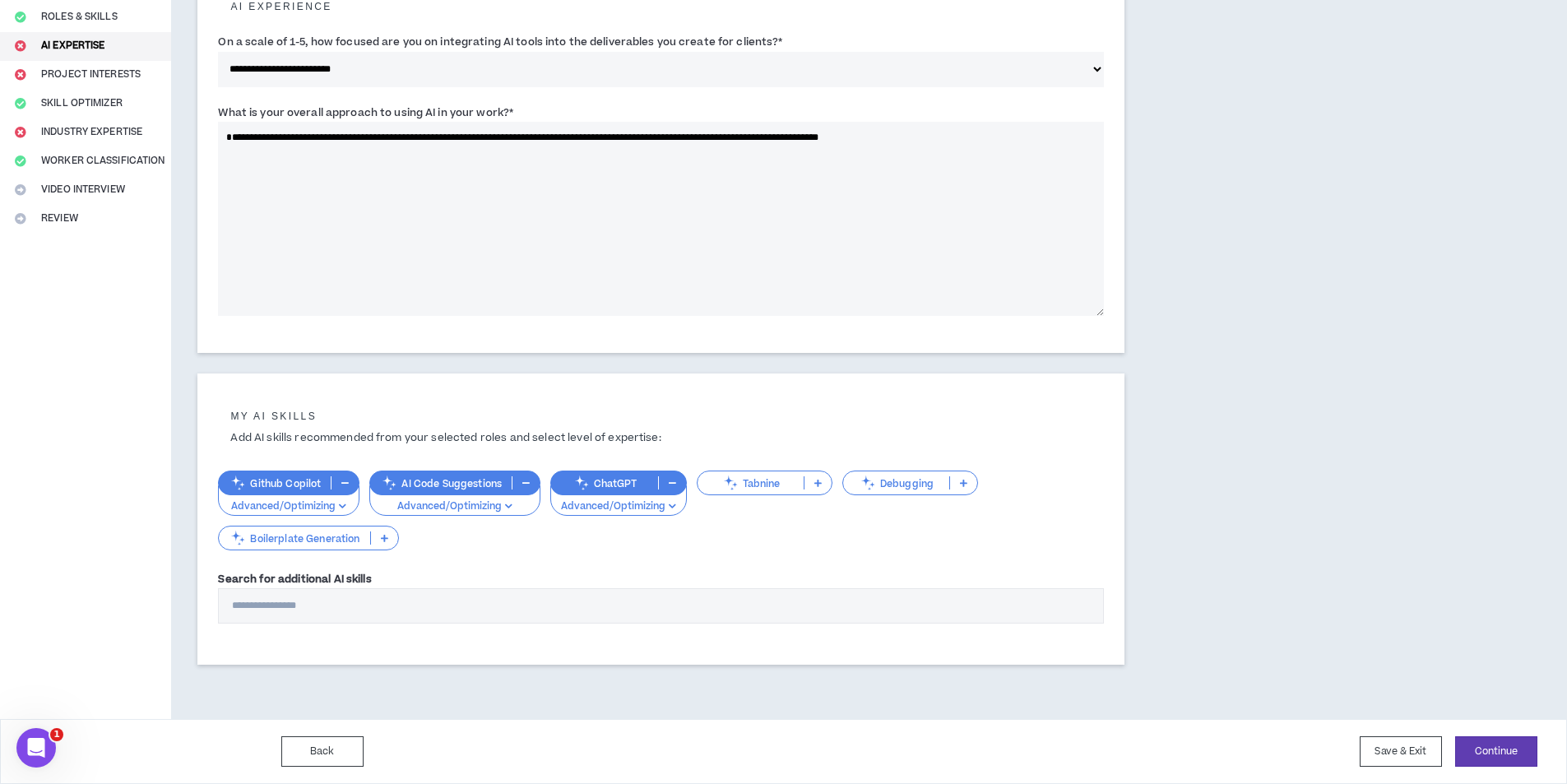
type textarea "**********"
click at [817, 482] on icon at bounding box center [818, 482] width 7 height 8
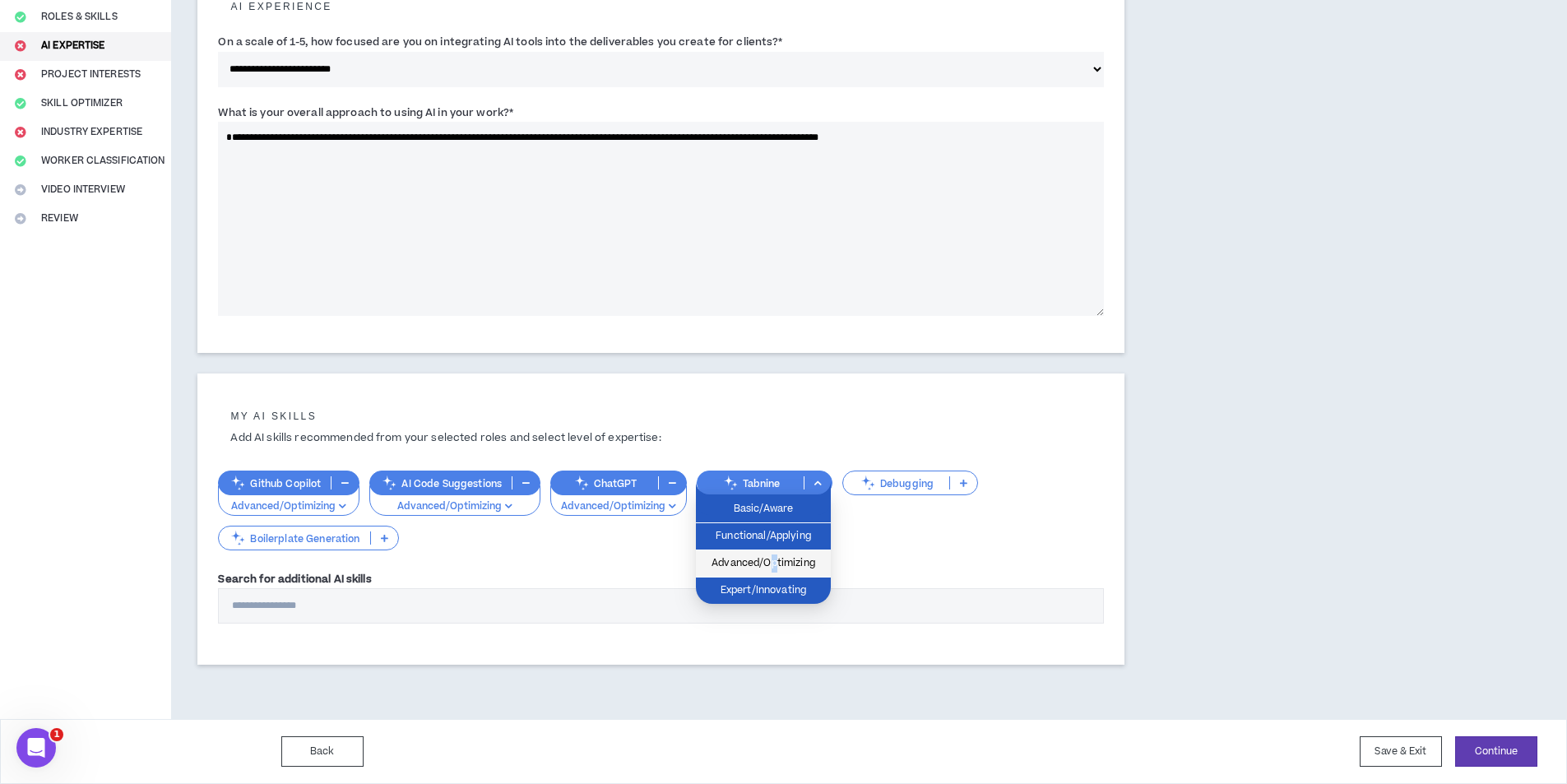
click at [775, 556] on span "Advanced/Optimizing" at bounding box center [764, 563] width 115 height 18
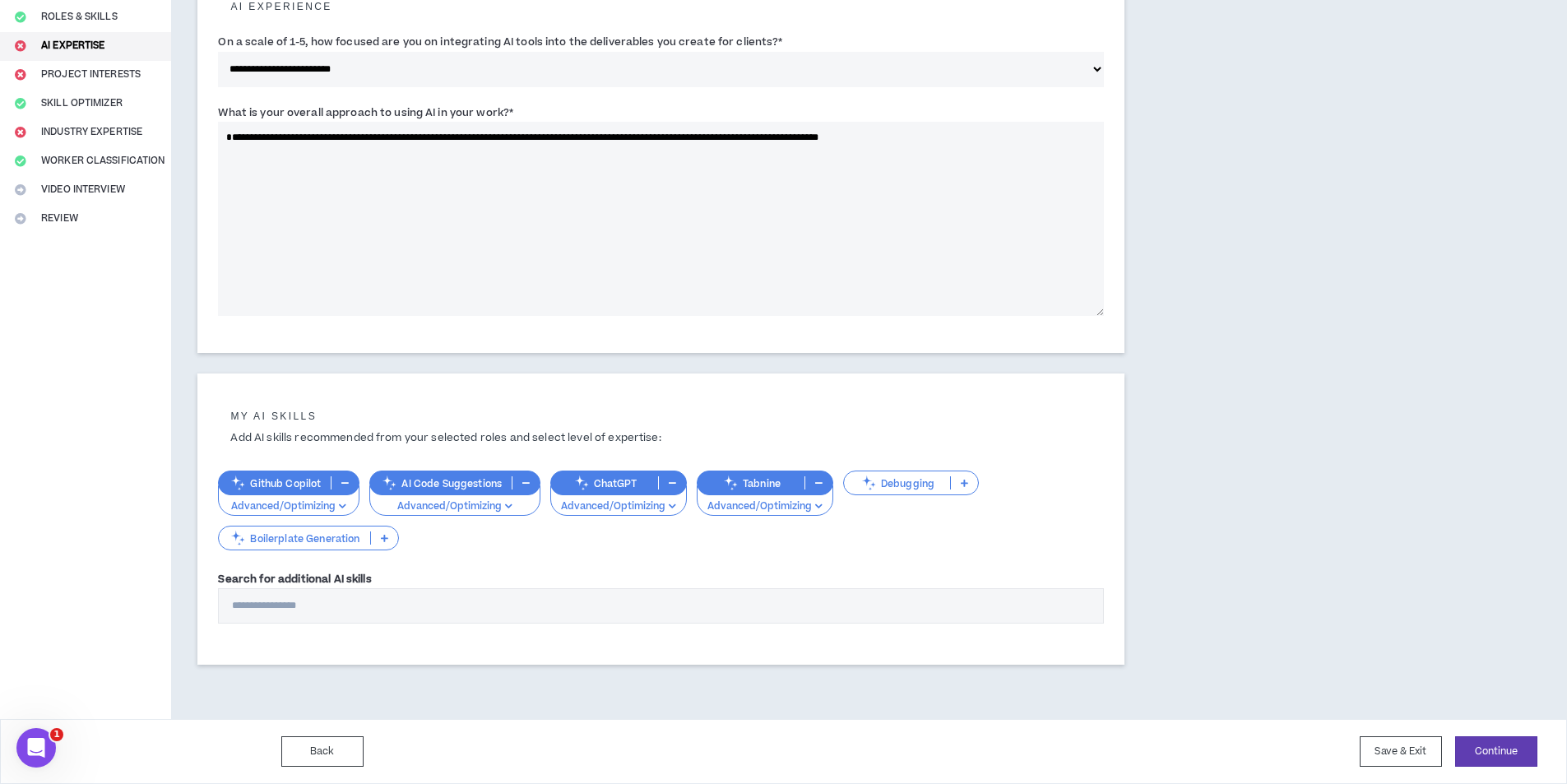
click at [925, 477] on p "Debugging" at bounding box center [897, 483] width 106 height 13
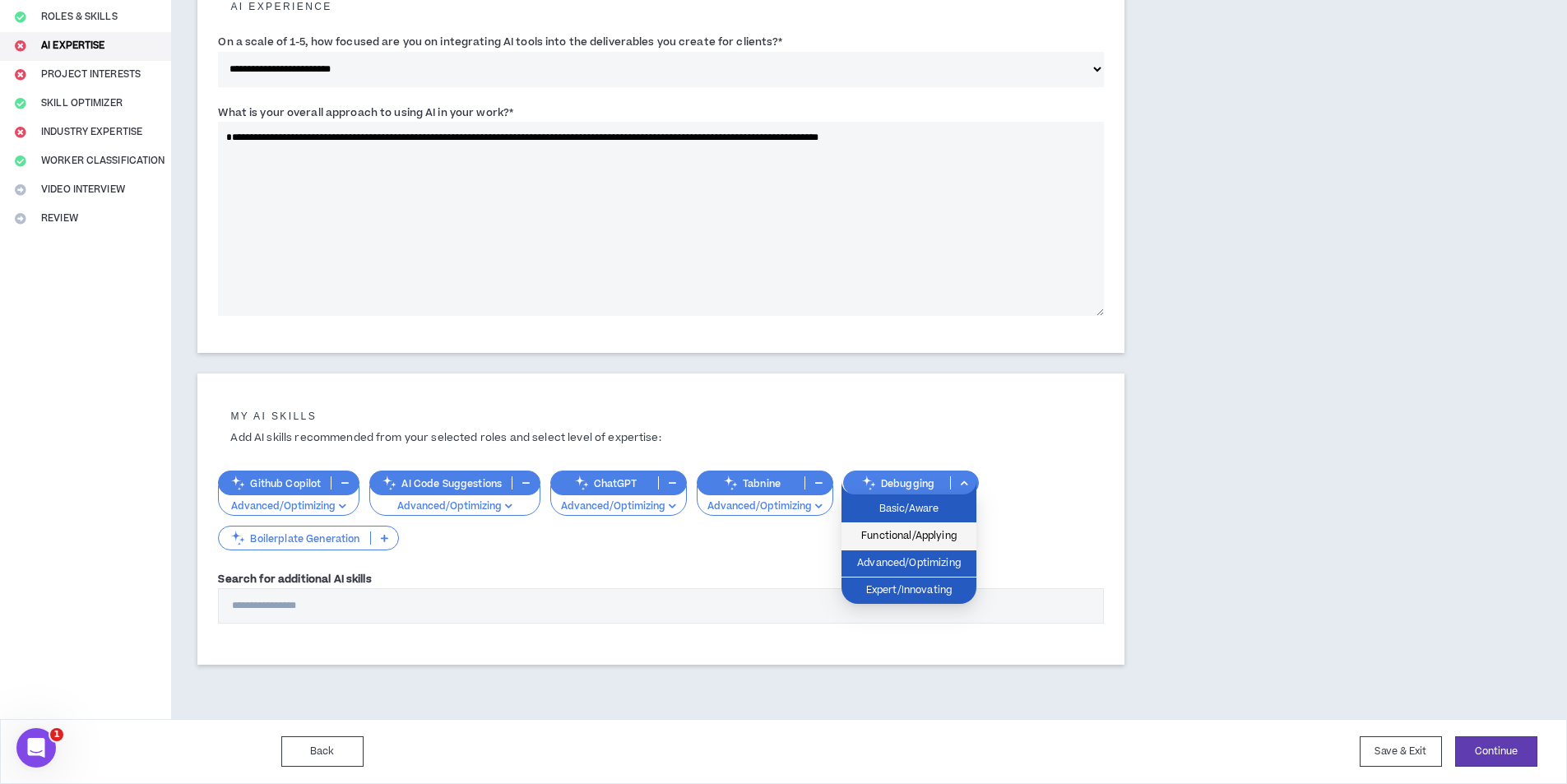
click at [905, 546] on li "Functional/Applying" at bounding box center [909, 537] width 135 height 27
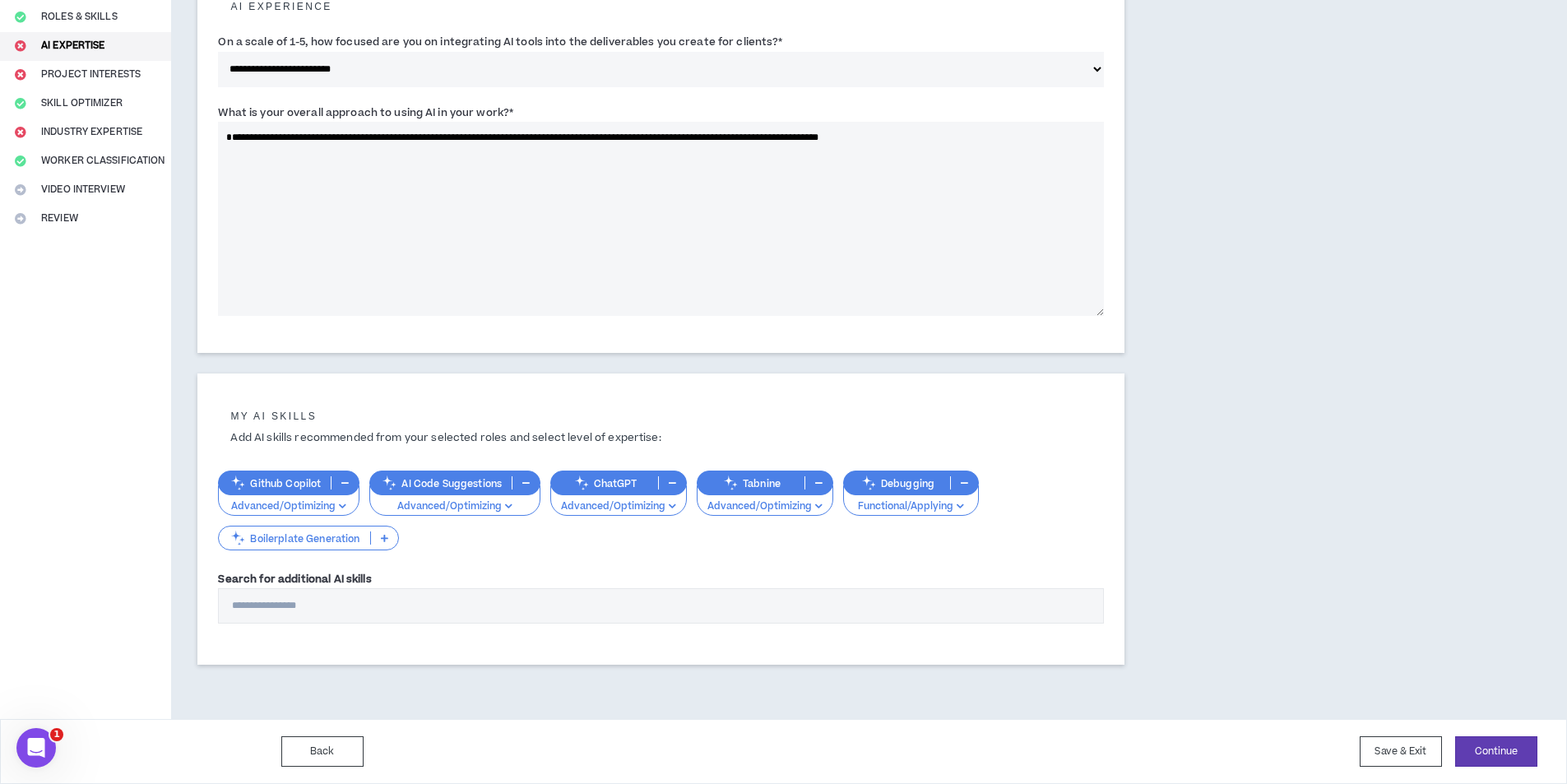
click at [384, 602] on input "Search for additional AI skills" at bounding box center [661, 605] width 886 height 35
click at [1481, 745] on button "Continue" at bounding box center [1496, 750] width 83 height 30
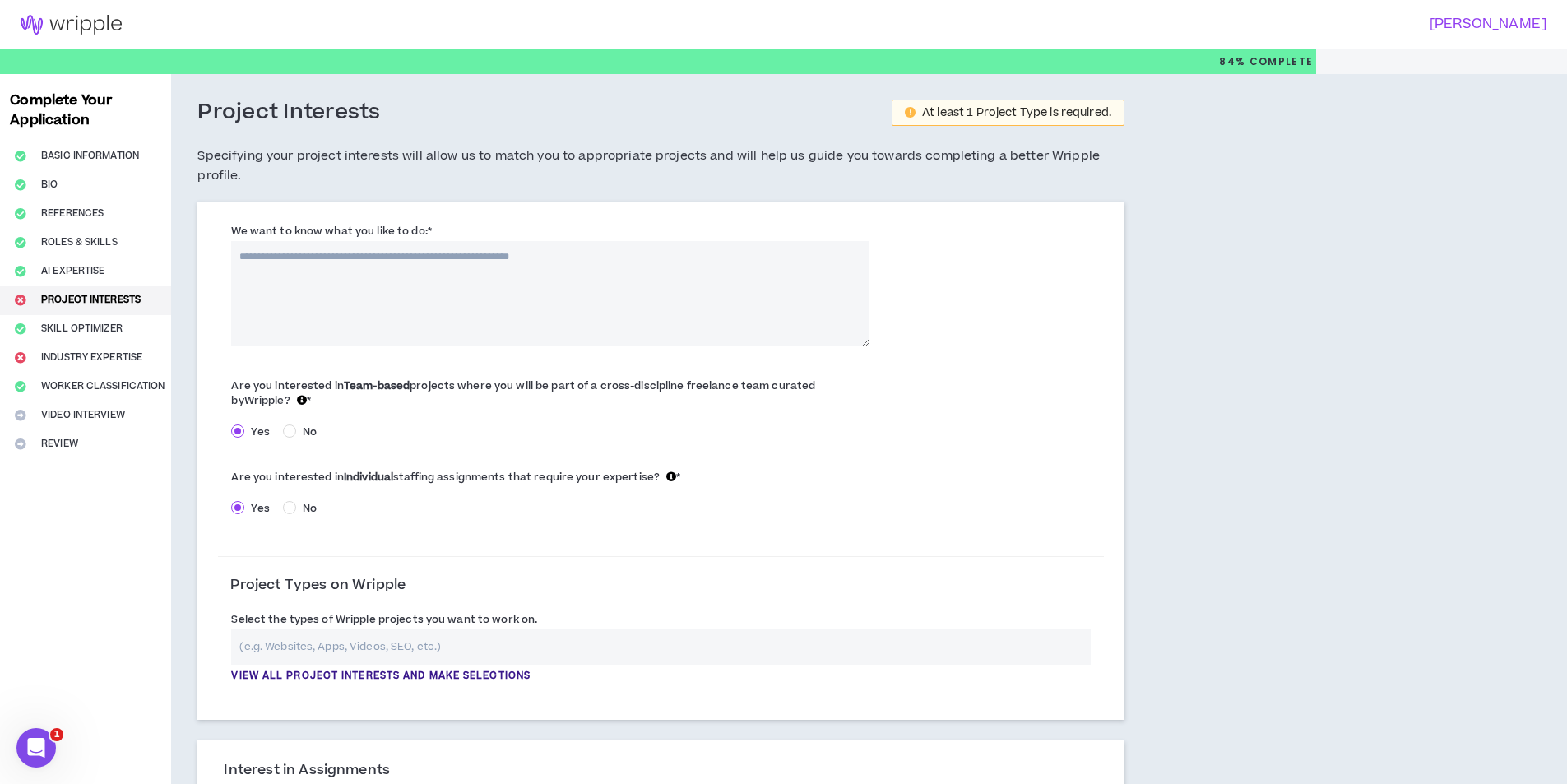
click at [378, 273] on textarea "We want to know what you like to do: *" at bounding box center [549, 293] width 637 height 105
click at [545, 292] on textarea "We want to know what you like to do: *" at bounding box center [549, 293] width 637 height 105
paste textarea "**********"
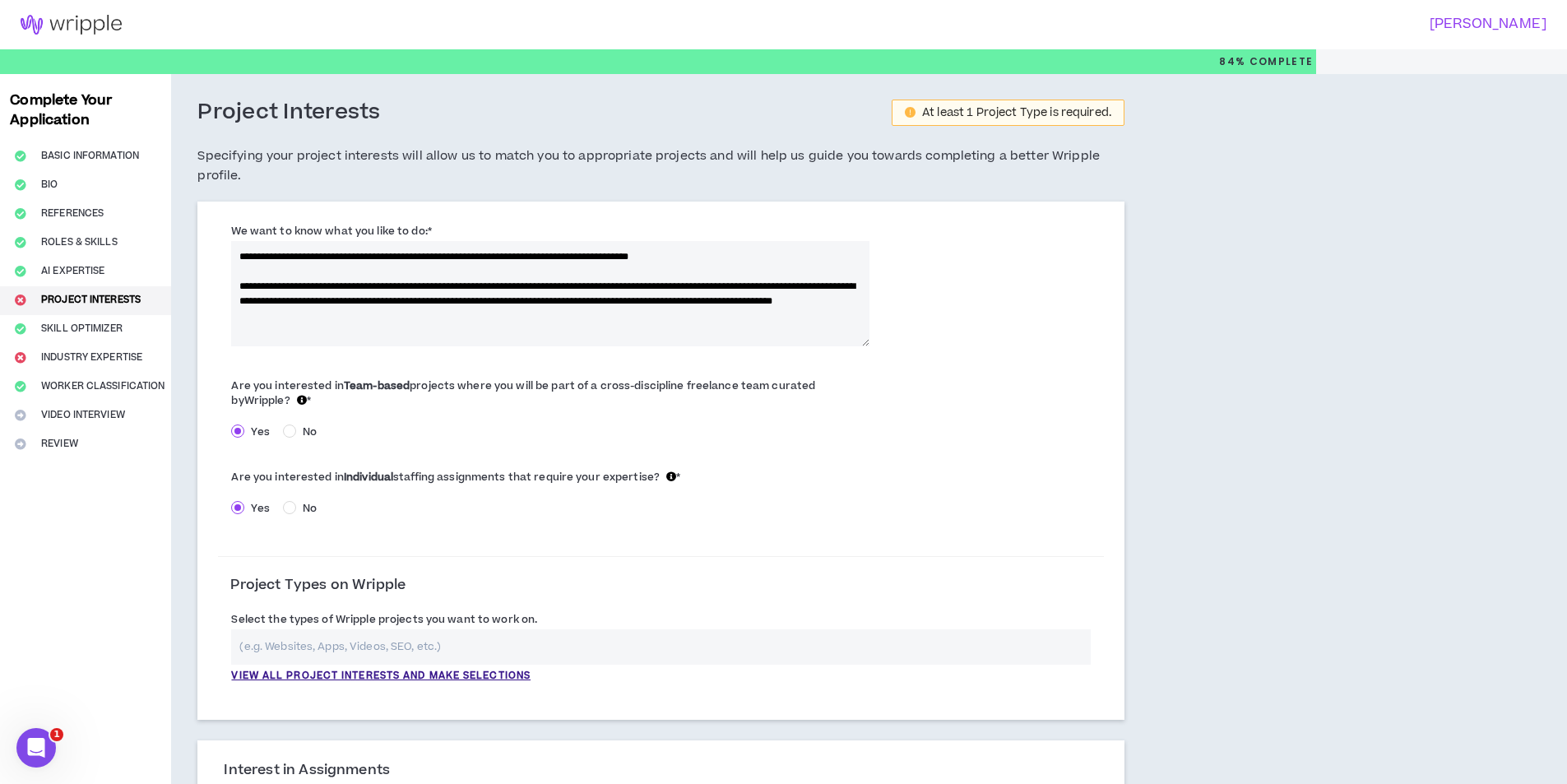
type textarea "**********"
click at [365, 655] on input "text" at bounding box center [661, 646] width 860 height 35
paste input "Websites, Apps, Videos, SEO"
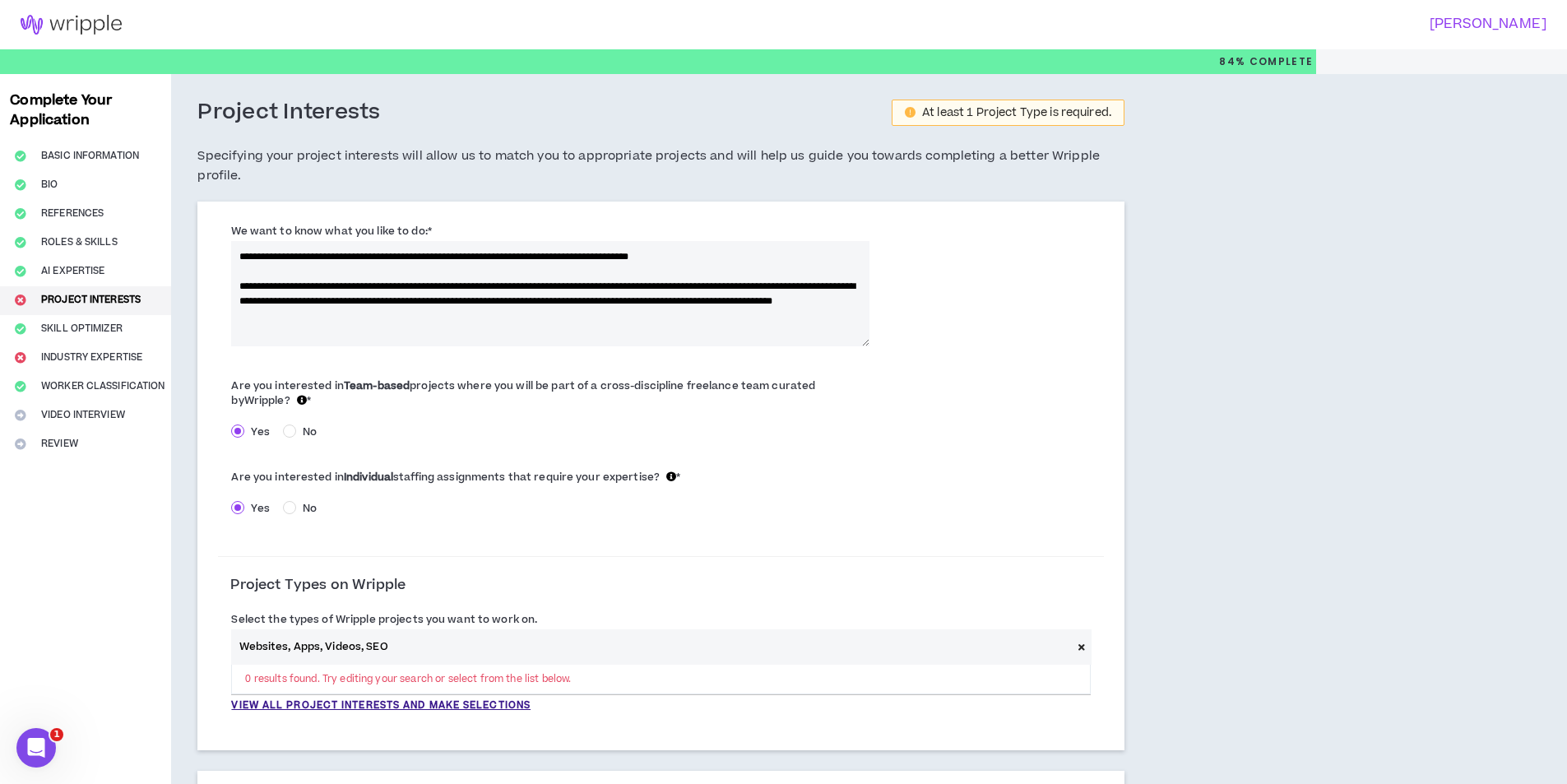
type input "Websites, Apps, Videos, SEO"
drag, startPoint x: 595, startPoint y: 282, endPoint x: 232, endPoint y: 253, distance: 364.2
click at [232, 253] on textarea "**********" at bounding box center [549, 293] width 637 height 105
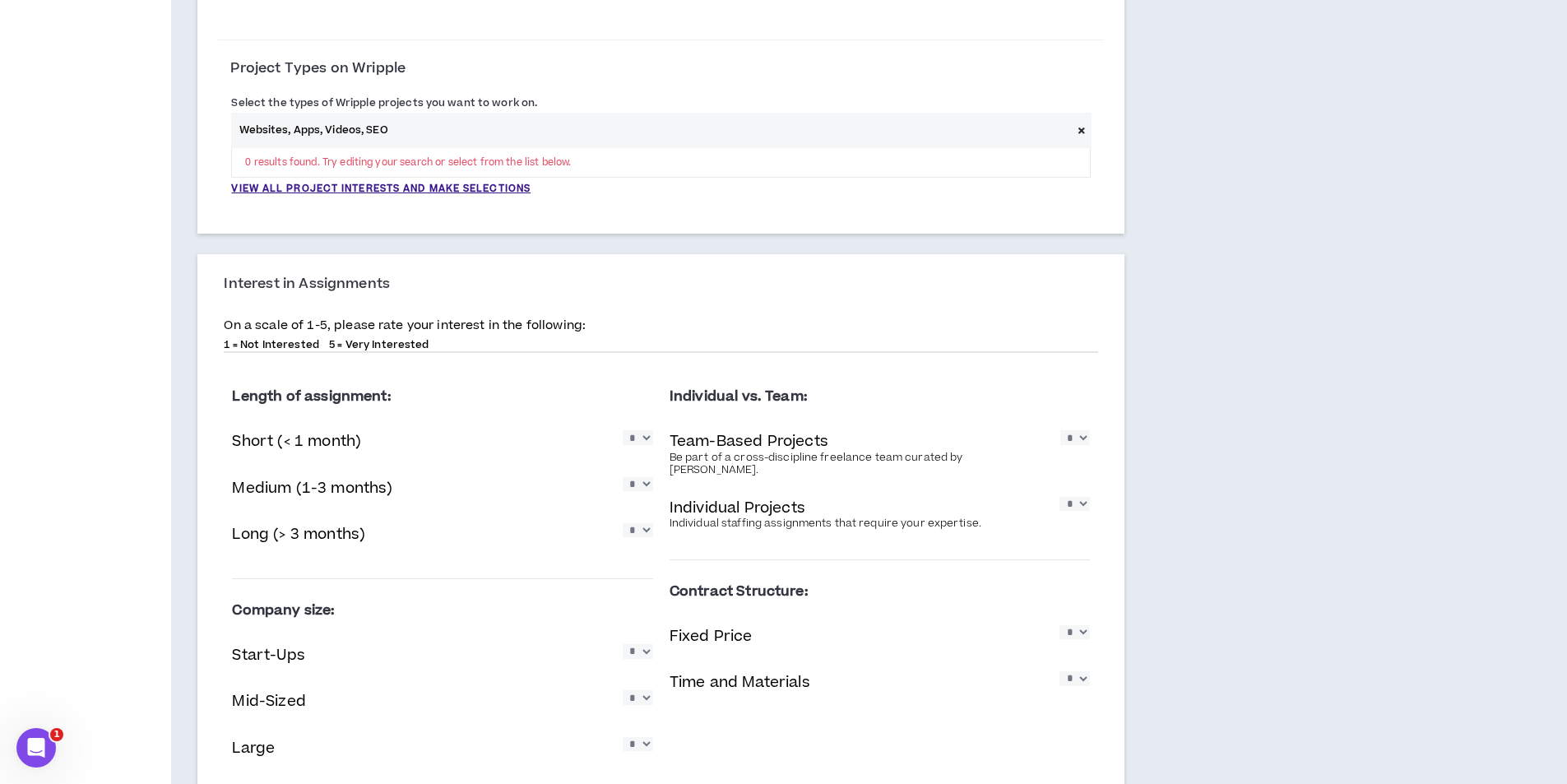
scroll to position [576, 0]
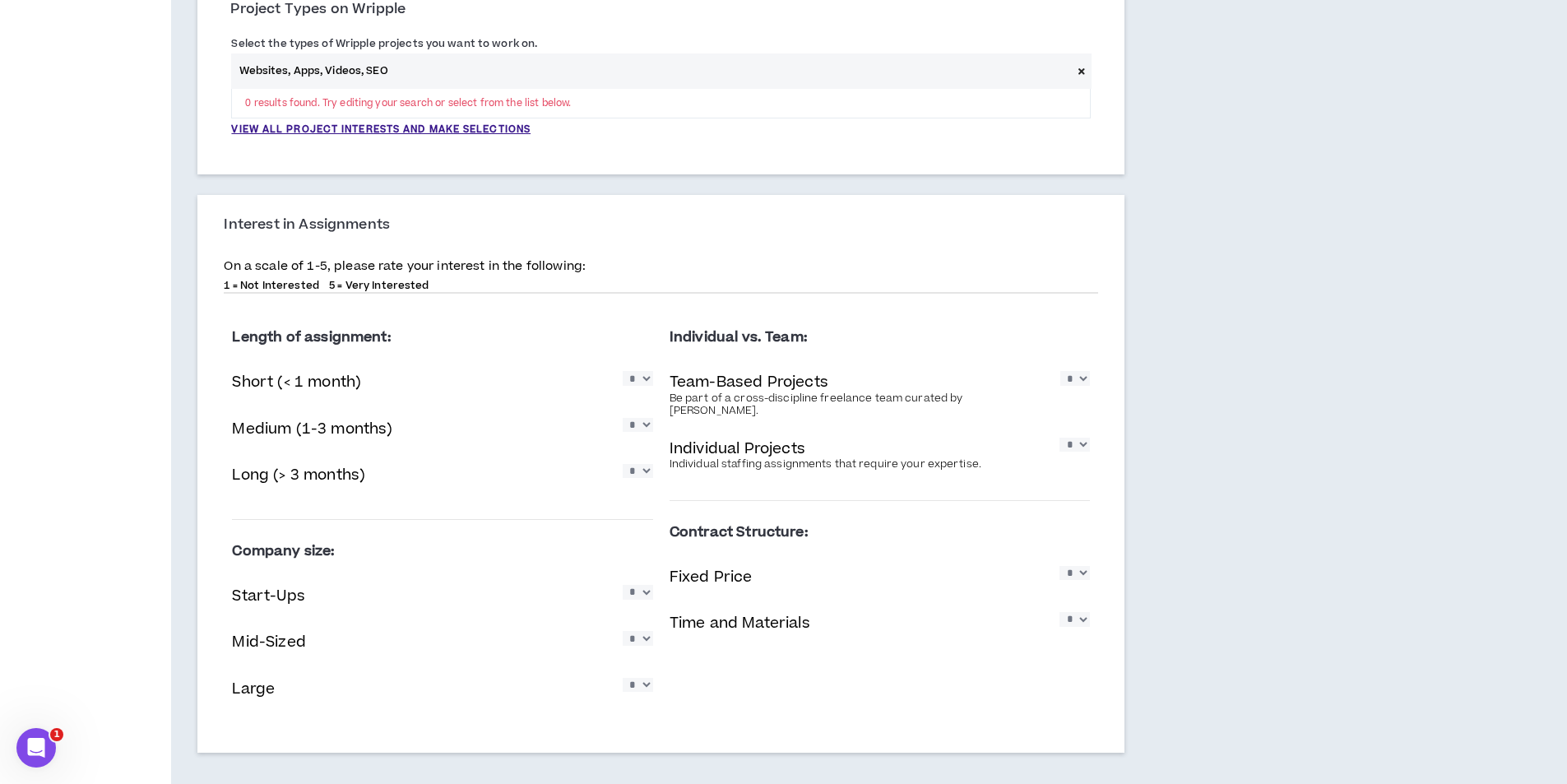
type textarea "**********"
click at [640, 385] on select "* * * * *" at bounding box center [637, 377] width 30 height 14
select select "*"
click at [623, 371] on select "* * * * *" at bounding box center [637, 377] width 30 height 14
click at [644, 418] on select "* * * * *" at bounding box center [637, 424] width 30 height 14
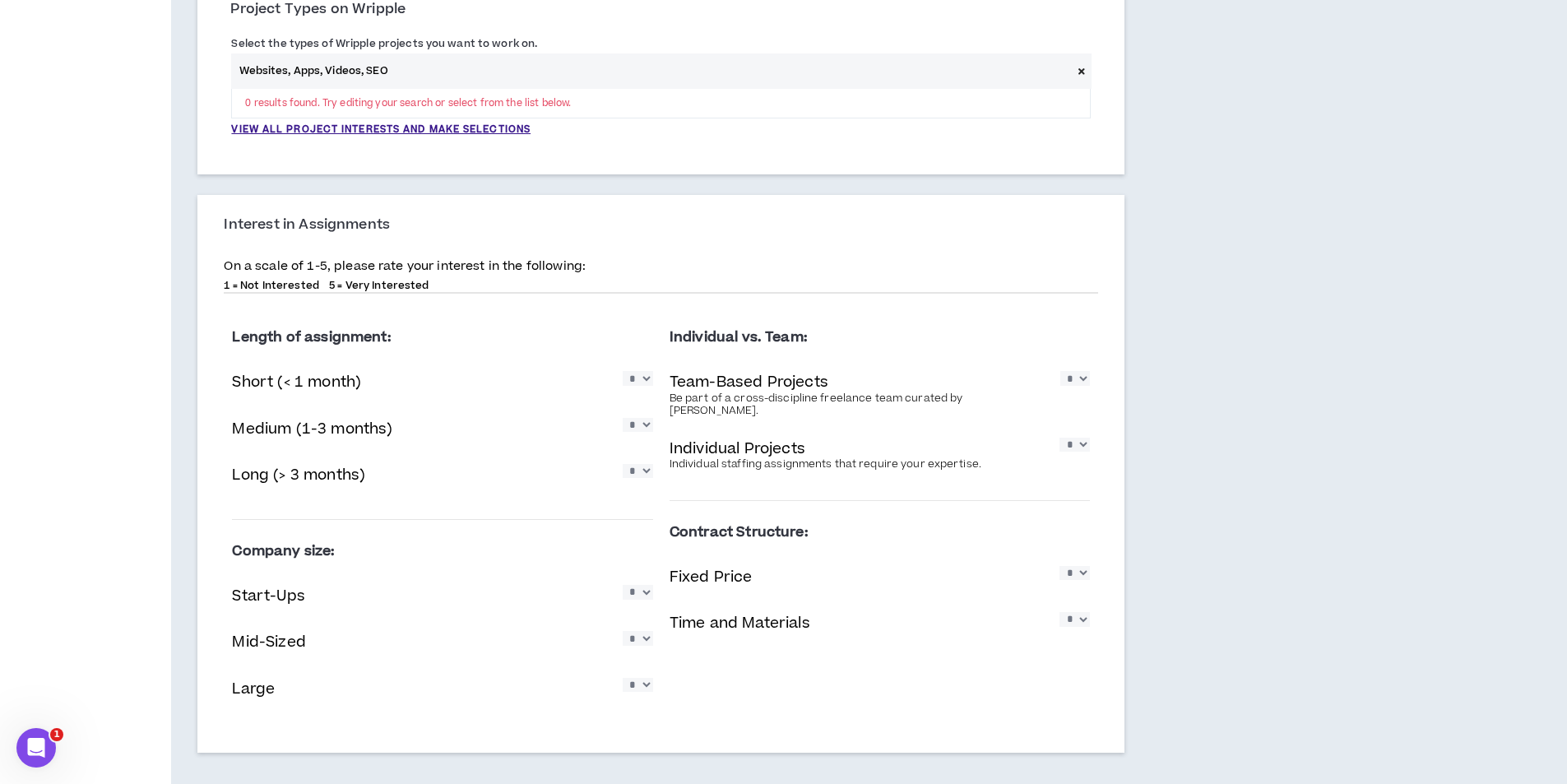
select select "*"
click at [623, 418] on select "* * * * *" at bounding box center [637, 424] width 30 height 14
click at [644, 474] on select "* * * * *" at bounding box center [637, 470] width 30 height 14
select select "*"
click at [623, 463] on select "* * * * *" at bounding box center [637, 470] width 30 height 14
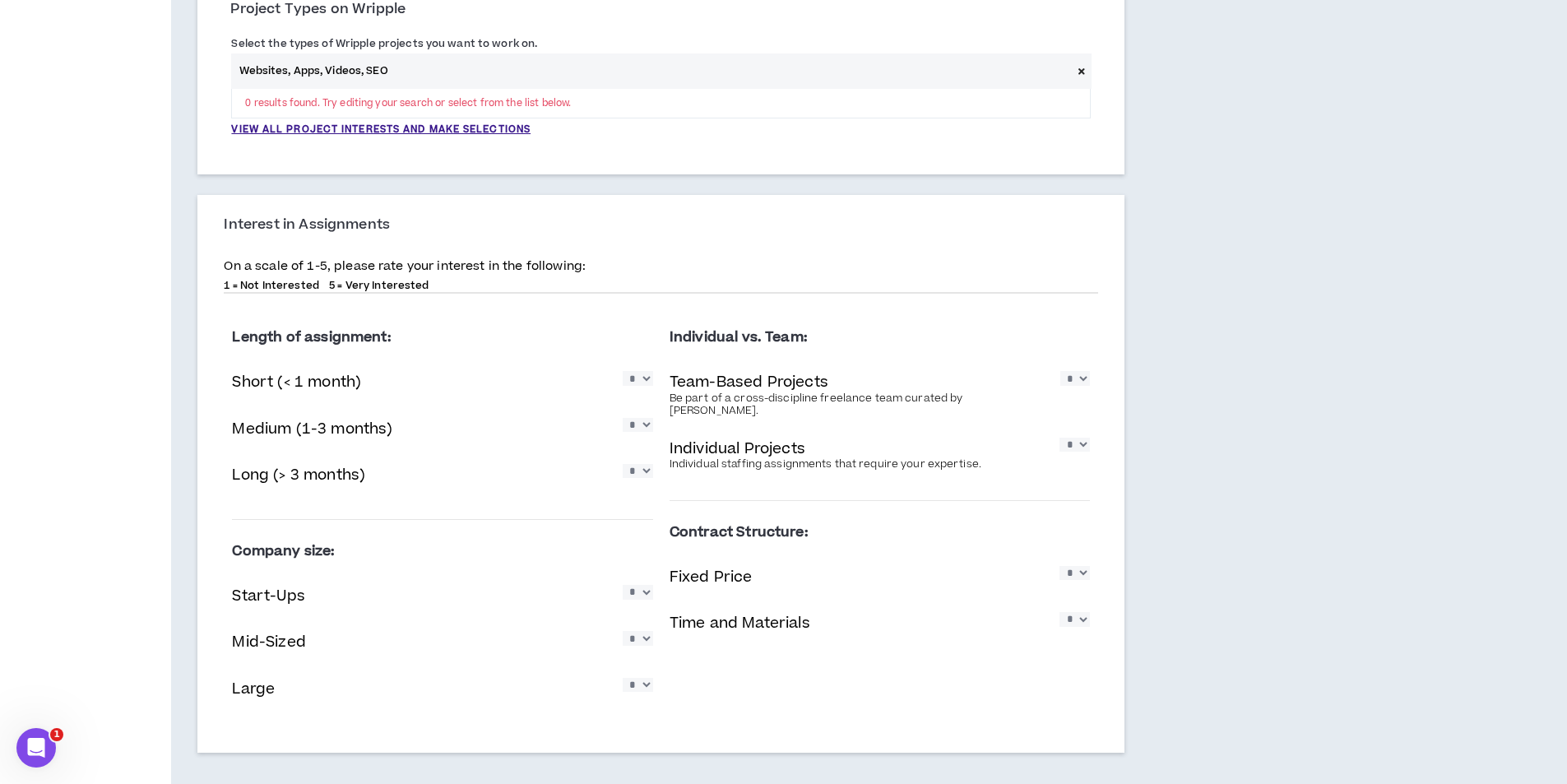
click at [644, 590] on select "* * * * *" at bounding box center [637, 590] width 30 height 14
select select "*"
click at [623, 584] on select "* * * * *" at bounding box center [637, 590] width 30 height 14
click at [640, 640] on select "* * * * *" at bounding box center [637, 637] width 30 height 14
click at [623, 630] on select "* * * * *" at bounding box center [637, 637] width 30 height 14
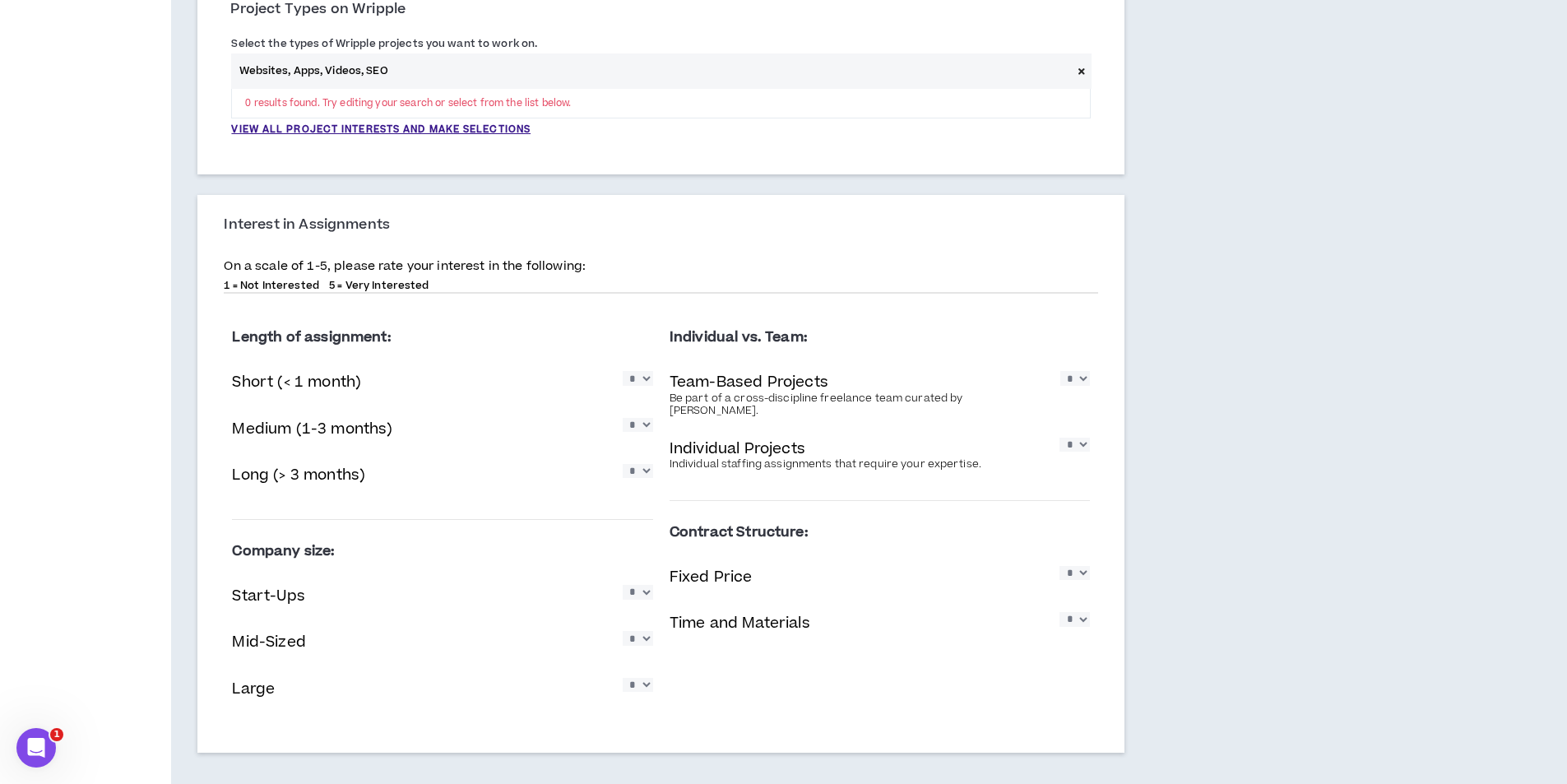
click at [640, 690] on select "* * * * *" at bounding box center [637, 684] width 30 height 14
click at [623, 678] on select "* * * * *" at bounding box center [637, 684] width 30 height 14
click at [1019, 396] on div "Team-Based Projects Be part of a cross-discipline freelance team curated by Wri…" at bounding box center [880, 393] width 420 height 54
click at [1077, 385] on select "* * * * *" at bounding box center [1075, 377] width 30 height 14
click at [1061, 371] on select "* * * * *" at bounding box center [1075, 377] width 30 height 14
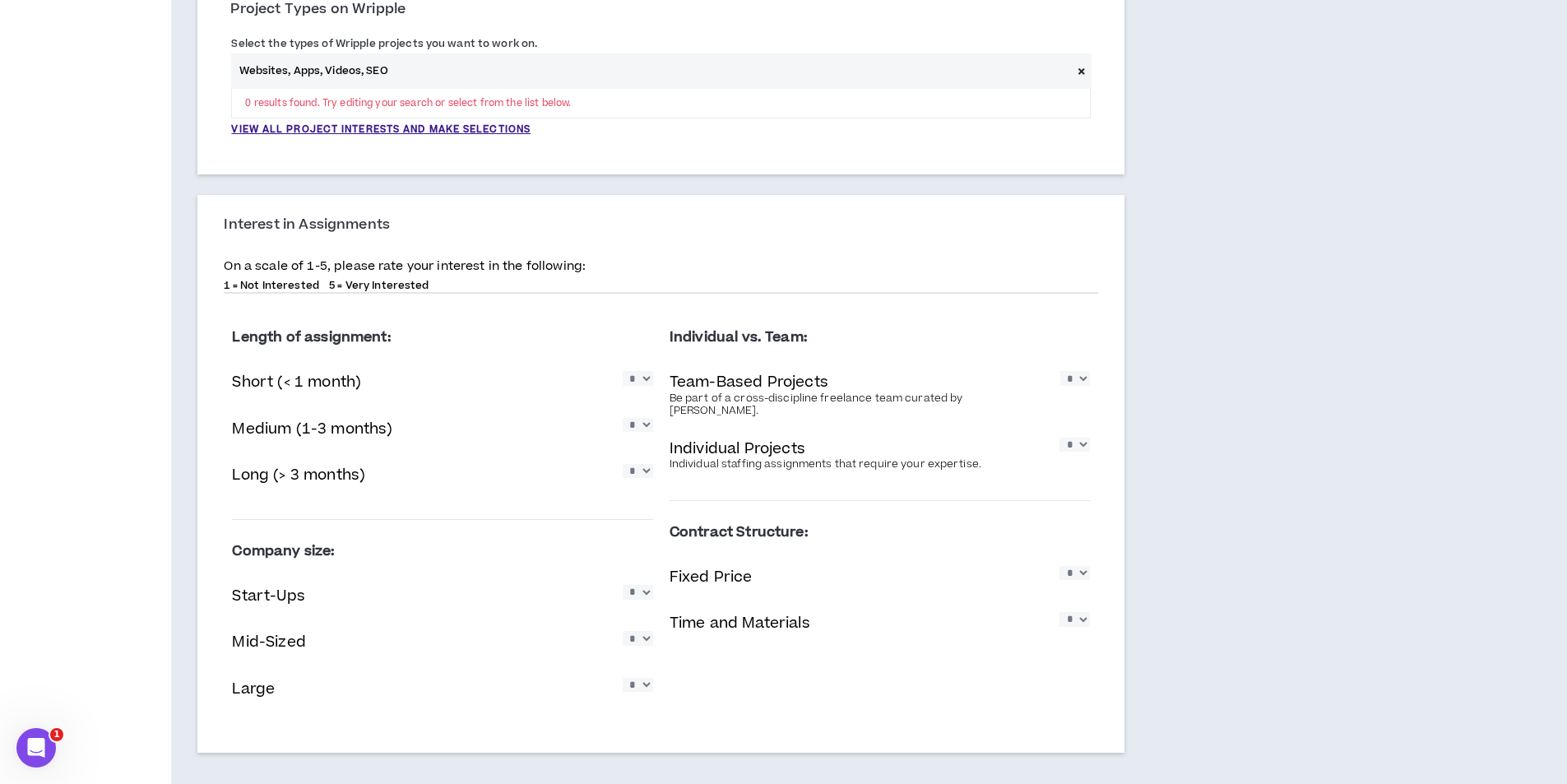
click at [1067, 437] on select "* * * * *" at bounding box center [1074, 443] width 30 height 14
select select "*"
click at [1060, 437] on select "* * * * *" at bounding box center [1074, 443] width 30 height 14
click at [1079, 566] on select "* * * * *" at bounding box center [1074, 572] width 30 height 14
select select "*"
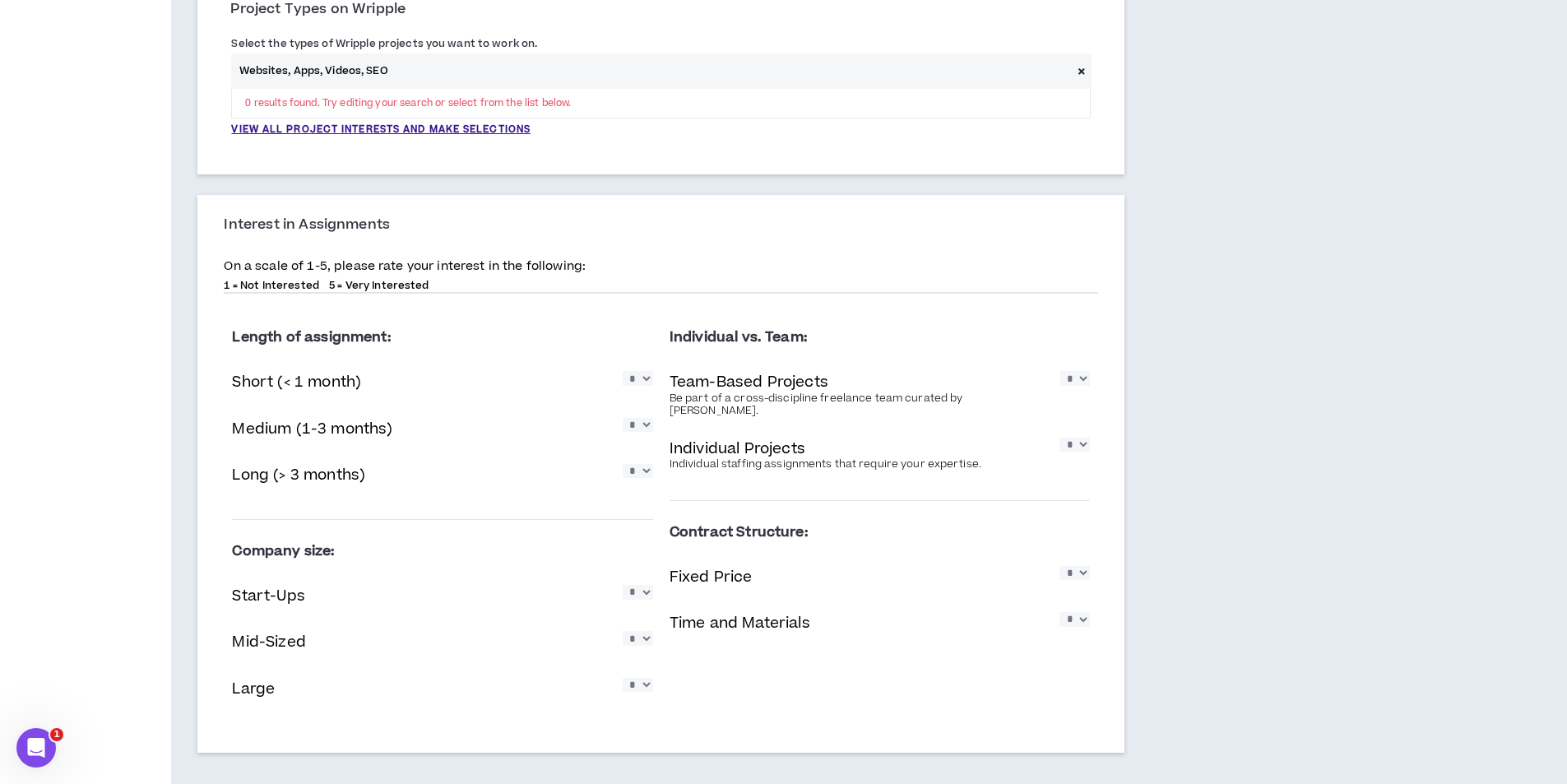
click at [1060, 566] on select "* * * * *" at bounding box center [1074, 572] width 30 height 14
click at [1078, 611] on select "* * * * *" at bounding box center [1074, 618] width 30 height 14
select select "*"
click at [1060, 611] on select "* * * * *" at bounding box center [1074, 618] width 30 height 14
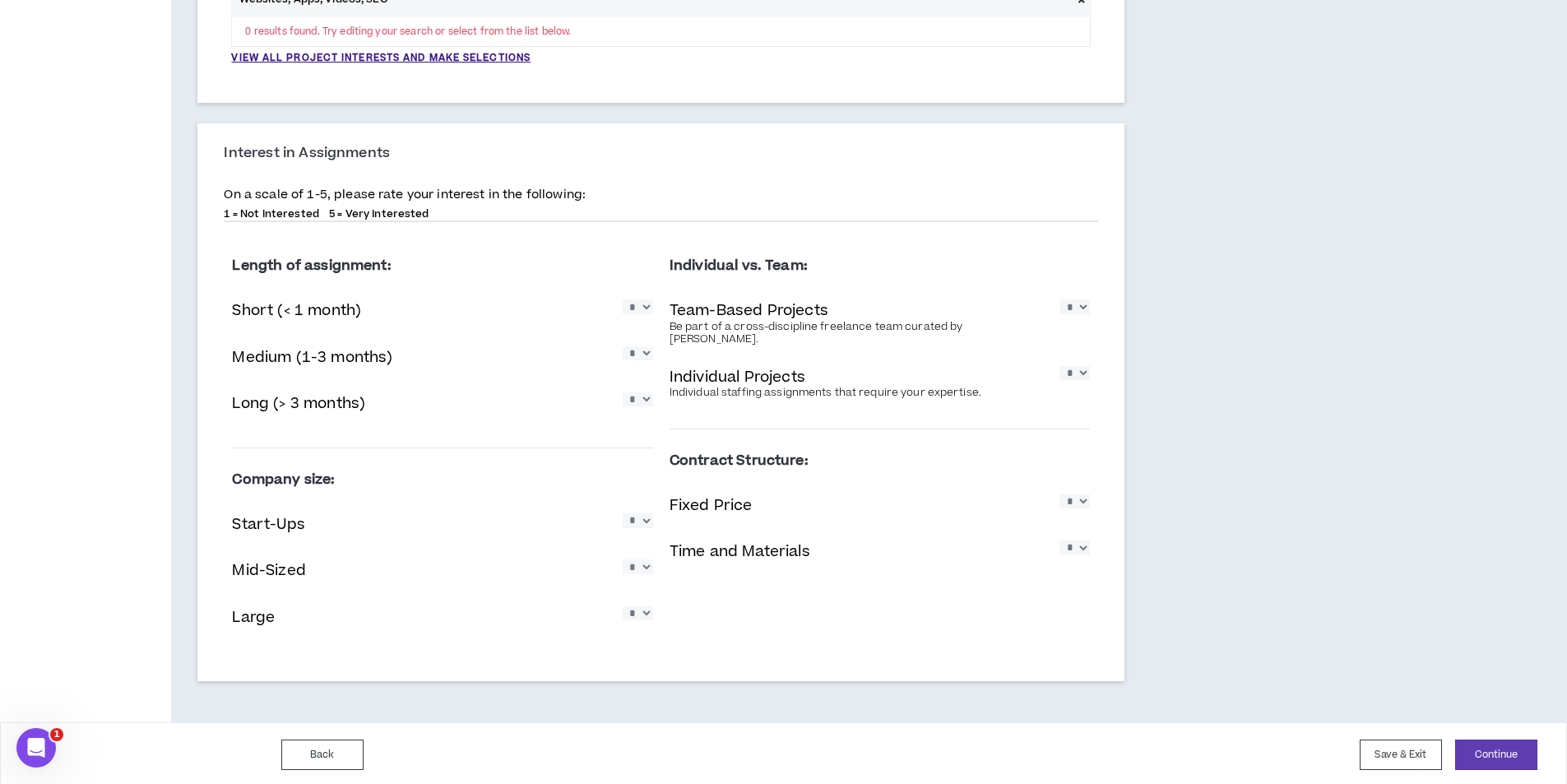
scroll to position [650, 0]
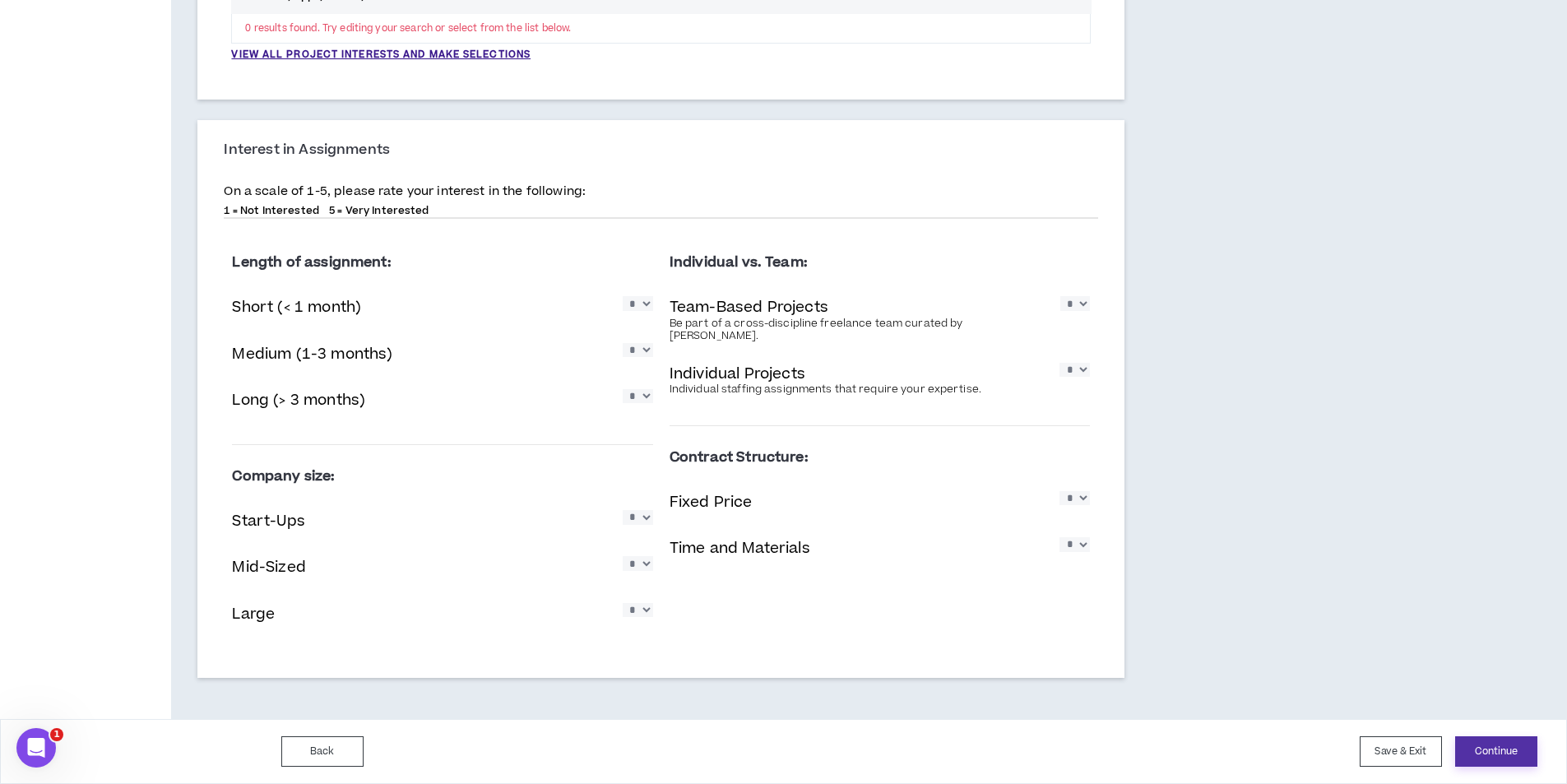
click at [1510, 746] on button "Continue" at bounding box center [1496, 750] width 83 height 30
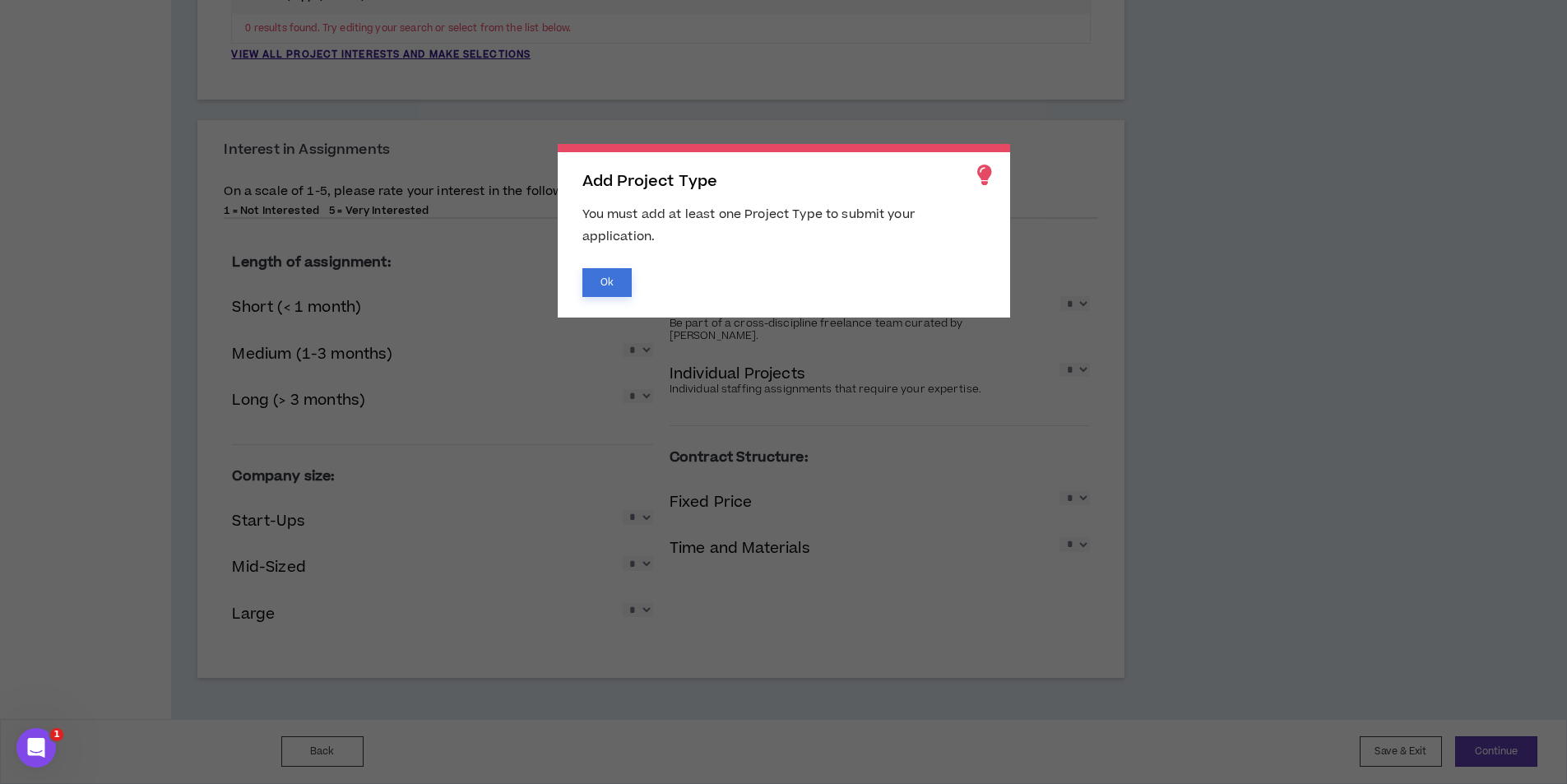
click at [591, 272] on button "Ok" at bounding box center [607, 283] width 49 height 29
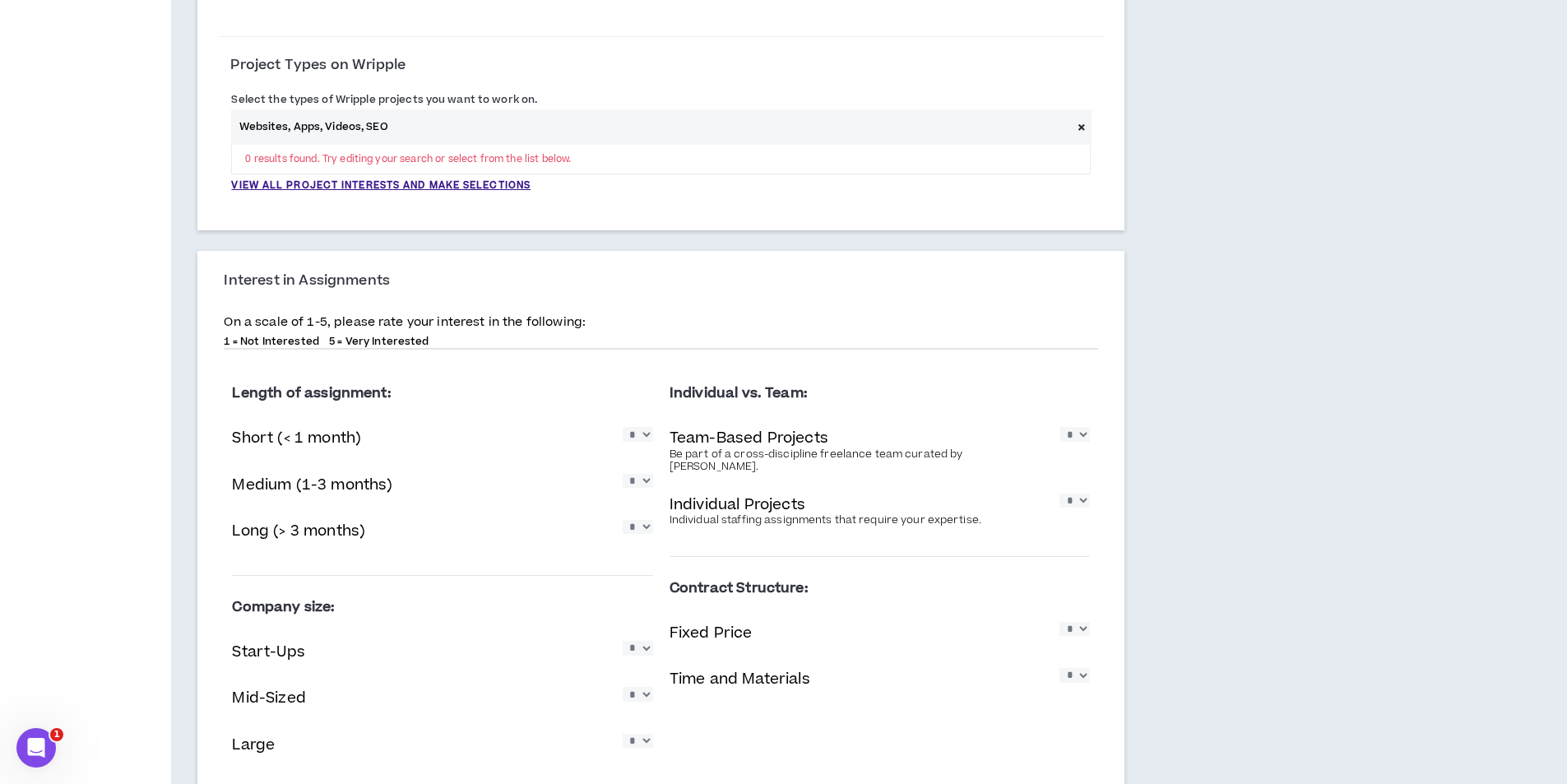
scroll to position [322, 0]
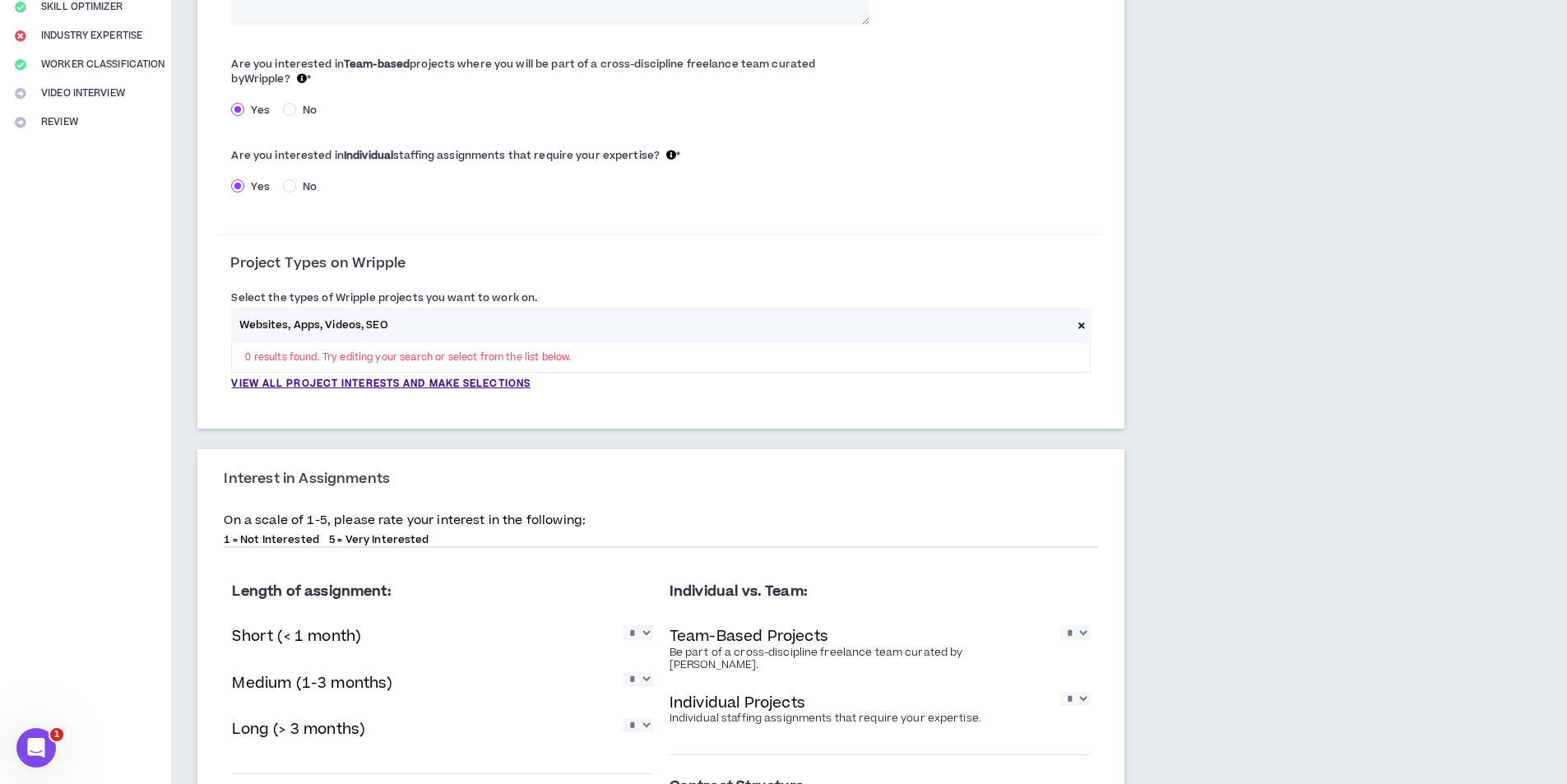
click at [424, 324] on input "Websites, Apps, Videos, SEO" at bounding box center [651, 324] width 840 height 35
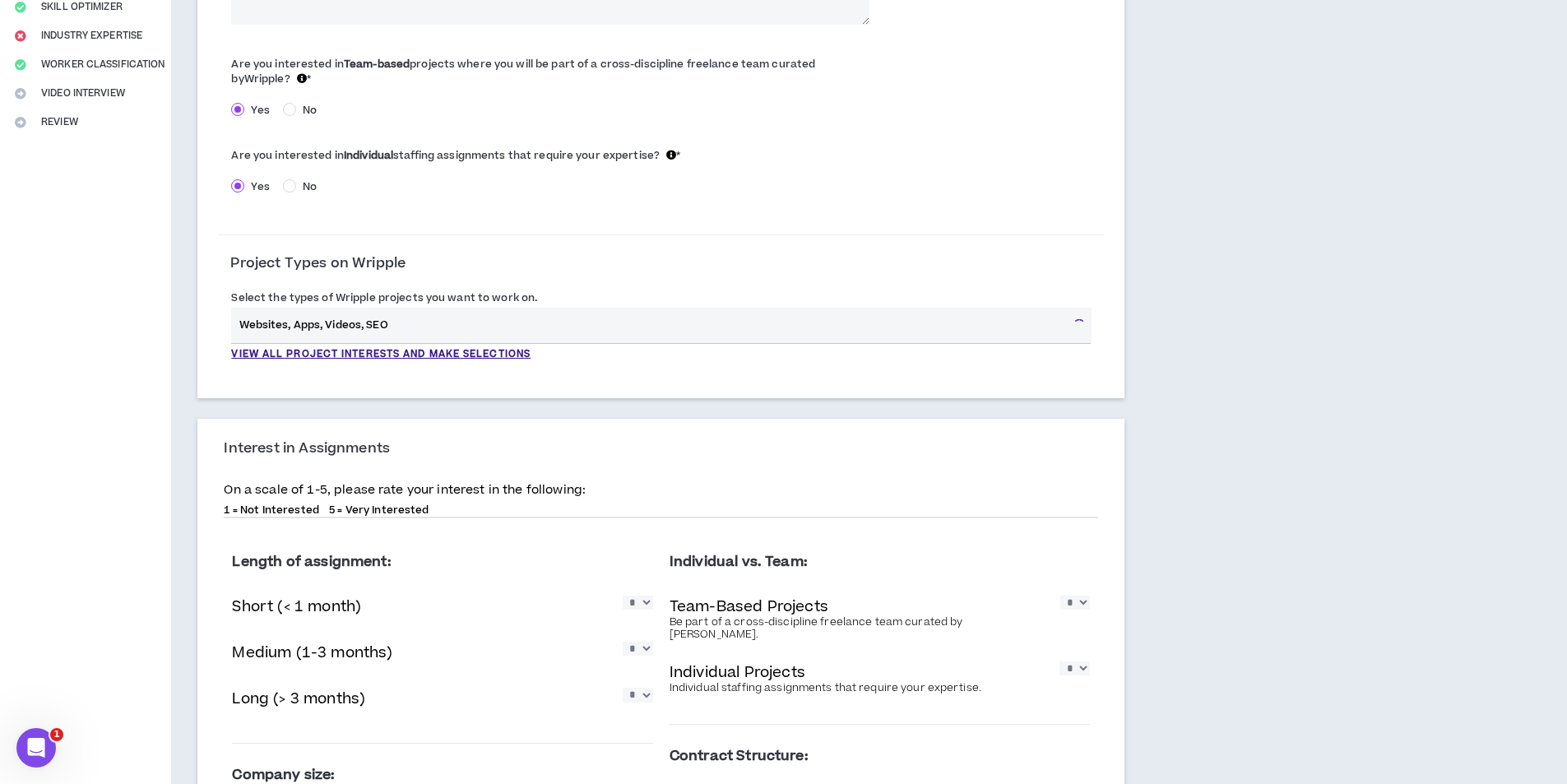
click at [424, 324] on input "Websites, Apps, Videos, SEO" at bounding box center [649, 324] width 836 height 35
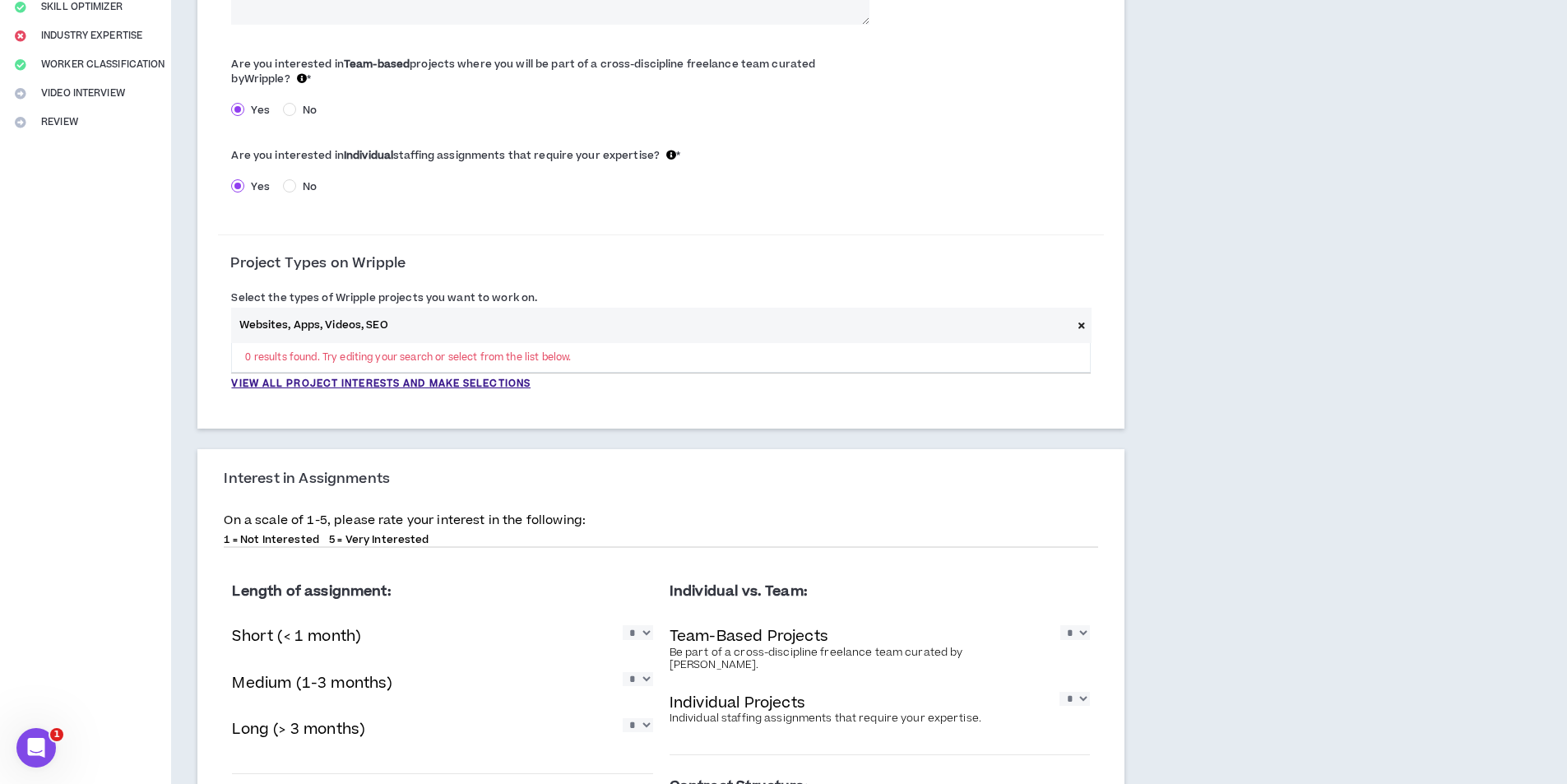
click at [424, 324] on input "Websites, Apps, Videos, SEO" at bounding box center [651, 324] width 840 height 35
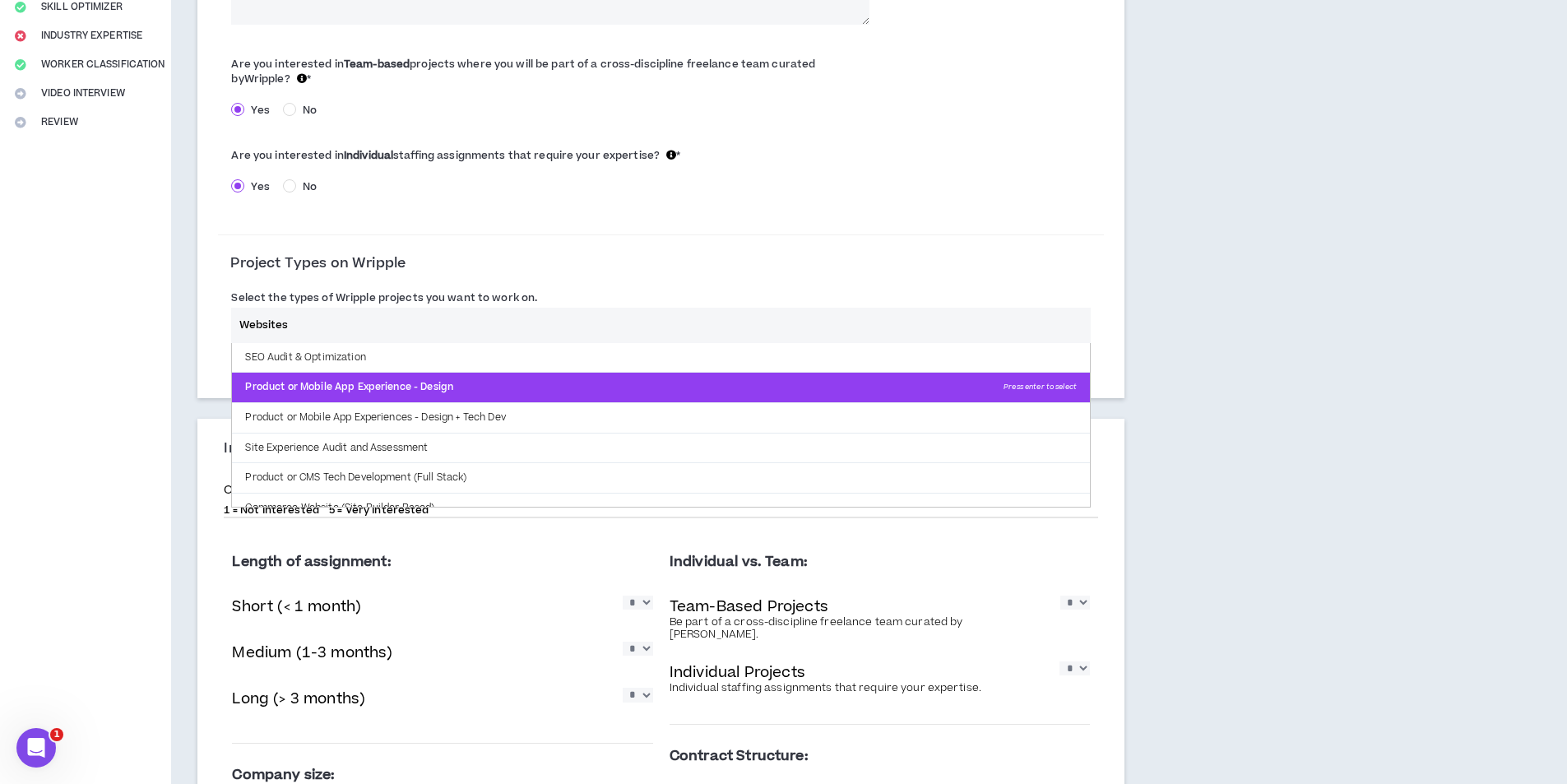
type input "Websites"
click at [427, 393] on p "Product or Mobile App Experience - Design Press enter to select" at bounding box center [661, 387] width 858 height 30
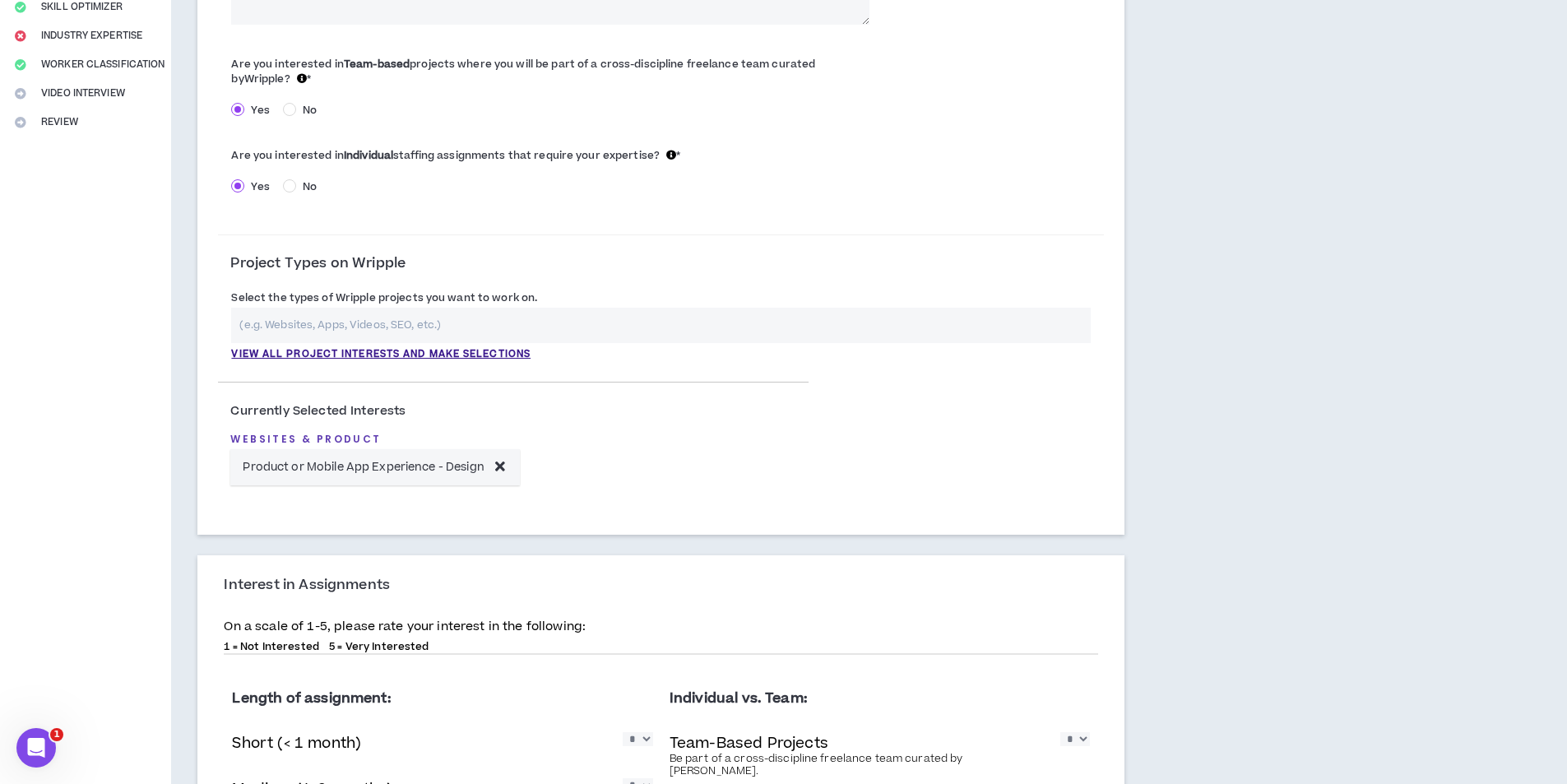
click at [486, 330] on input "text" at bounding box center [661, 324] width 860 height 35
type input "P"
type input "B"
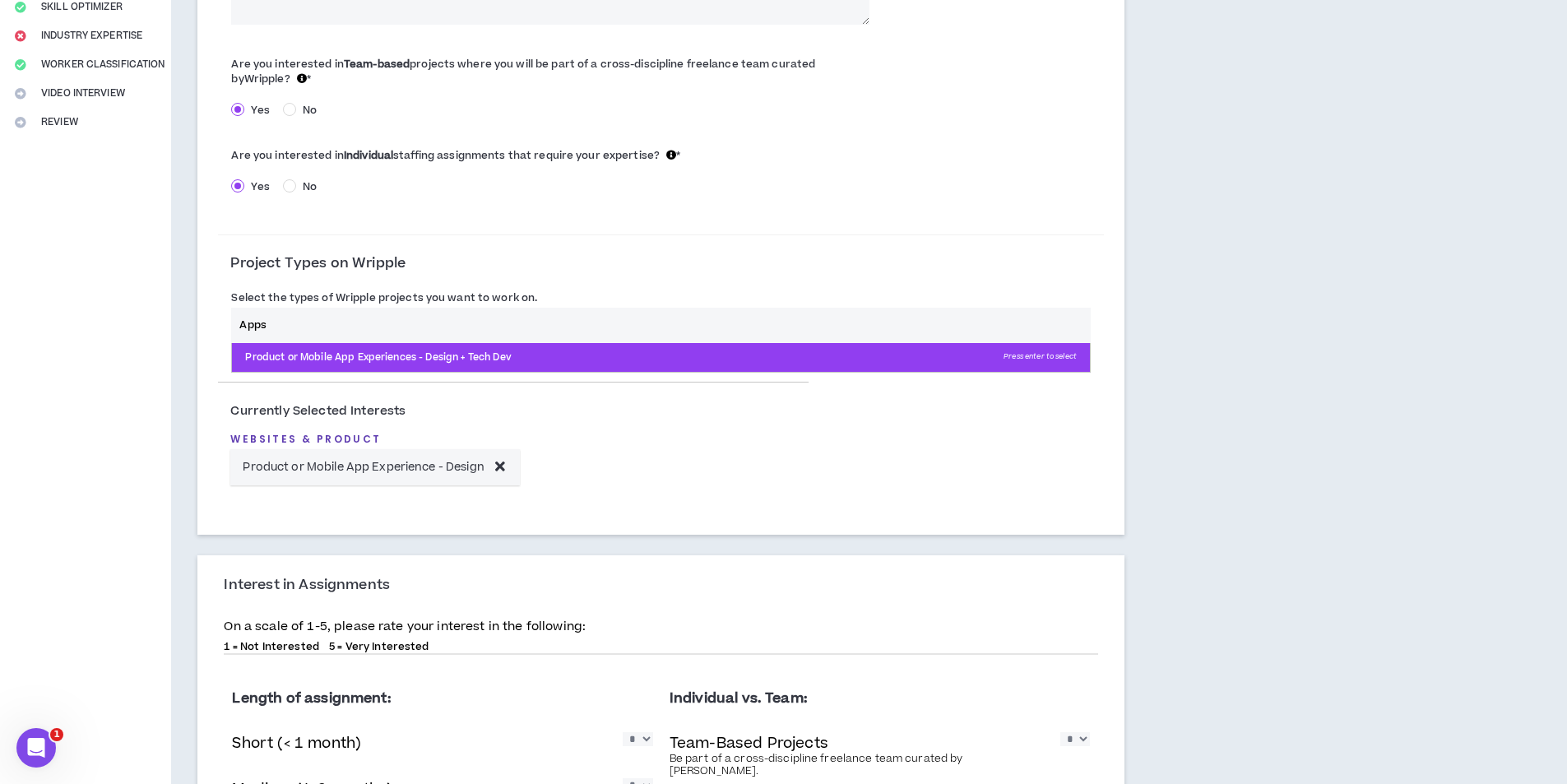
type input "Apps"
click at [308, 359] on p "Product or Mobile App Experiences - Design + Tech Dev Press enter to select" at bounding box center [661, 357] width 858 height 30
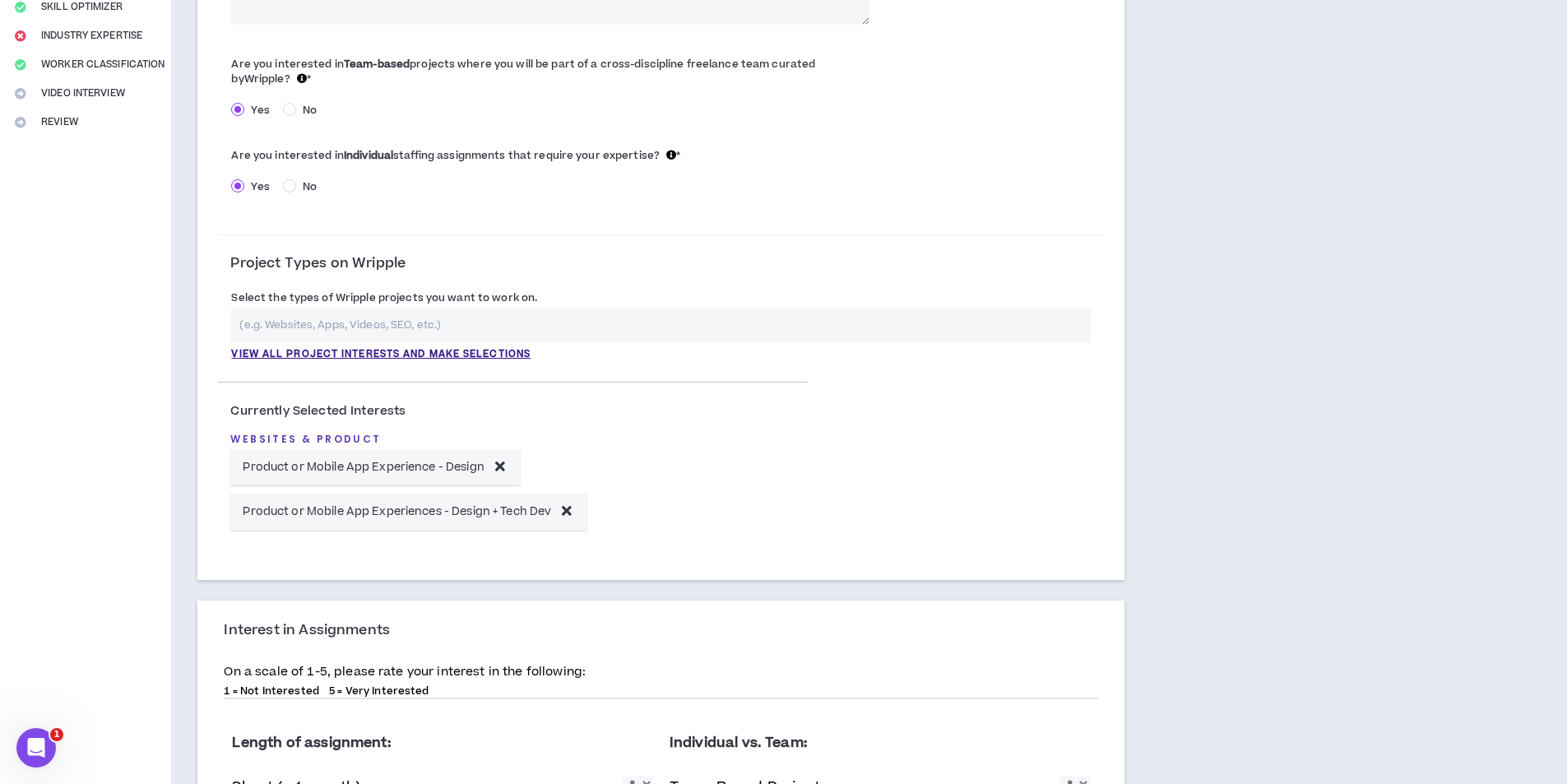
click at [345, 316] on input "text" at bounding box center [661, 324] width 860 height 35
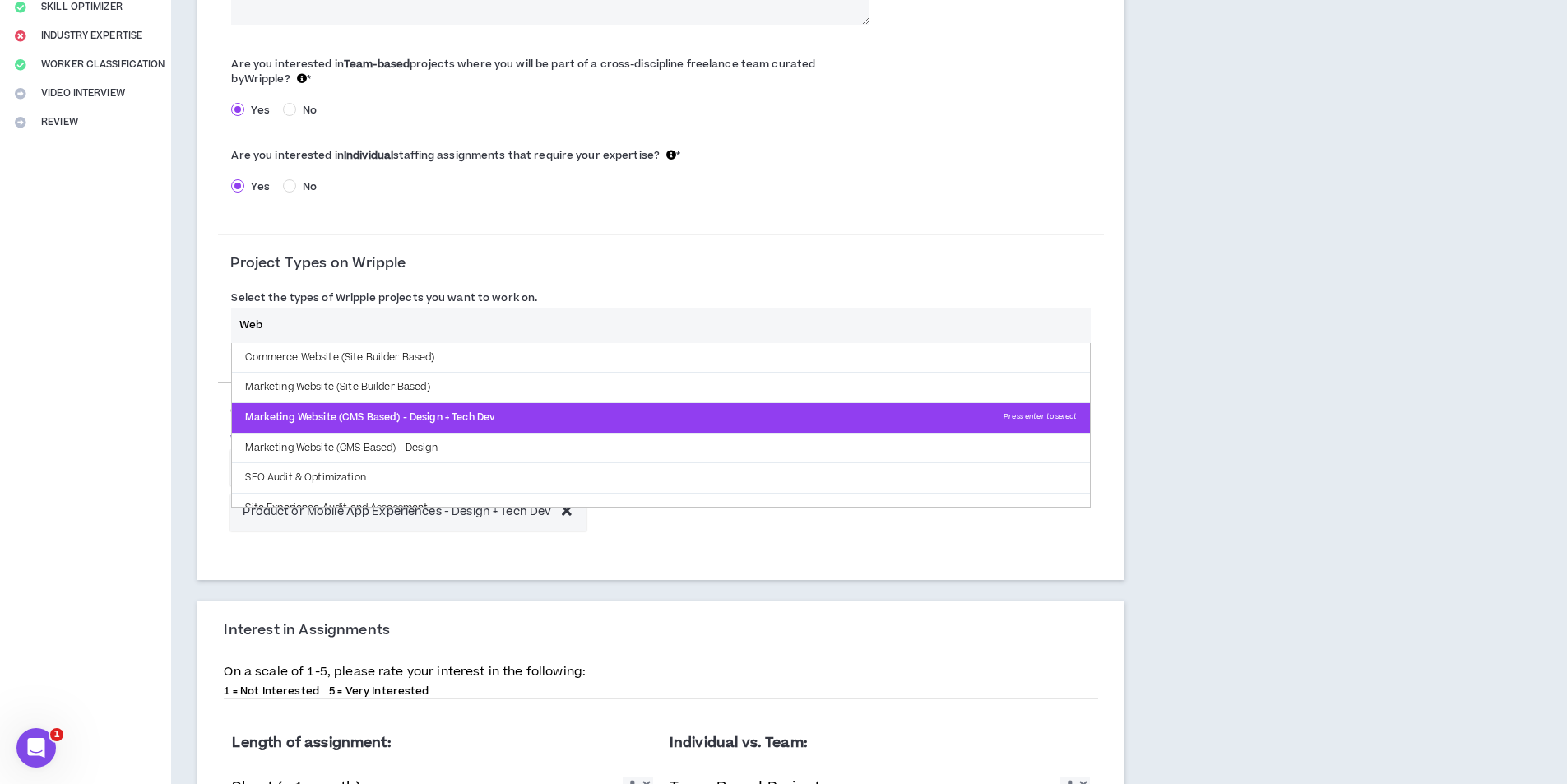
scroll to position [46, 0]
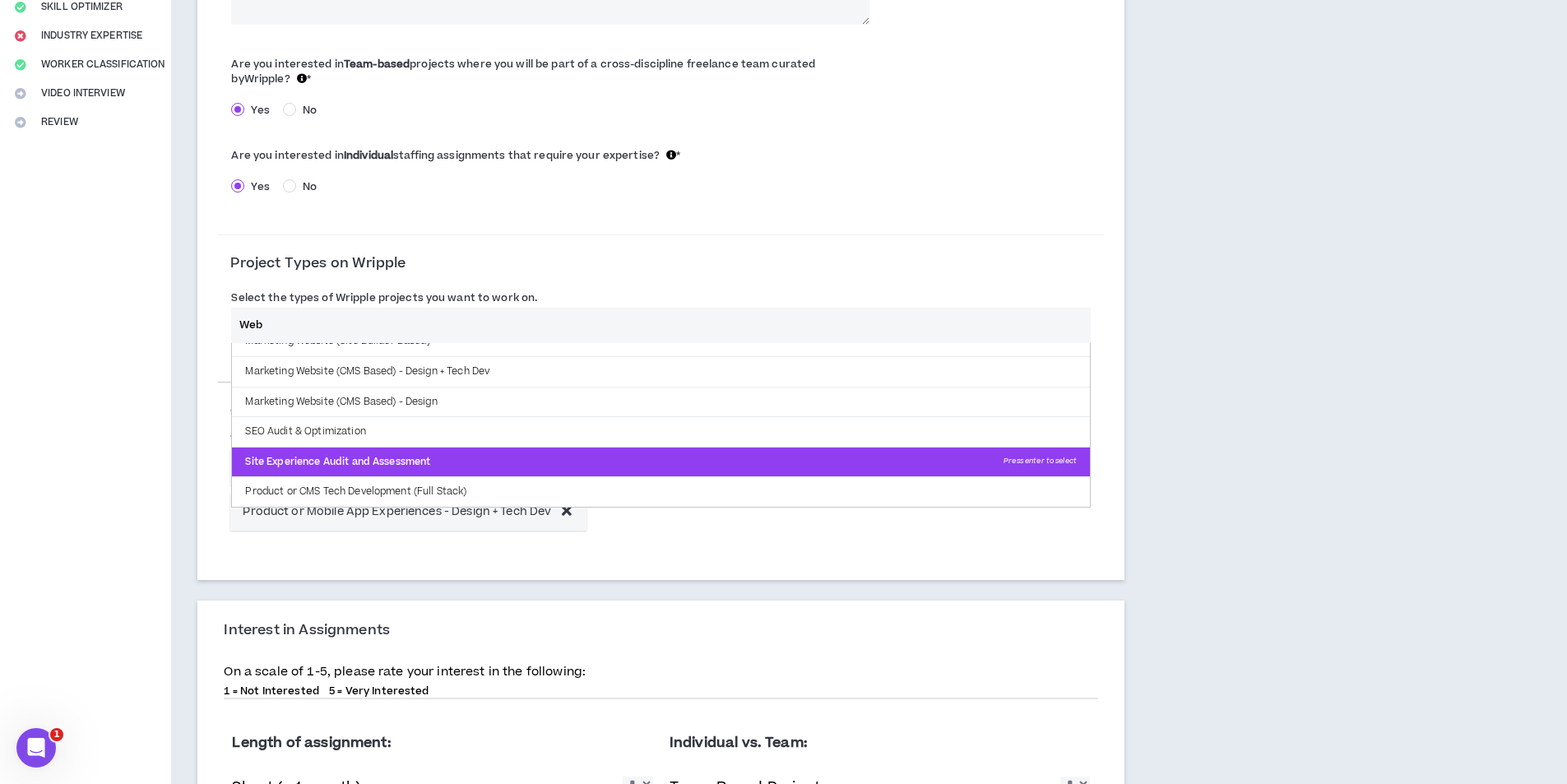
type input "Web"
click at [446, 467] on p "Site Experience Audit and Assessment Press enter to select" at bounding box center [661, 461] width 858 height 30
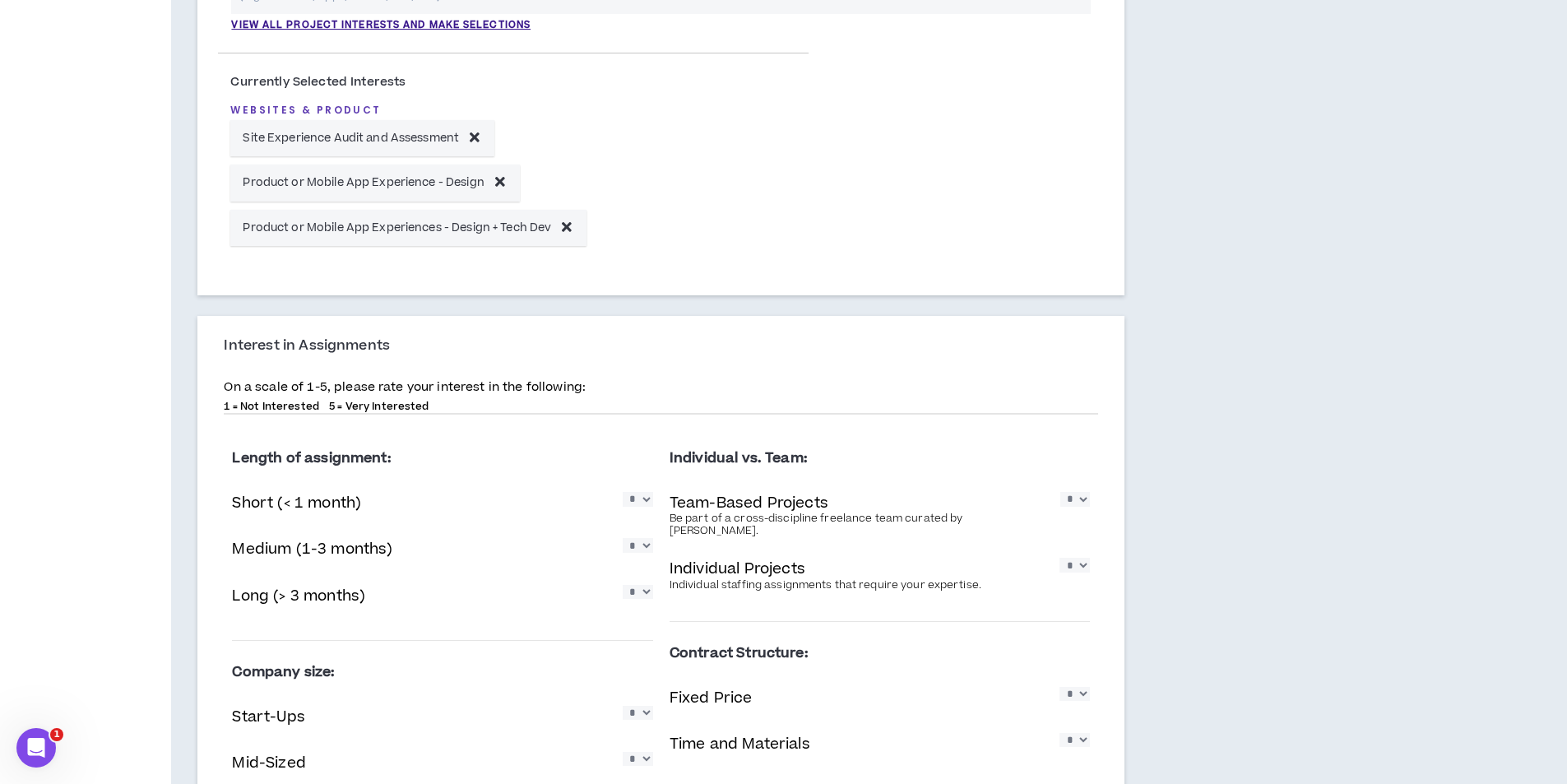
scroll to position [845, 0]
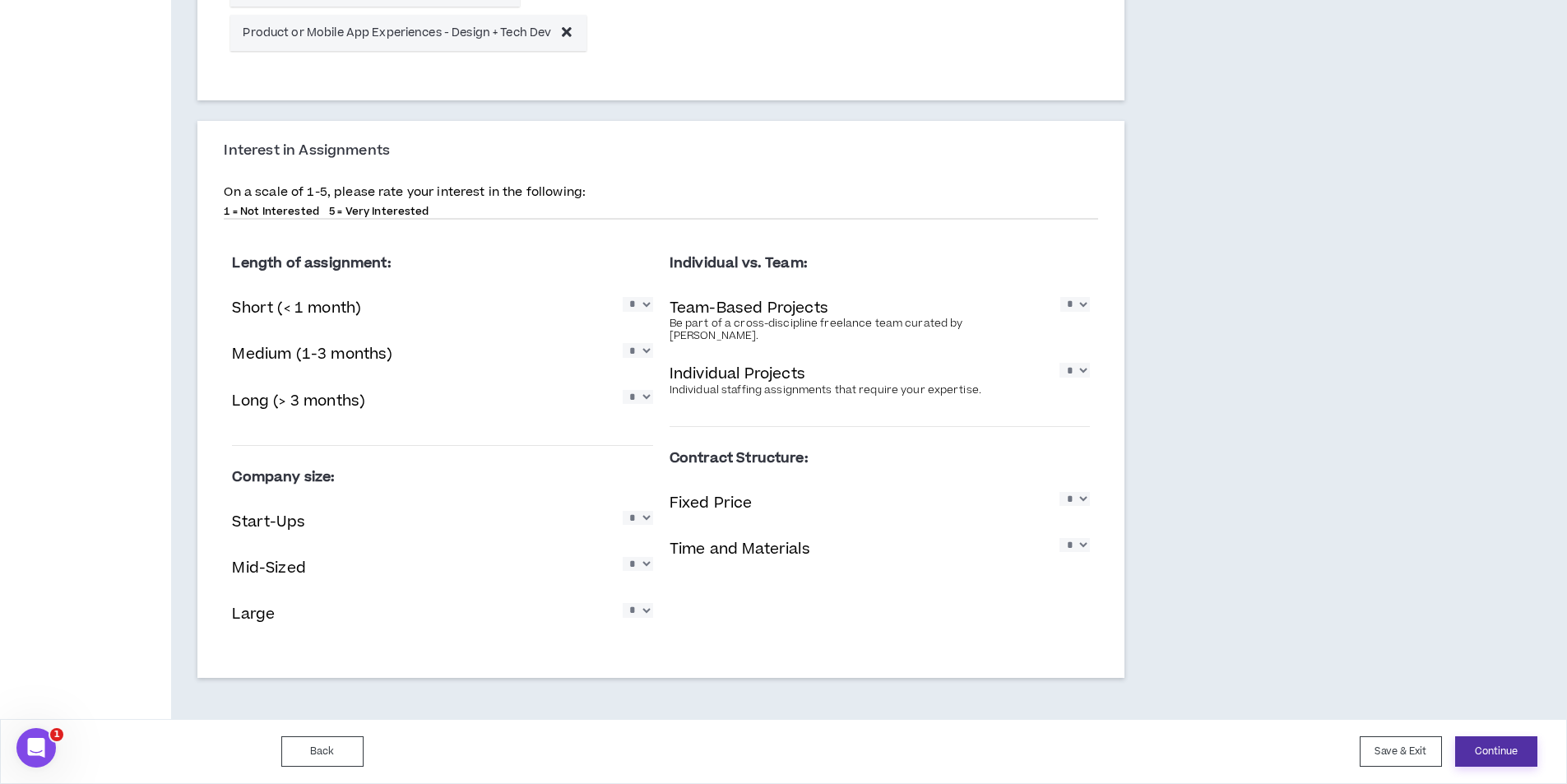
click at [1481, 740] on button "Continue" at bounding box center [1496, 750] width 83 height 30
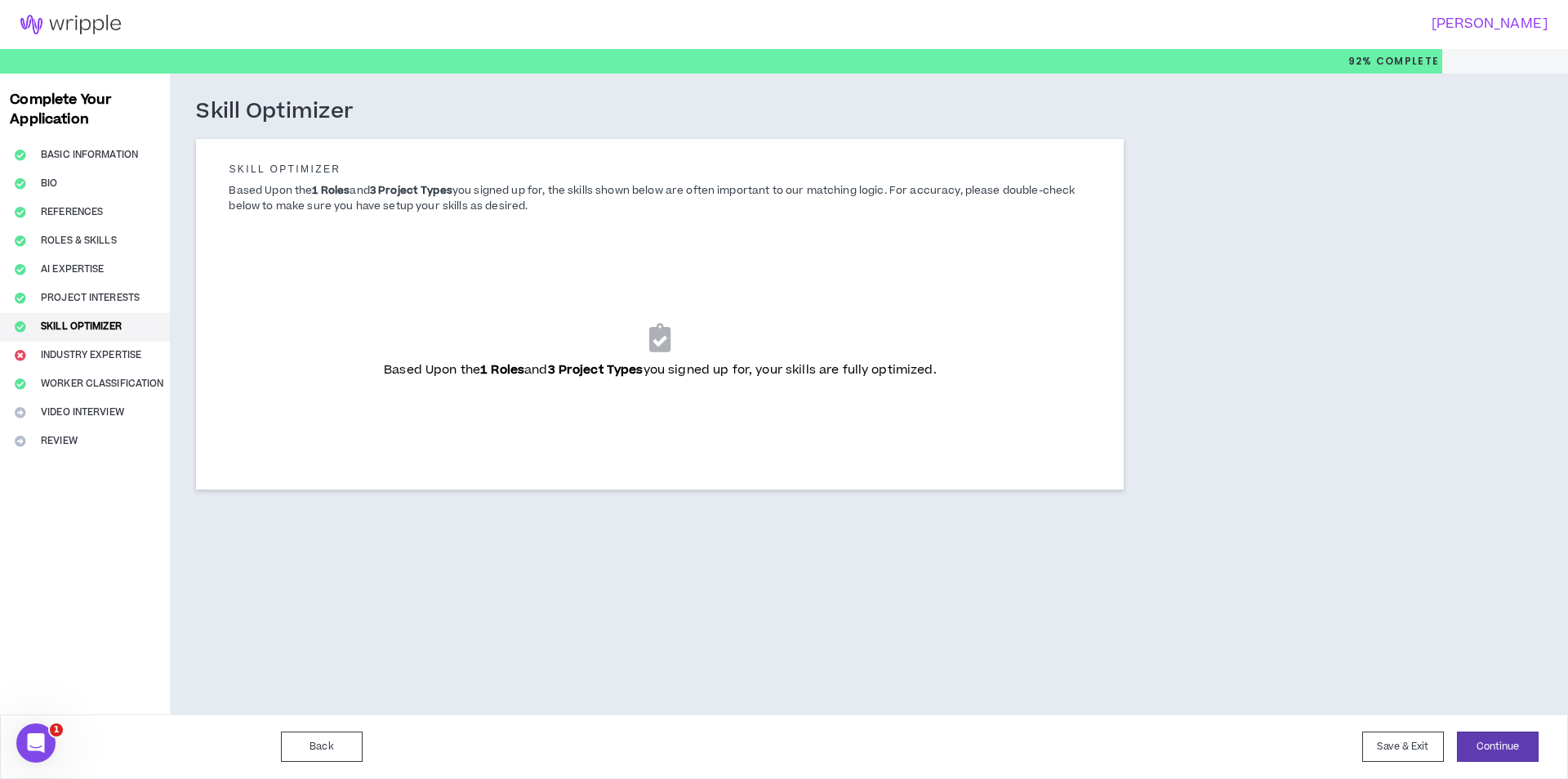
drag, startPoint x: 218, startPoint y: 157, endPoint x: 997, endPoint y: 386, distance: 812.0
click at [997, 386] on form "Skill Optimizer Based Upon the 1 Roles and 3 Project Types you signed up for, t…" at bounding box center [659, 310] width 887 height 310
copy form "Skill Optimizer Based Upon the 1 Roles and 3 Project Types you signed up for, t…"
click at [272, 280] on div "Based Upon the 1 Roles and 3 Project Types you signed up for, your skills are f…" at bounding box center [659, 350] width 836 height 204
click at [660, 329] on icon at bounding box center [660, 337] width 22 height 29
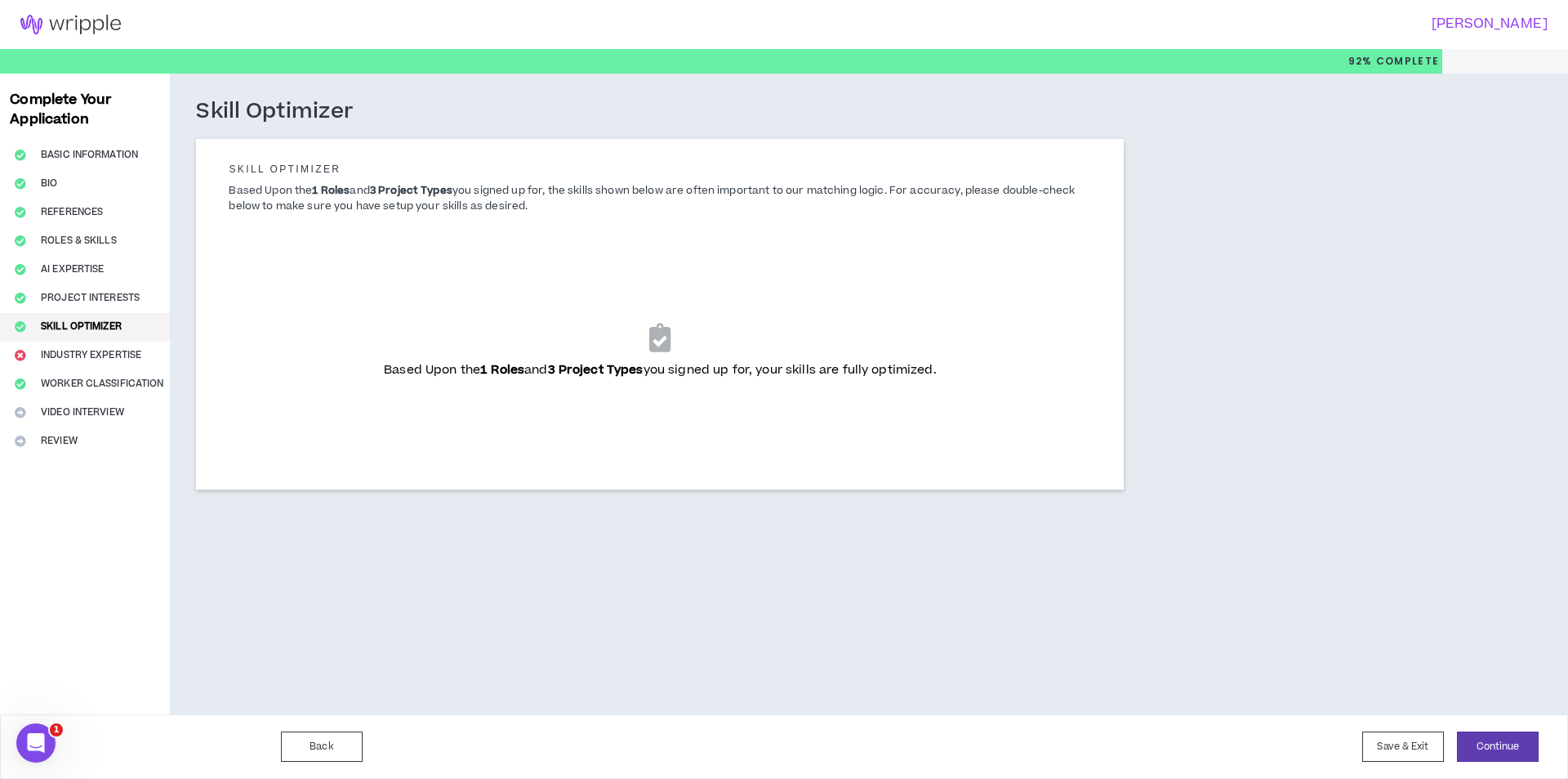
drag, startPoint x: 647, startPoint y: 366, endPoint x: 628, endPoint y: 373, distance: 20.2
click at [642, 368] on b "3 Project Types" at bounding box center [595, 369] width 96 height 17
drag, startPoint x: 616, startPoint y: 377, endPoint x: 577, endPoint y: 382, distance: 39.3
click at [612, 380] on div "Based Upon the 1 Roles and 3 Project Types you signed up for, your skills are f…" at bounding box center [659, 350] width 836 height 204
click at [500, 380] on div "Based Upon the 1 Roles and 3 Project Types you signed up for, your skills are f…" at bounding box center [659, 350] width 836 height 204
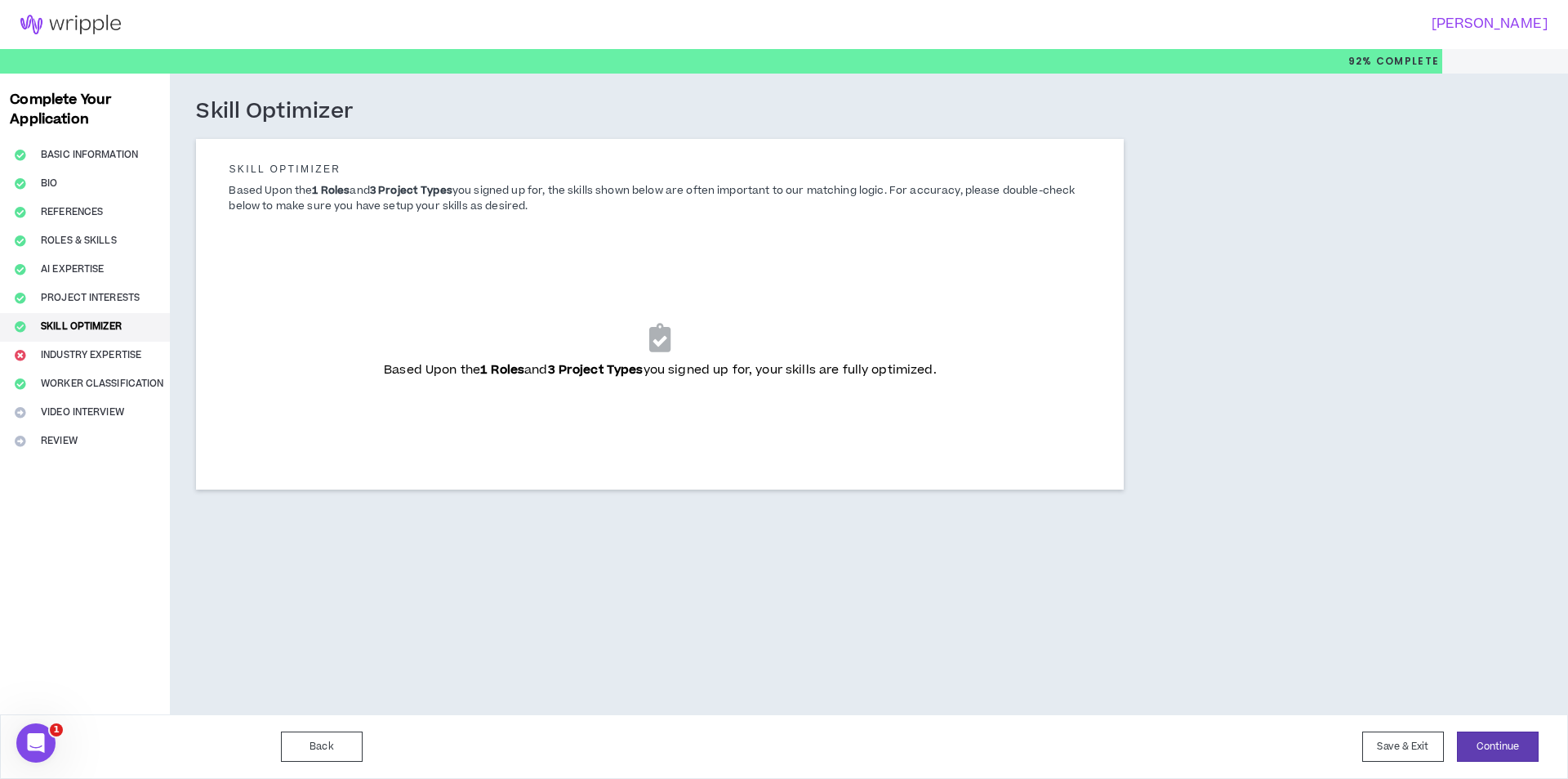
click at [505, 374] on b "1 Roles" at bounding box center [502, 369] width 44 height 17
click at [591, 369] on b "3 Project Types" at bounding box center [595, 369] width 96 height 17
click at [594, 375] on b "3 Project Types" at bounding box center [595, 369] width 96 height 17
click at [408, 236] on div "Based Upon the 1 Roles and 3 Project Types you signed up for, your skills are f…" at bounding box center [659, 349] width 887 height 230
click at [297, 240] on div "Based Upon the 1 Roles and 3 Project Types you signed up for, your skills are f…" at bounding box center [659, 345] width 887 height 214
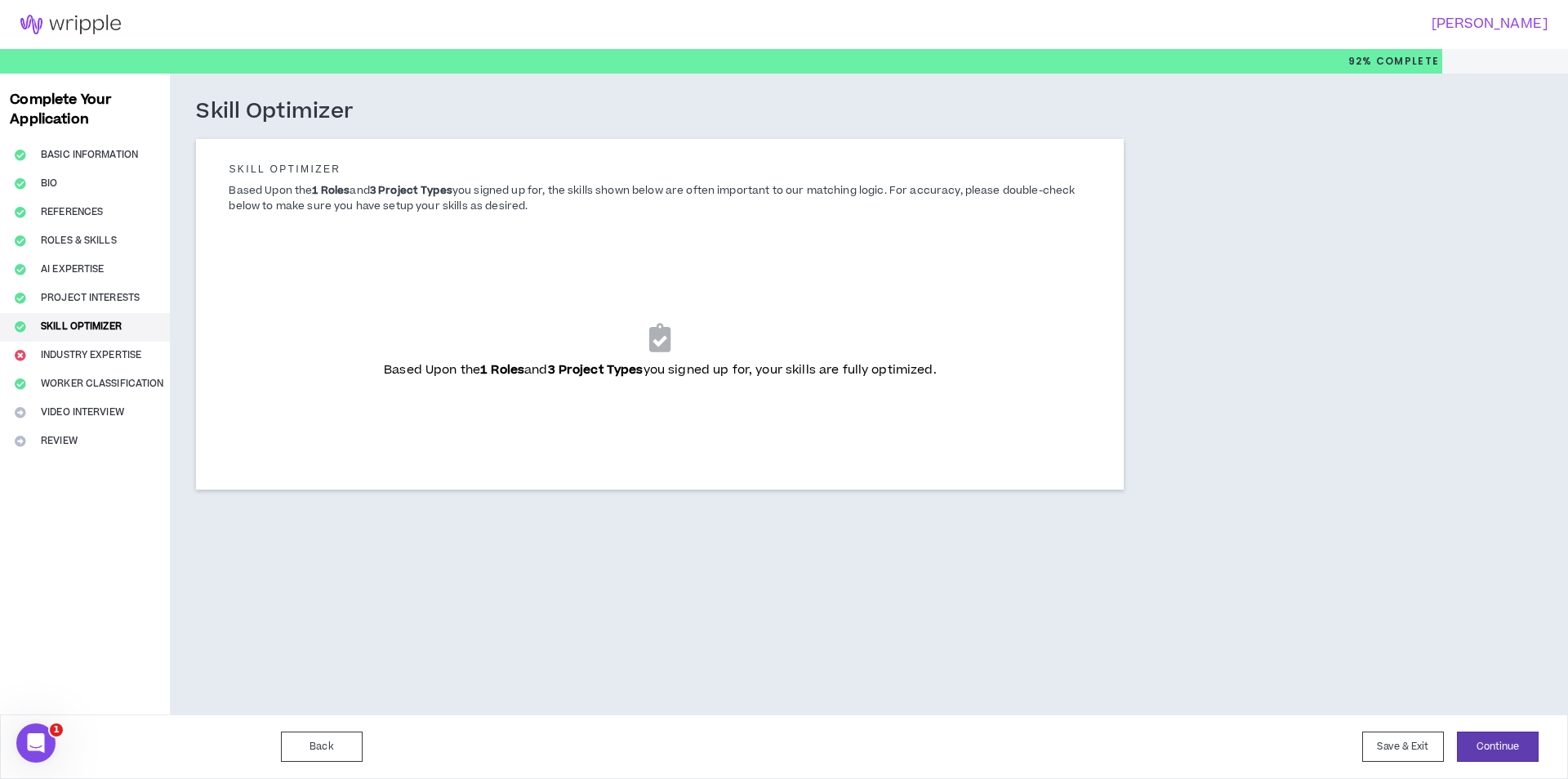
click at [240, 241] on div "Based Upon the 1 Roles and 3 Project Types you signed up for, your skills are f…" at bounding box center [659, 345] width 887 height 214
click at [244, 209] on p "Based Upon the 1 Roles and 3 Project Types you signed up for, the skills shown …" at bounding box center [659, 199] width 887 height 31
click at [455, 202] on p "Based Upon the 1 Roles and 3 Project Types you signed up for, the skills shown …" at bounding box center [659, 199] width 887 height 31
click at [589, 232] on div "Skill Optimizer Based Upon the 1 Roles and 3 Project Types you signed up for, t…" at bounding box center [659, 195] width 887 height 79
drag, startPoint x: 615, startPoint y: 317, endPoint x: 637, endPoint y: 319, distance: 22.1
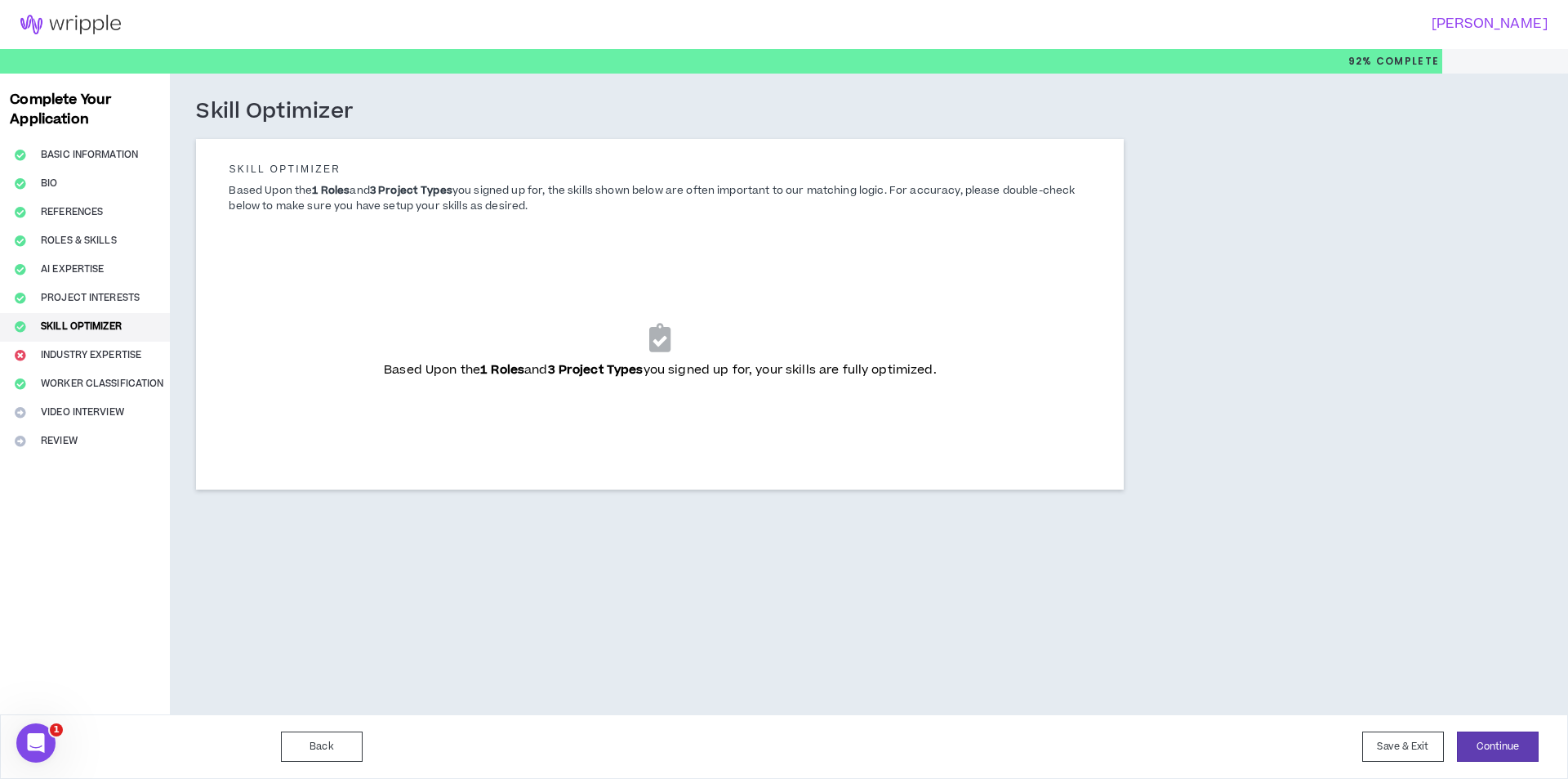
click at [617, 317] on div "Based Upon the 1 Roles and 3 Project Types you signed up for, your skills are f…" at bounding box center [659, 350] width 836 height 204
click at [643, 321] on div "Based Upon the 1 Roles and 3 Project Types you signed up for, your skills are f…" at bounding box center [659, 350] width 836 height 204
click at [642, 347] on div "Based Upon the 1 Roles and 3 Project Types you signed up for, your skills are f…" at bounding box center [659, 350] width 836 height 204
click at [635, 349] on div "Based Upon the 1 Roles and 3 Project Types you signed up for, your skills are f…" at bounding box center [659, 350] width 836 height 204
click at [685, 322] on div "Based Upon the 1 Roles and 3 Project Types you signed up for, your skills are f…" at bounding box center [659, 350] width 836 height 204
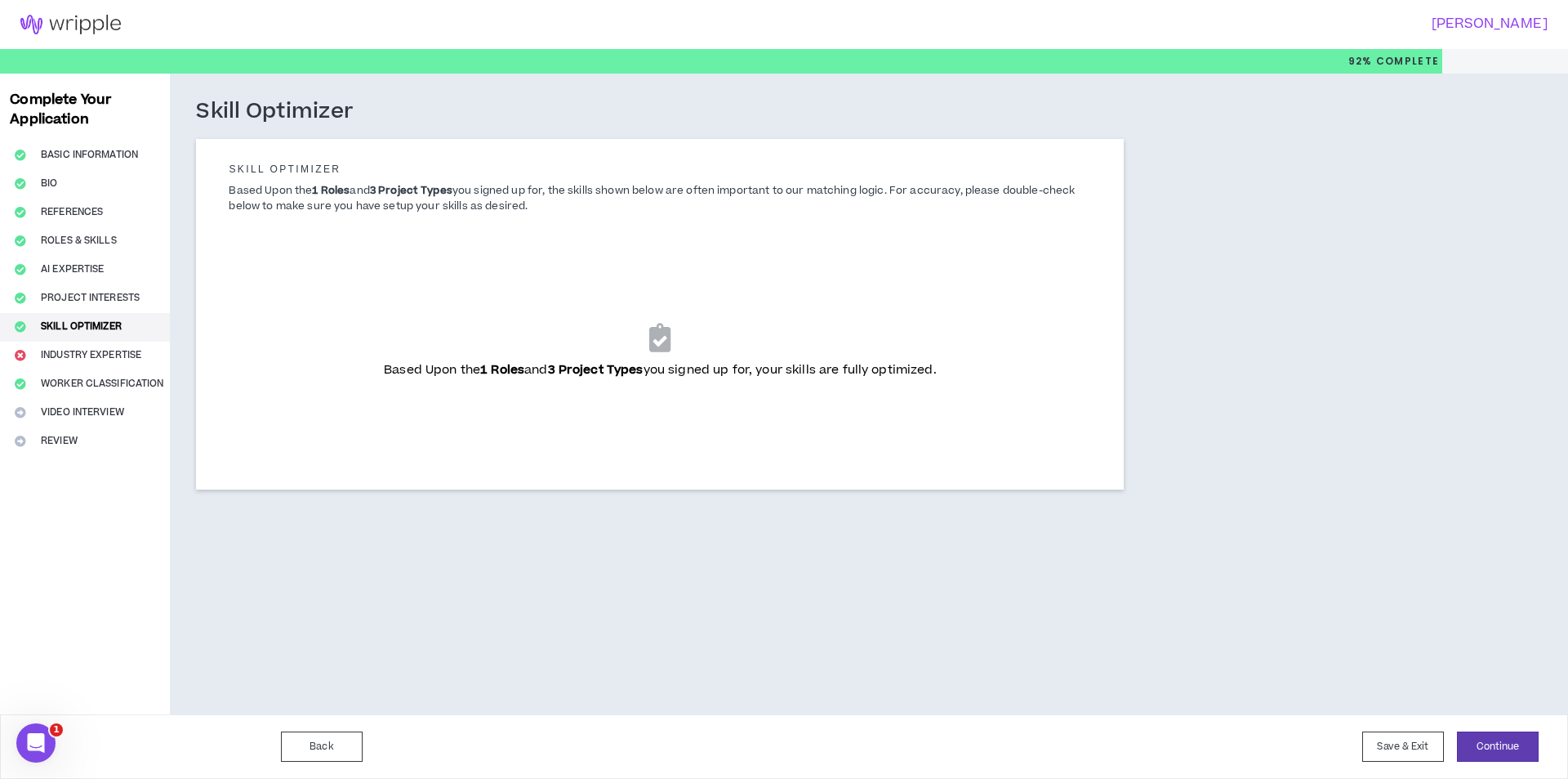
click at [669, 329] on icon at bounding box center [660, 337] width 22 height 29
click at [667, 331] on icon at bounding box center [660, 337] width 22 height 29
click at [789, 396] on div "Based Upon the 1 Roles and 3 Project Types you signed up for, your skills are f…" at bounding box center [659, 350] width 836 height 204
click at [809, 417] on div "Based Upon the 1 Roles and 3 Project Types you signed up for, your skills are f…" at bounding box center [659, 350] width 836 height 204
click at [1484, 754] on button "Continue" at bounding box center [1498, 746] width 82 height 30
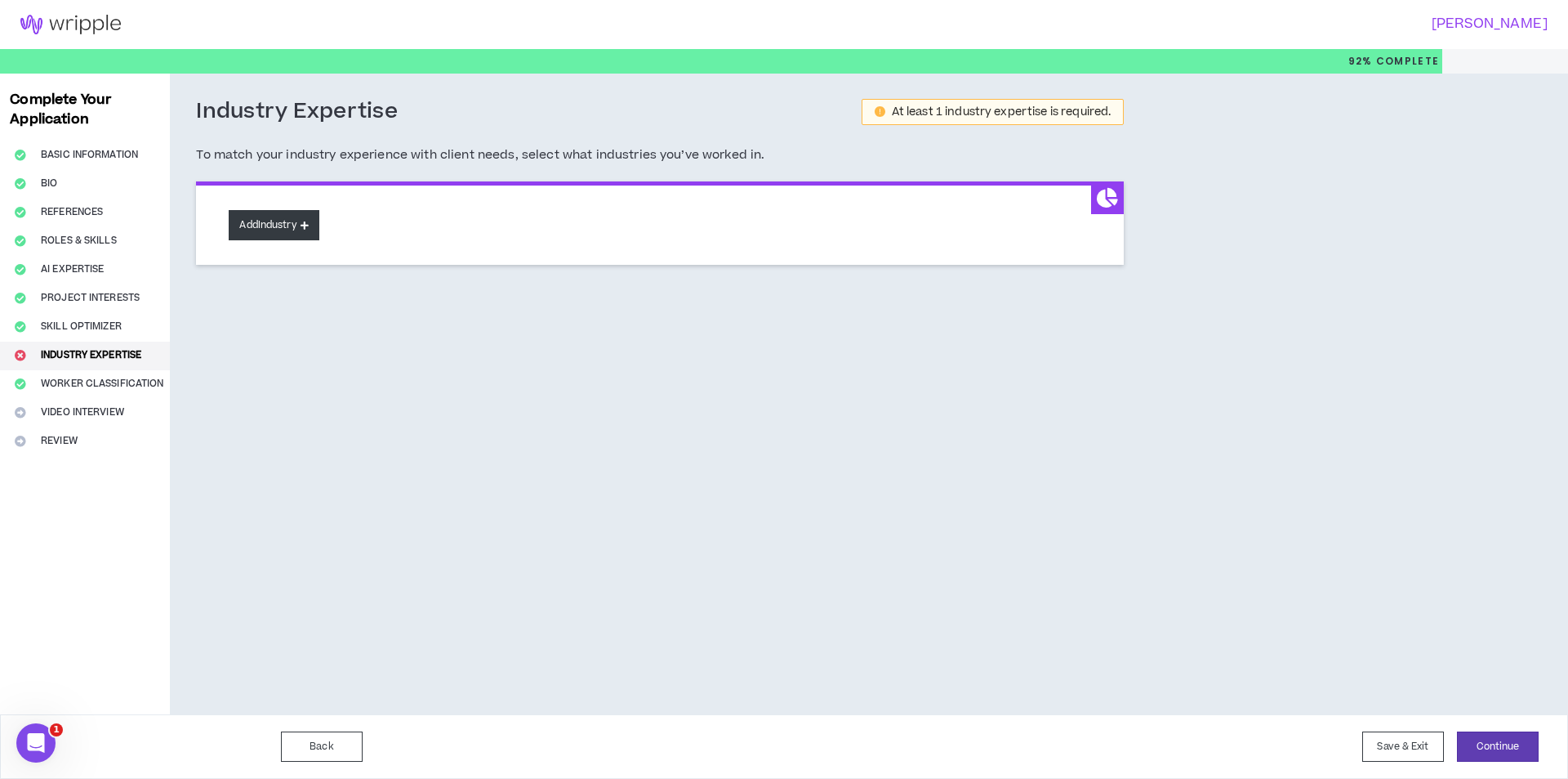
click at [306, 238] on button "Add Industry" at bounding box center [273, 225] width 90 height 30
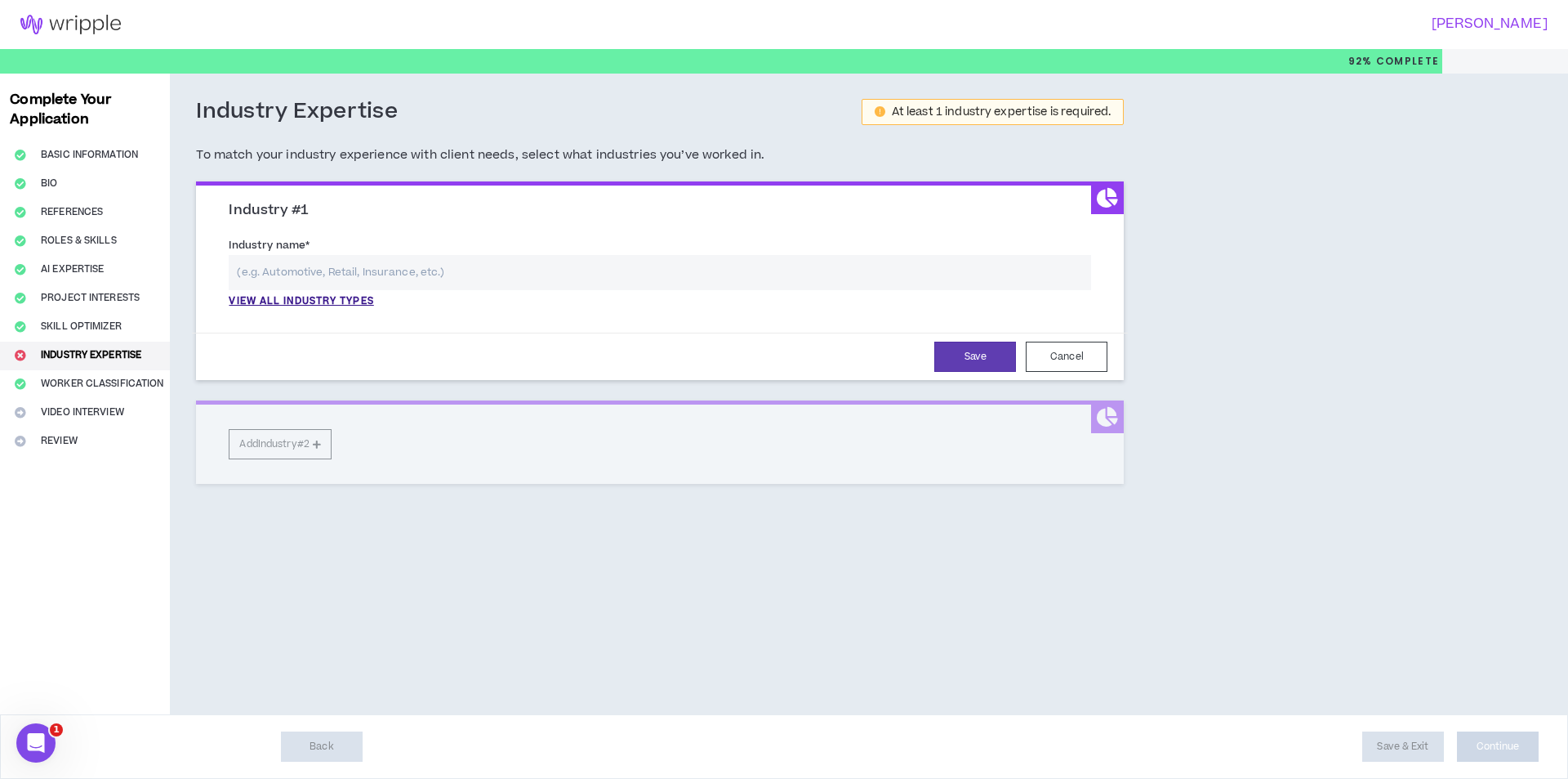
click at [327, 277] on input "text" at bounding box center [659, 272] width 862 height 35
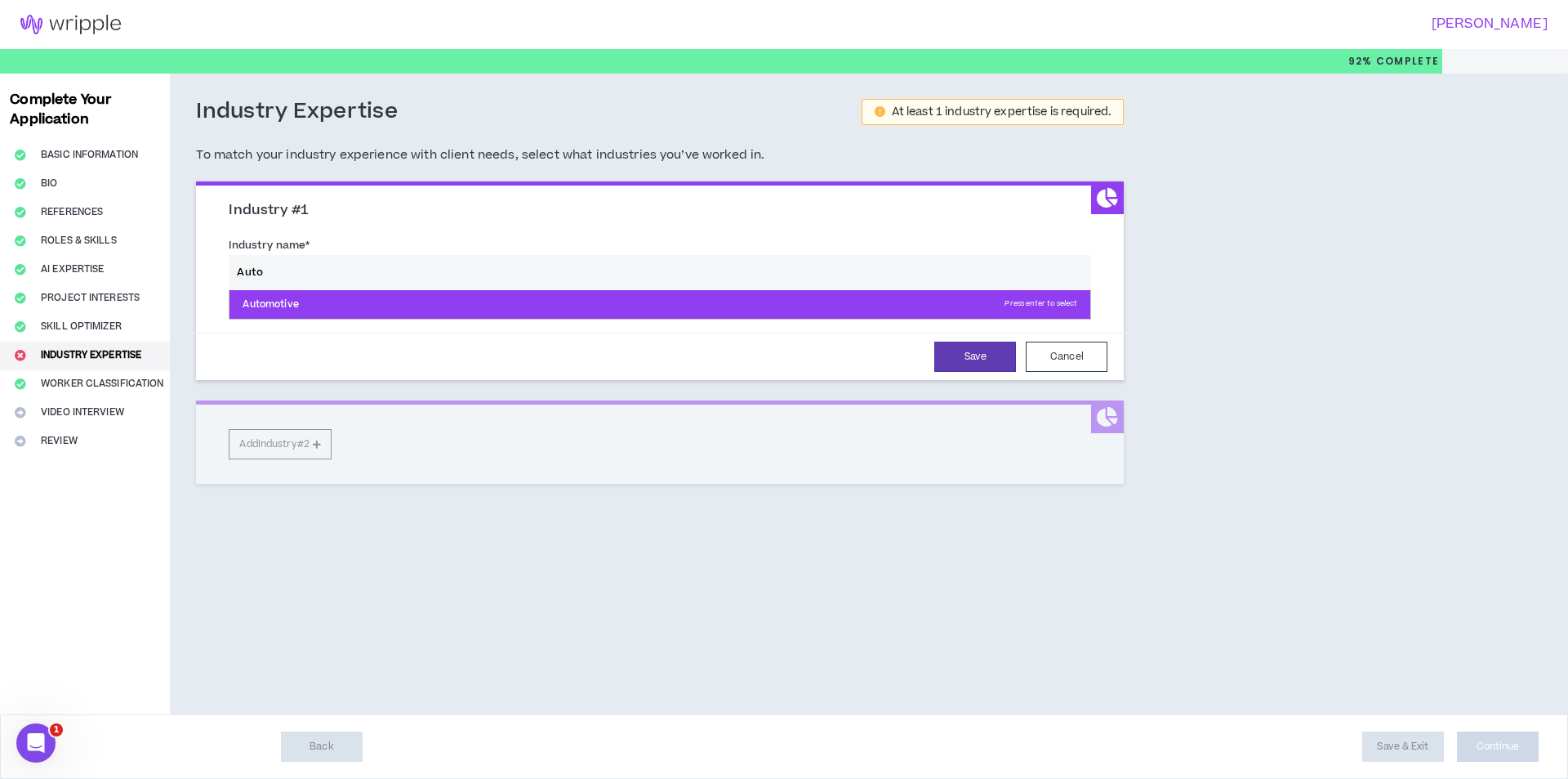
click at [307, 311] on p "Automotive Press enter to select" at bounding box center [659, 304] width 861 height 30
type input "Automotive"
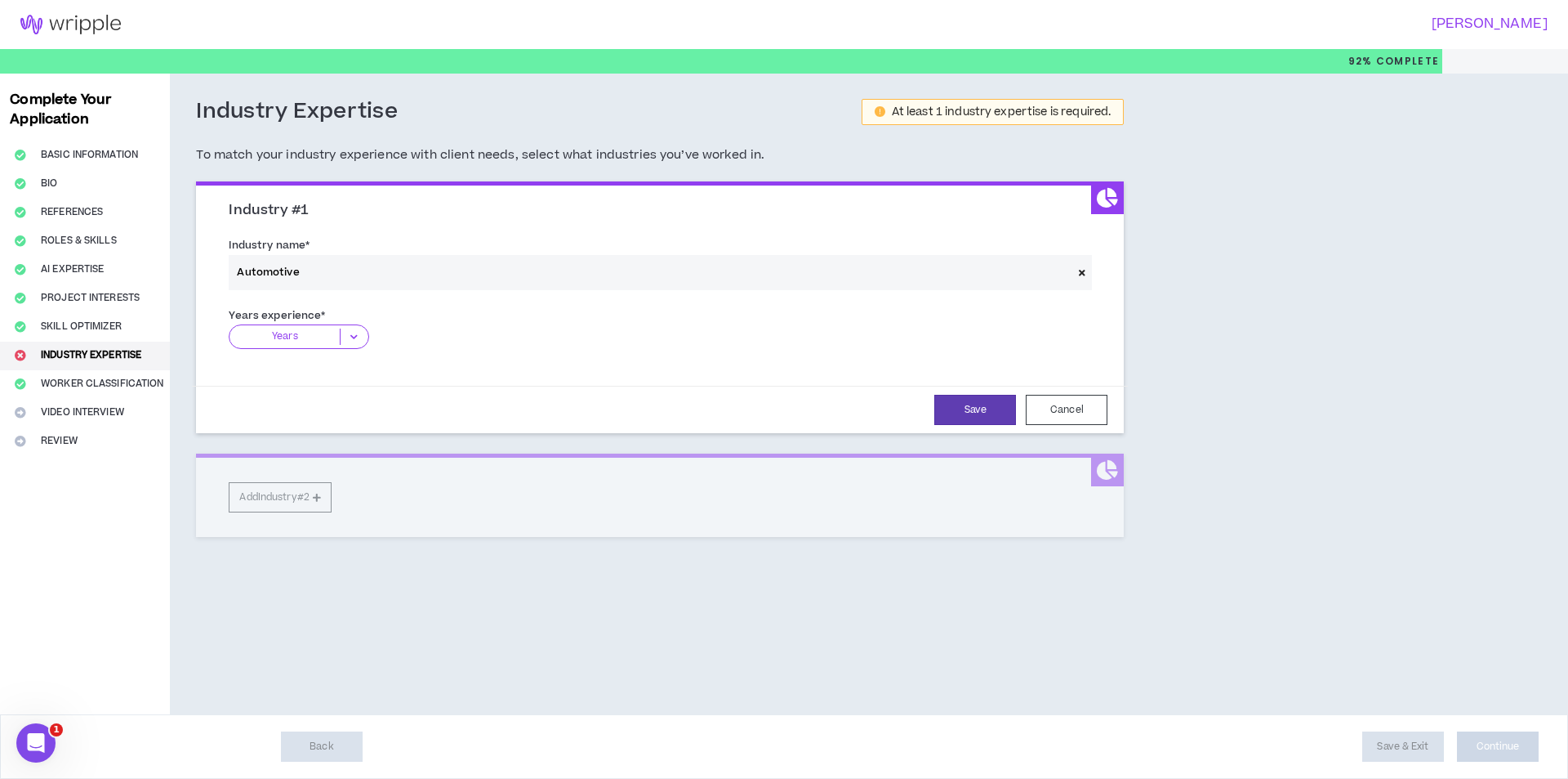
click at [343, 340] on icon at bounding box center [354, 337] width 27 height 16
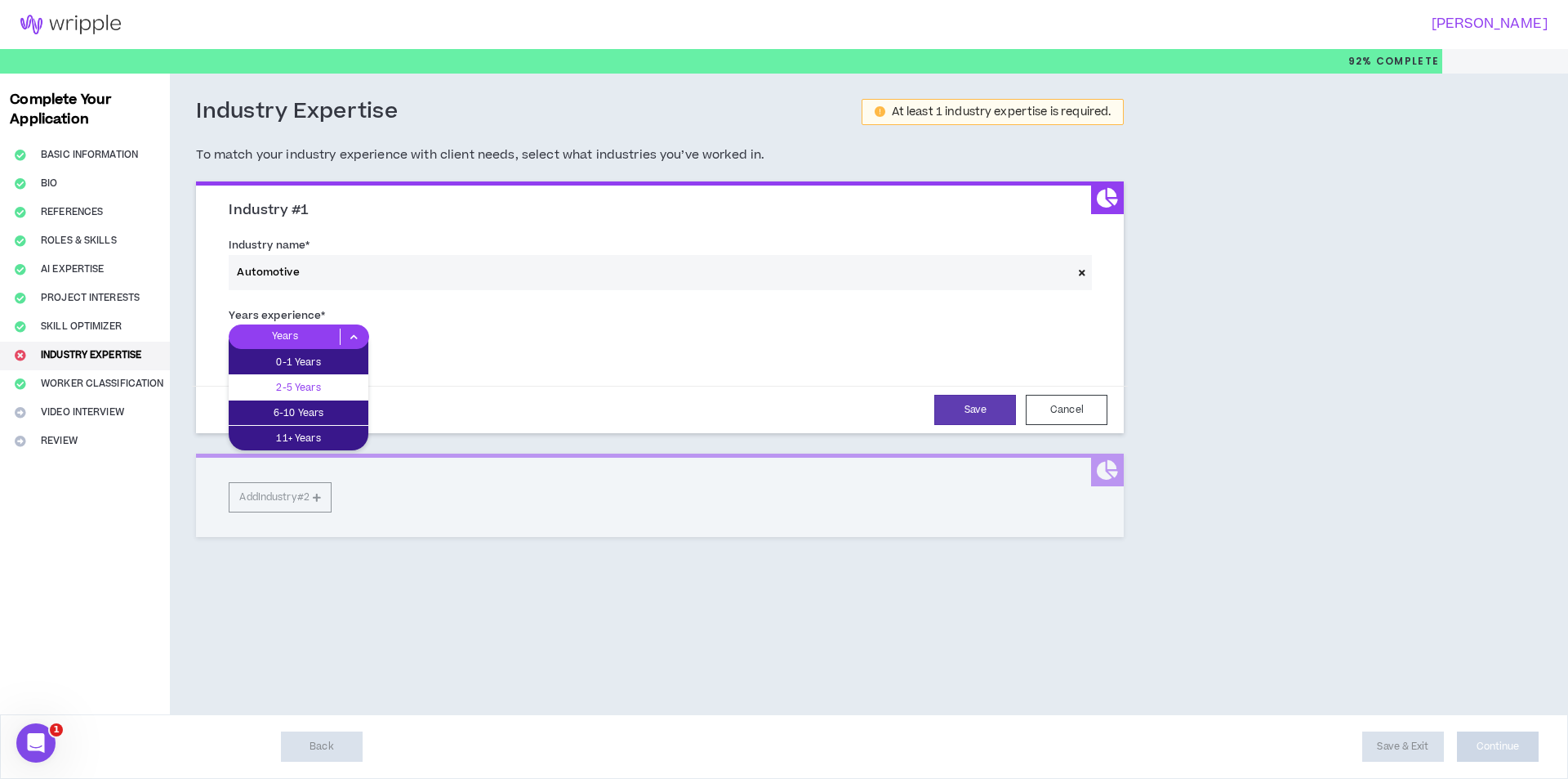
click at [331, 395] on p "2-5 Years" at bounding box center [298, 387] width 140 height 18
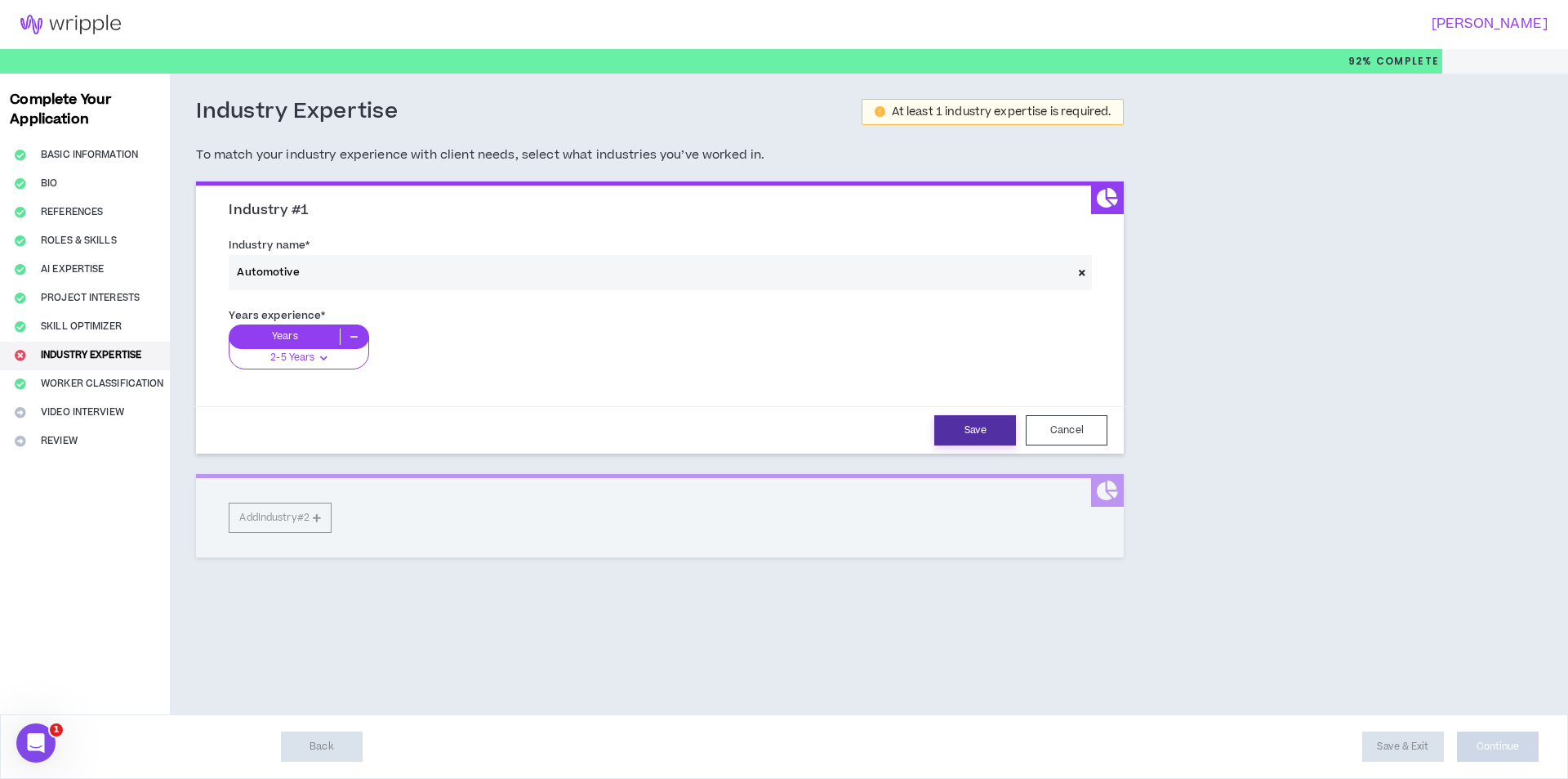
click at [982, 426] on button "Save" at bounding box center [974, 430] width 82 height 30
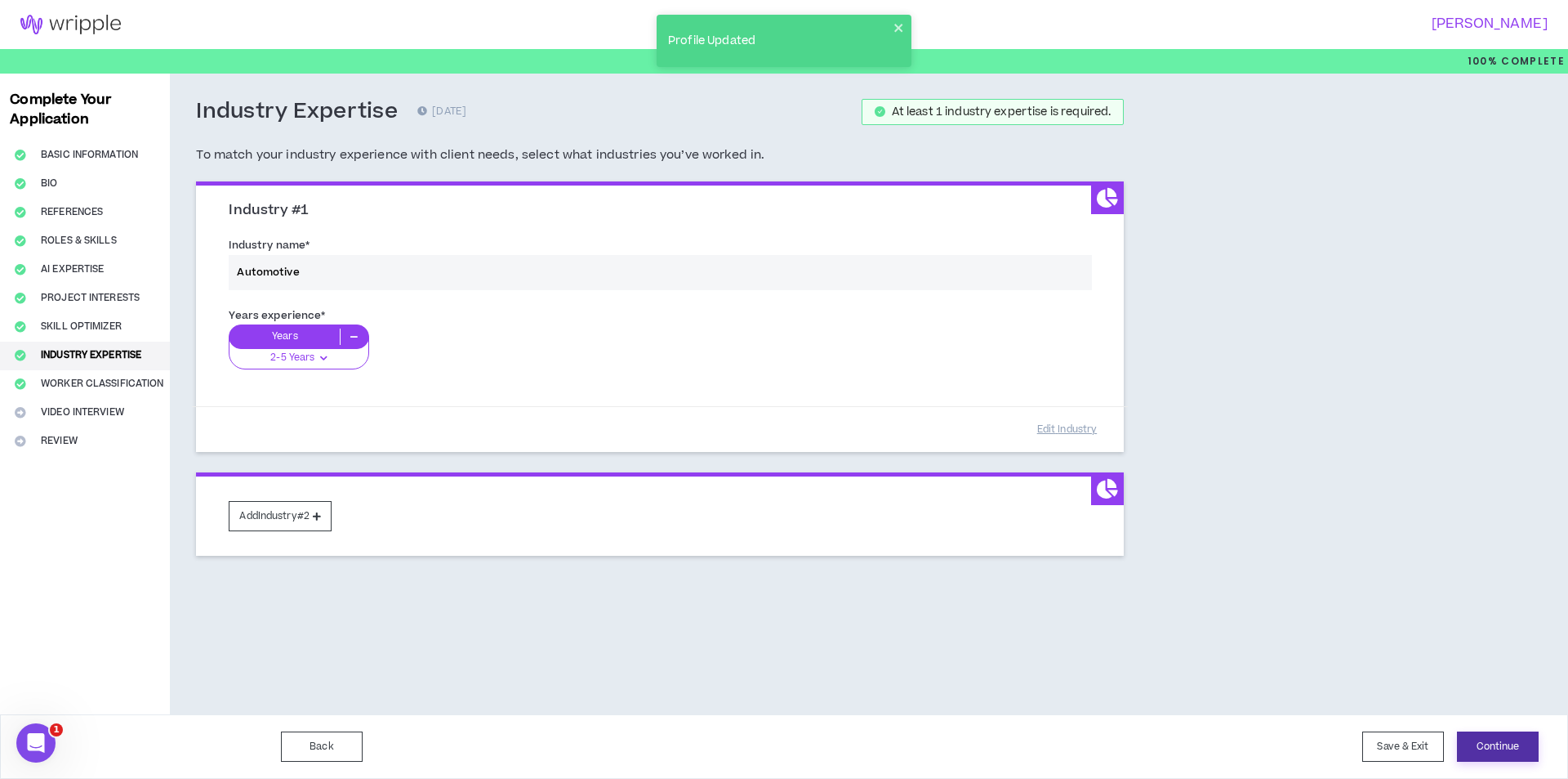
click at [1483, 736] on button "Continue" at bounding box center [1498, 746] width 82 height 30
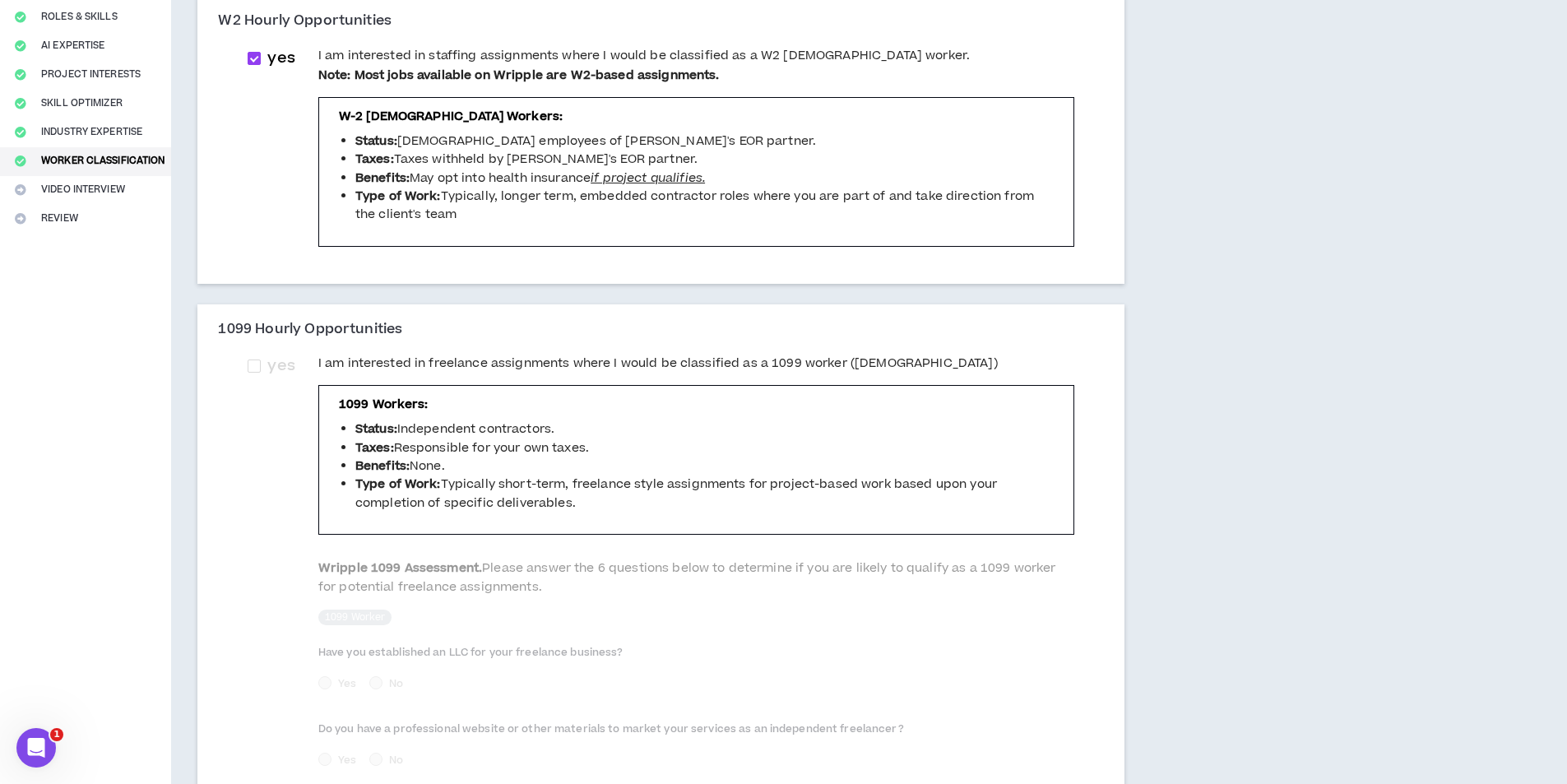
scroll to position [329, 0]
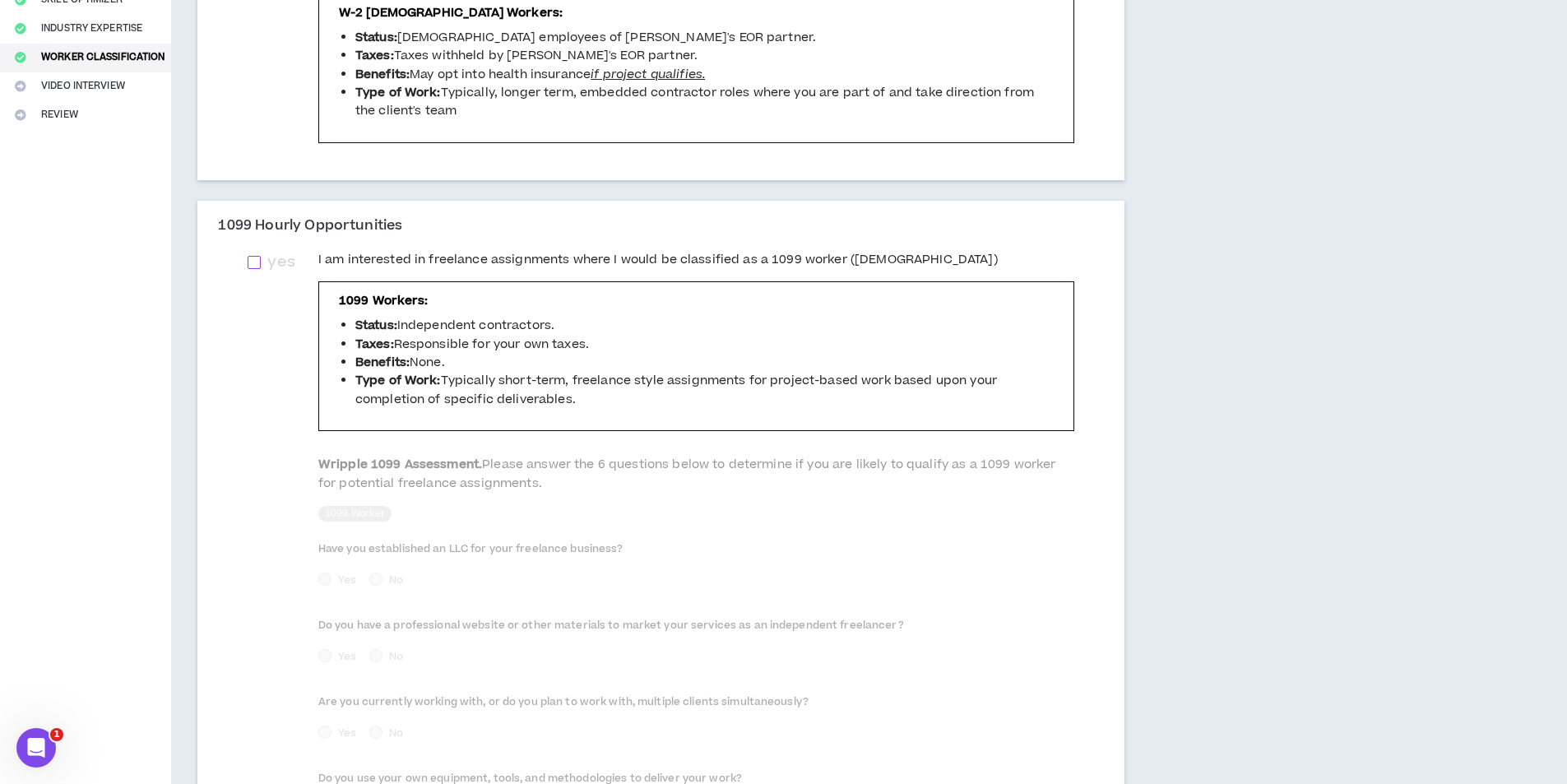
click at [249, 262] on span at bounding box center [254, 262] width 13 height 13
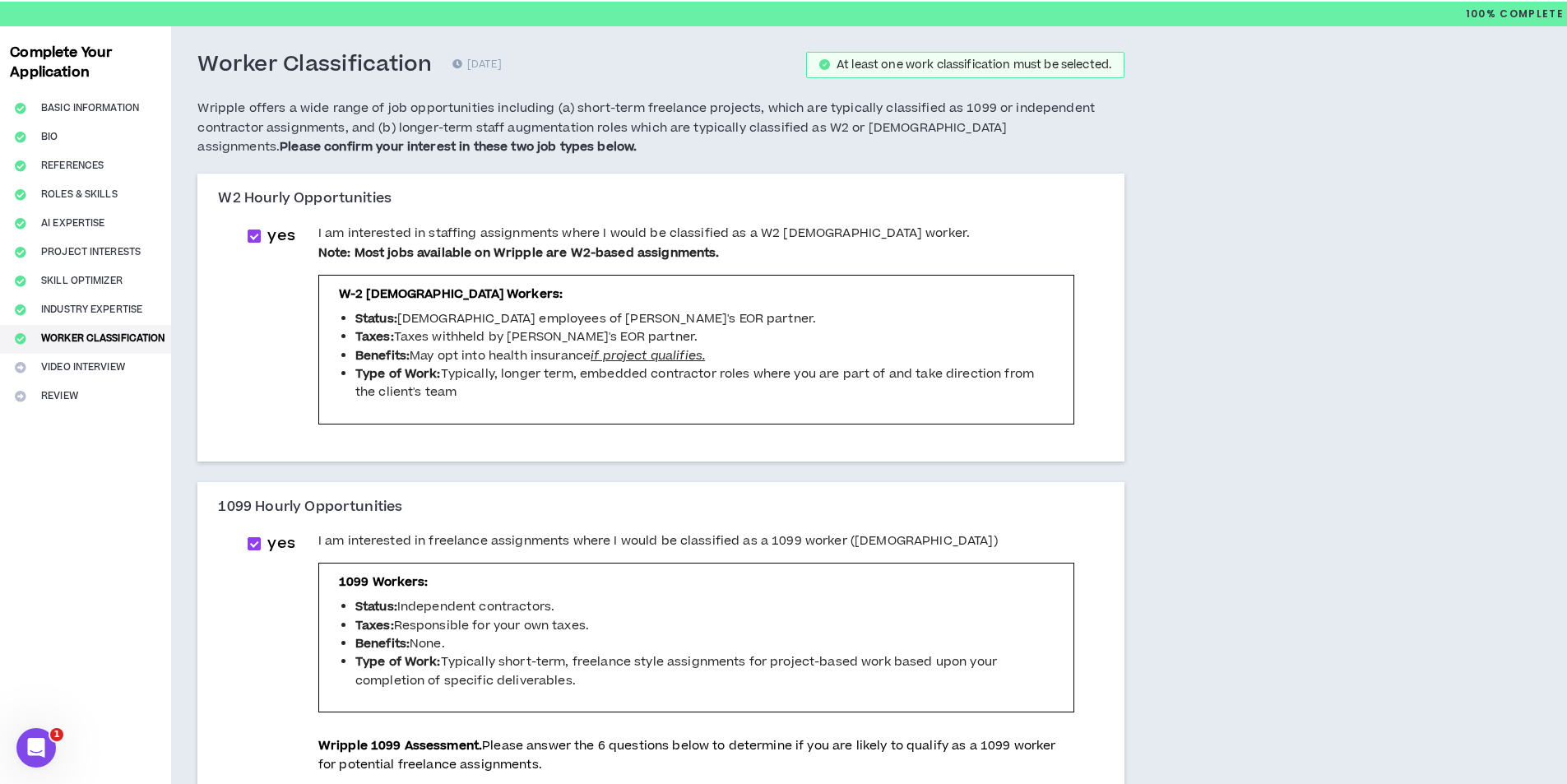
scroll to position [0, 0]
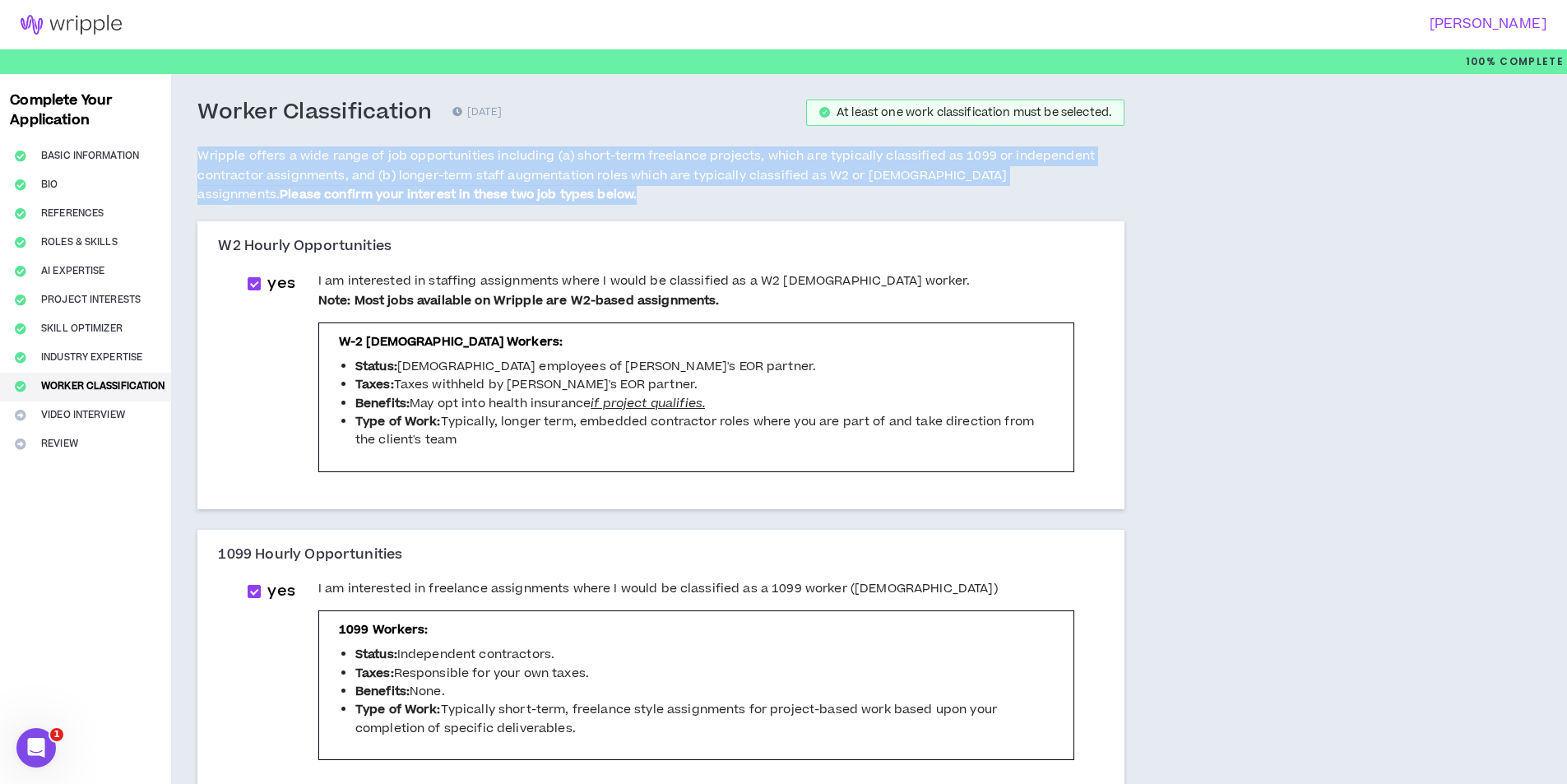
drag, startPoint x: 189, startPoint y: 152, endPoint x: 661, endPoint y: 203, distance: 474.7
click at [661, 203] on div "Worker Classification 0 days ago At least one work classification must be selec…" at bounding box center [661, 708] width 980 height 1268
copy span "Wripple offers a wide range of job opportunities including (a) short-term freel…"
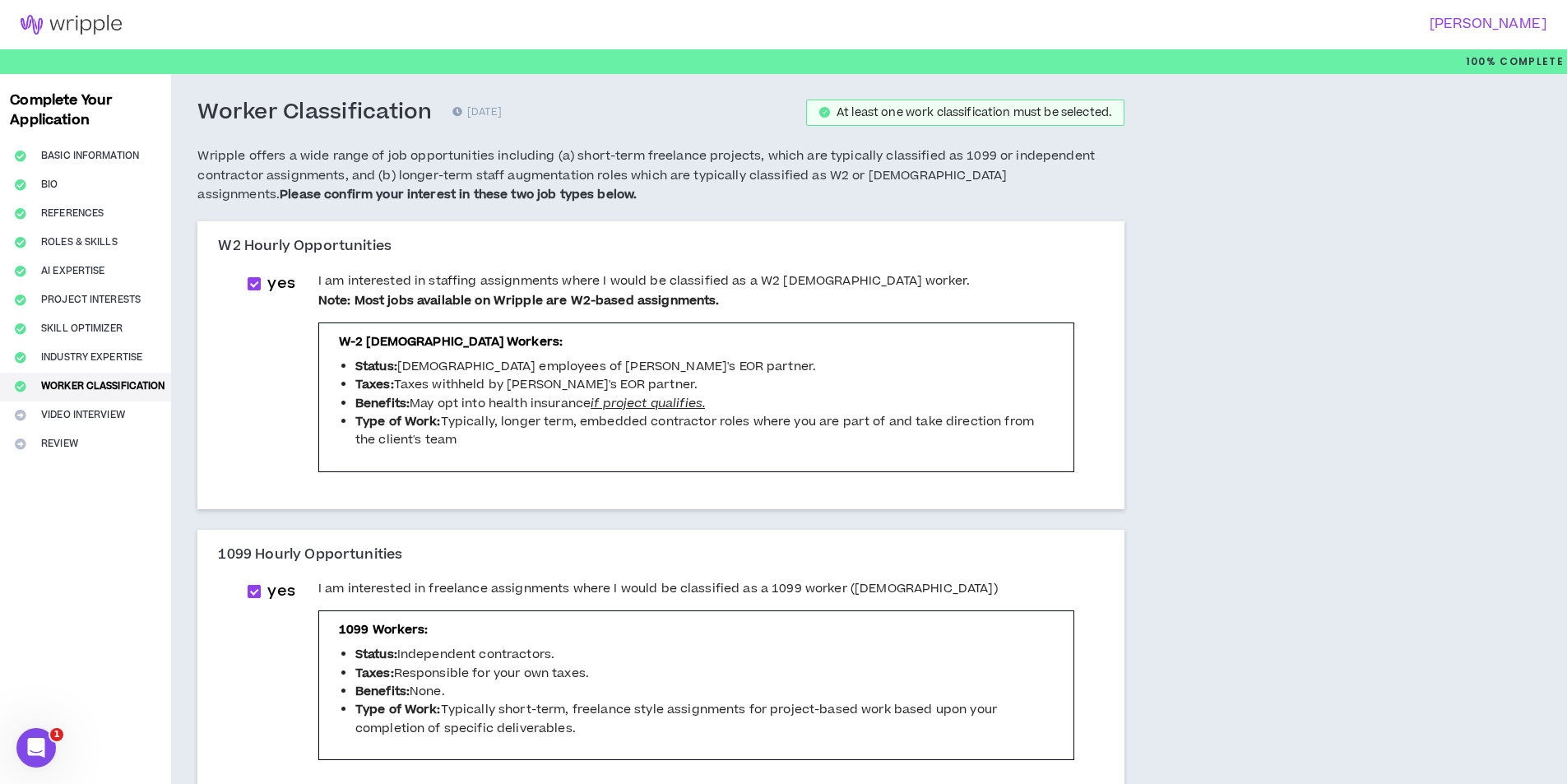
click at [247, 592] on span at bounding box center [254, 590] width 13 height 13
checkbox input "*****"
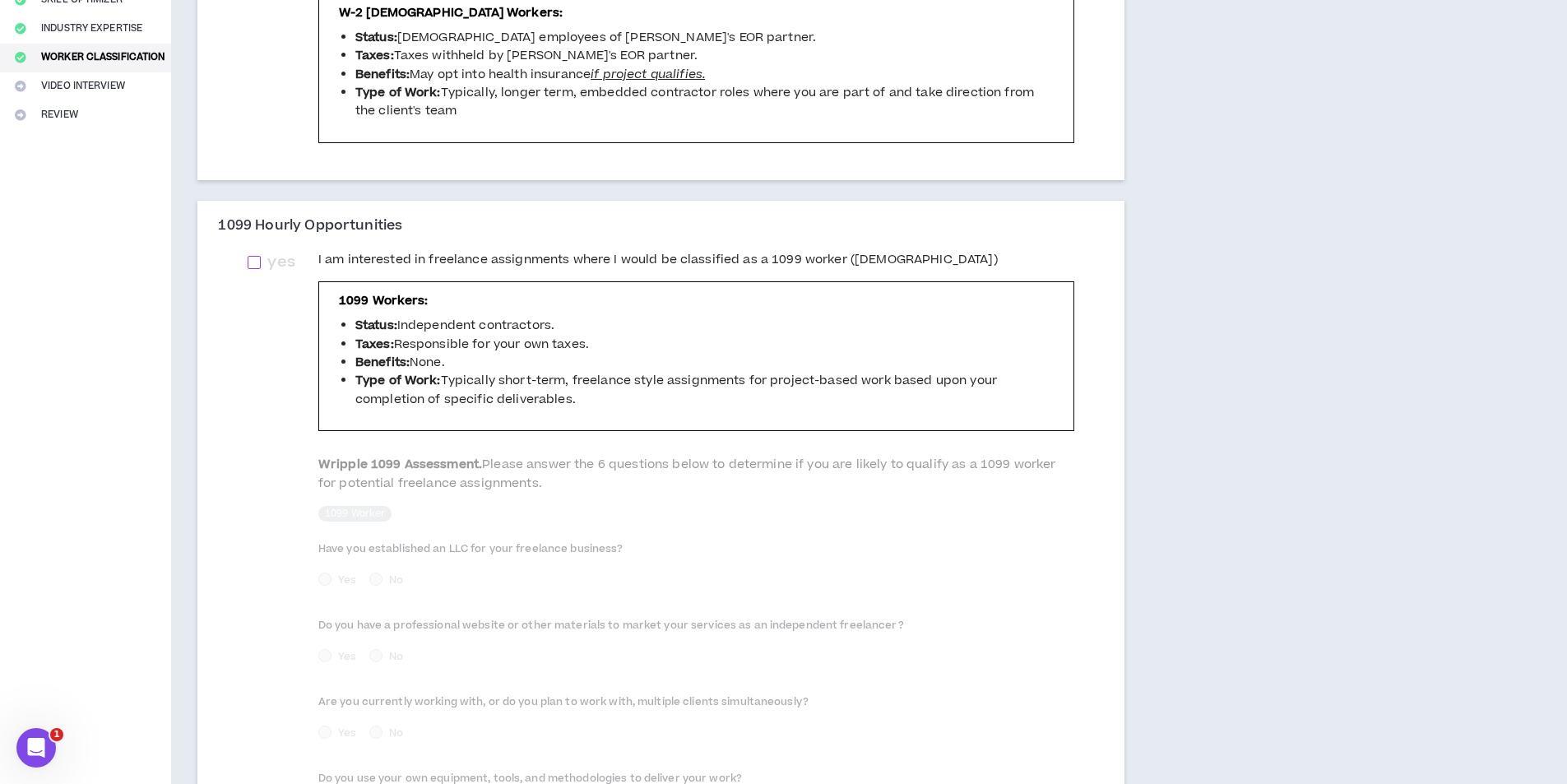
scroll to position [622, 0]
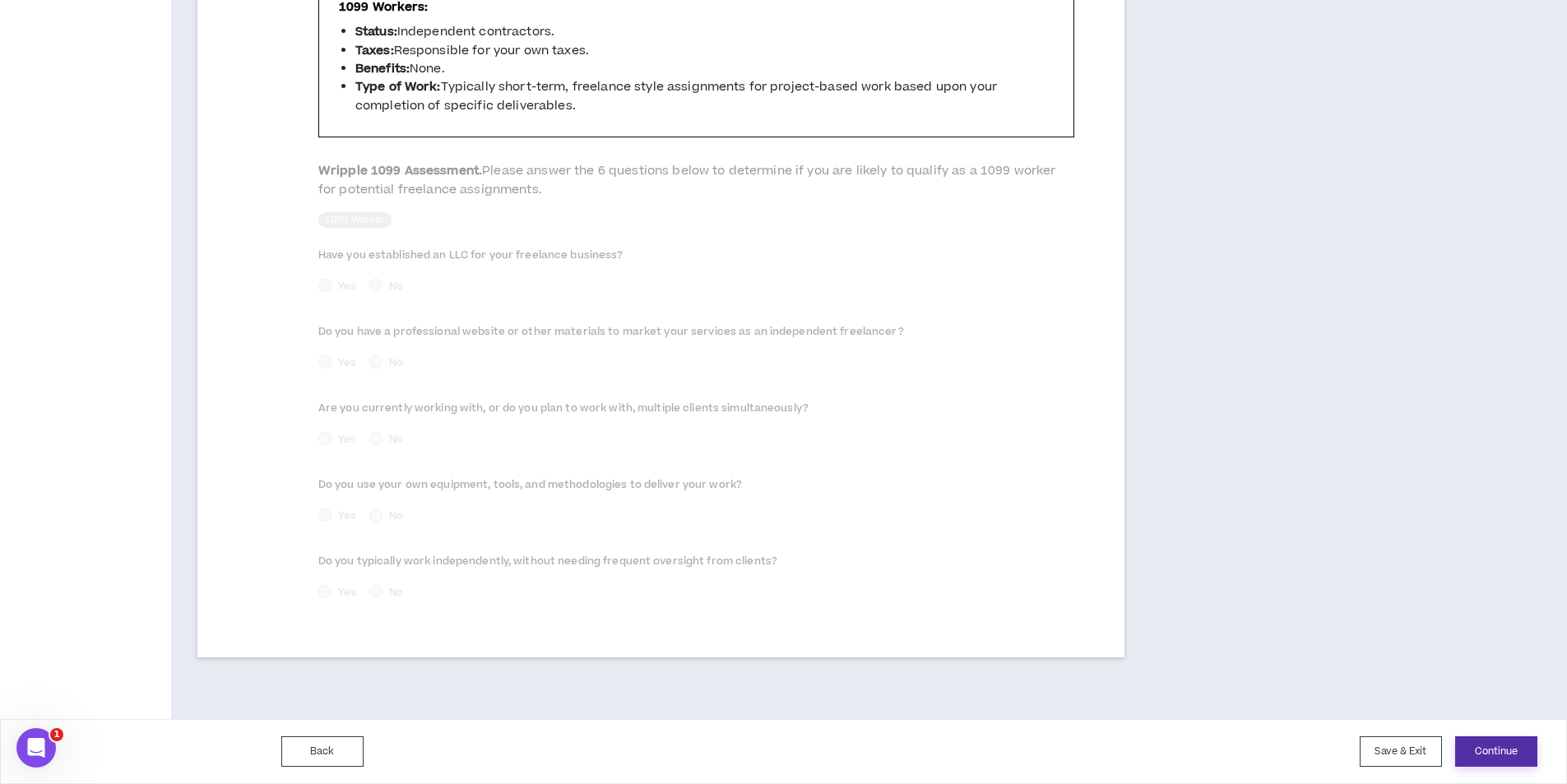
click at [1470, 741] on button "Continue" at bounding box center [1496, 750] width 83 height 30
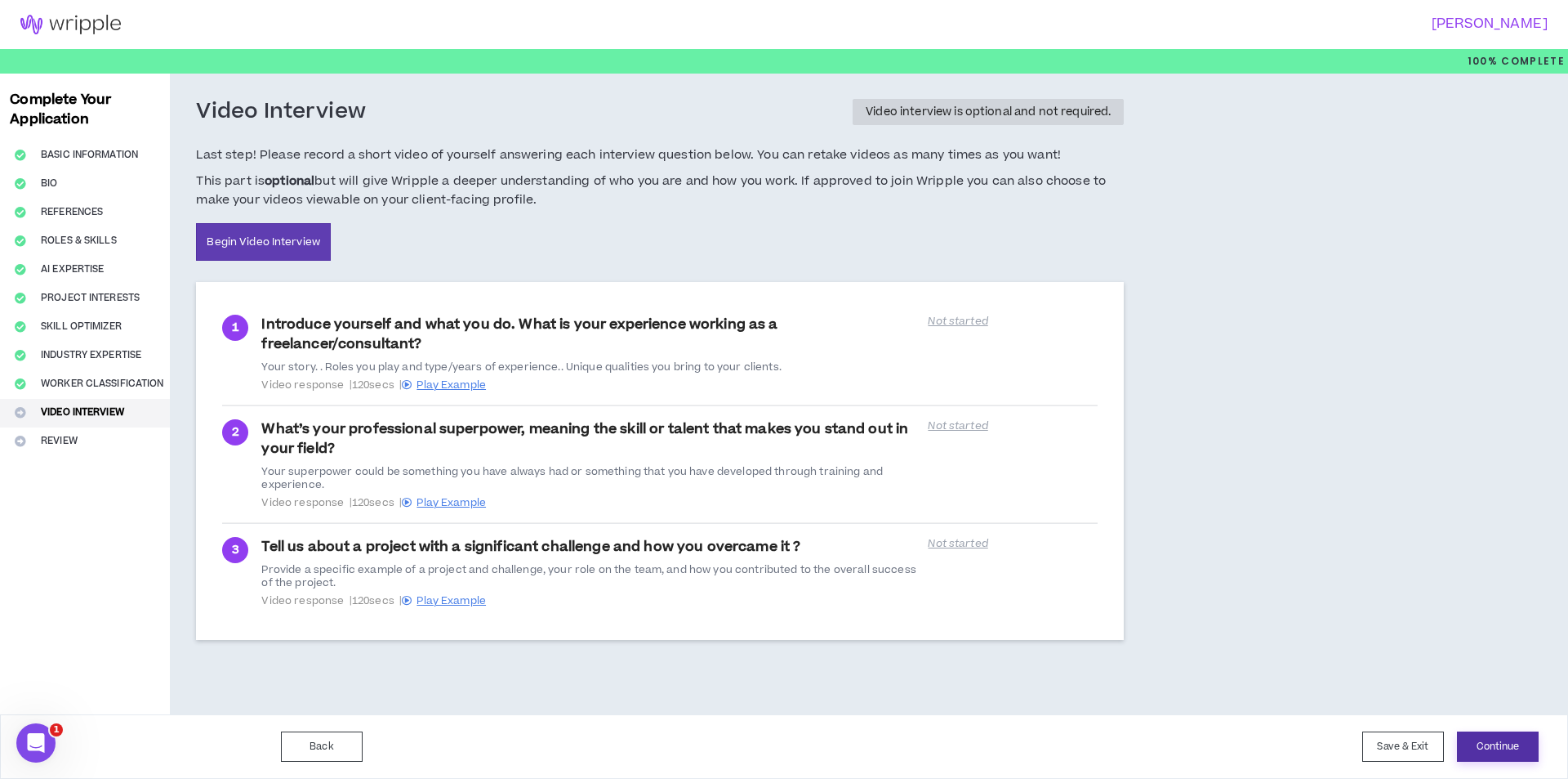
click at [1481, 745] on button "Continue" at bounding box center [1498, 746] width 82 height 30
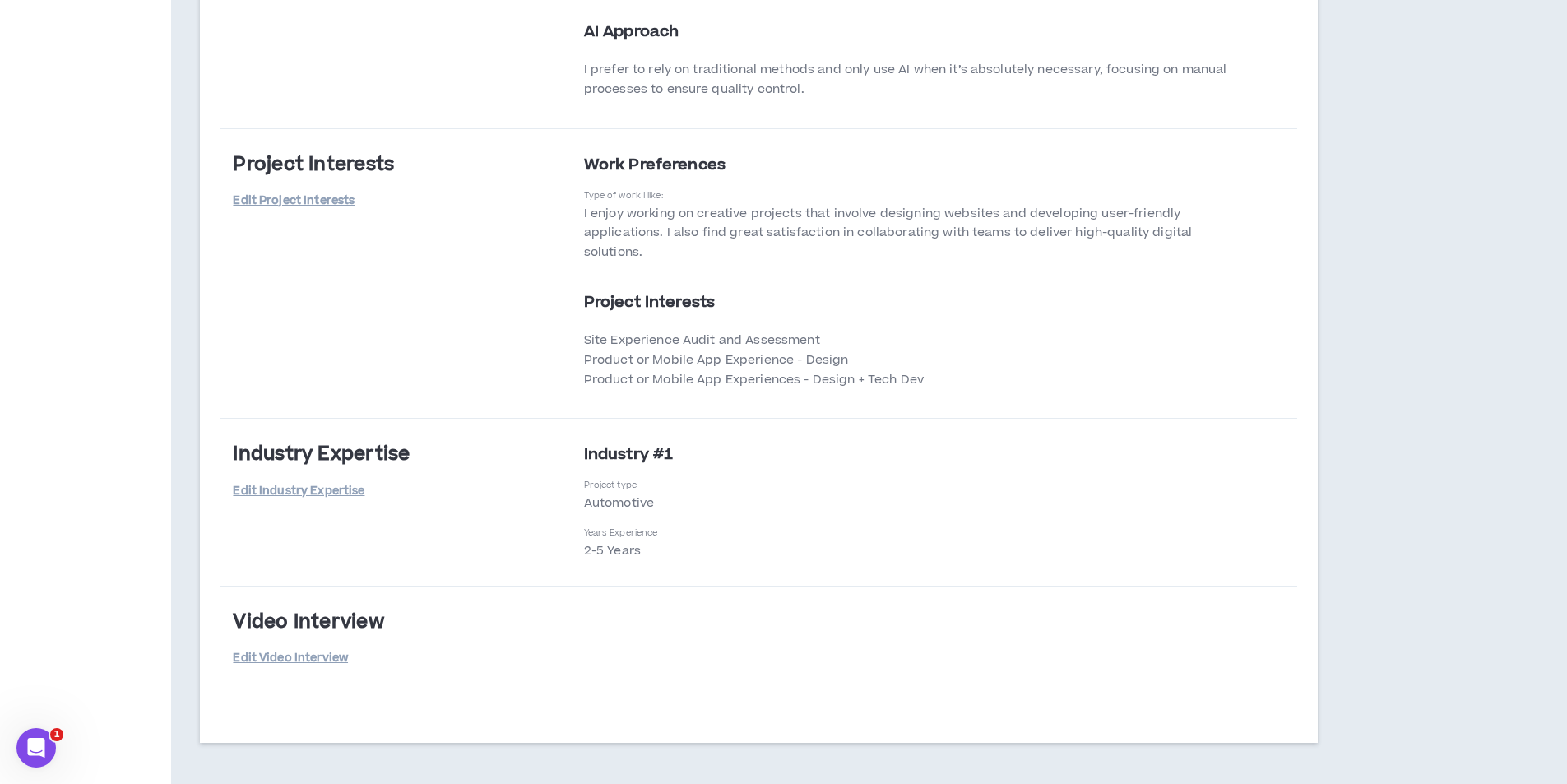
scroll to position [2766, 0]
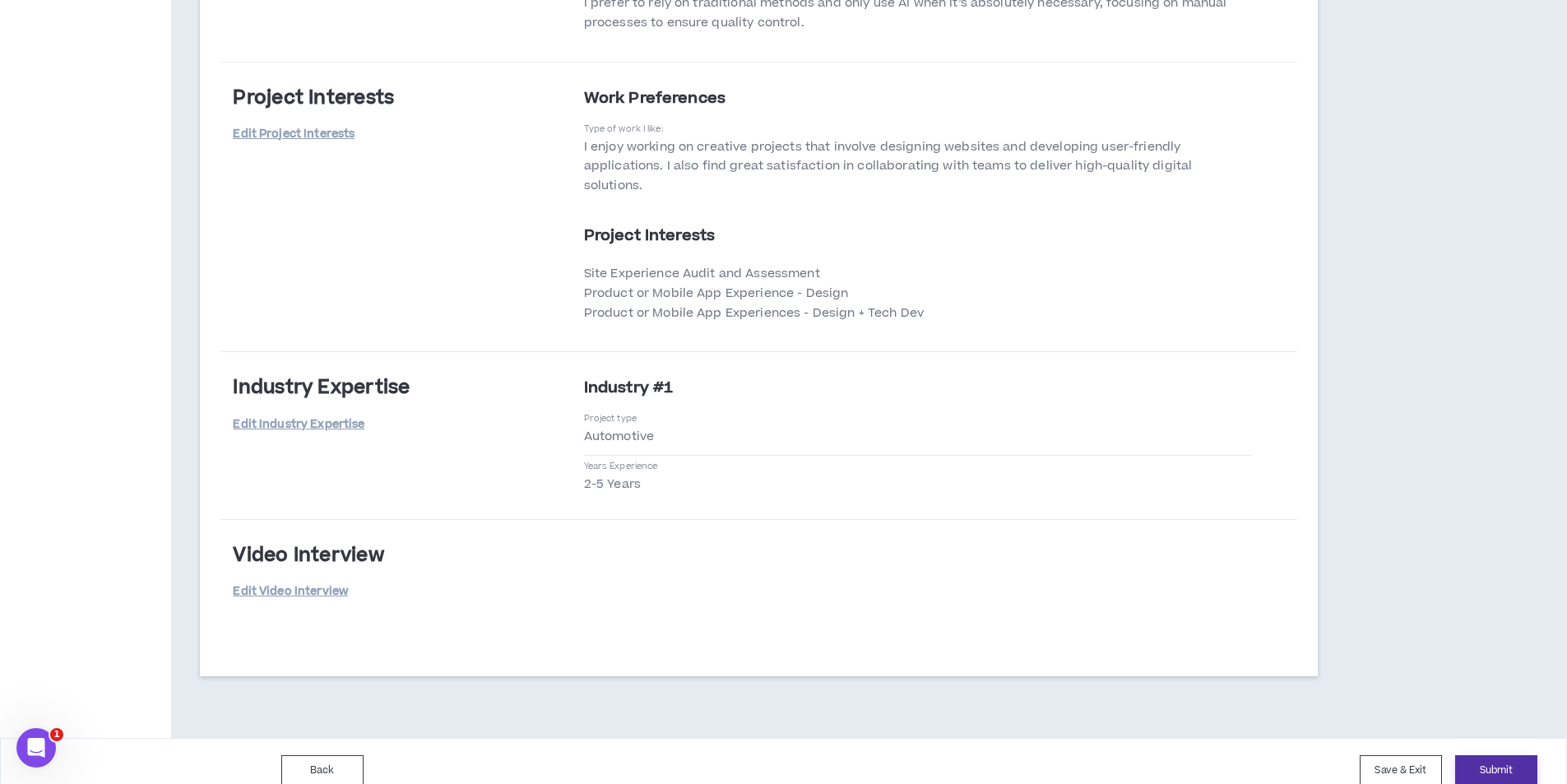
click at [1512, 755] on button "Submit" at bounding box center [1496, 769] width 83 height 30
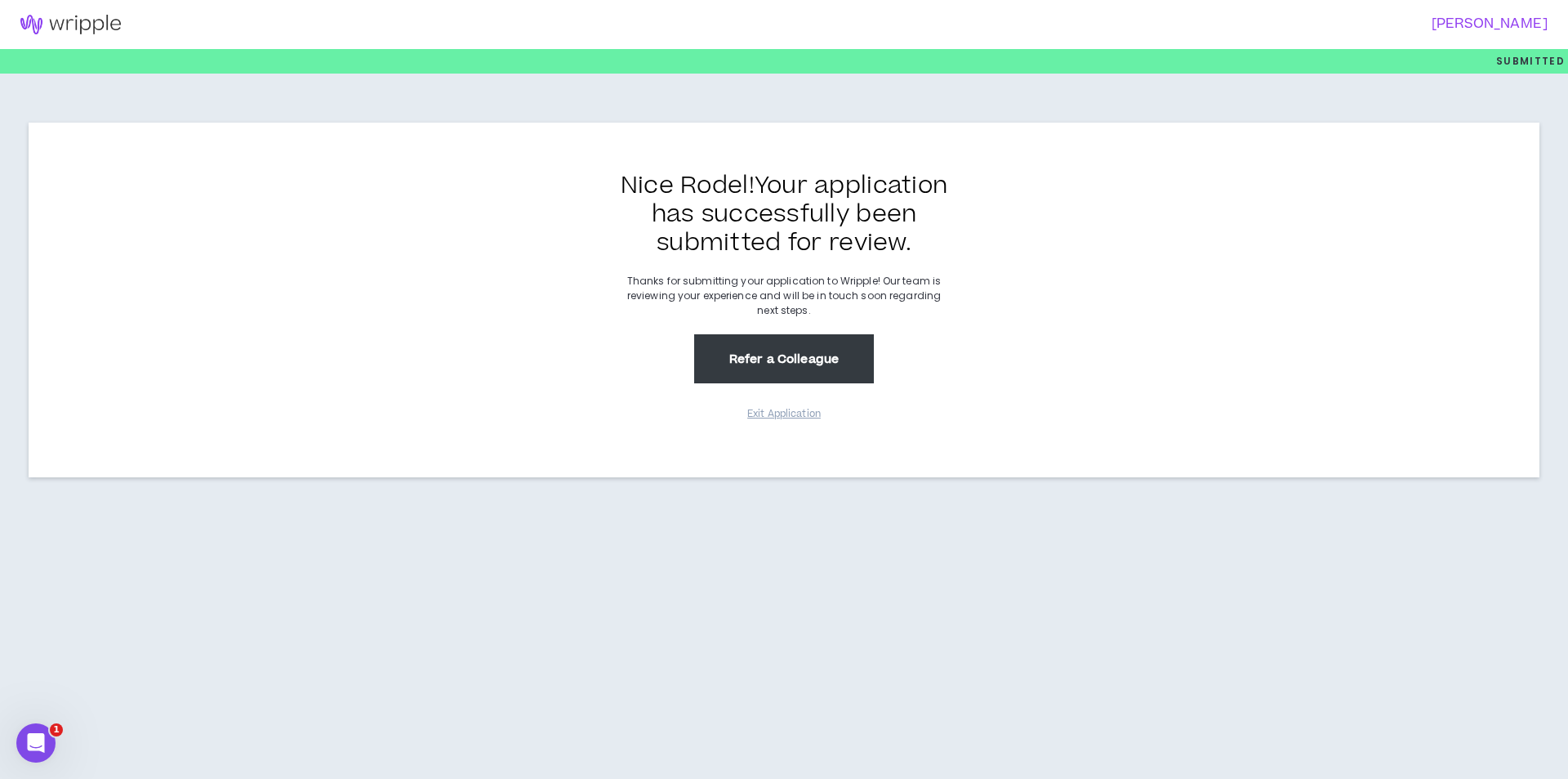
click at [761, 338] on button "Refer a Colleague" at bounding box center [783, 358] width 180 height 49
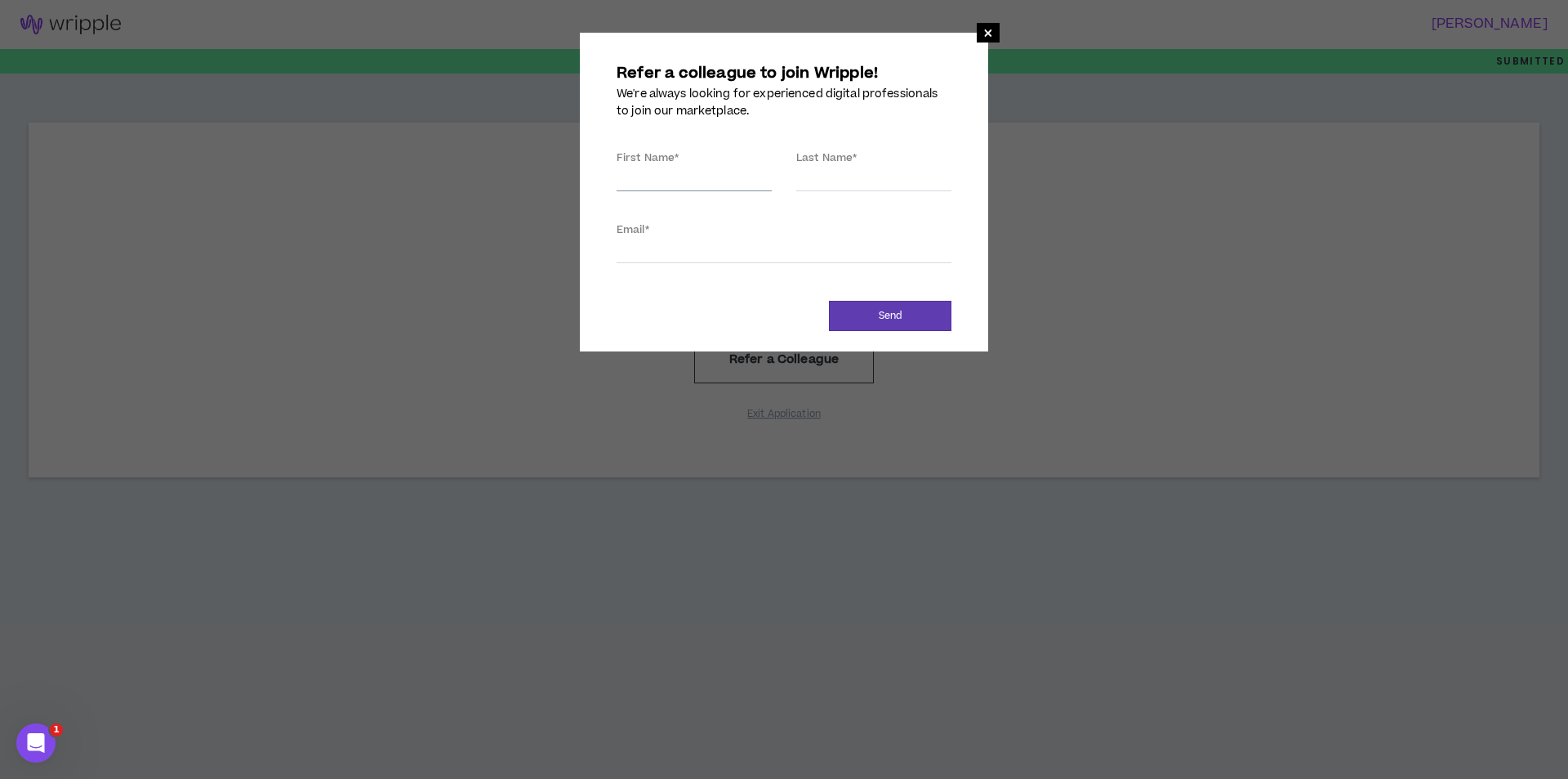
click at [687, 175] on input "First Name *" at bounding box center [694, 179] width 155 height 24
type input "Rodel"
type input "Cayanan"
type input "highlightgroup325@gmail.com"
type input "Cayanan"
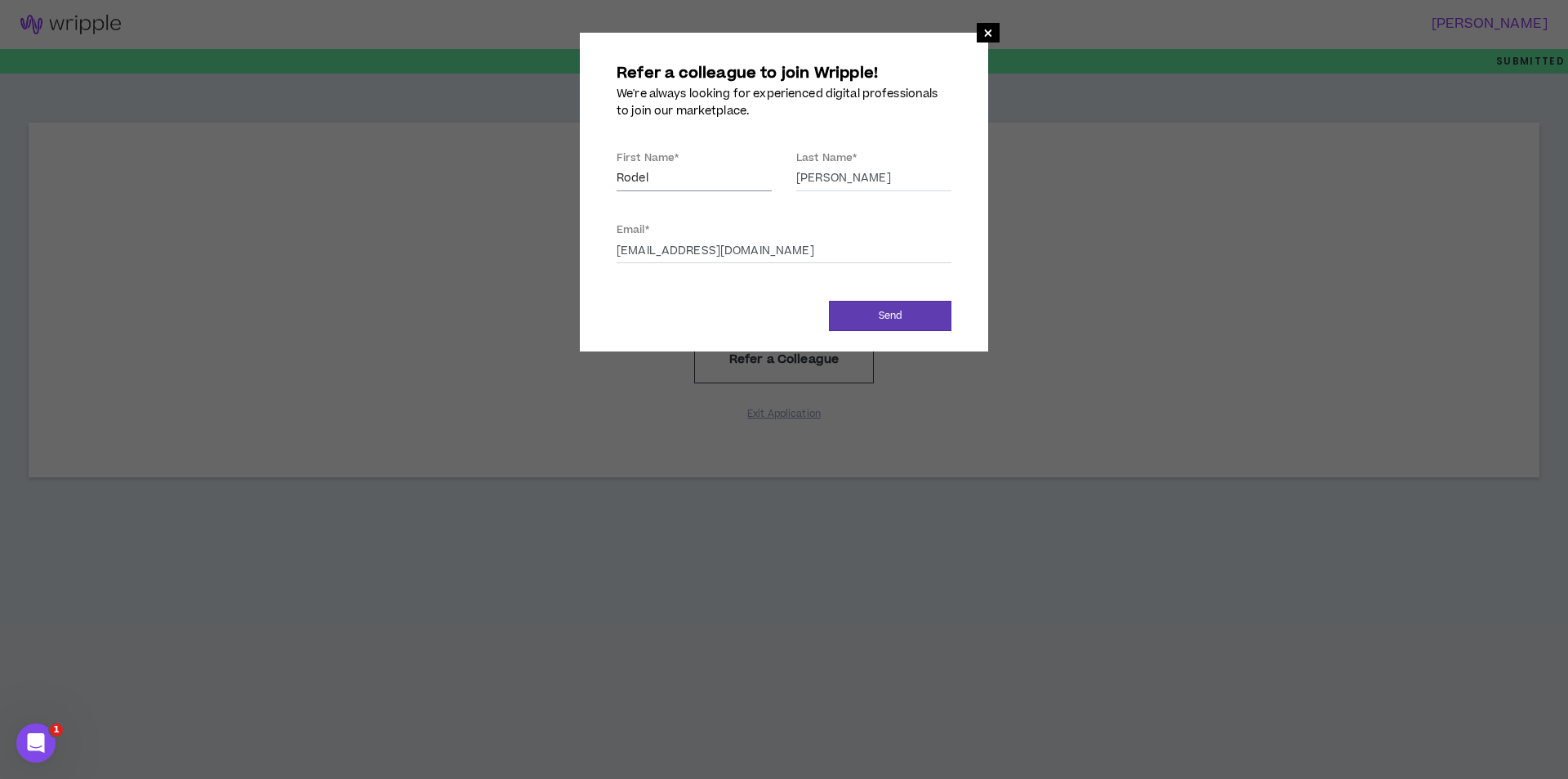
type input "highlightgroup325@gmail.com"
click at [885, 321] on button "Send" at bounding box center [890, 315] width 123 height 30
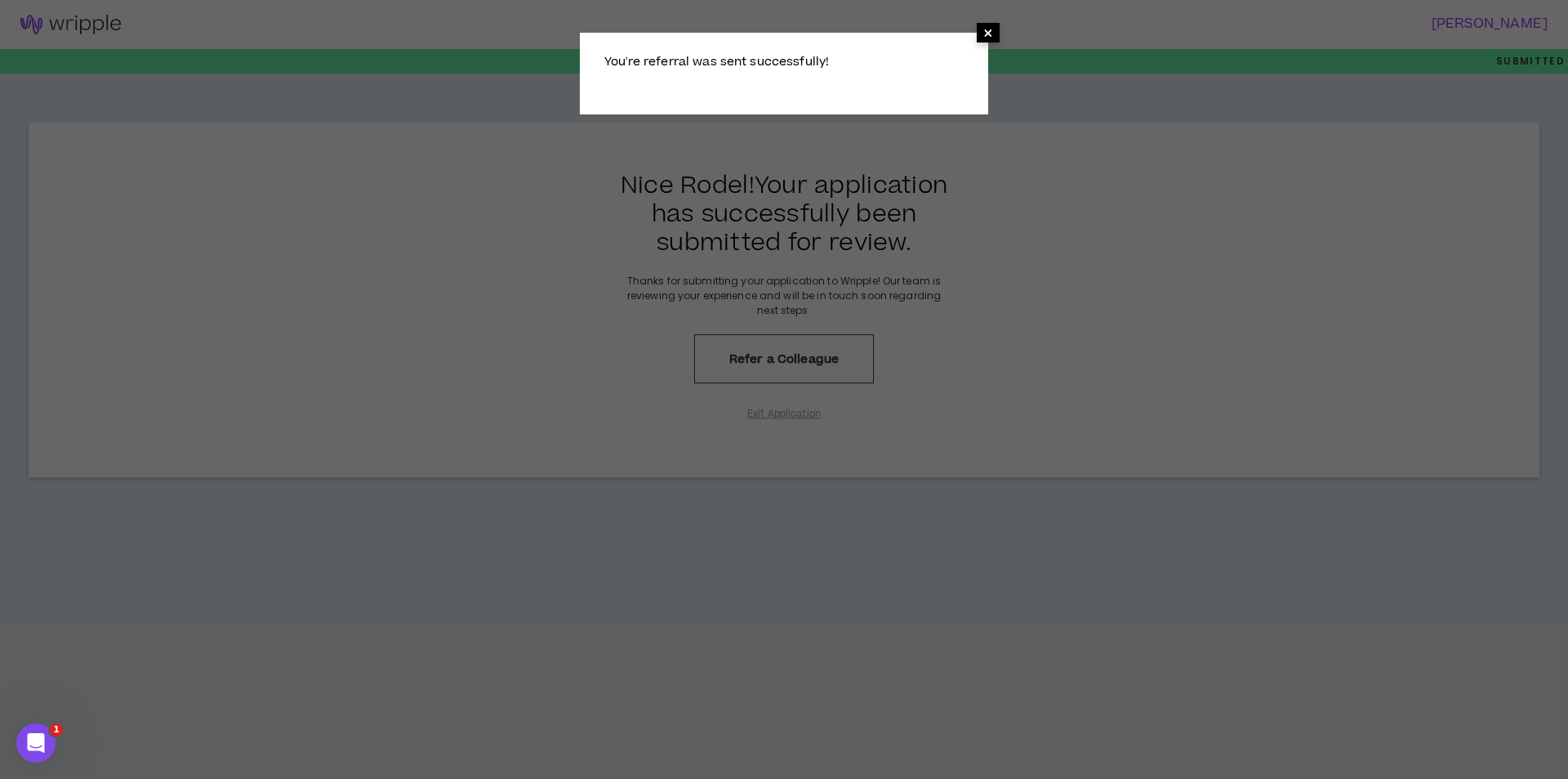
click at [987, 31] on span "×" at bounding box center [988, 32] width 10 height 20
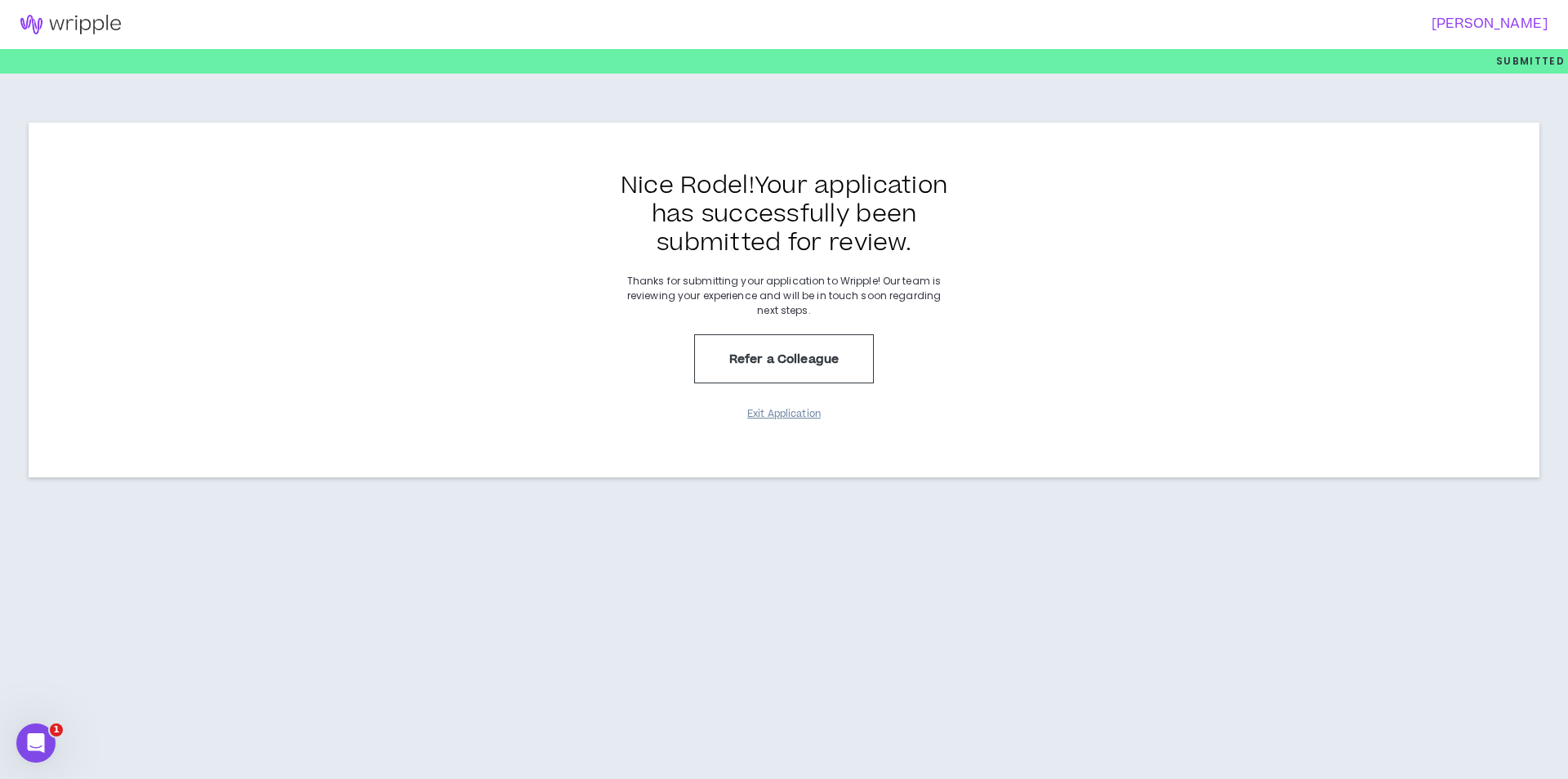
click at [795, 417] on button "Exit Application" at bounding box center [784, 414] width 82 height 29
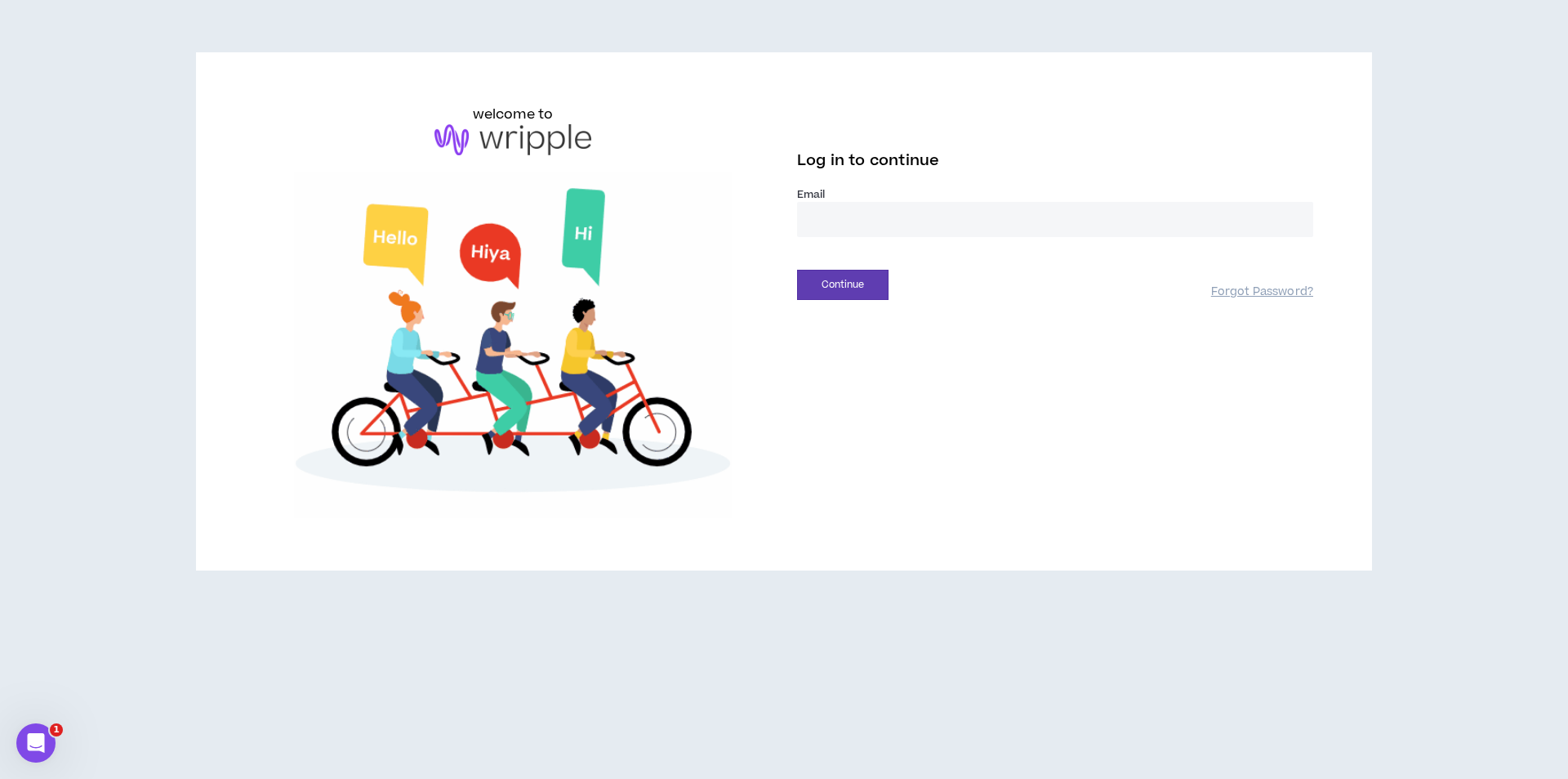
click at [924, 217] on input "email" at bounding box center [1055, 219] width 516 height 35
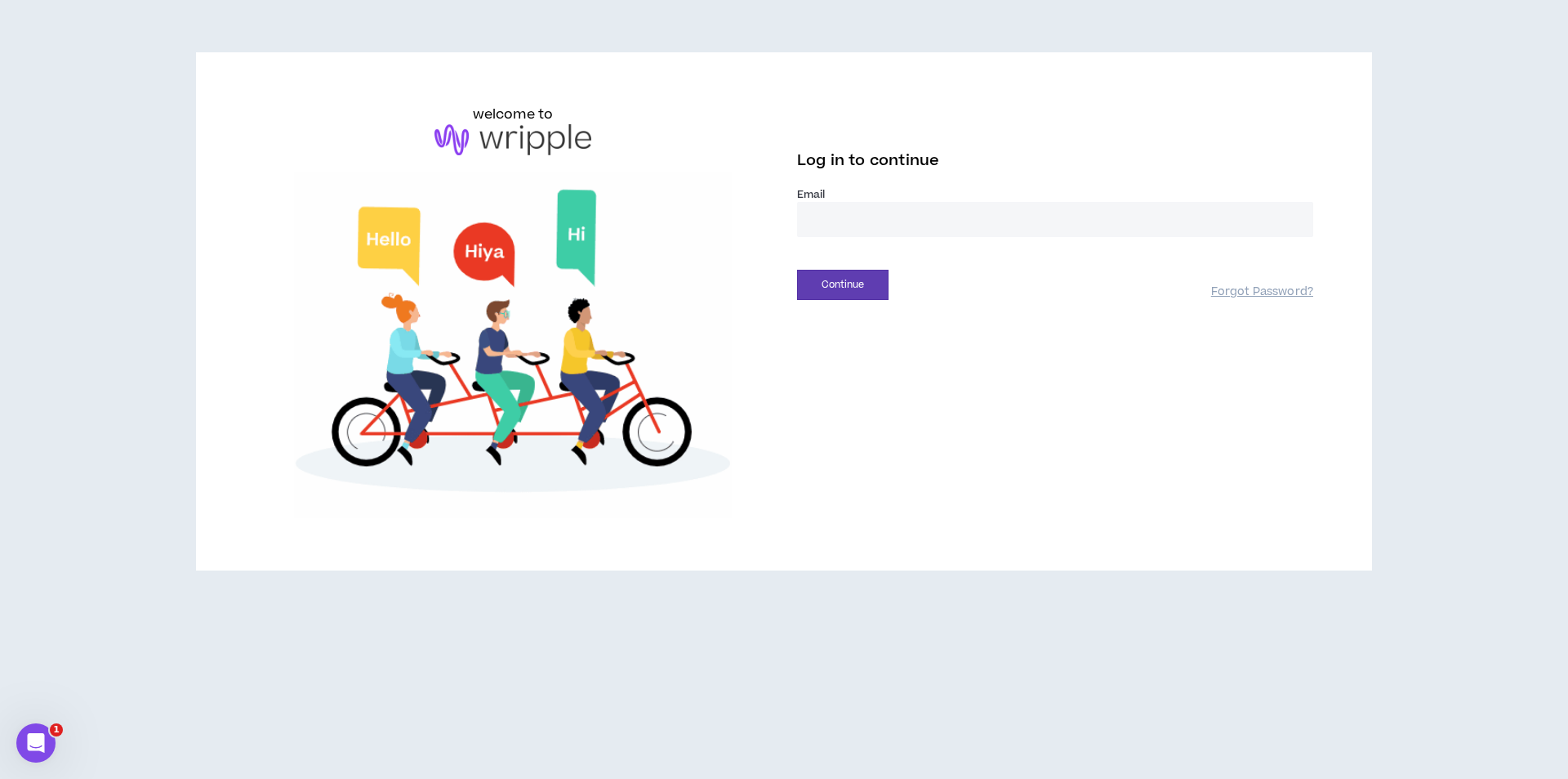
type input "**********"
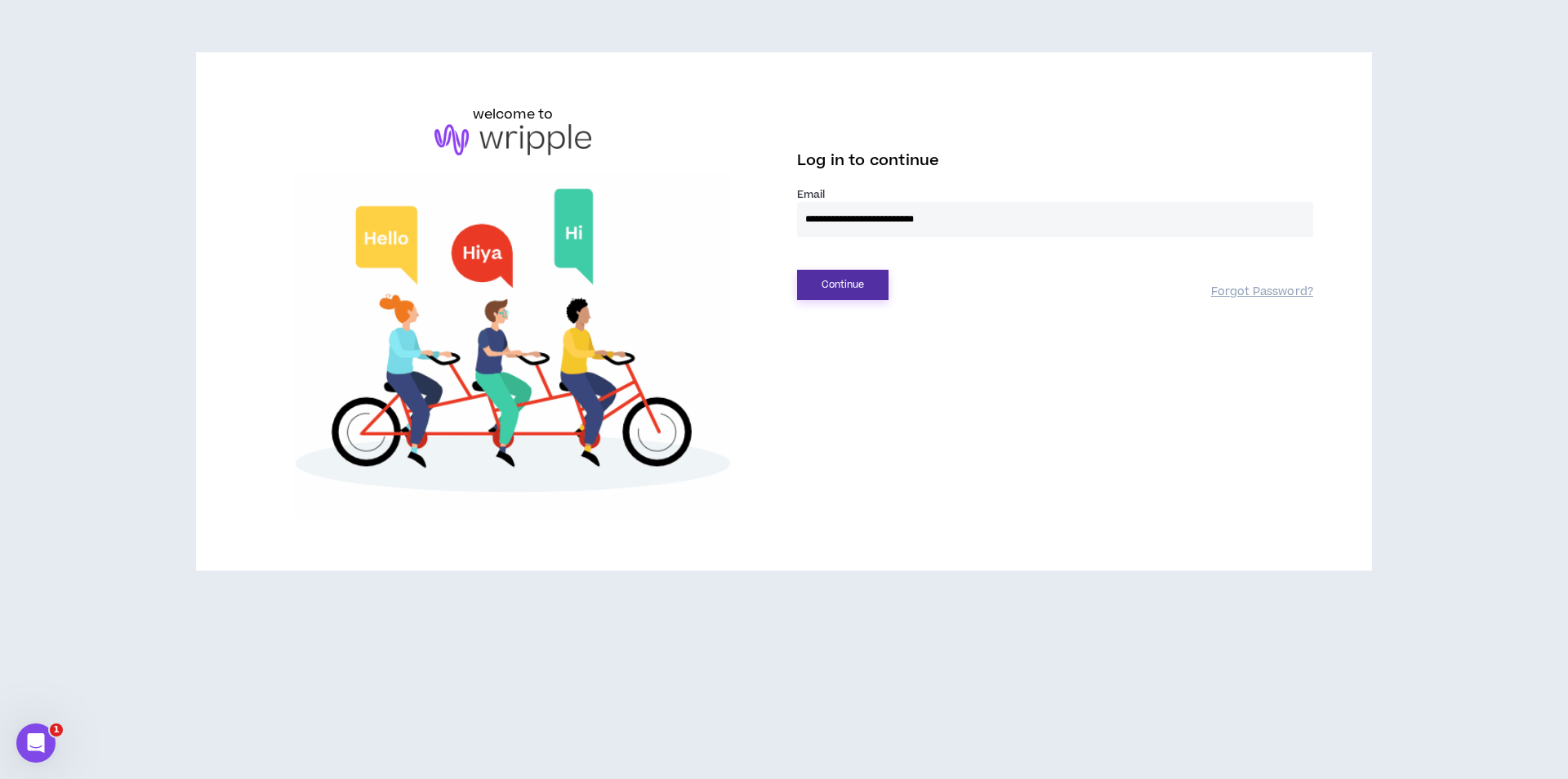
click at [810, 281] on button "Continue" at bounding box center [842, 284] width 91 height 30
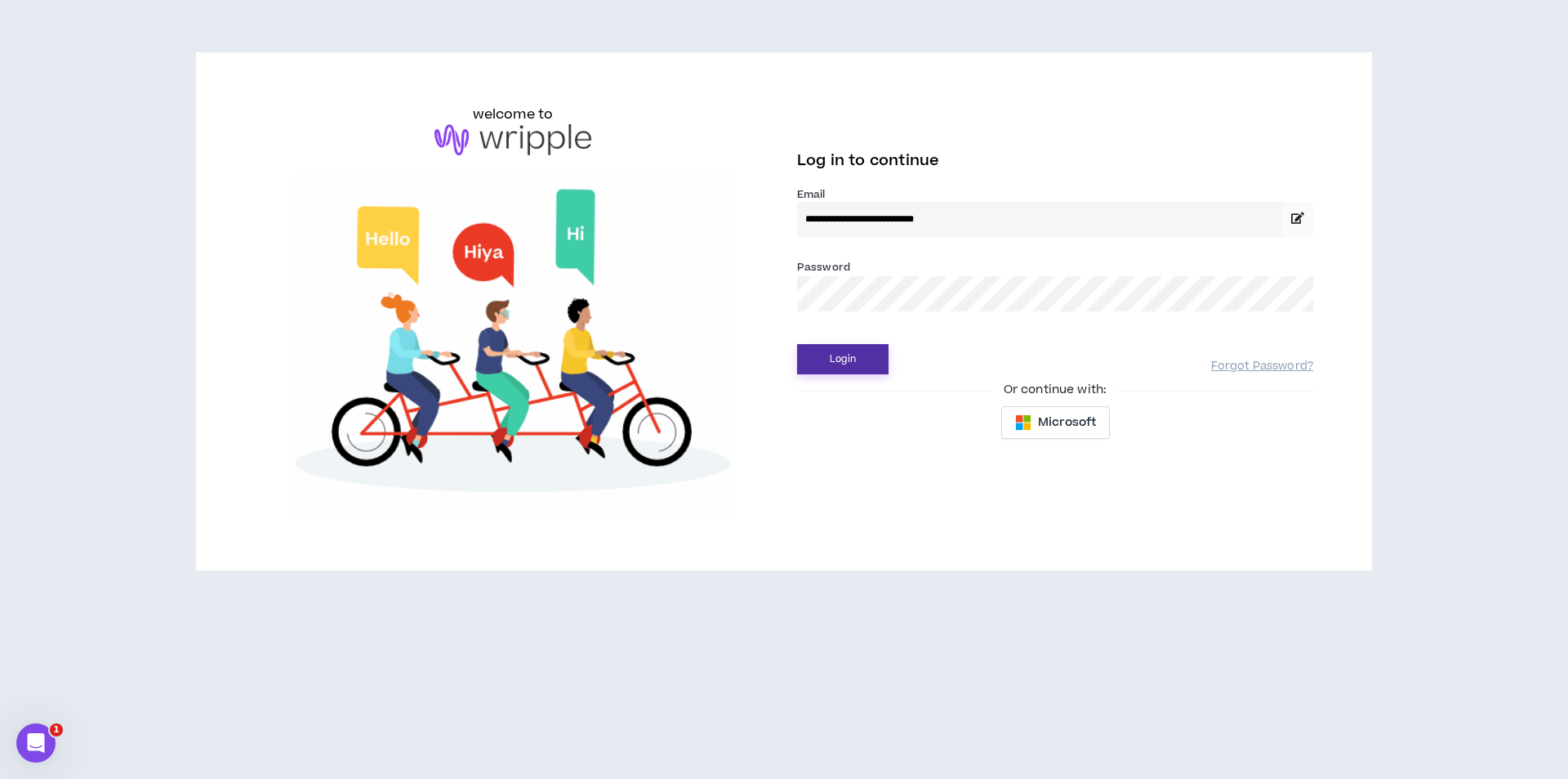
click at [859, 359] on button "Login" at bounding box center [842, 358] width 91 height 30
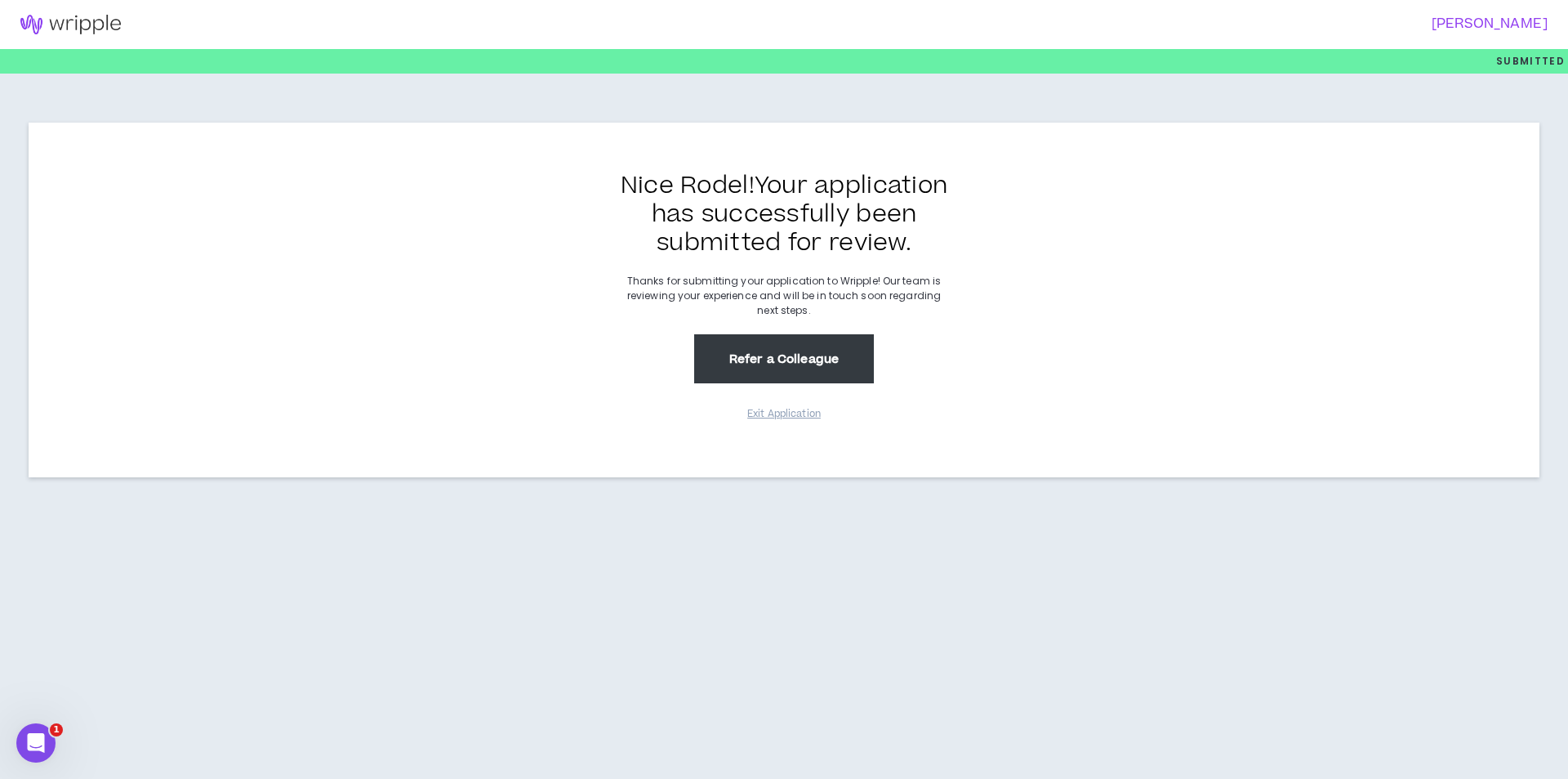
click at [786, 359] on button "Refer a Colleague" at bounding box center [783, 358] width 180 height 49
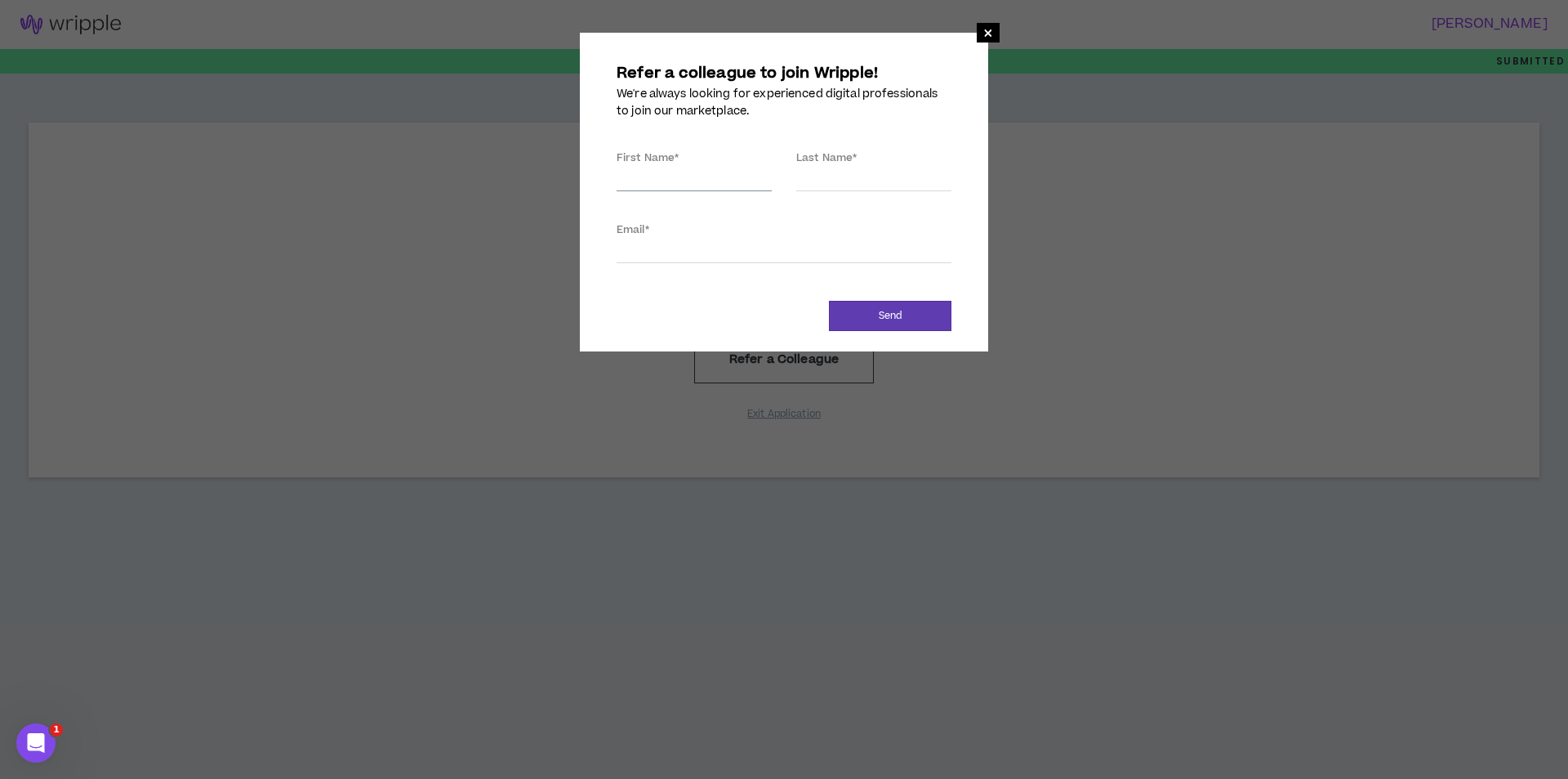
click at [703, 186] on input "First Name *" at bounding box center [694, 179] width 155 height 24
click at [1072, 117] on div "× Refer a colleague to join Wripple! We're always looking for experienced digit…" at bounding box center [784, 191] width 1568 height 384
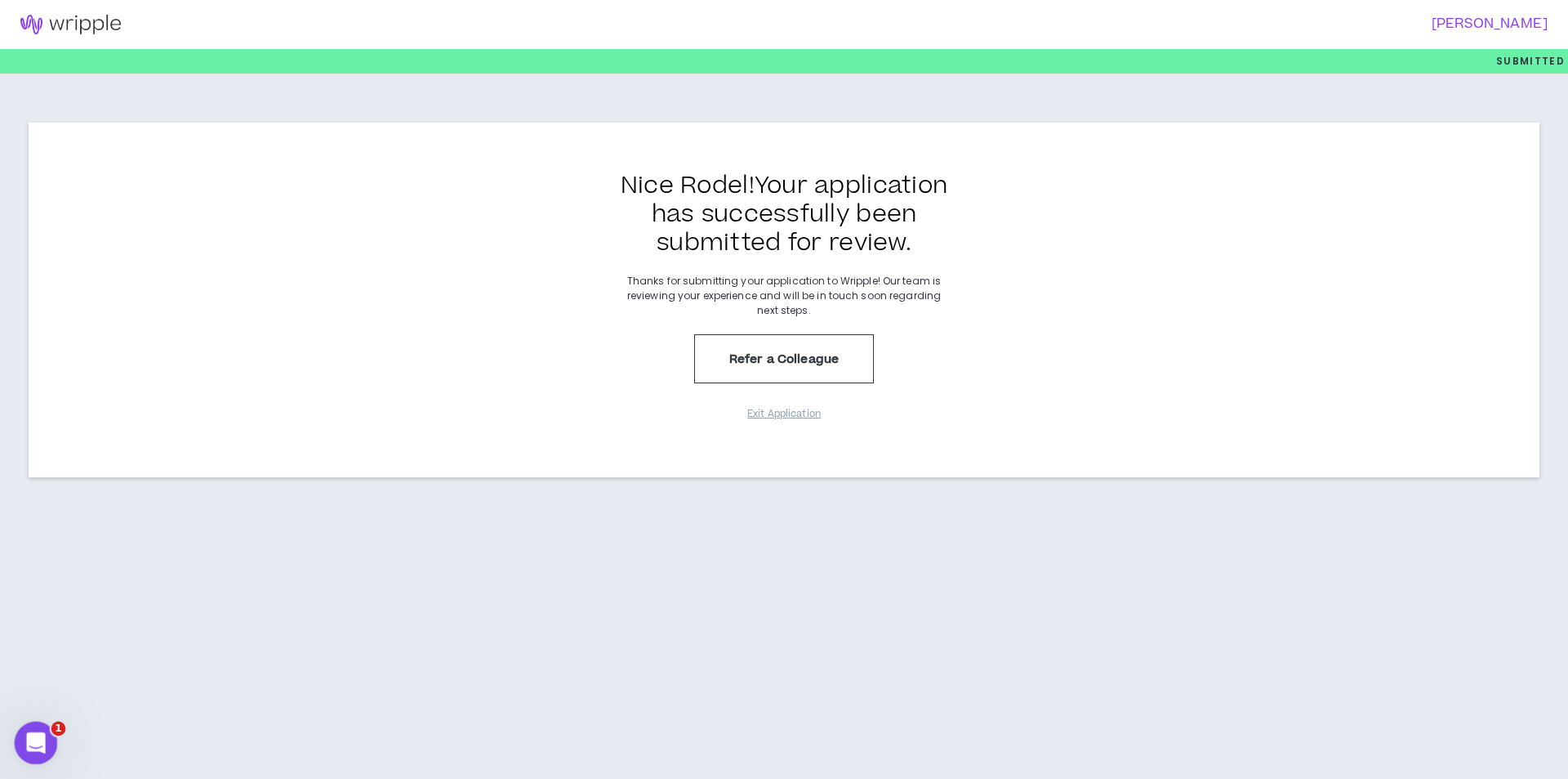
click at [39, 737] on icon "Open Intercom Messenger" at bounding box center [34, 741] width 27 height 27
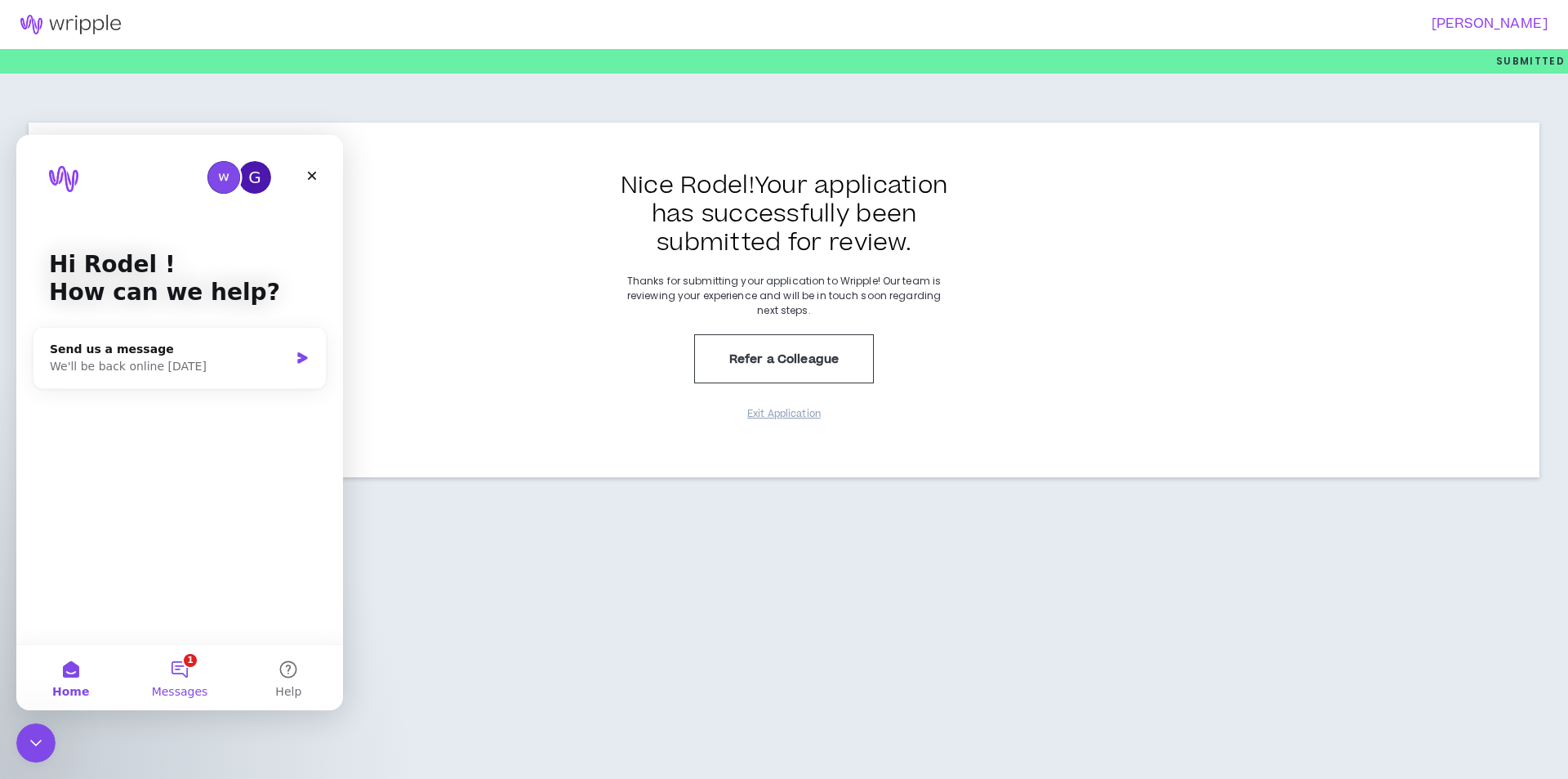
click at [193, 663] on button "1 Messages" at bounding box center [179, 677] width 108 height 65
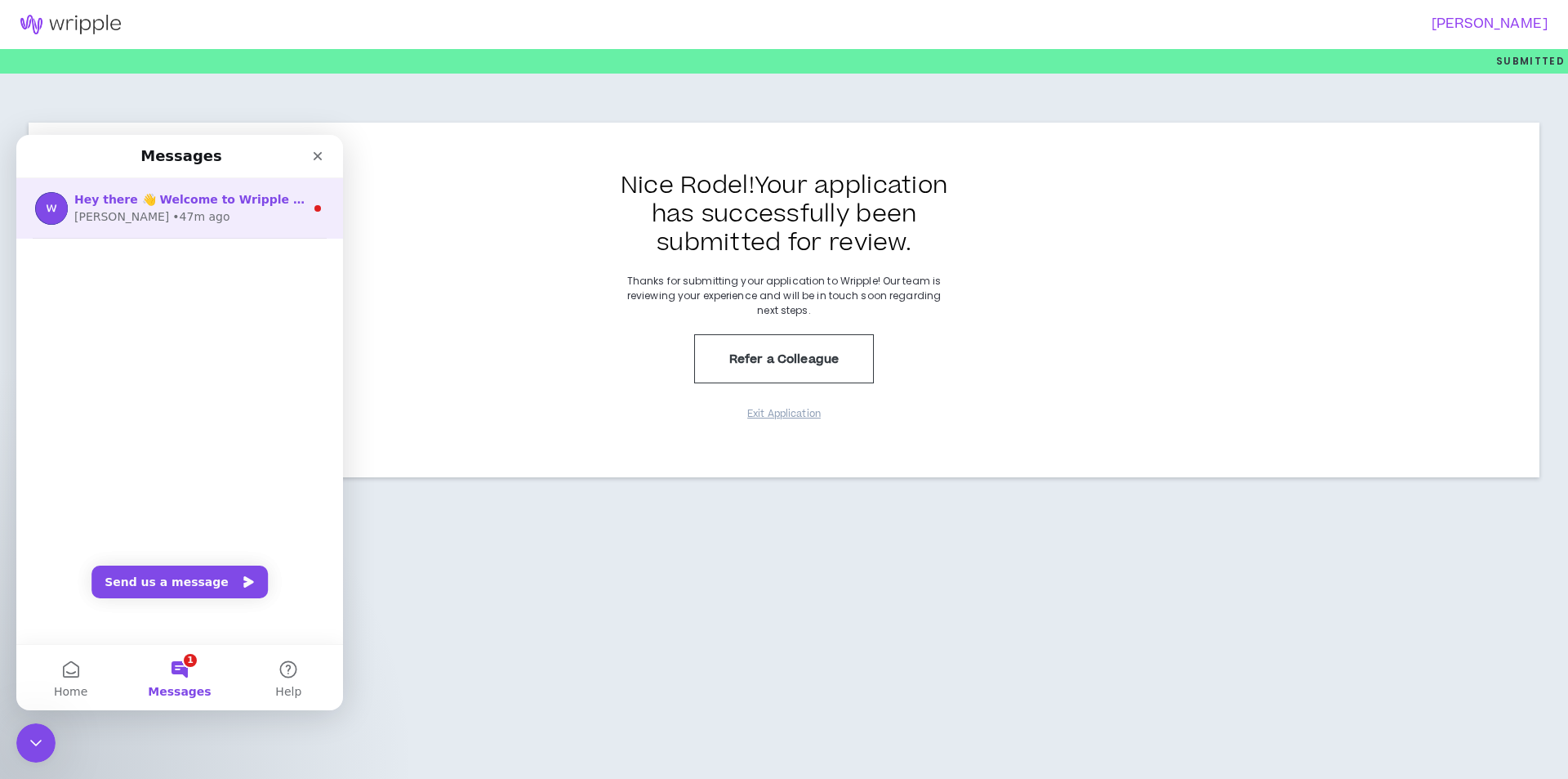
click at [207, 193] on span "Hey there 👋 Welcome to Wripple 🙌 Take a look around! If you have any questions,…" at bounding box center [485, 199] width 824 height 13
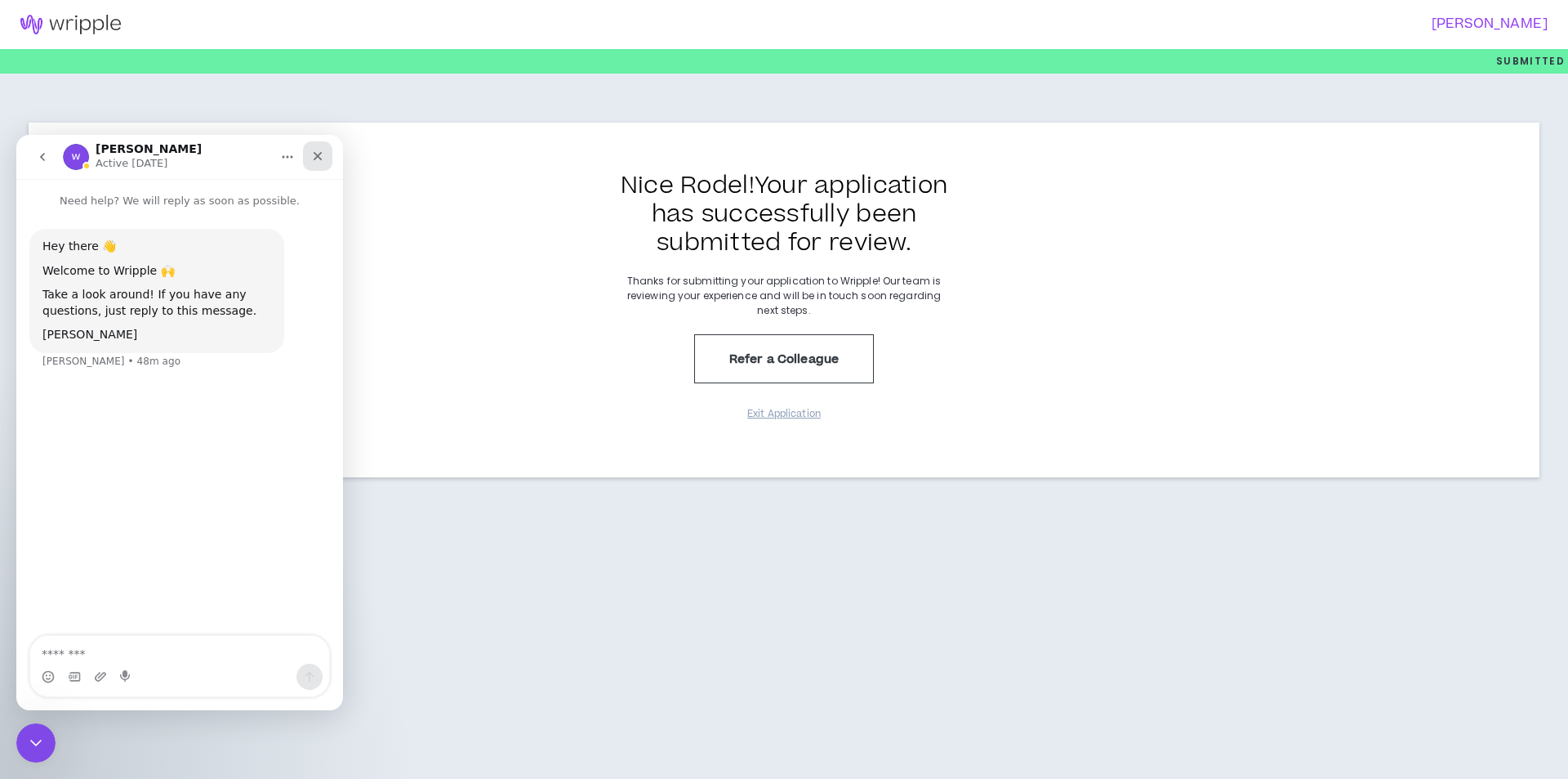
click at [319, 151] on icon "Close" at bounding box center [318, 156] width 13 height 13
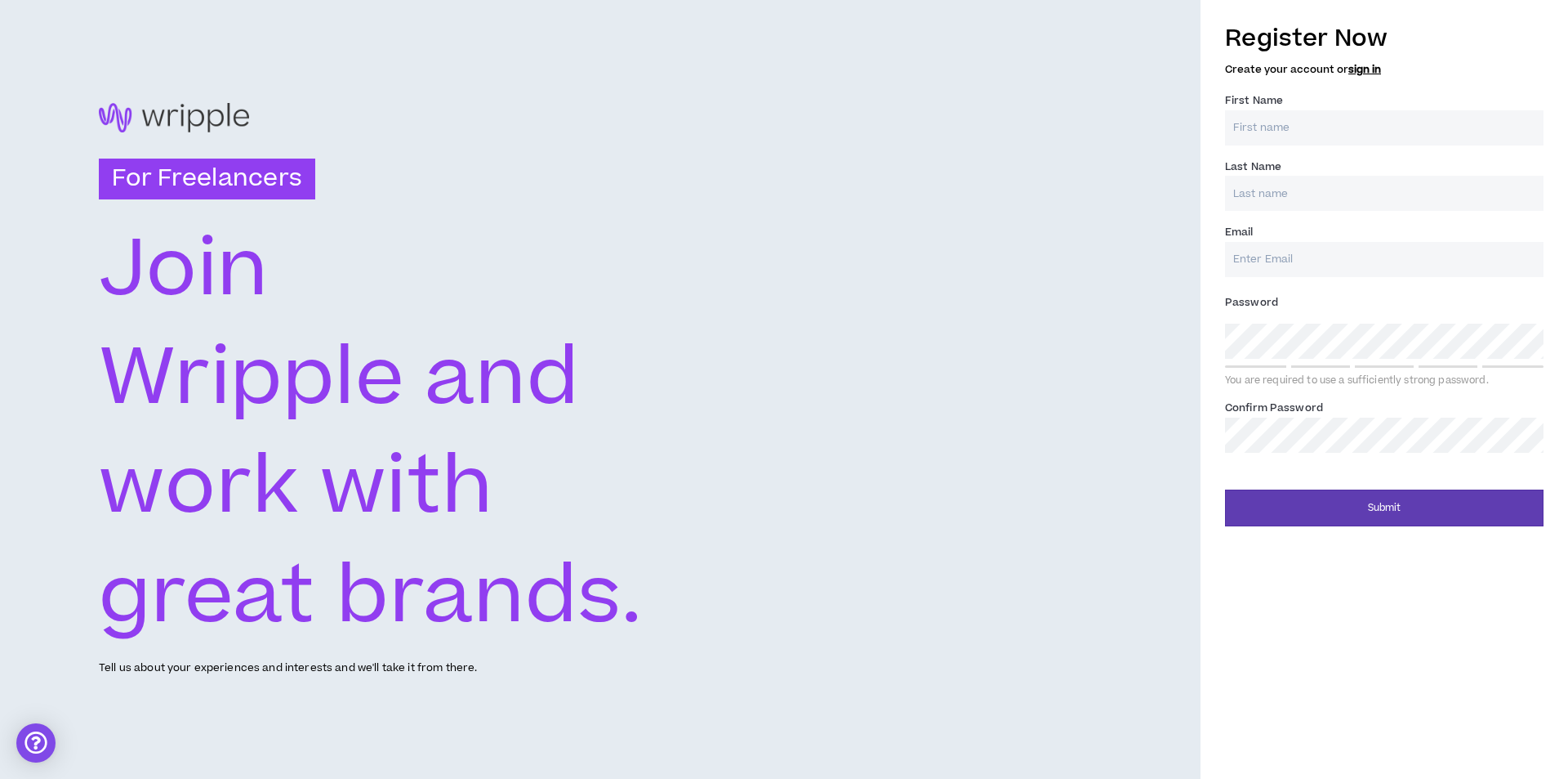
click at [1268, 125] on input "First Name *" at bounding box center [1384, 127] width 318 height 35
type input "Rodel"
type input "[PERSON_NAME]"
type input "[EMAIL_ADDRESS][DOMAIN_NAME]"
type input "[PERSON_NAME]"
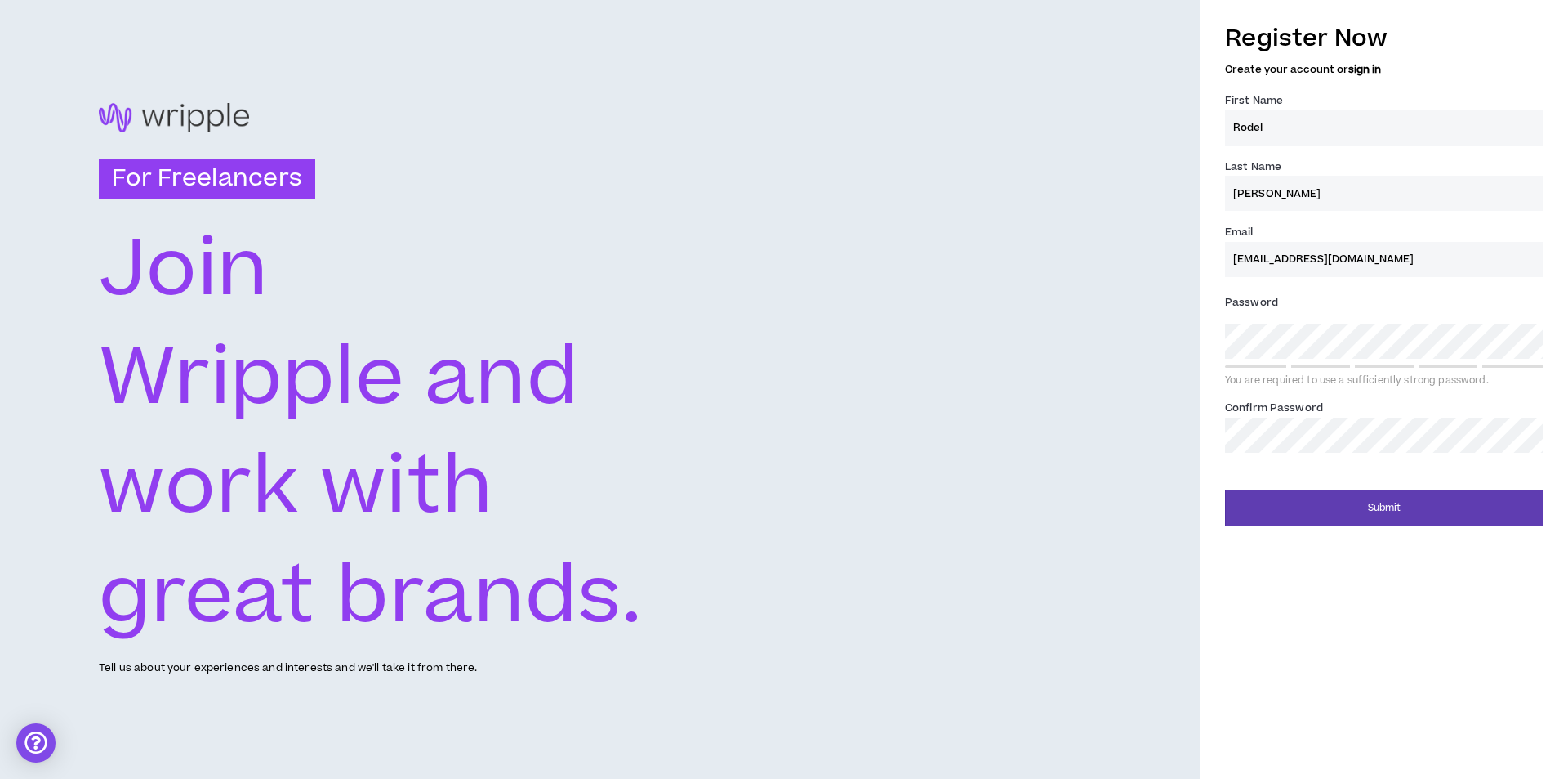
type input "[EMAIL_ADDRESS][DOMAIN_NAME]"
click at [1362, 74] on link "sign in" at bounding box center [1364, 70] width 32 height 14
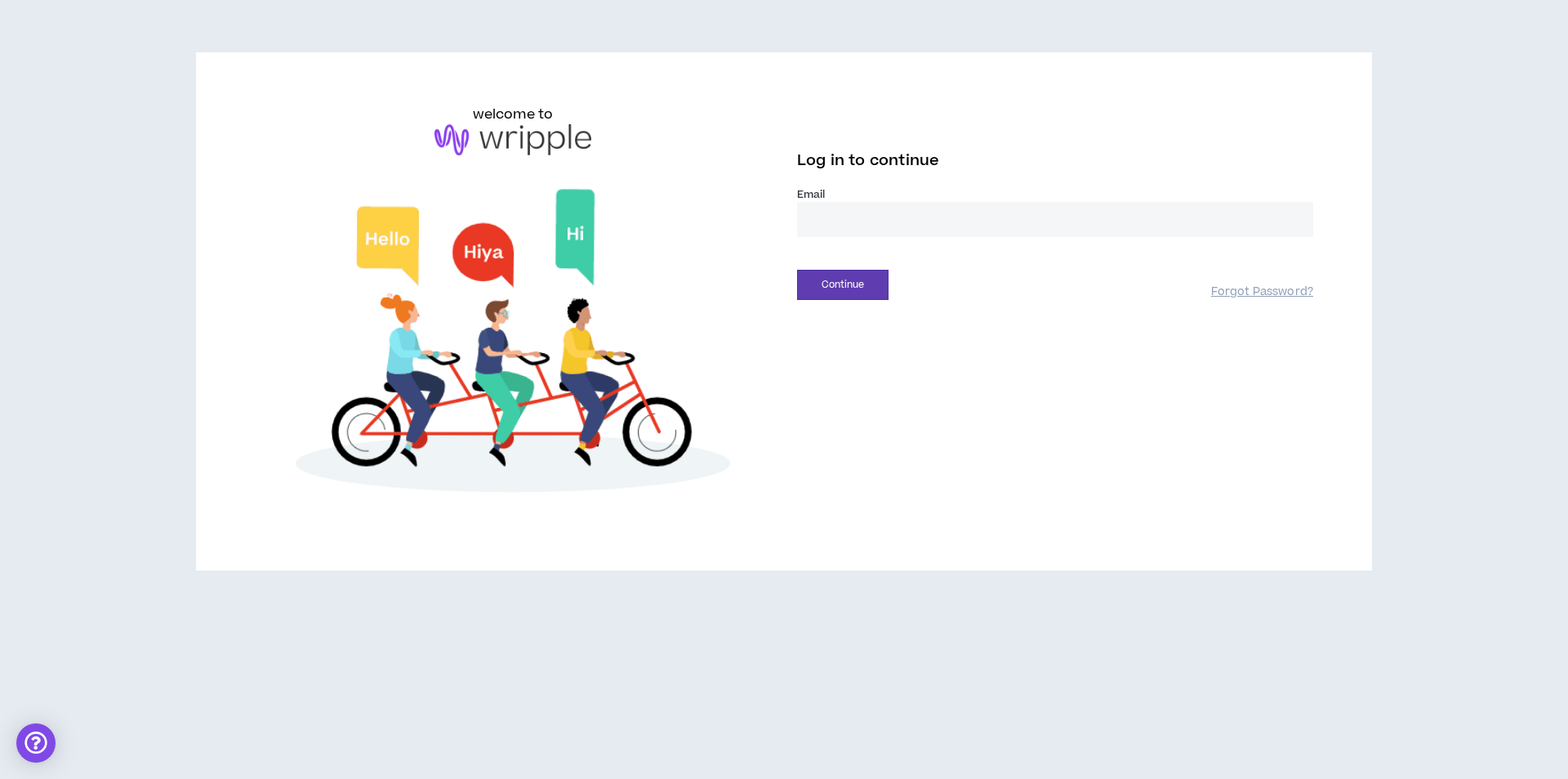
click at [904, 234] on input "email" at bounding box center [1055, 219] width 516 height 35
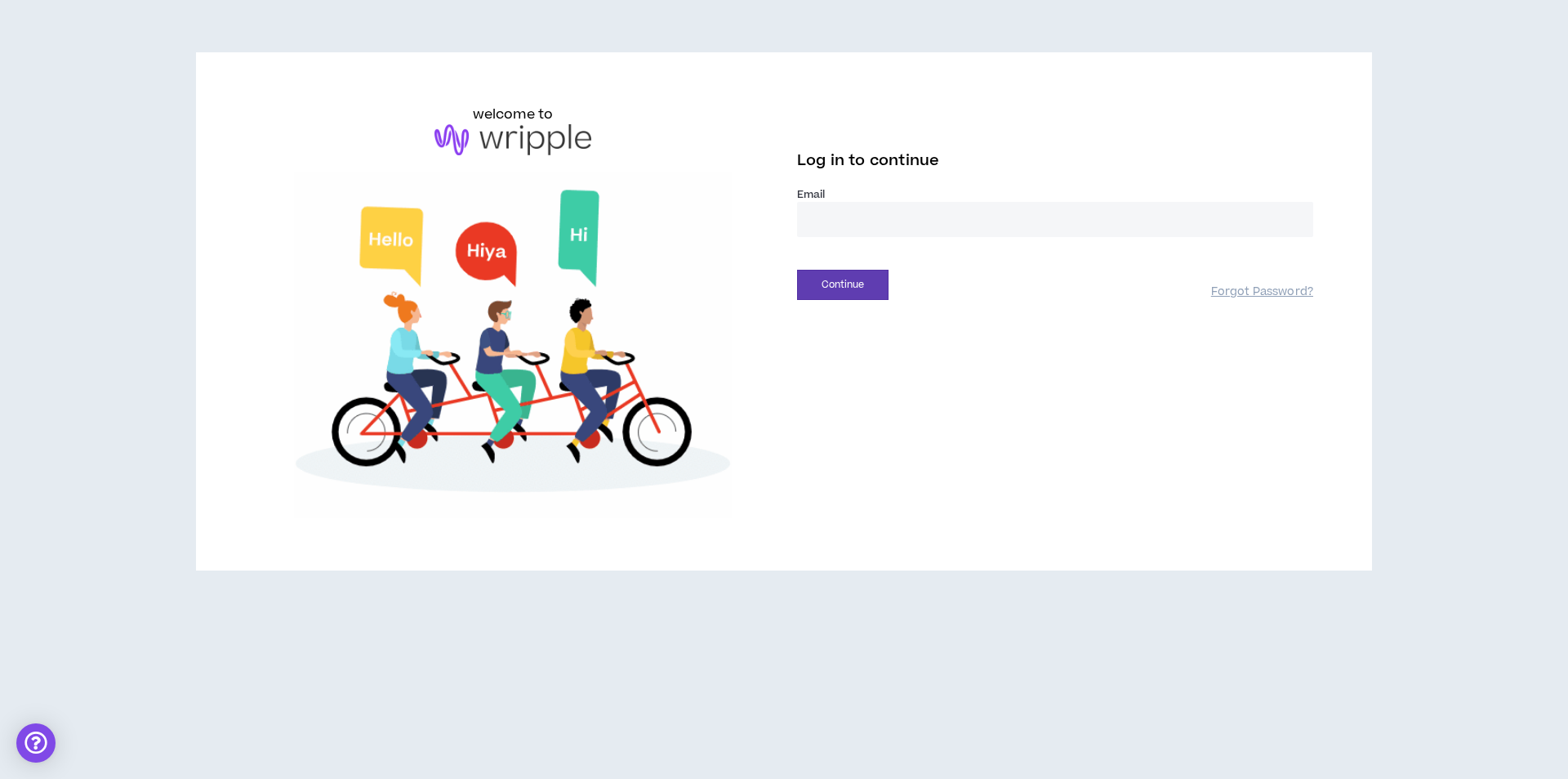
type input "**********"
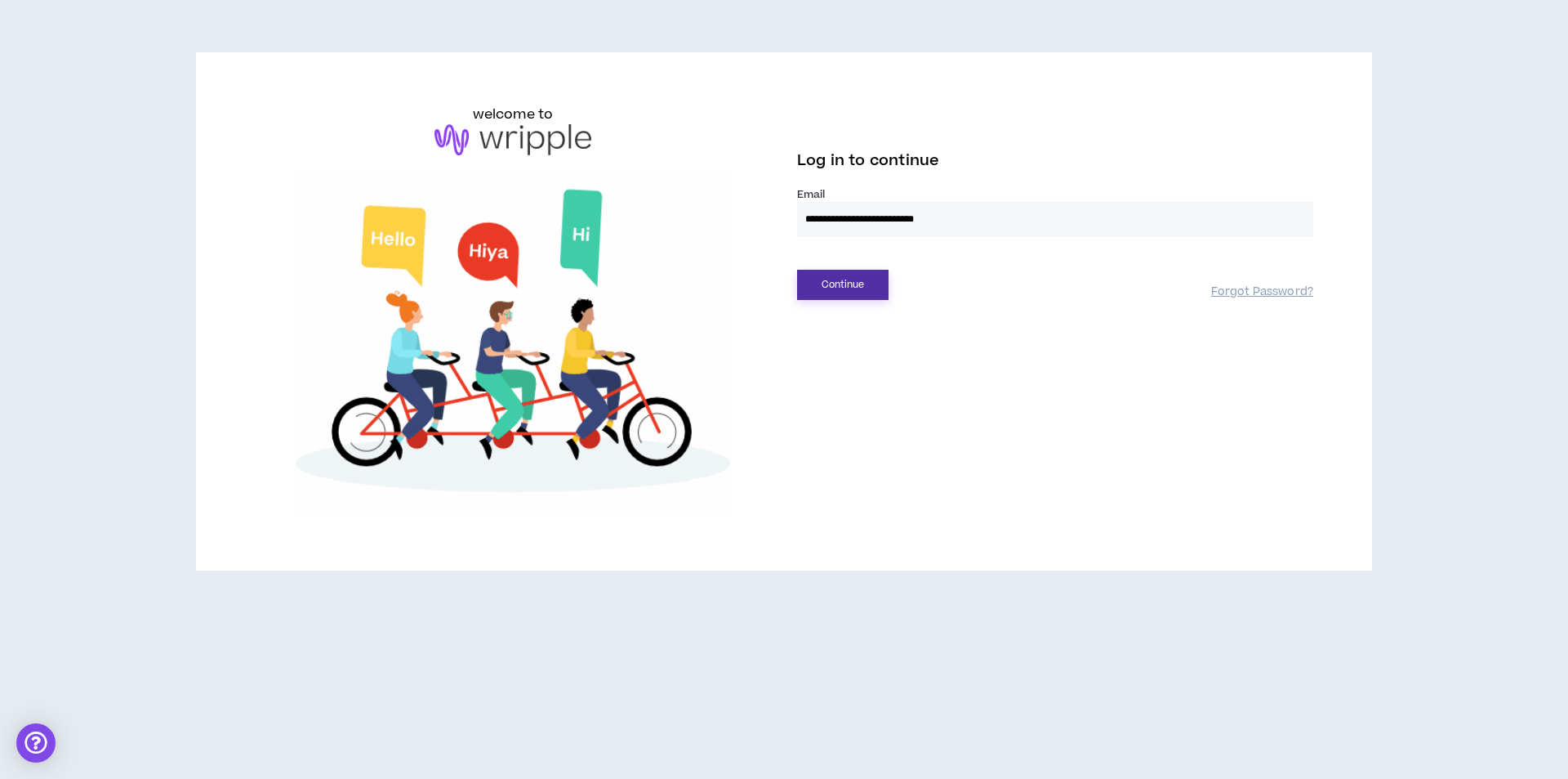
click at [813, 288] on button "Continue" at bounding box center [842, 284] width 91 height 30
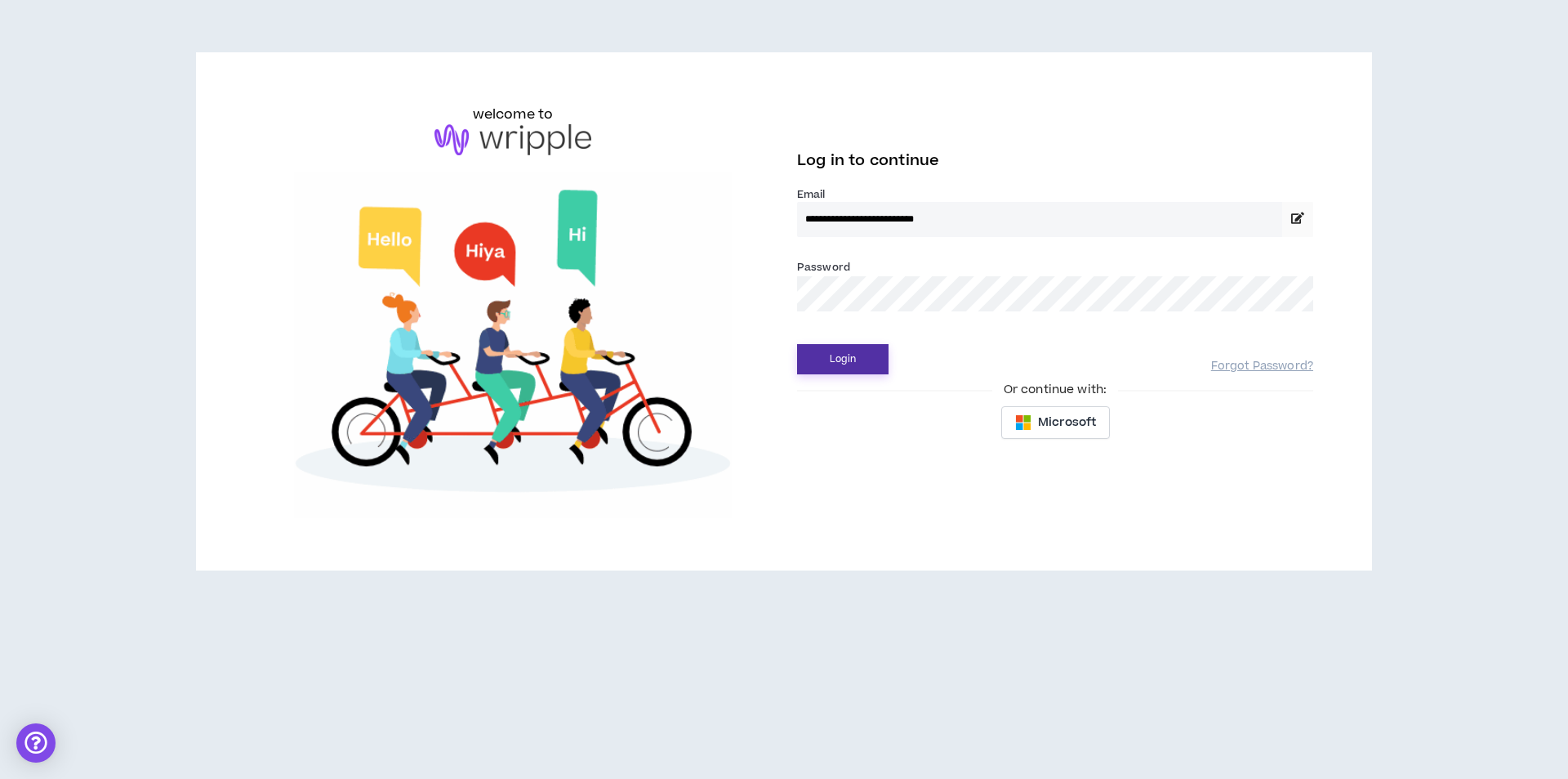
click at [841, 348] on button "Login" at bounding box center [842, 358] width 91 height 30
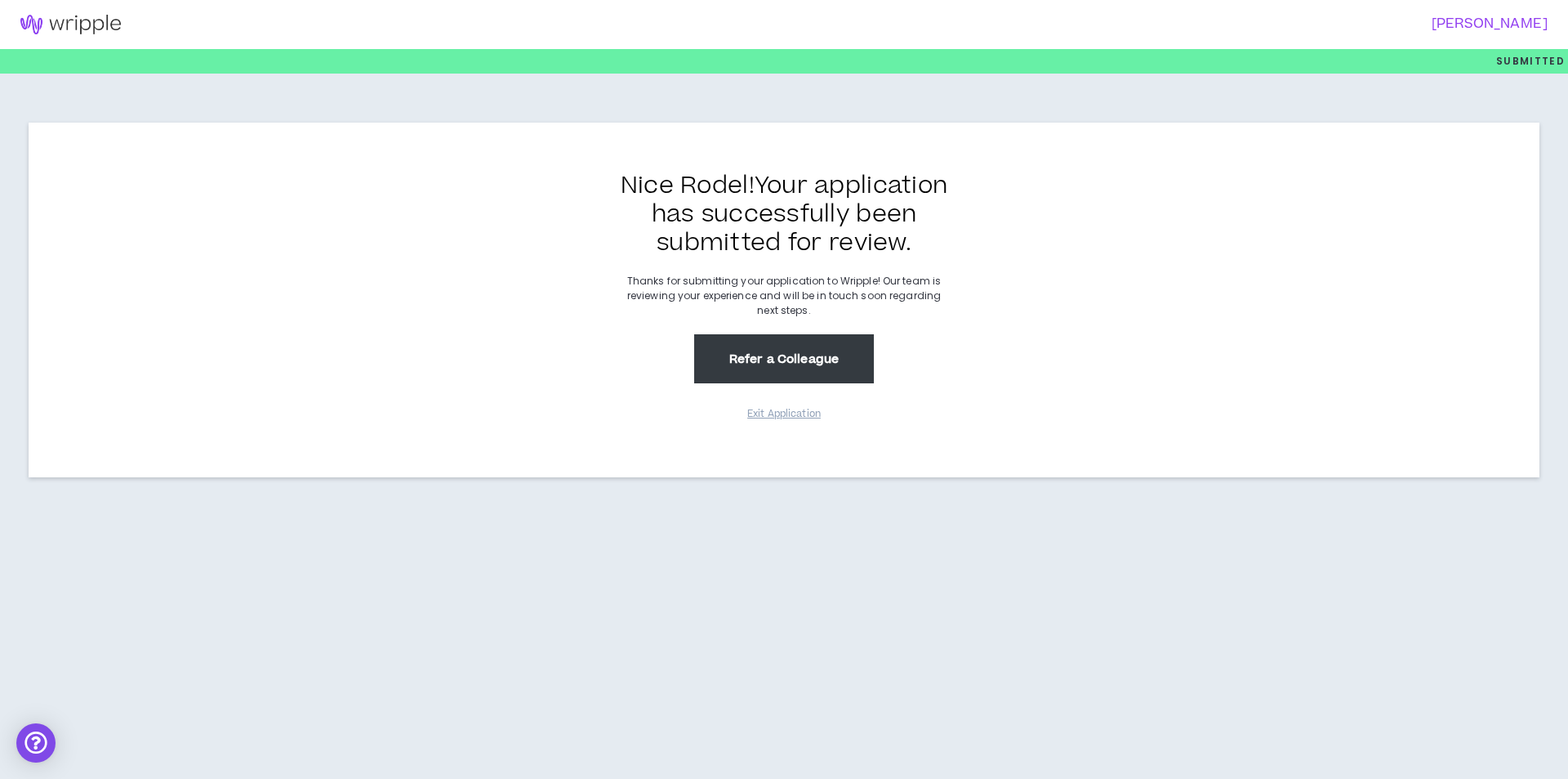
click at [794, 369] on button "Refer a Colleague" at bounding box center [783, 358] width 180 height 49
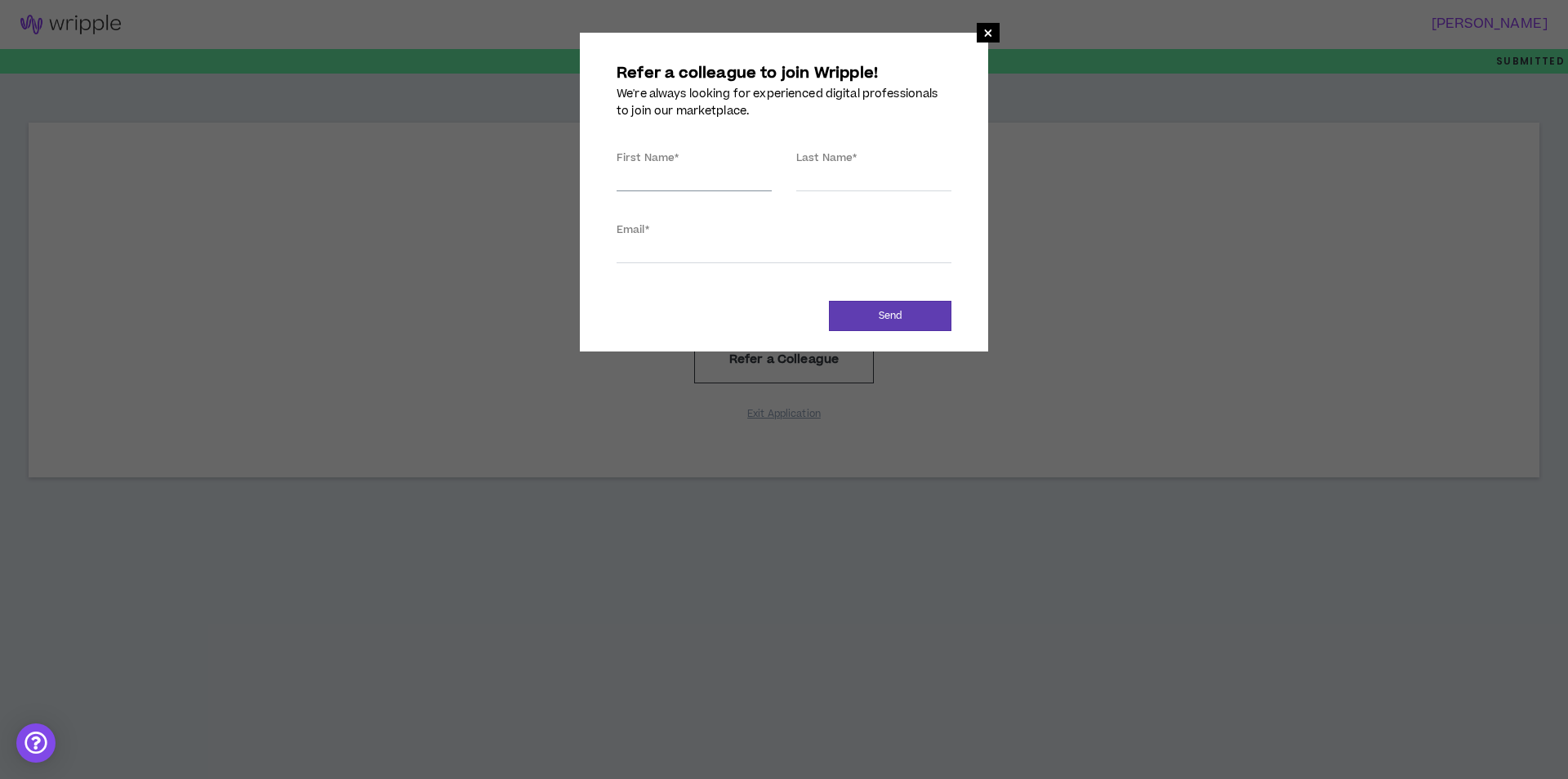
click at [666, 172] on input "First Name *" at bounding box center [694, 179] width 155 height 24
type input "Rodel"
type input "Cayanan"
type input "highlightgroup325@gmail.com"
type input "Cayanan"
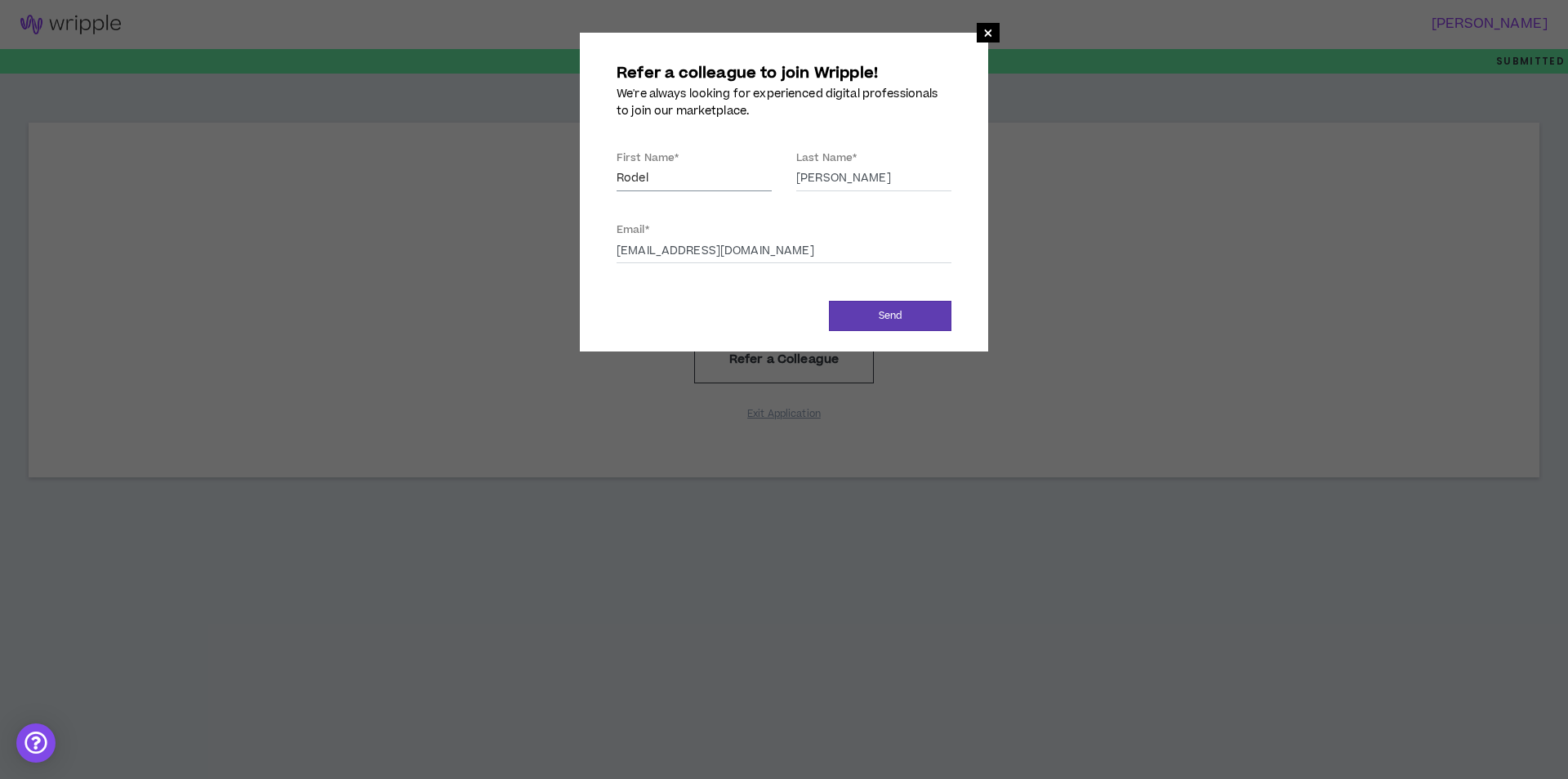
type input "highlightgroup325@gmail.com"
click at [843, 307] on button "Send" at bounding box center [890, 315] width 123 height 30
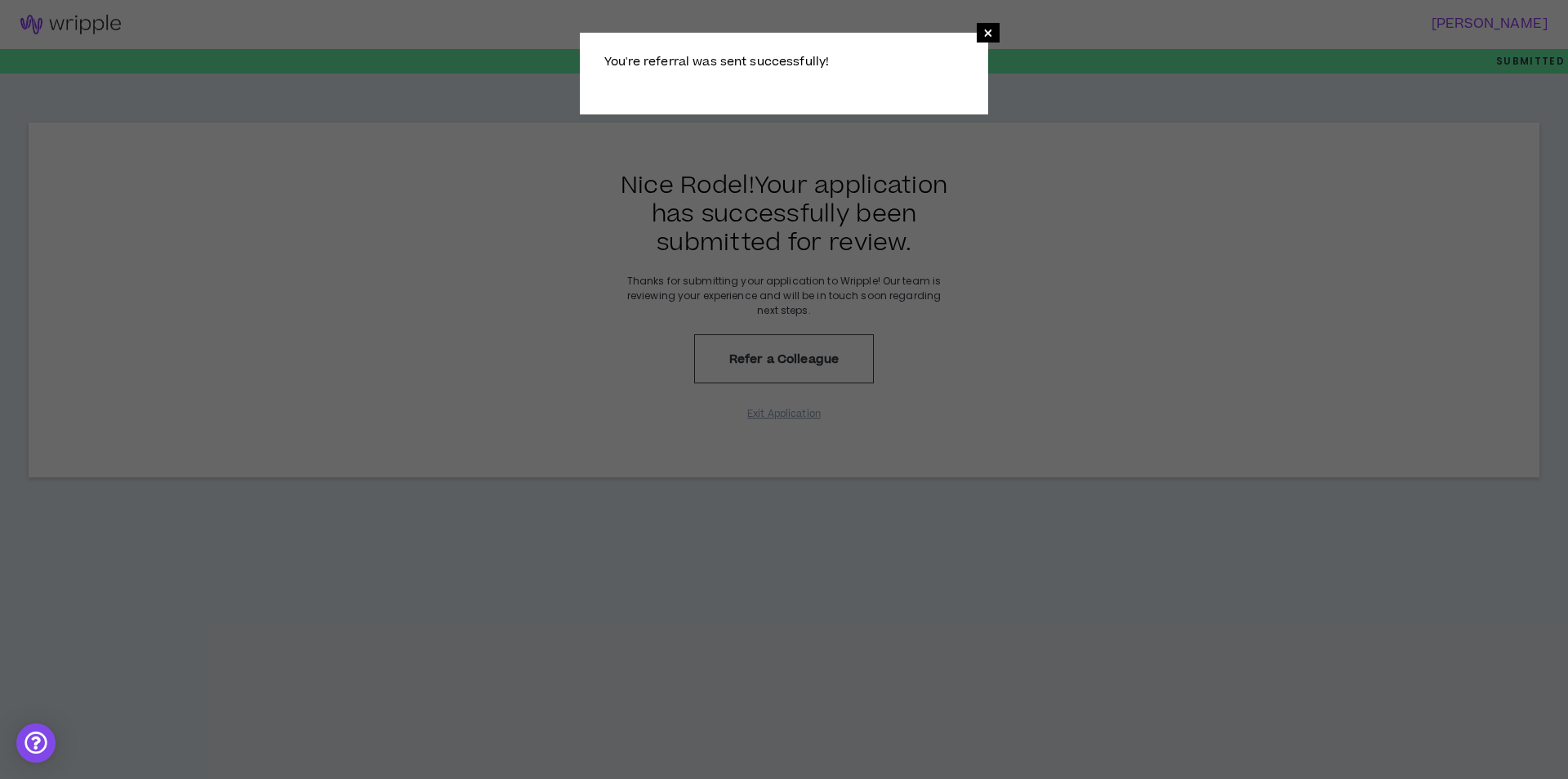
click at [769, 47] on div "× You're referral was sent successfully!" at bounding box center [784, 73] width 409 height 82
click at [971, 274] on div "× You're referral was sent successfully!" at bounding box center [784, 389] width 1568 height 779
click at [982, 29] on span "×" at bounding box center [987, 32] width 23 height 20
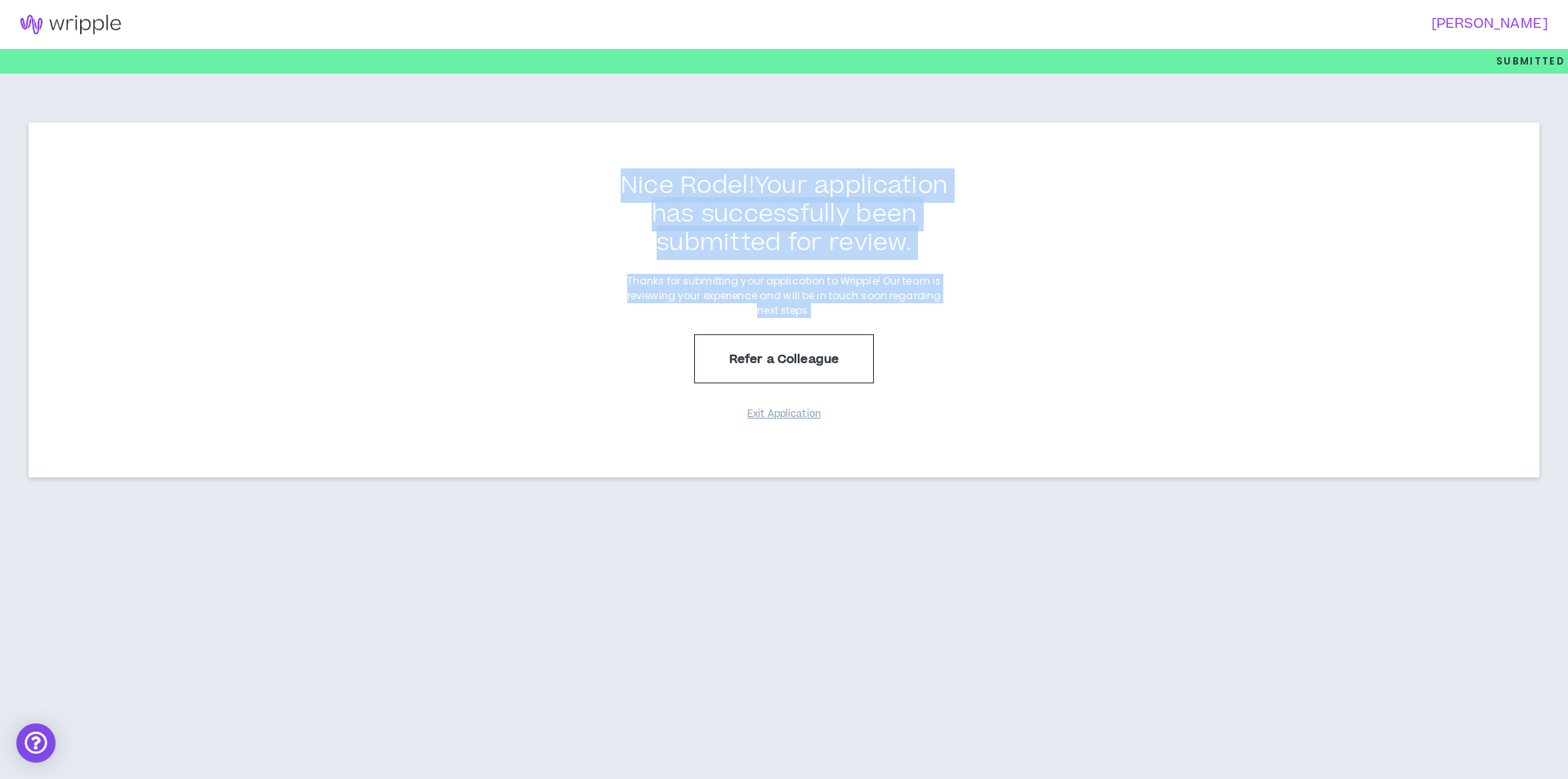
drag, startPoint x: 603, startPoint y: 153, endPoint x: 936, endPoint y: 308, distance: 367.3
click at [936, 308] on div "Nice Rodel ! Your application has successfully been submitted for review. Thank…" at bounding box center [784, 300] width 1510 height 355
copy div "Nice Rodel ! Your application has successfully been submitted for review. Thank…"
click at [949, 348] on div "Nice Rodel ! Your application has successfully been submitted for review. Thank…" at bounding box center [784, 300] width 1510 height 355
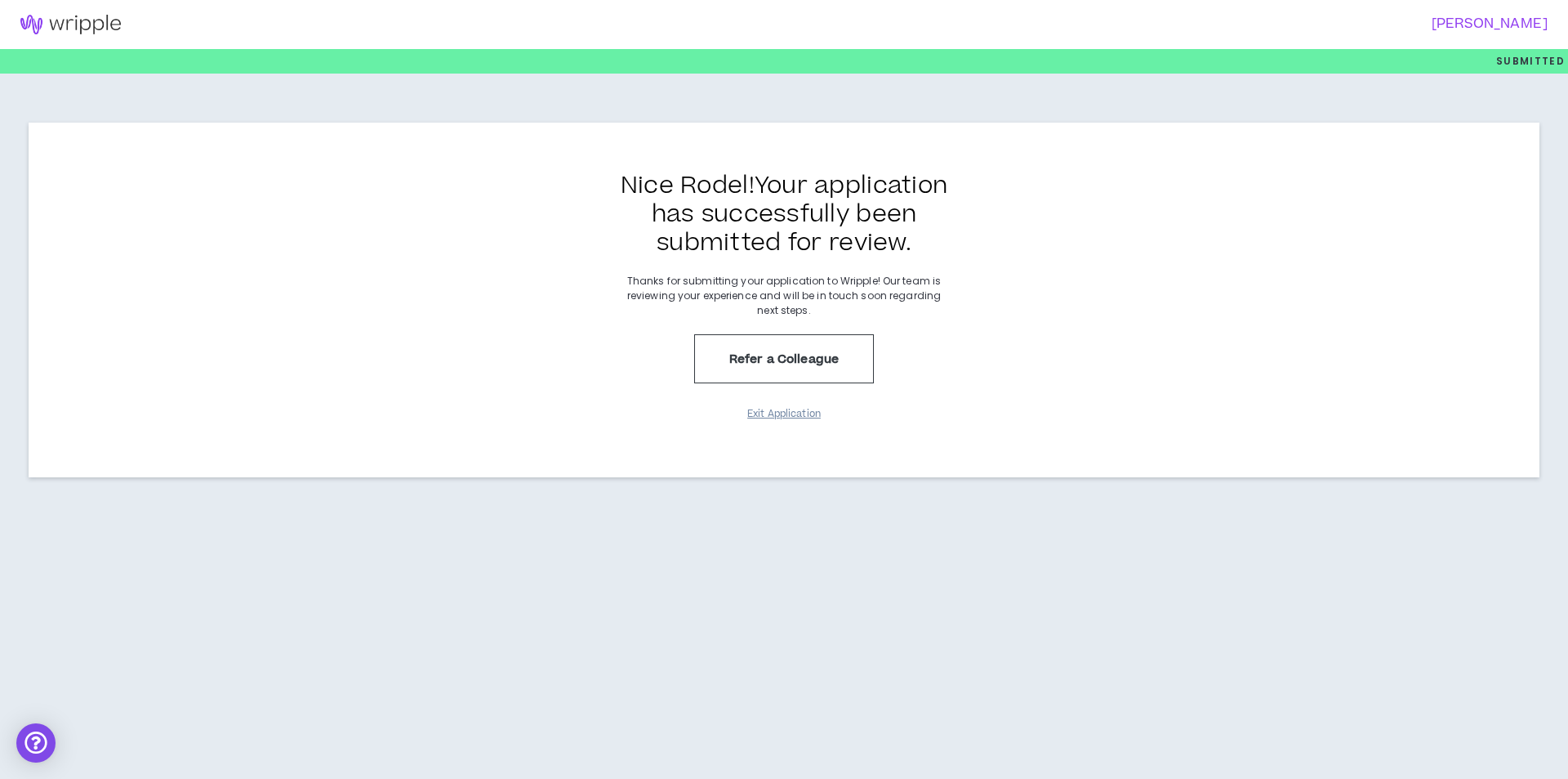
click at [778, 409] on button "Exit Application" at bounding box center [784, 414] width 82 height 29
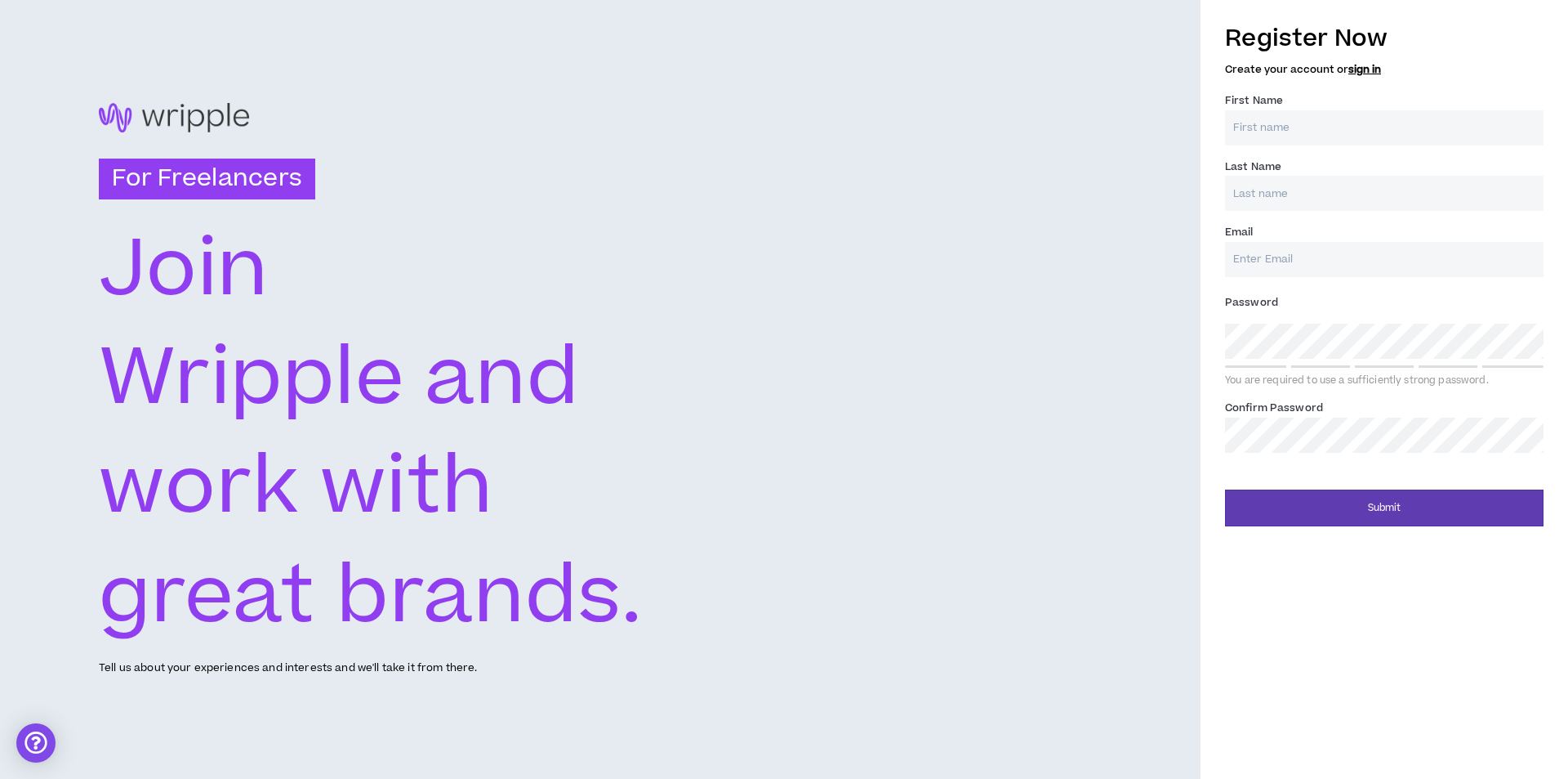
click at [185, 227] on text "Join" at bounding box center [184, 270] width 171 height 114
click at [202, 191] on h3 "For Freelancers" at bounding box center [208, 179] width 217 height 41
click at [202, 189] on h3 "For Freelancers" at bounding box center [208, 179] width 217 height 41
click at [569, 240] on icon "Join" at bounding box center [412, 266] width 626 height 108
drag, startPoint x: 772, startPoint y: 250, endPoint x: 929, endPoint y: 236, distance: 157.6
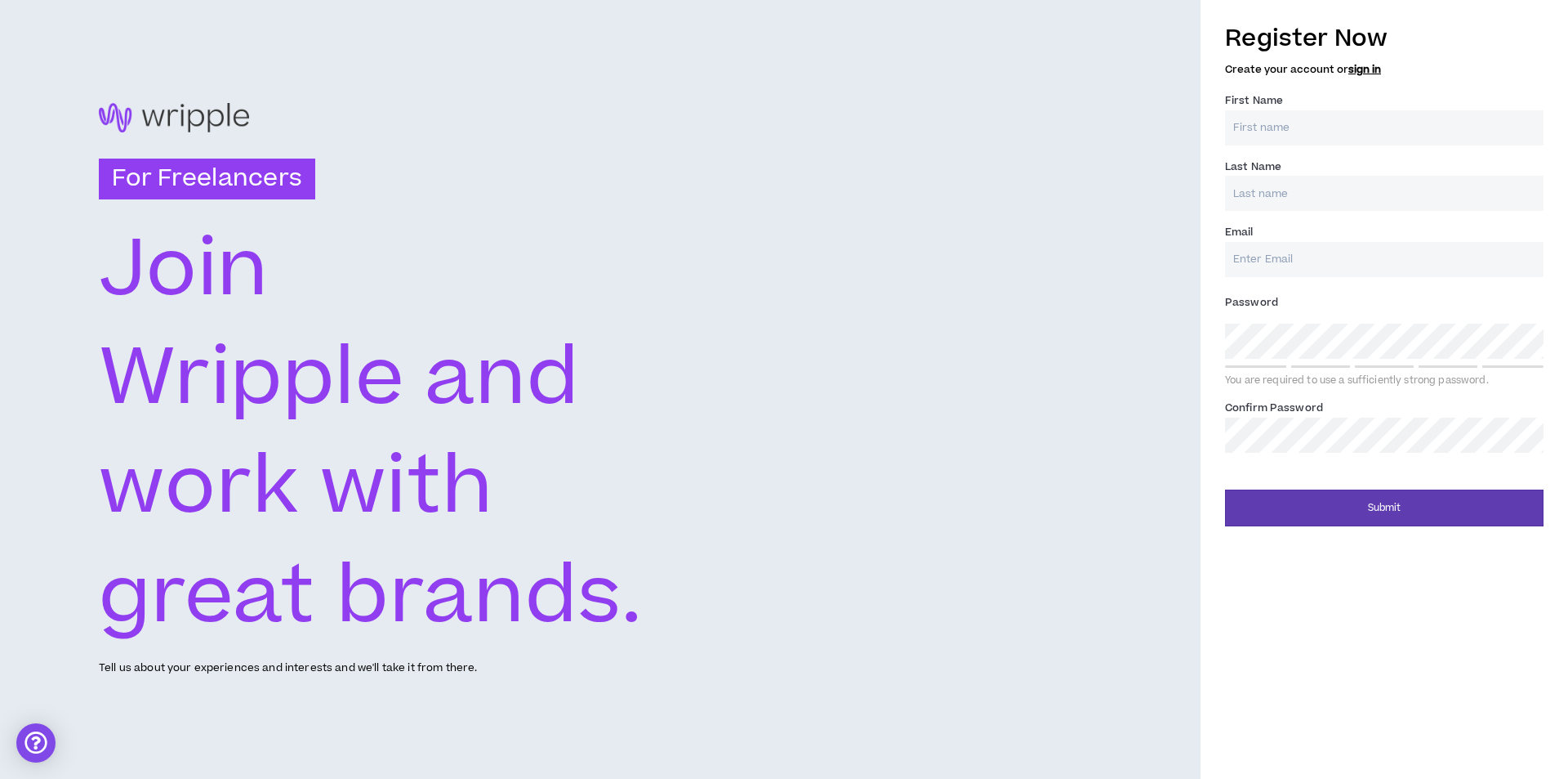
click at [775, 250] on div "For Freelancers Join Wripple and work with great brands. Tell us about your exp…" at bounding box center [600, 389] width 1200 height 779
click at [929, 236] on div "For Freelancers Join Wripple and work with great brands. Tell us about your exp…" at bounding box center [600, 389] width 1200 height 779
click at [950, 229] on div "For Freelancers Join Wripple and work with great brands. Tell us about your exp…" at bounding box center [600, 389] width 1200 height 779
click at [1312, 116] on input "First Name *" at bounding box center [1384, 127] width 318 height 35
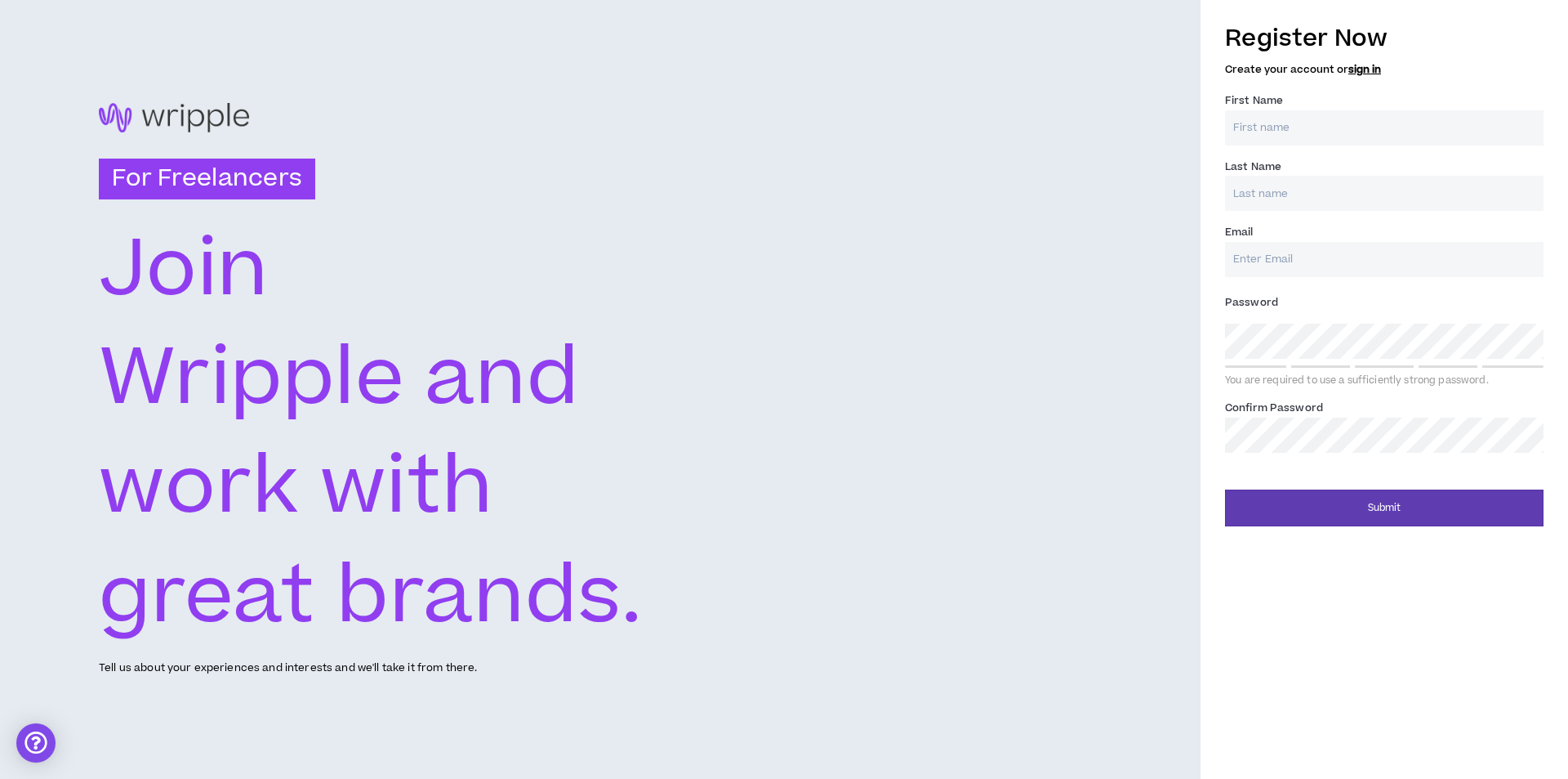
type input "Rodel"
type input "Cayanan"
type input "highlightgroup325@gmail.com"
type input "Cayanan"
type input "highlightgroup325@gmail.com"
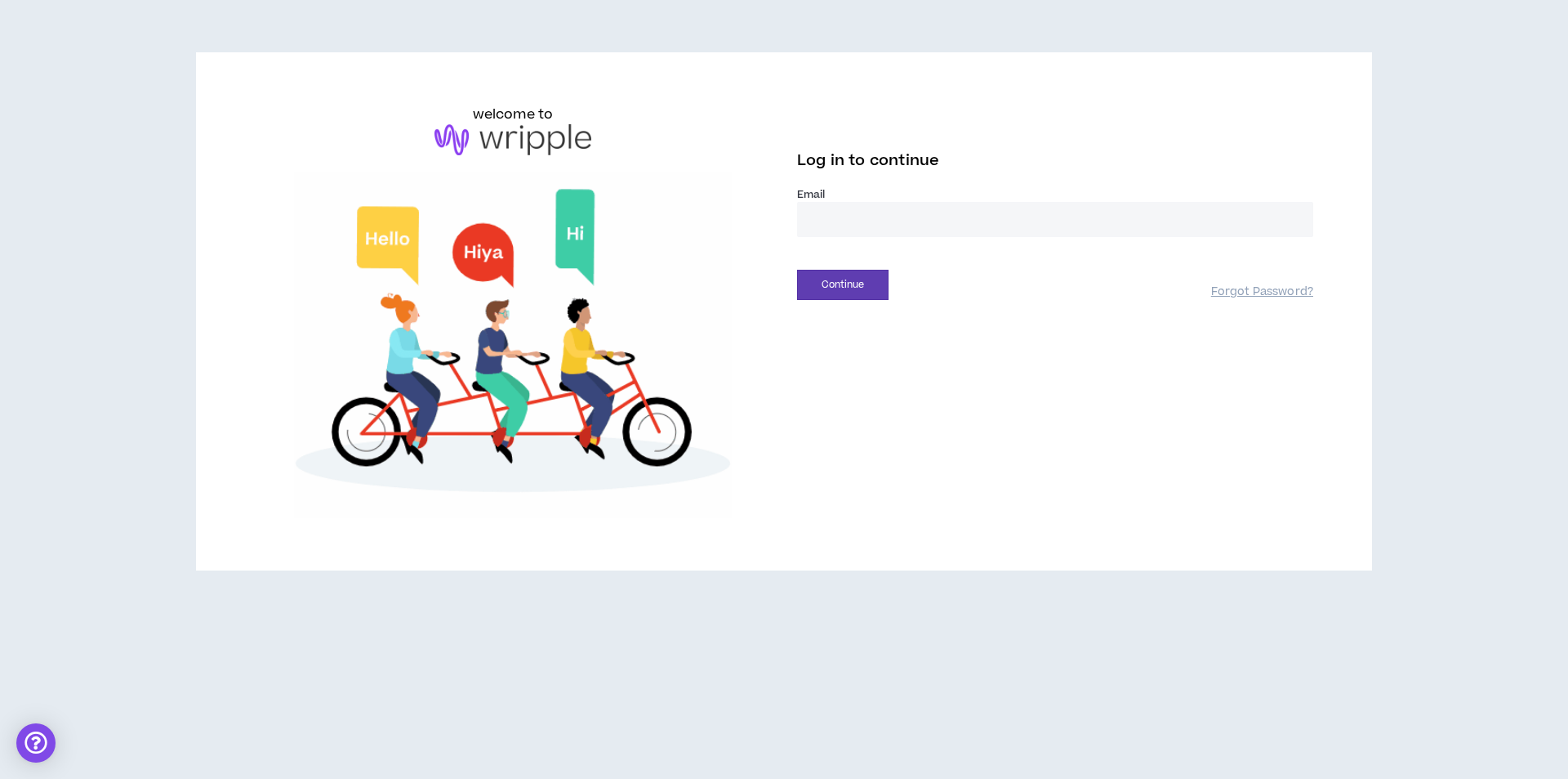
drag, startPoint x: 874, startPoint y: 206, endPoint x: 874, endPoint y: 216, distance: 10.0
click at [874, 206] on input "email" at bounding box center [1055, 219] width 516 height 35
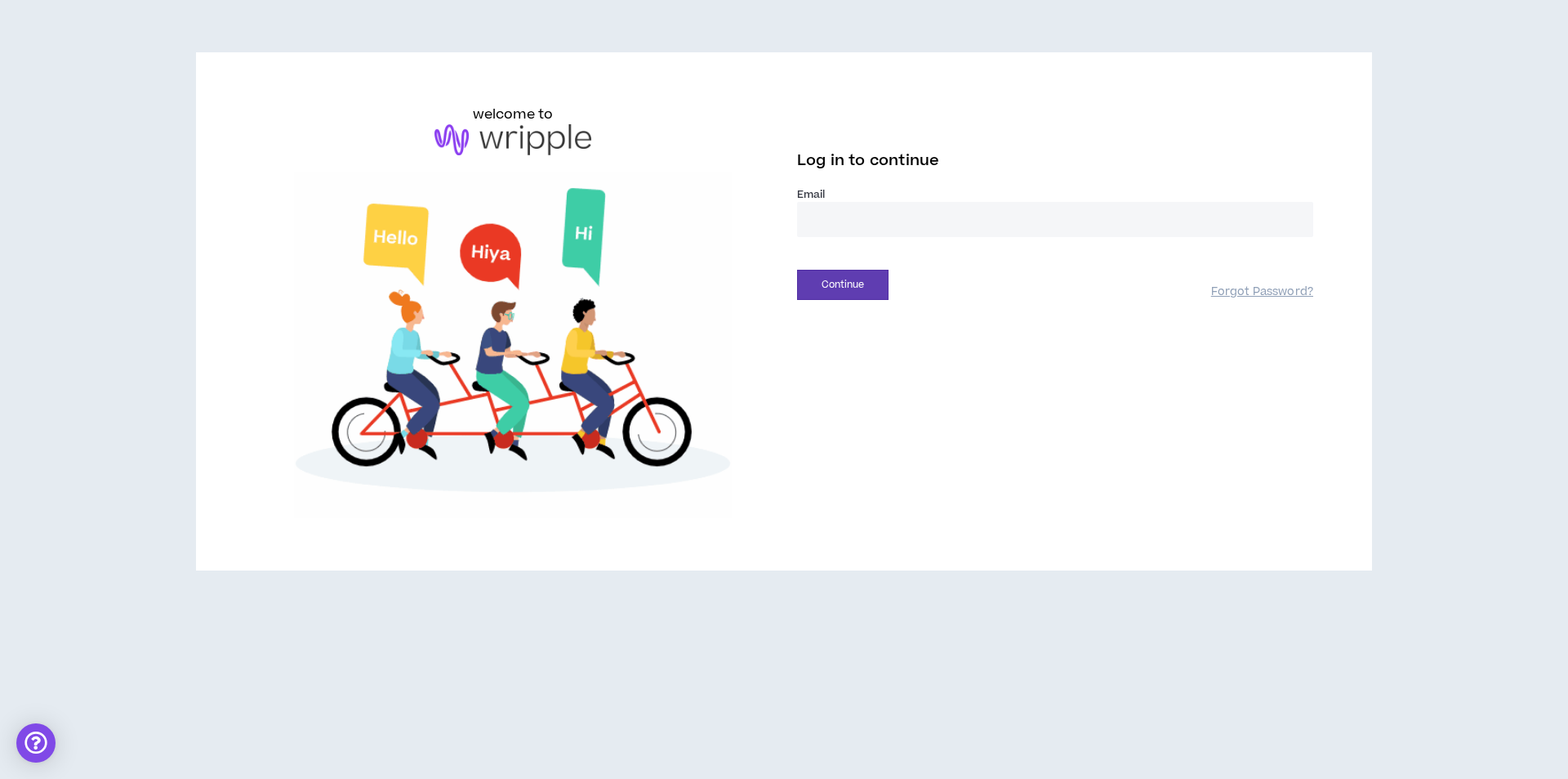
type input "**********"
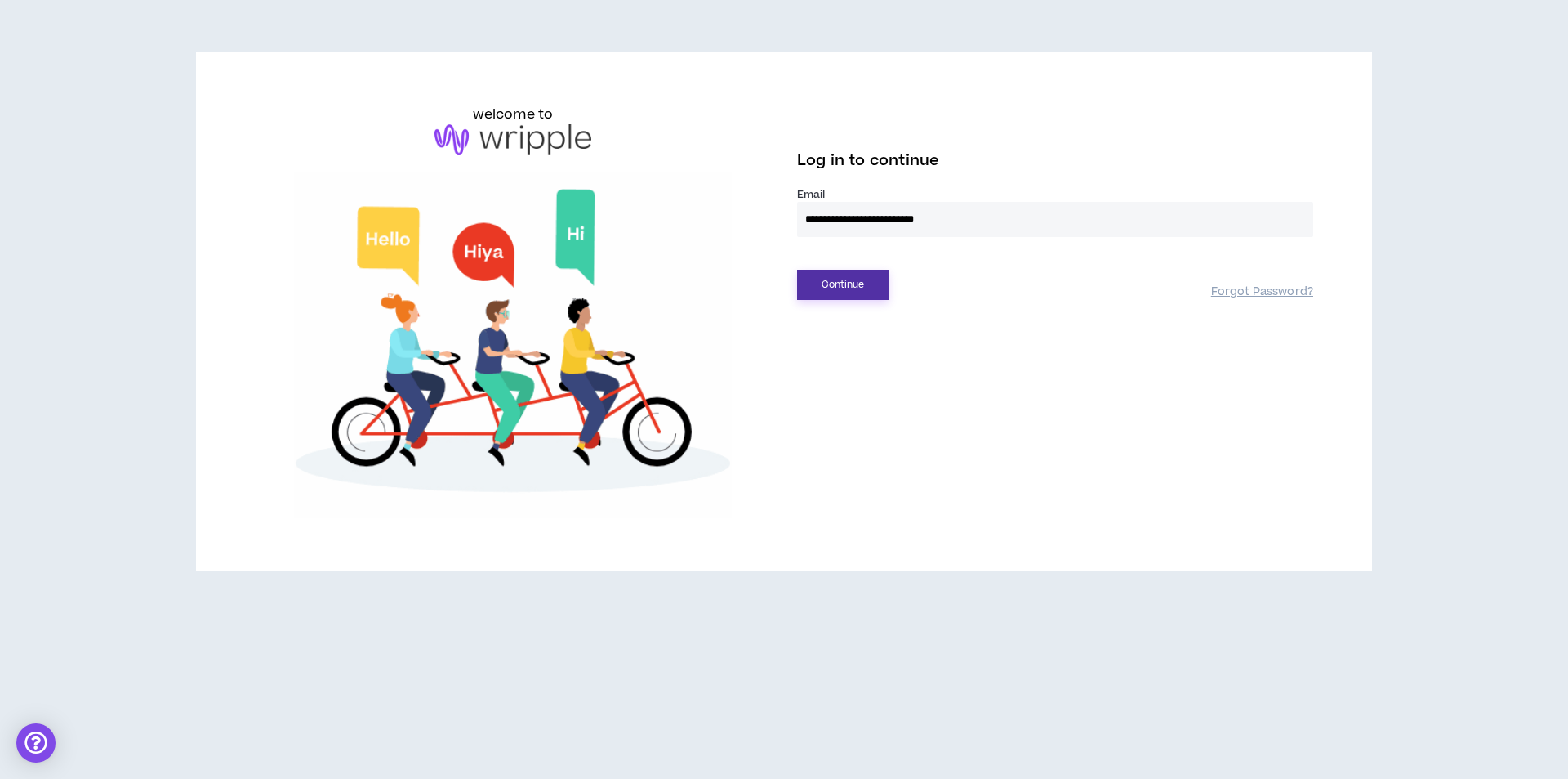
click at [860, 287] on button "Continue" at bounding box center [842, 284] width 91 height 30
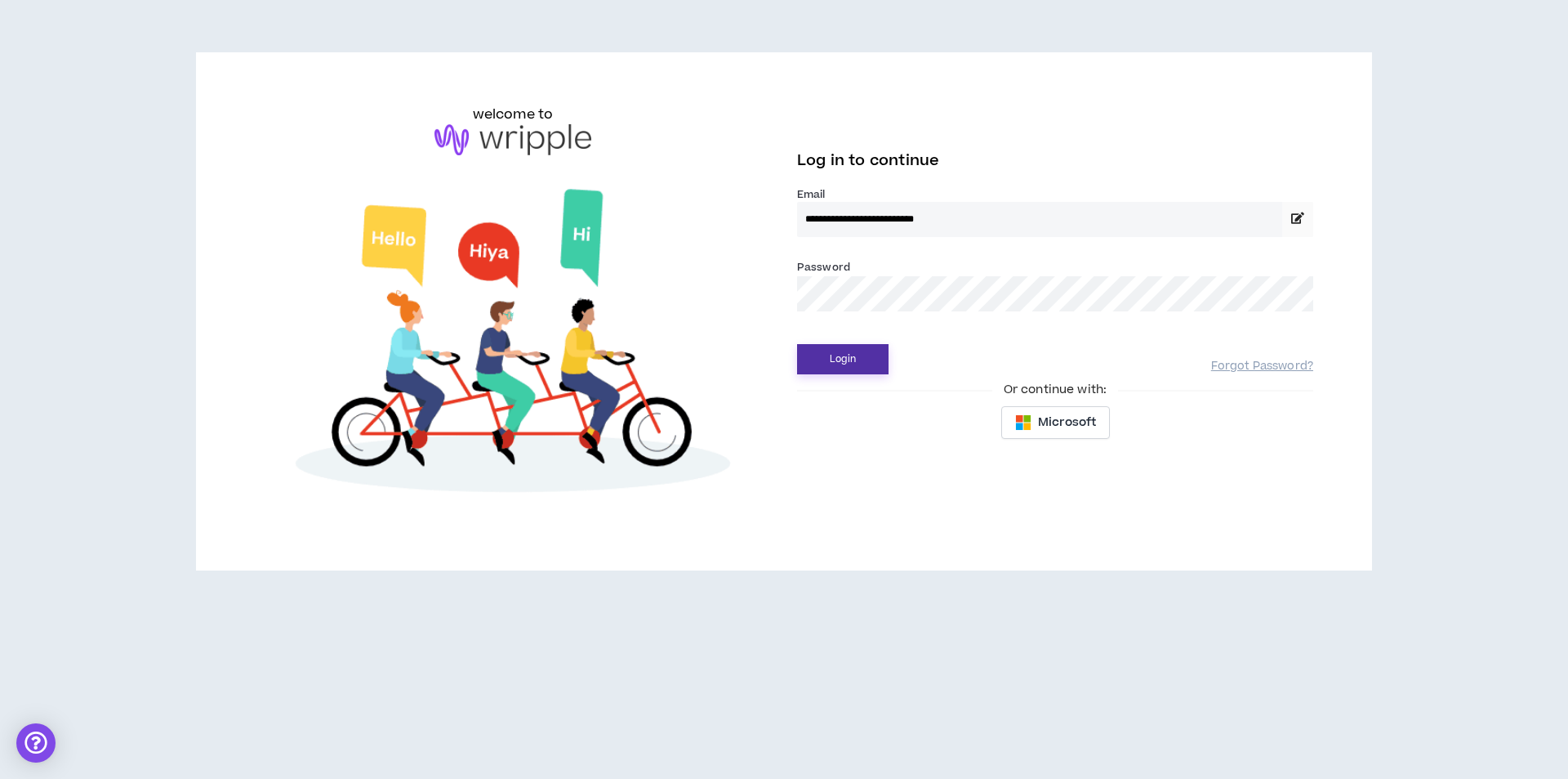
click at [873, 346] on button "Login" at bounding box center [842, 358] width 91 height 30
